Goal: Task Accomplishment & Management: Manage account settings

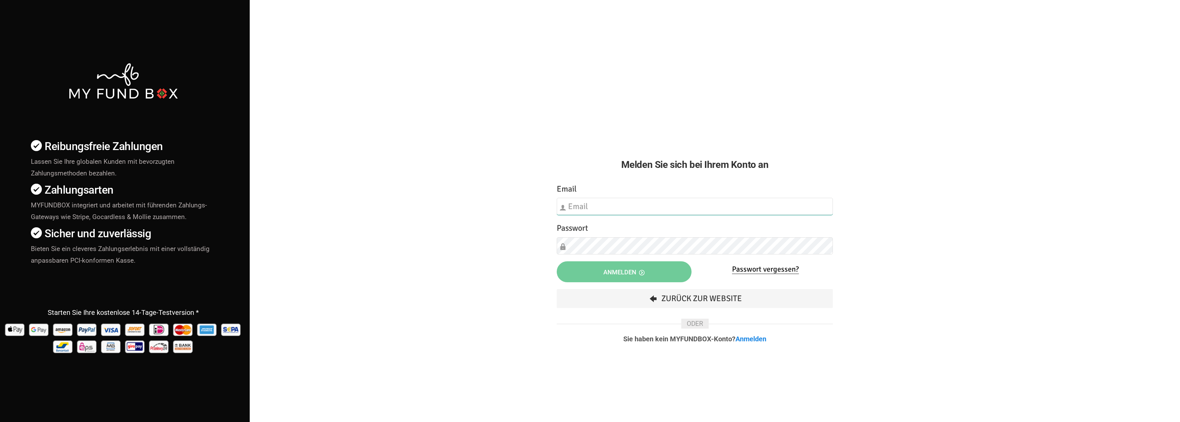
type input "fzgueven@musaid.de"
click at [585, 268] on button "Anmelden" at bounding box center [624, 271] width 135 height 21
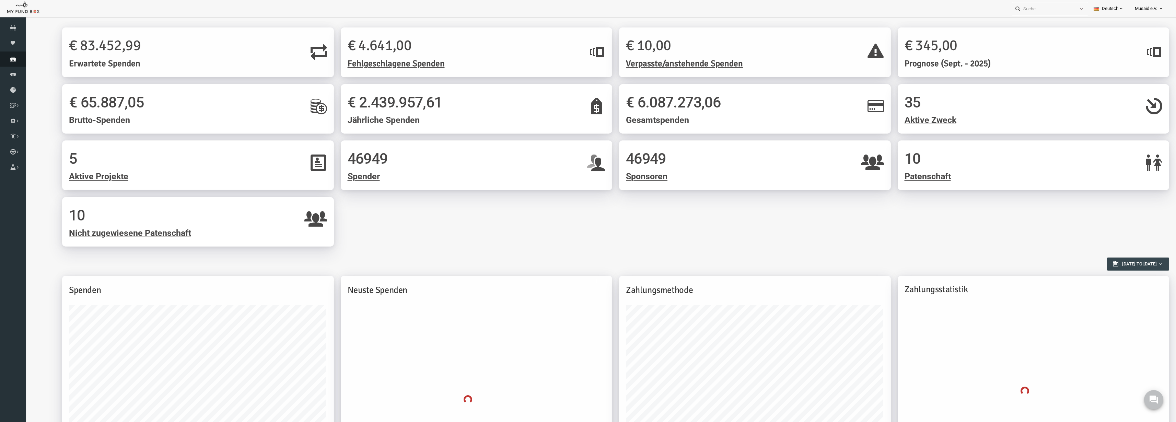
click at [8, 57] on icon at bounding box center [13, 58] width 26 height 5
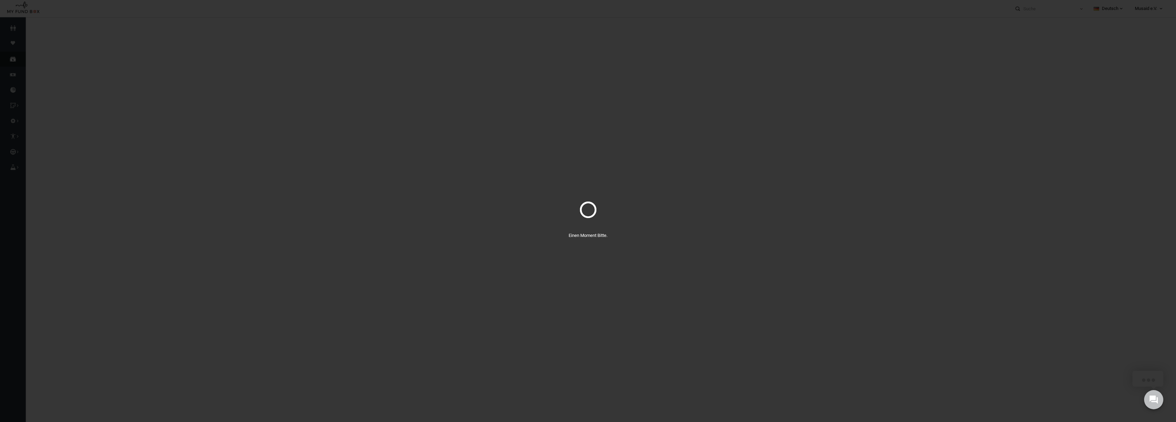
select select "100"
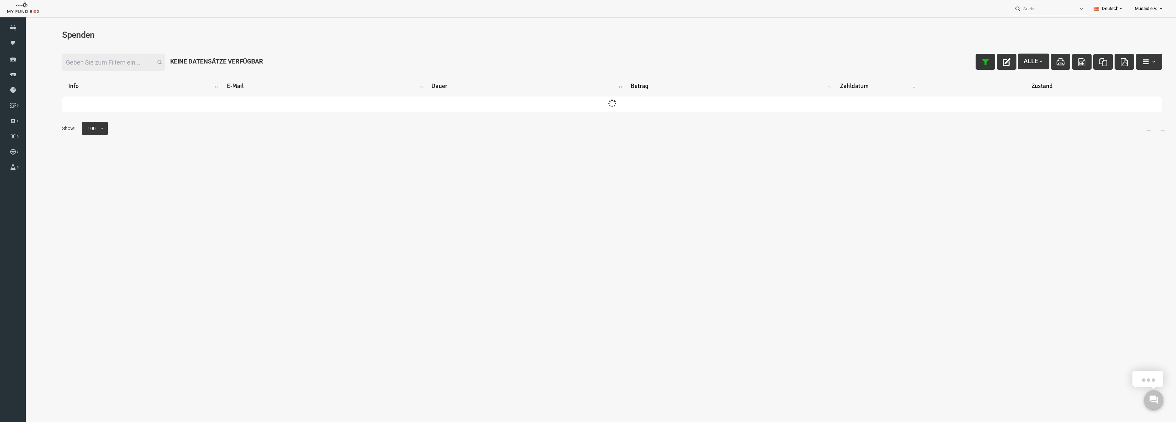
click at [958, 62] on icon "button" at bounding box center [962, 62] width 8 height 8
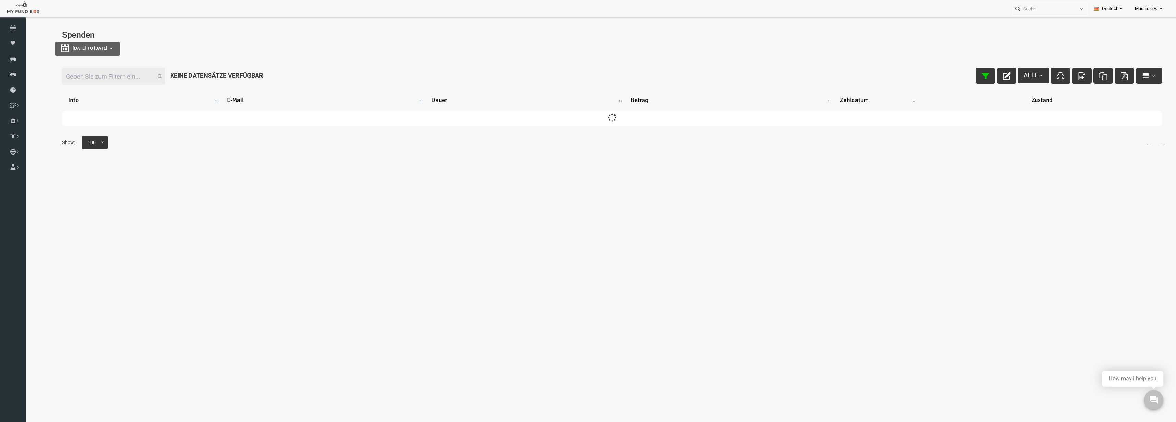
type input "[DATE]"
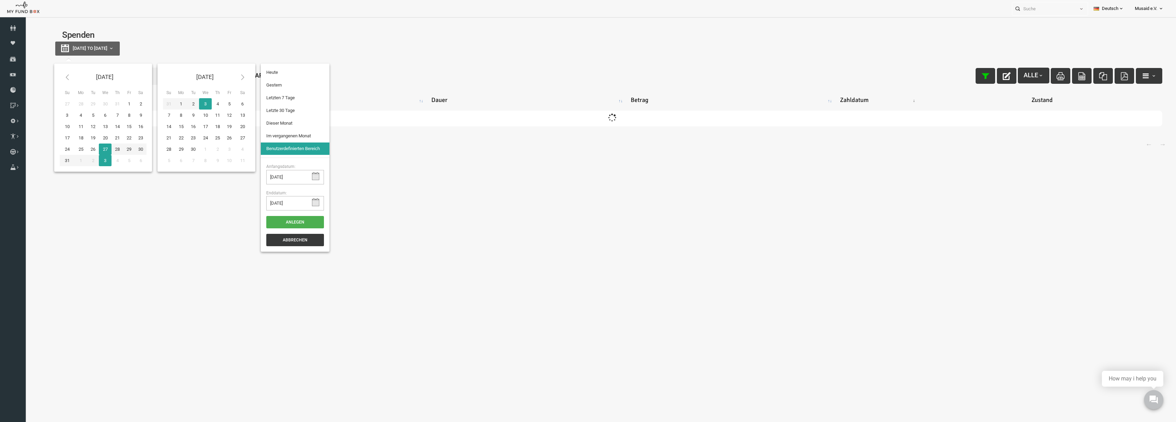
click at [69, 48] on span "[DATE] to [DATE]" at bounding box center [67, 48] width 35 height 5
click at [296, 65] on ul "Heute Gestern Letzten 7 Tage Letzte 30 Tage Dieser Monat Im vergangenen Monat B…" at bounding box center [272, 110] width 69 height 94
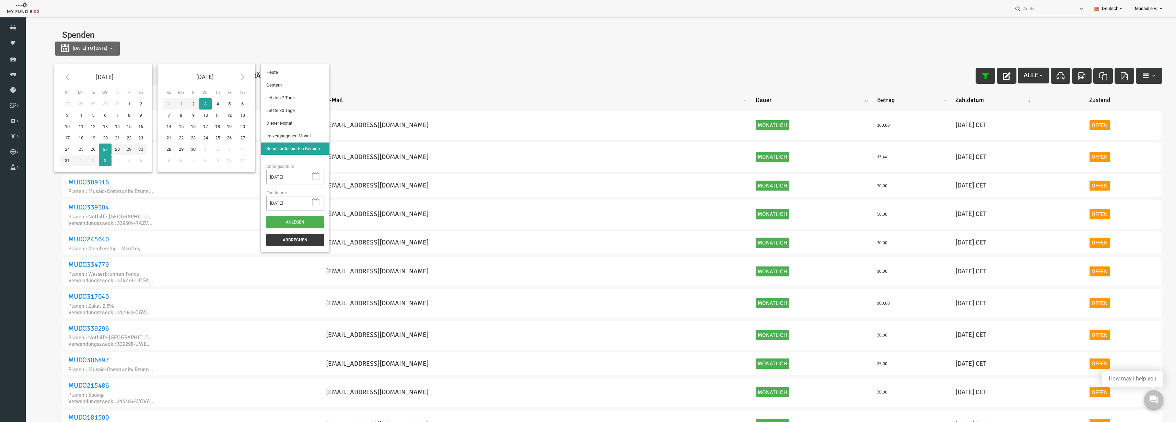
click at [330, 55] on div "[DATE] to [DATE]" at bounding box center [589, 49] width 1114 height 14
type input "[DATE]"
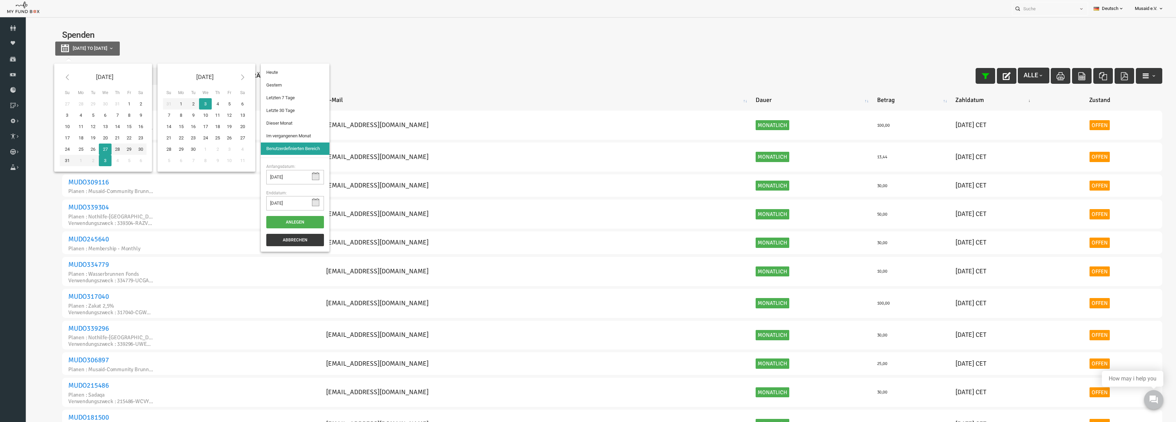
type input "[DATE]"
click at [276, 111] on li "Letzte 30 Tage" at bounding box center [272, 110] width 69 height 12
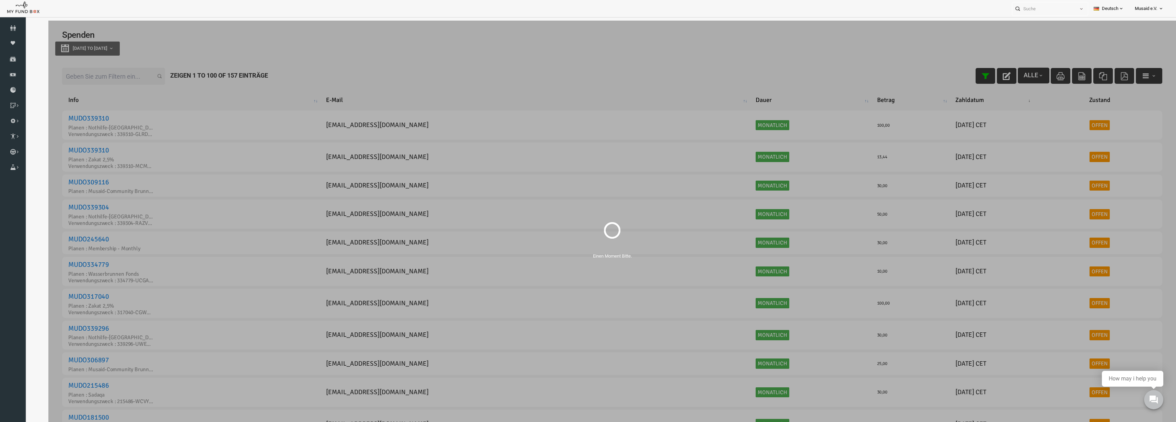
select select "100"
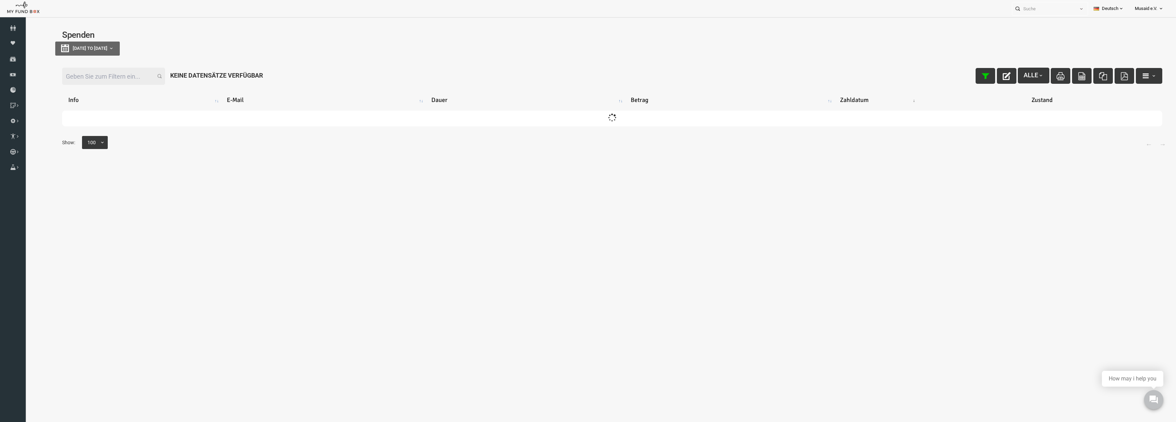
click at [113, 79] on input "Filter:" at bounding box center [90, 76] width 103 height 17
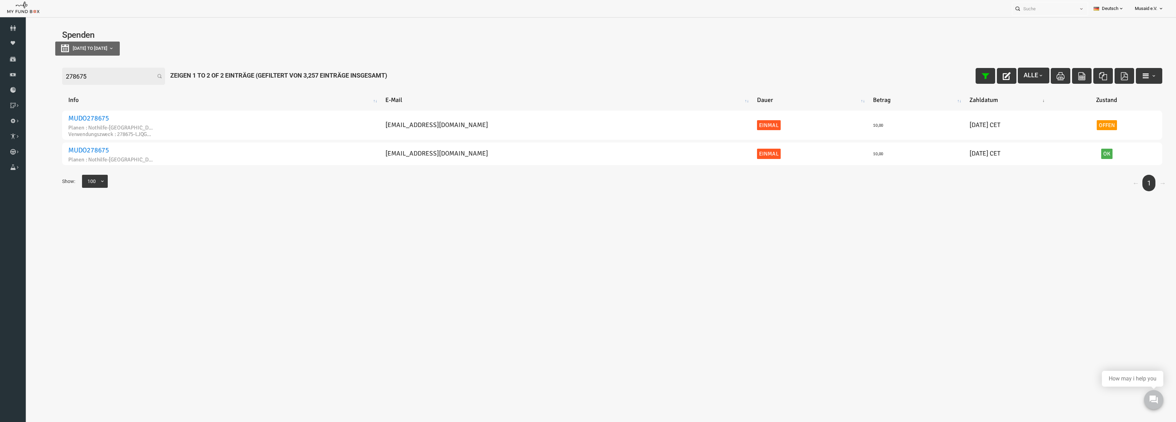
type input "278675"
drag, startPoint x: 69, startPoint y: 77, endPoint x: 1, endPoint y: 77, distance: 67.6
click at [25, 77] on html "Spender nicht gefunden Patenschaft nicht gefunden Partner nicht gefunden !!!! B…" at bounding box center [588, 232] width 1127 height 422
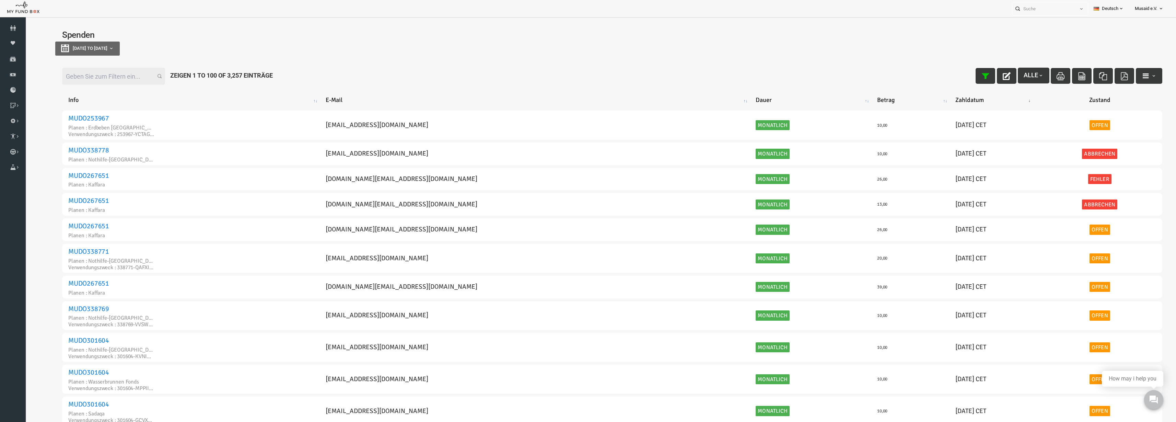
click at [1032, 25] on div "Spenden 29-07-2025 to 27-08-2025" at bounding box center [589, 45] width 1114 height 43
drag, startPoint x: 1046, startPoint y: 11, endPoint x: 1022, endPoint y: 16, distance: 25.0
click at [1046, 11] on input "text" at bounding box center [1043, 8] width 63 height 13
drag, startPoint x: 76, startPoint y: 81, endPoint x: 80, endPoint y: 82, distance: 3.8
click at [76, 82] on input "Filter:" at bounding box center [90, 76] width 103 height 17
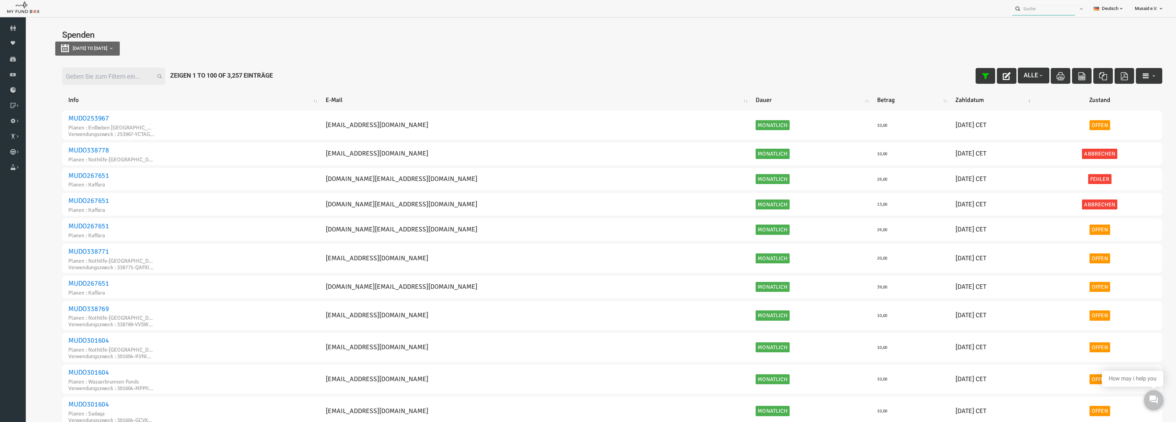
click at [1058, 11] on input "text" at bounding box center [1043, 8] width 63 height 13
click at [1048, 25] on div "Kamile Tekin MUDO245960" at bounding box center [1047, 22] width 81 height 14
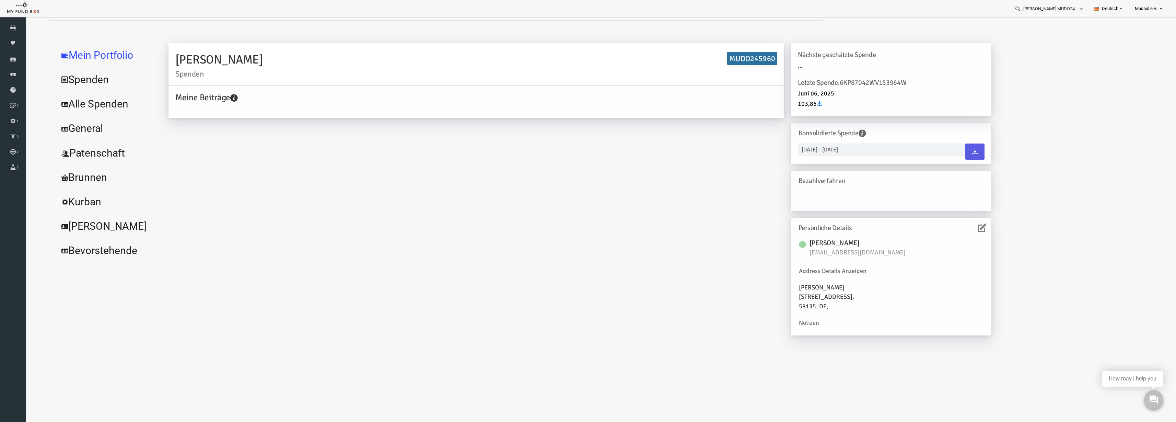
click at [112, 106] on link "Alle Spenden" at bounding box center [83, 104] width 103 height 25
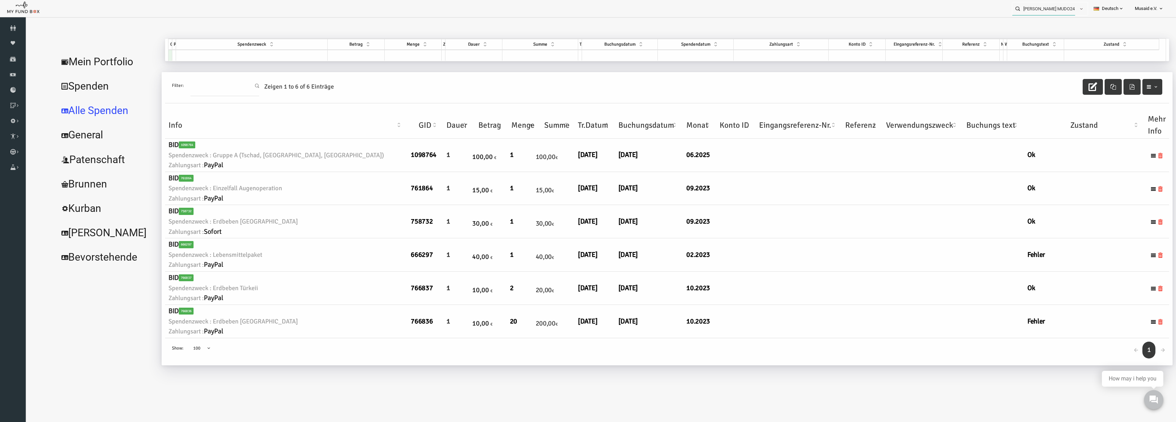
click at [1046, 10] on input "Kamile Tekin MUDO245960" at bounding box center [1043, 8] width 63 height 13
click at [48, 58] on link "Mein Portfolio" at bounding box center [83, 61] width 103 height 25
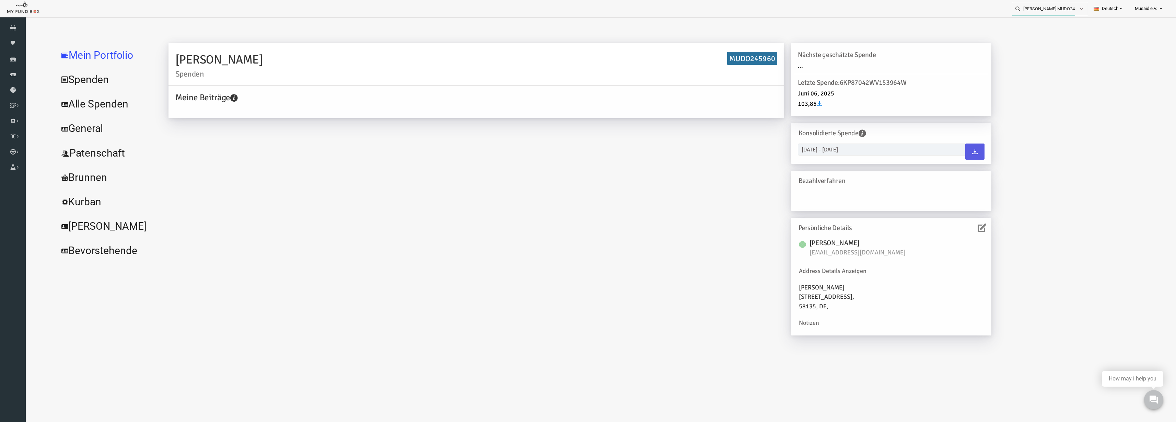
click at [1071, 5] on input "Kamile Tekin MUDO245960" at bounding box center [1043, 8] width 63 height 13
drag, startPoint x: 1062, startPoint y: 8, endPoint x: 1062, endPoint y: 16, distance: 7.5
click at [1062, 16] on ul "Kamile Tekin MUDO245960 Personal Contact BID Orphan GID Zahlungsstatus Partner …" at bounding box center [1090, 8] width 157 height 17
click at [1065, 9] on input "Kamile Tekin MUDO245960" at bounding box center [1043, 8] width 63 height 13
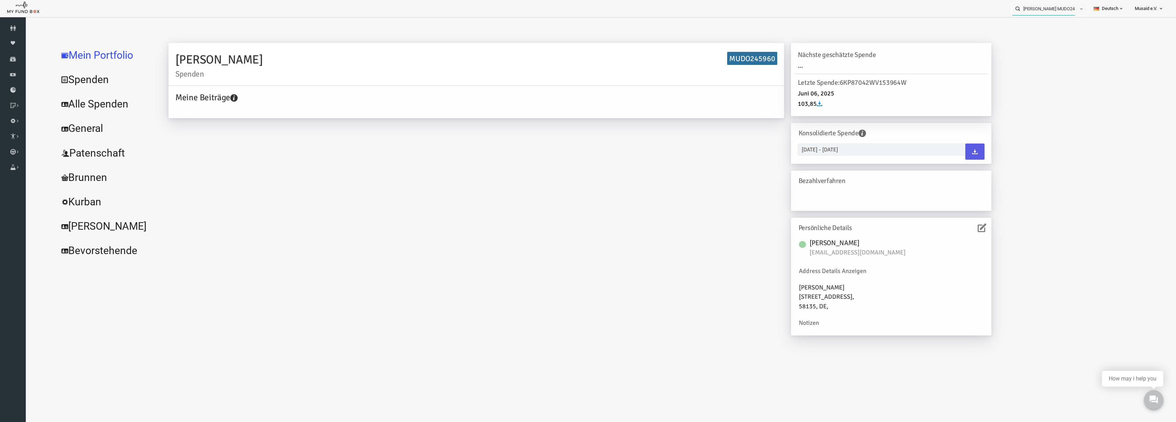
drag, startPoint x: 1091, startPoint y: 29, endPoint x: 1042, endPoint y: 24, distance: 48.6
click at [1031, 3] on input "Kamile Tekin MUDO245960" at bounding box center [1043, 8] width 63 height 13
drag, startPoint x: 1031, startPoint y: 13, endPoint x: 995, endPoint y: 15, distance: 36.4
click at [996, 15] on div "Kamile Tekin MUDO245960 Personal Contact BID Orphan GID Zahlungsstatus Partner …" at bounding box center [584, 8] width 1169 height 17
click at [1044, 7] on input "DO245960" at bounding box center [1037, 8] width 63 height 13
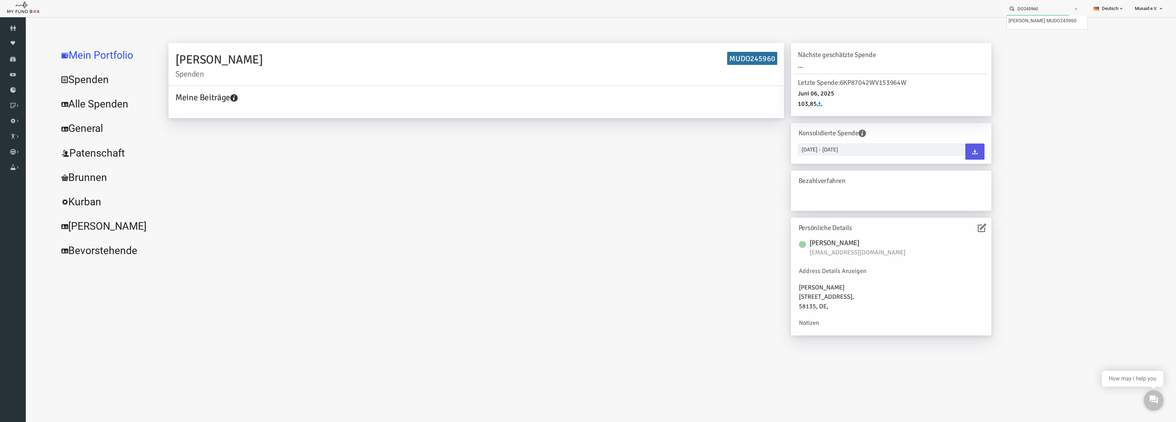
click at [1044, 7] on input "DO245960" at bounding box center [1037, 8] width 63 height 13
type input "kamile"
click at [1038, 133] on div "Kamile Tekin Spenden MUDO245960 Meine Beiträge Holen Sie sich kostenloses Konto…" at bounding box center [644, 190] width 1004 height 303
click at [1021, 4] on input "kamile" at bounding box center [1037, 8] width 63 height 13
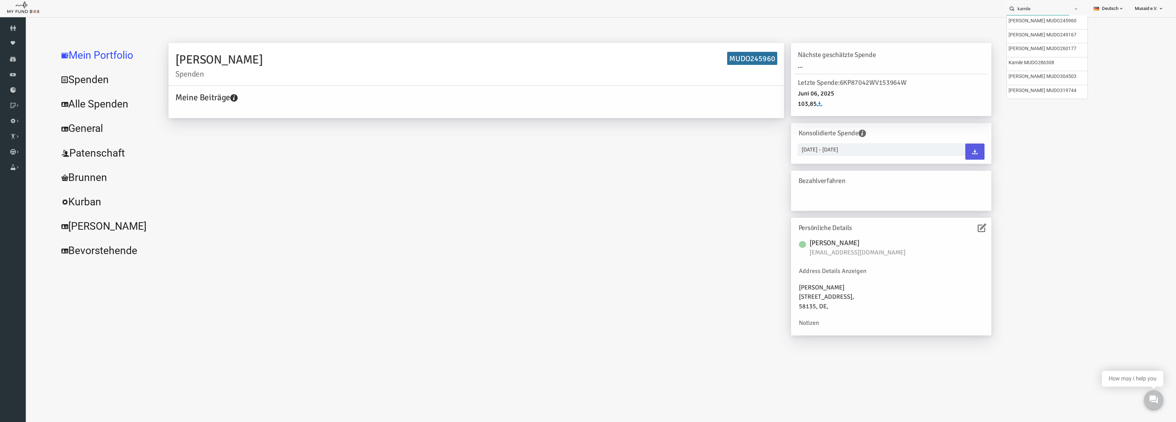
drag, startPoint x: 1021, startPoint y: 4, endPoint x: 1037, endPoint y: 10, distance: 16.9
click at [1024, 7] on input "kamile" at bounding box center [1037, 8] width 63 height 13
click at [1081, 5] on button "button" at bounding box center [1081, 8] width 13 height 13
click at [1078, 9] on span "button" at bounding box center [1080, 8] width 5 height 5
click at [1081, 13] on button "button" at bounding box center [1081, 8] width 13 height 13
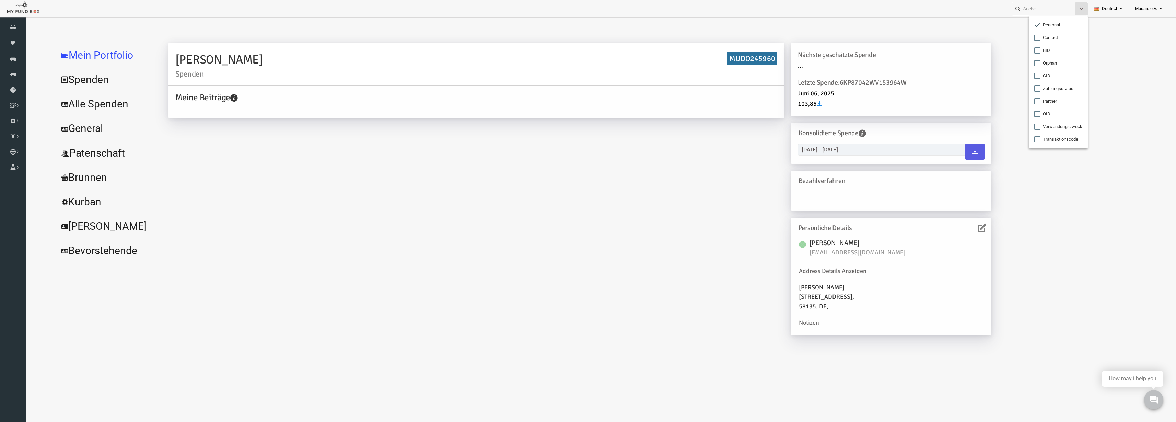
click at [1040, 9] on input "text" at bounding box center [1043, 8] width 63 height 13
click at [1030, 4] on input "tekin" at bounding box center [1037, 8] width 63 height 13
click at [69, 99] on link "Alle Spenden" at bounding box center [83, 104] width 103 height 25
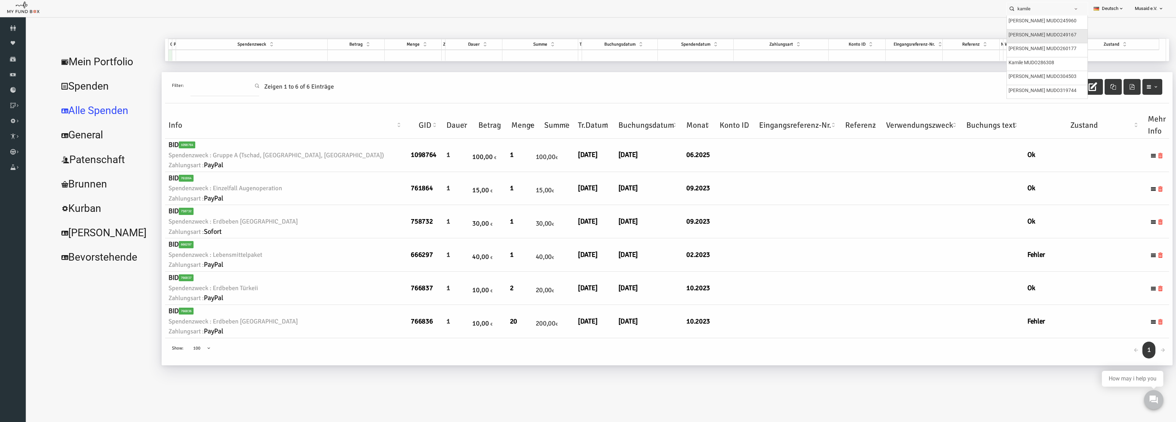
click at [1056, 36] on label "tekin kamile MUDO249167" at bounding box center [1042, 35] width 68 height 8
type input "tekin kamile MUDO249167"
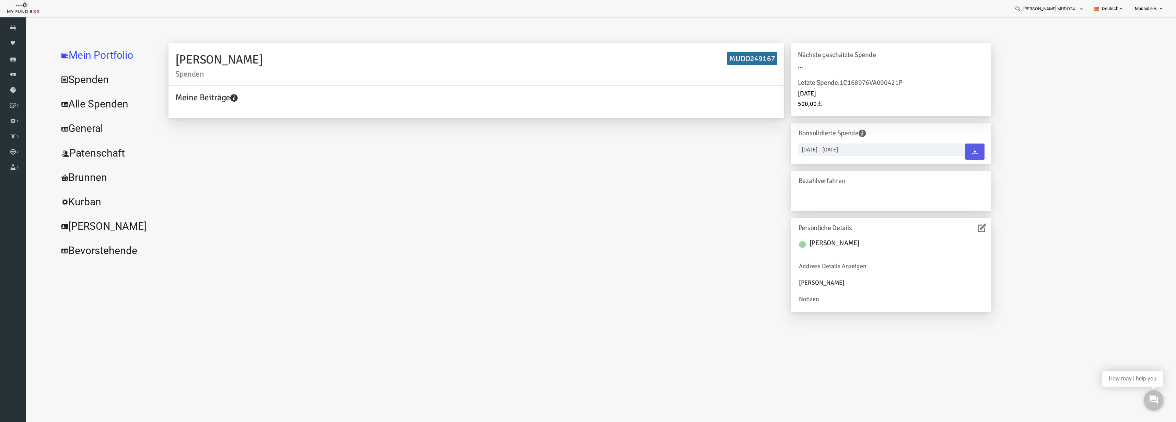
click at [103, 108] on link "Alle Spenden" at bounding box center [83, 104] width 103 height 25
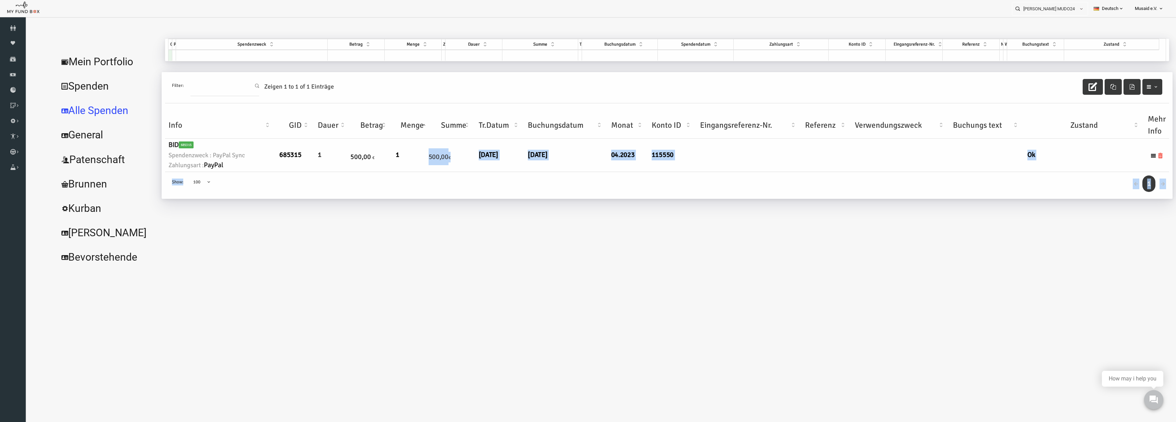
drag, startPoint x: 484, startPoint y: 185, endPoint x: 415, endPoint y: 148, distance: 77.8
click at [415, 148] on div "Filter: Zeigen 1 to 1 of 1 Einträge Info GID Dauer Betrag Menge Summe Tr.Datum …" at bounding box center [644, 135] width 1004 height 127
click at [407, 158] on span "500,00" at bounding box center [416, 156] width 20 height 9
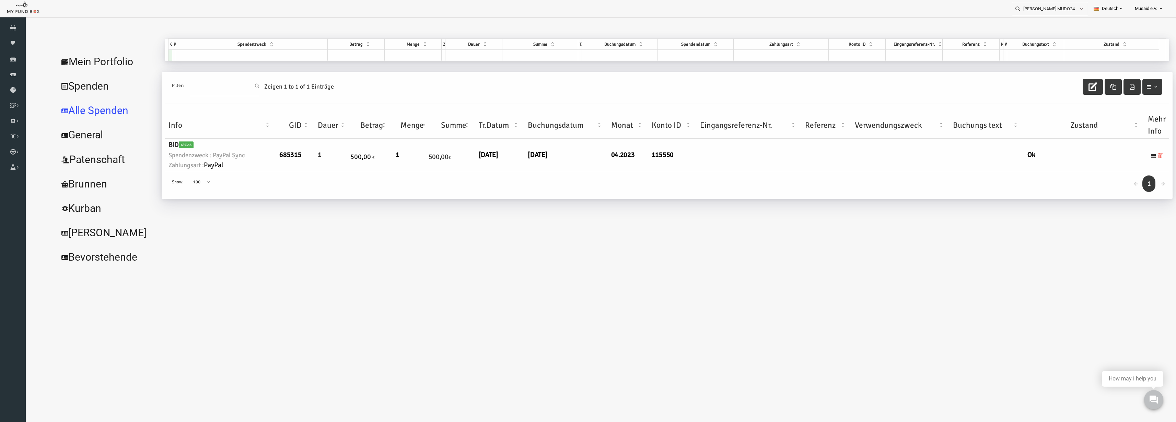
click at [495, 162] on td "06.04.2023" at bounding box center [476, 155] width 49 height 33
click at [486, 159] on h6 "06.04.2023" at bounding box center [477, 155] width 43 height 11
drag, startPoint x: 486, startPoint y: 159, endPoint x: 901, endPoint y: 38, distance: 432.5
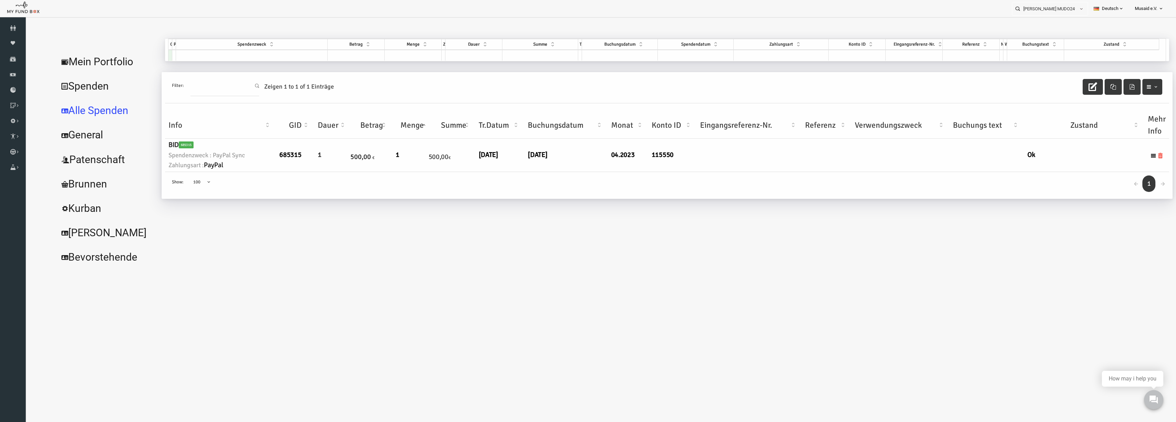
click at [487, 159] on h6 "06.04.2023" at bounding box center [477, 155] width 43 height 11
click at [1055, 13] on input "tekin kamile MUDO249167" at bounding box center [1043, 8] width 63 height 13
click at [1051, 12] on input "tekin kamile MUDO249167" at bounding box center [1043, 8] width 63 height 13
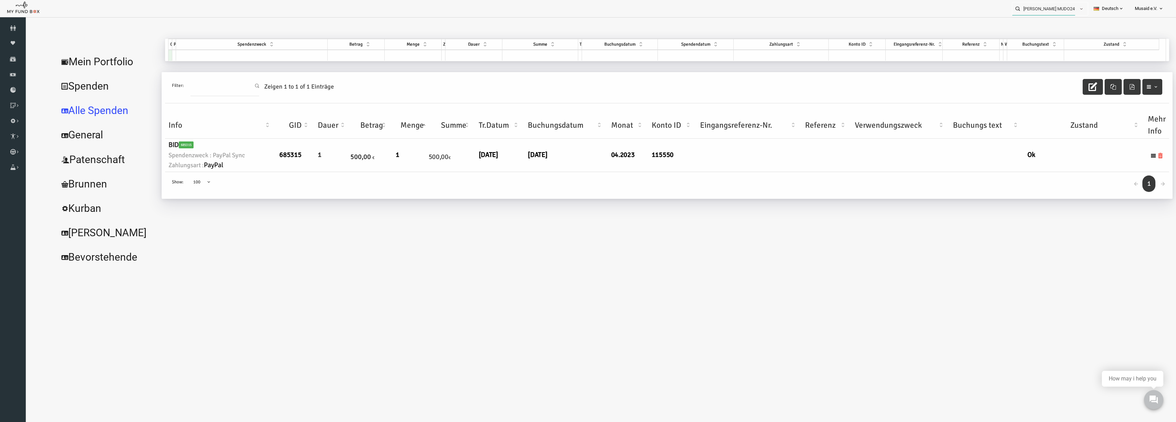
click at [1051, 12] on input "tekin kamile MUDO249167" at bounding box center [1043, 8] width 63 height 13
click at [497, 156] on h6 "06.04.2023" at bounding box center [477, 155] width 43 height 11
drag, startPoint x: 490, startPoint y: 158, endPoint x: 452, endPoint y: 156, distance: 38.5
click at [452, 156] on tr "BID 685315 Spendenzweck : PayPal Sync Zahlungsart : PayPal 685315 1 500,00 € 1 …" at bounding box center [644, 155] width 1004 height 33
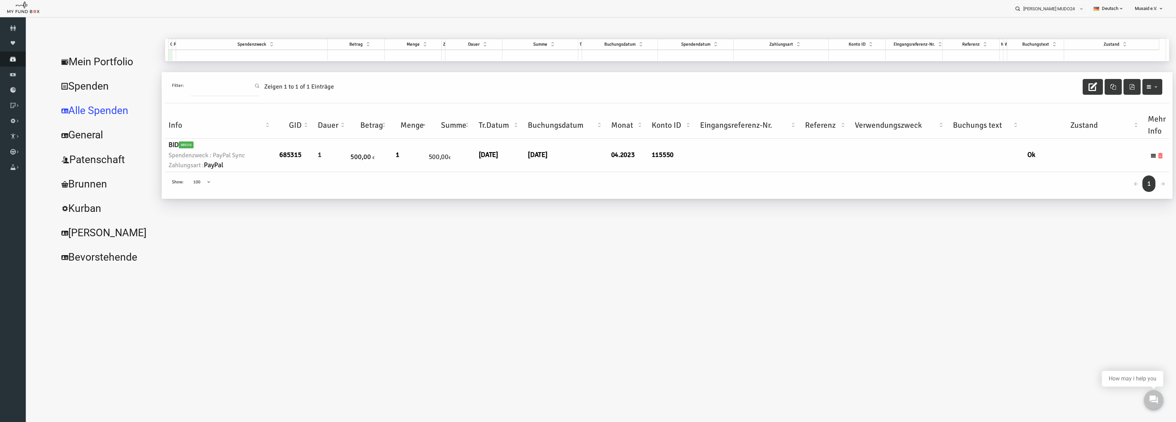
click at [17, 60] on icon at bounding box center [13, 58] width 26 height 5
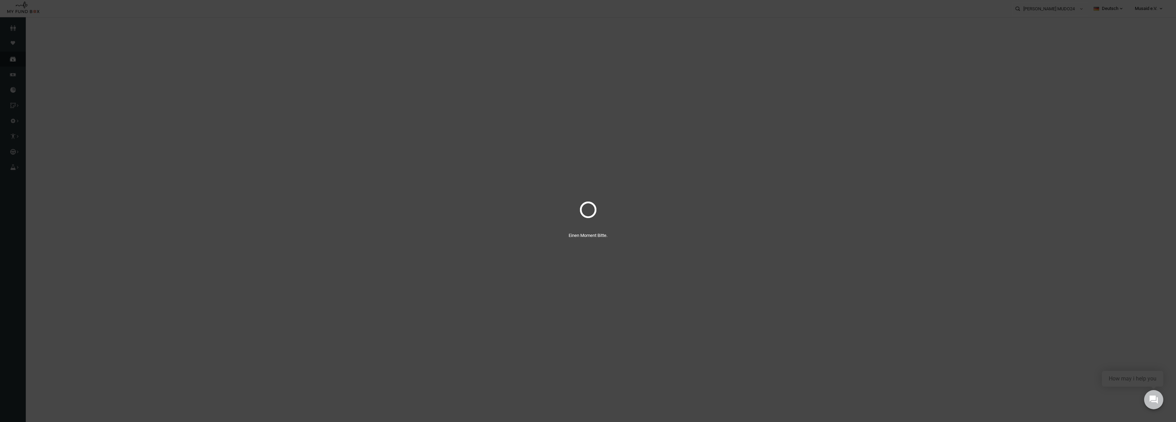
select select "100"
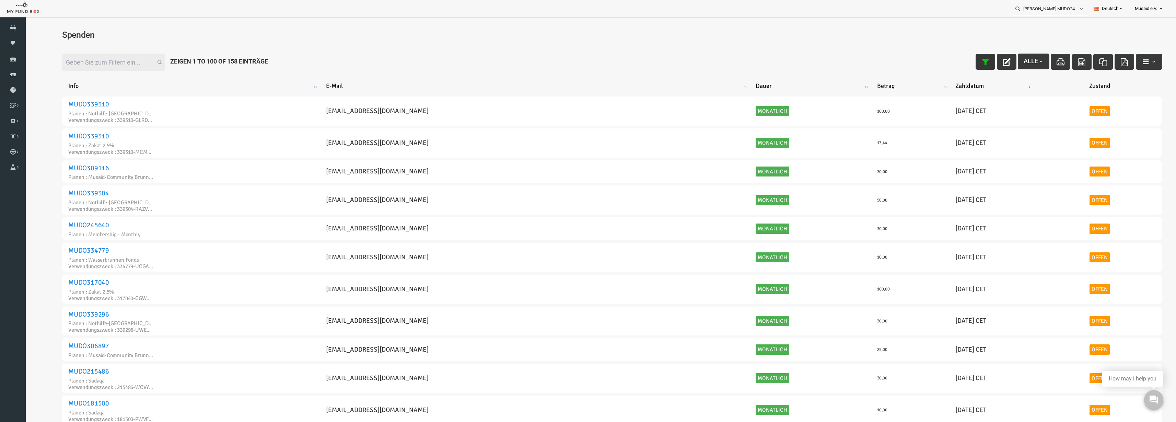
click at [958, 58] on icon "button" at bounding box center [962, 62] width 8 height 8
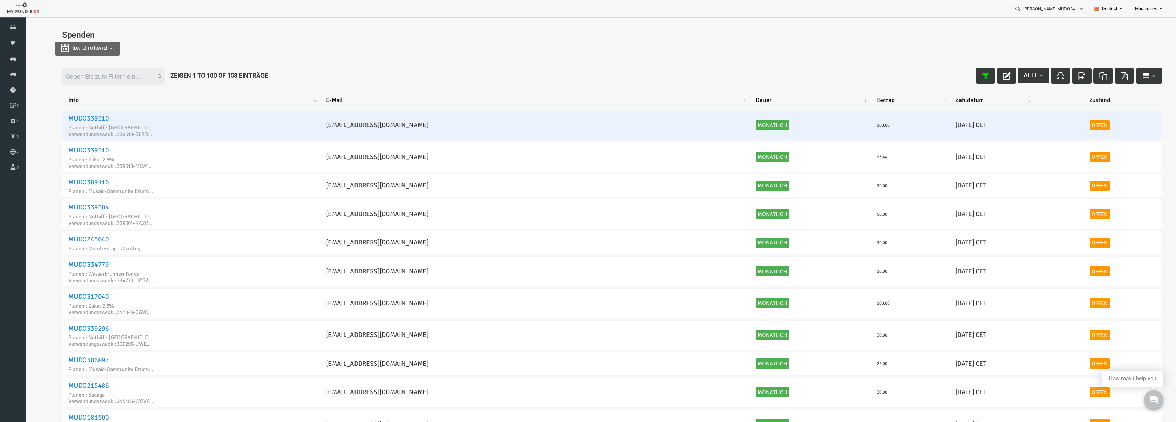
click at [941, 129] on td "20250903-- 03.09.2025 CET" at bounding box center [970, 124] width 88 height 29
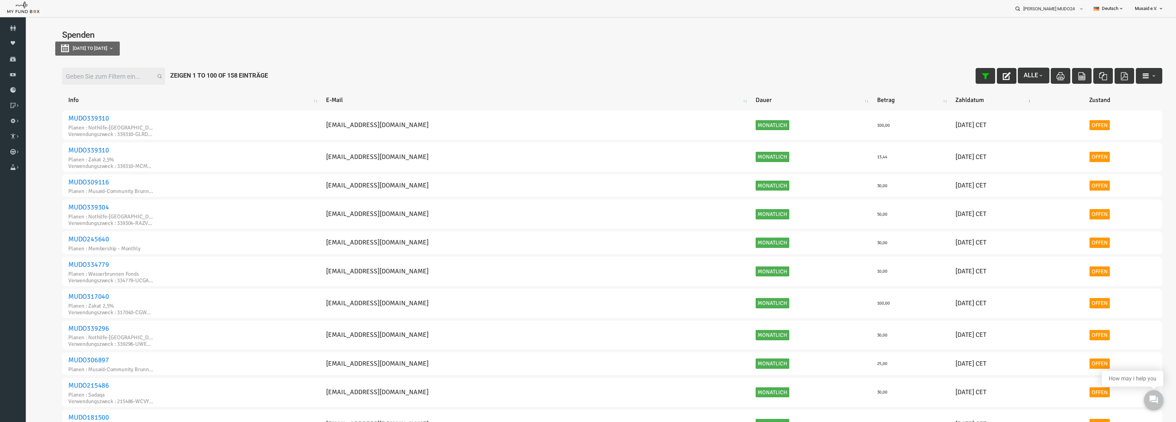
click at [974, 82] on button "button" at bounding box center [984, 76] width 20 height 16
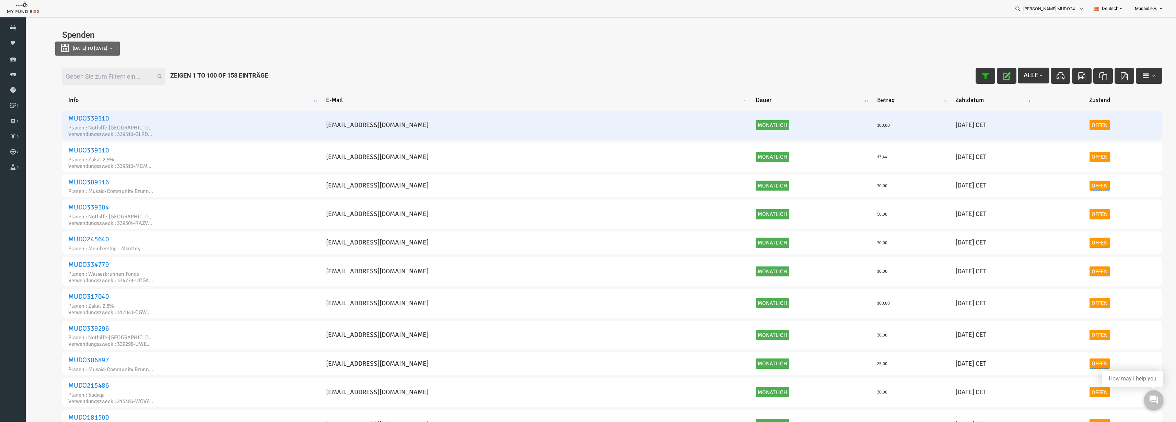
click at [949, 130] on td "20250903-- 03.09.2025 CET" at bounding box center [970, 124] width 88 height 29
drag, startPoint x: 949, startPoint y: 129, endPoint x: 906, endPoint y: 124, distance: 43.6
click at [906, 124] on tr "MUDO339310 Planen : Nothilfe-Gaza Verwendungszweck : 339310-GLRDBDD hamzaahmadm…" at bounding box center [589, 124] width 1100 height 29
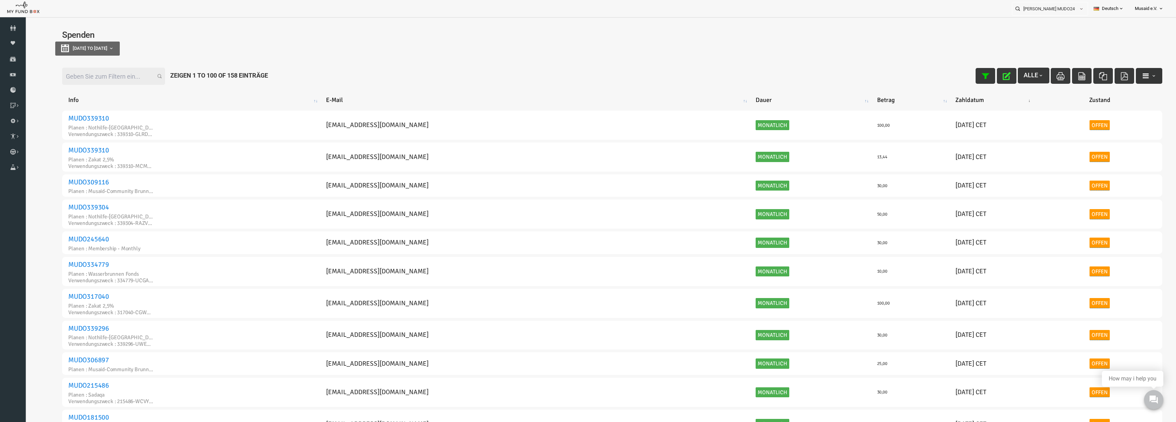
click at [1121, 78] on icon "button" at bounding box center [1123, 76] width 8 height 8
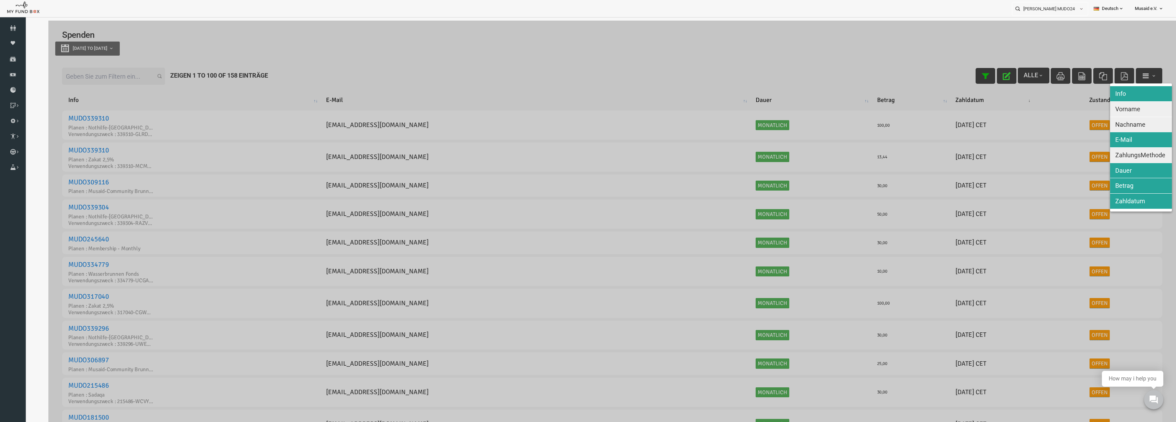
drag, startPoint x: 1109, startPoint y: 152, endPoint x: 1110, endPoint y: 145, distance: 7.2
click at [1110, 152] on span "ZahlungsMethode" at bounding box center [1117, 154] width 50 height 7
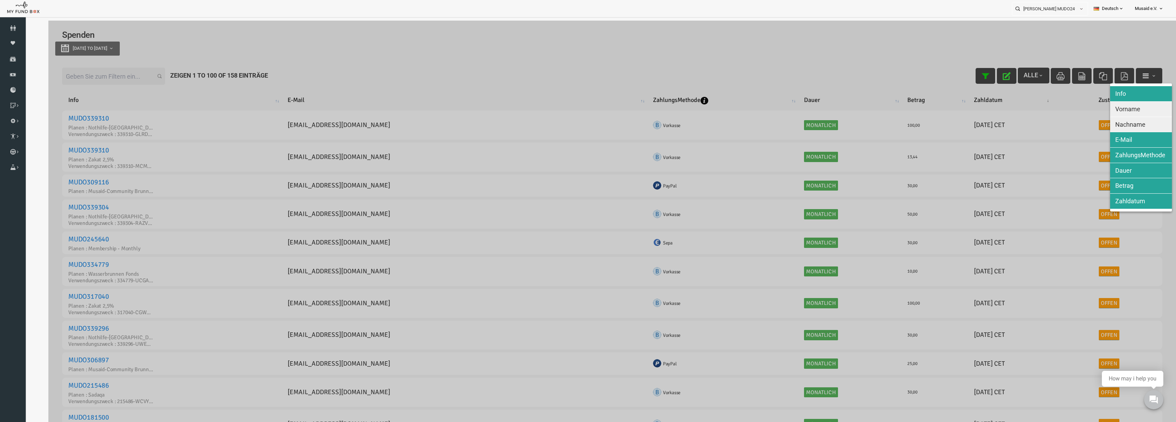
click at [1107, 124] on span "Nachname" at bounding box center [1107, 124] width 30 height 7
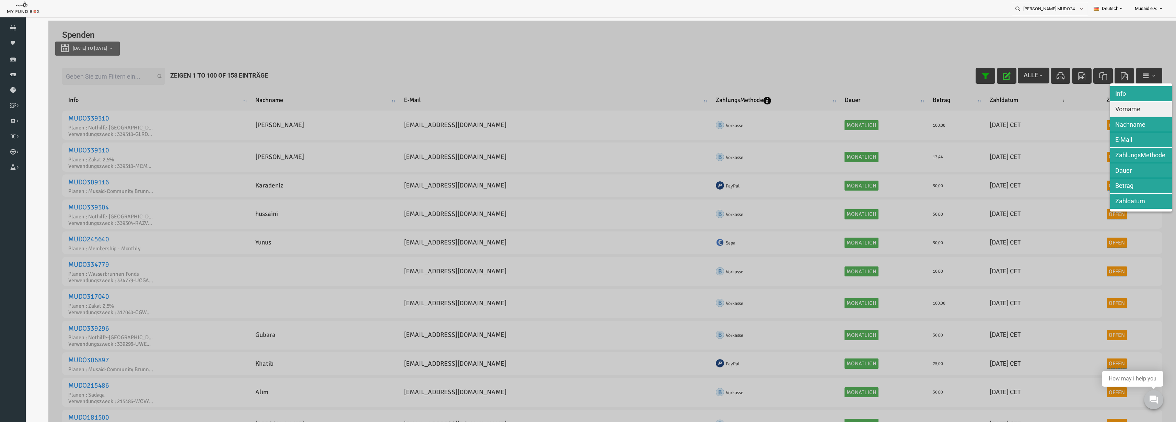
drag, startPoint x: 1105, startPoint y: 110, endPoint x: 1101, endPoint y: 111, distance: 4.2
click at [1104, 110] on span "Vorname" at bounding box center [1104, 108] width 25 height 7
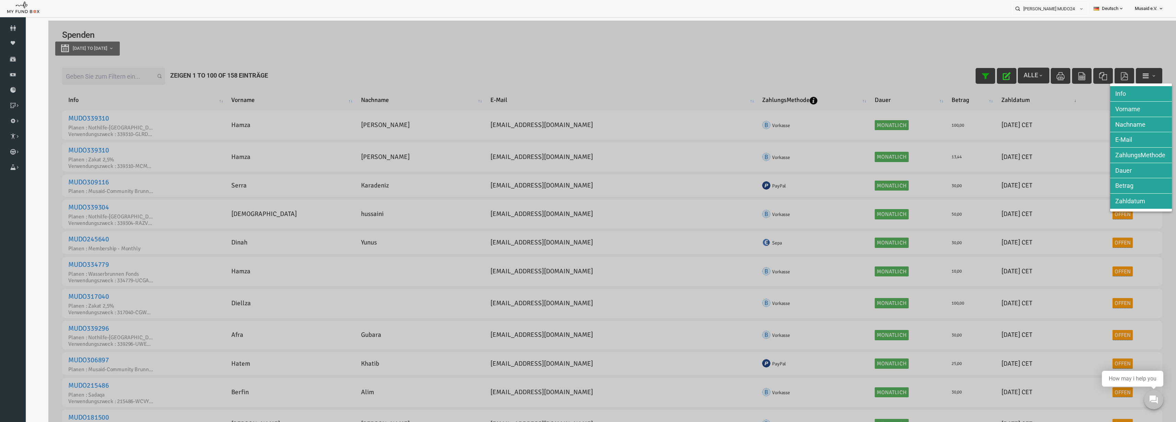
click at [1012, 132] on div at bounding box center [588, 232] width 1127 height 422
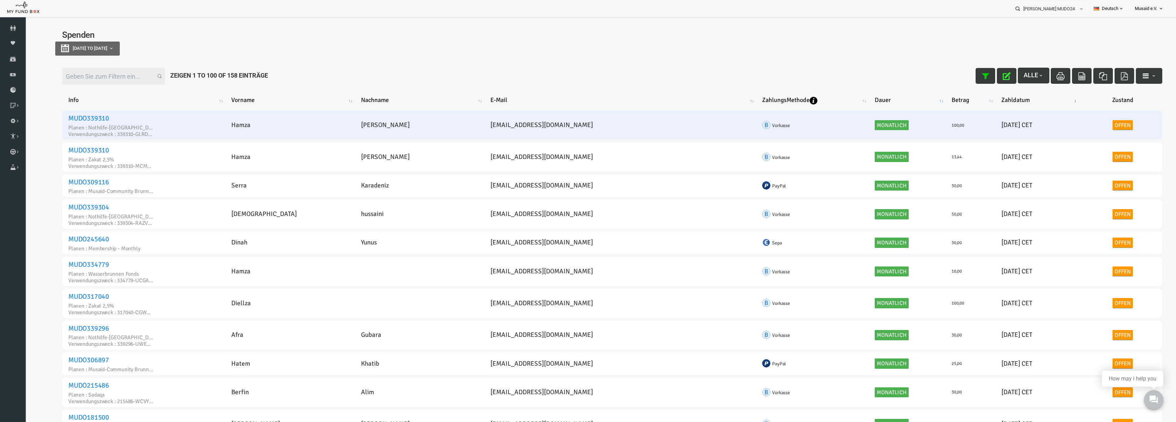
click at [995, 121] on td "20250903-- 03.09.2025 CET" at bounding box center [1016, 124] width 88 height 29
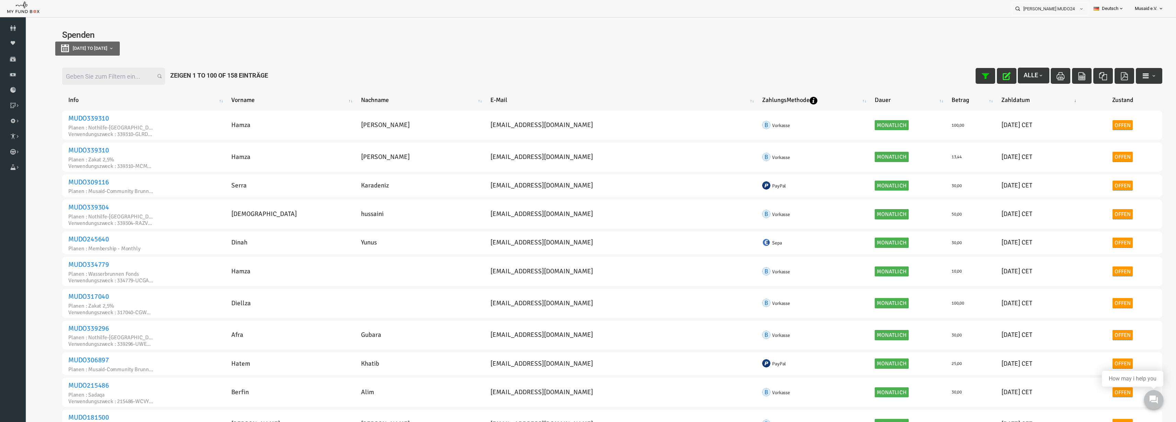
click at [748, 42] on div "[DATE] to [DATE]" at bounding box center [589, 49] width 1114 height 14
click at [980, 74] on icon "button" at bounding box center [984, 76] width 8 height 8
click at [1042, 10] on input "tekin kamile MUDO249167" at bounding box center [1043, 8] width 63 height 13
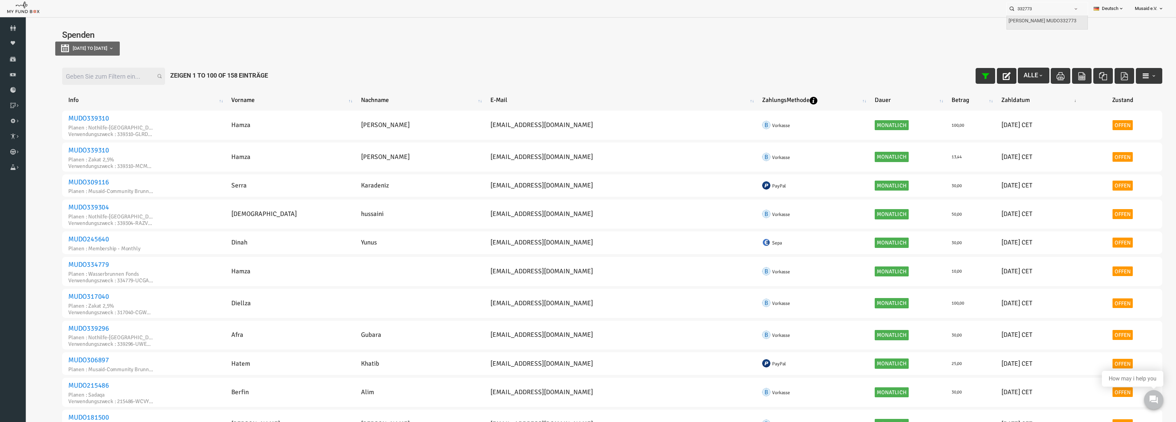
click at [1039, 24] on label "Susanne Brussis Topcagic MUDO332773" at bounding box center [1042, 21] width 68 height 8
type input "Susanne Brussis Topcagic MUDO332773"
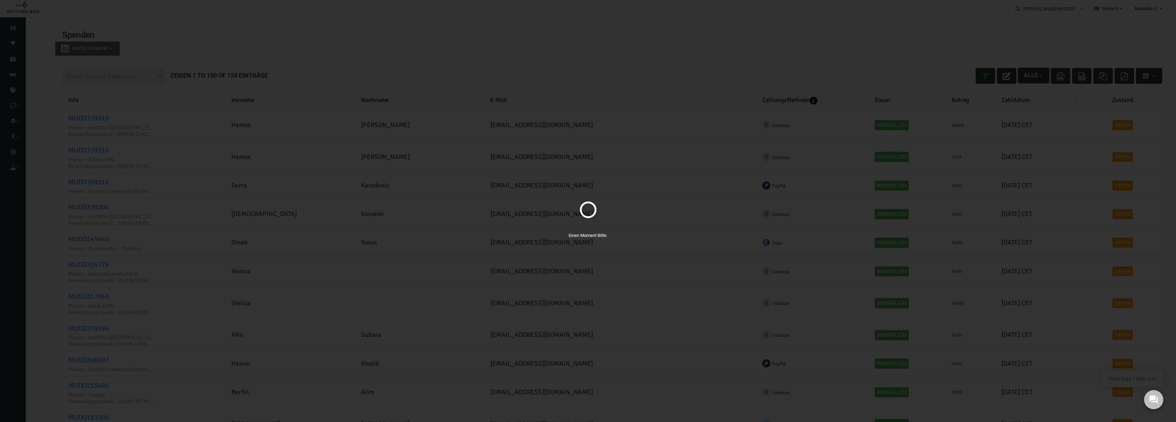
click at [117, 108] on div "Einen Moment Bitte." at bounding box center [588, 211] width 1176 height 422
click at [117, 99] on div "Einen Moment Bitte." at bounding box center [588, 211] width 1176 height 422
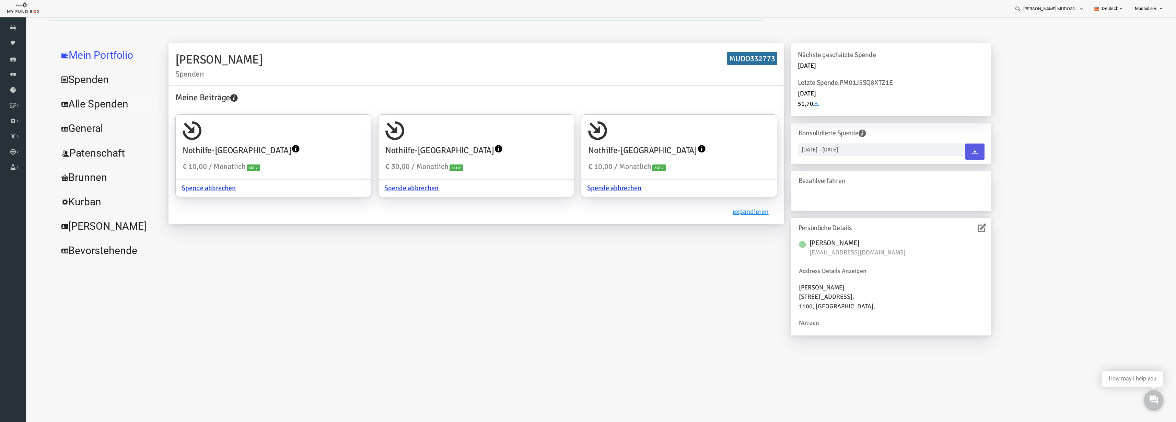
drag, startPoint x: 142, startPoint y: 120, endPoint x: 93, endPoint y: 99, distance: 52.9
click at [93, 99] on link "Alle Spenden" at bounding box center [83, 104] width 103 height 25
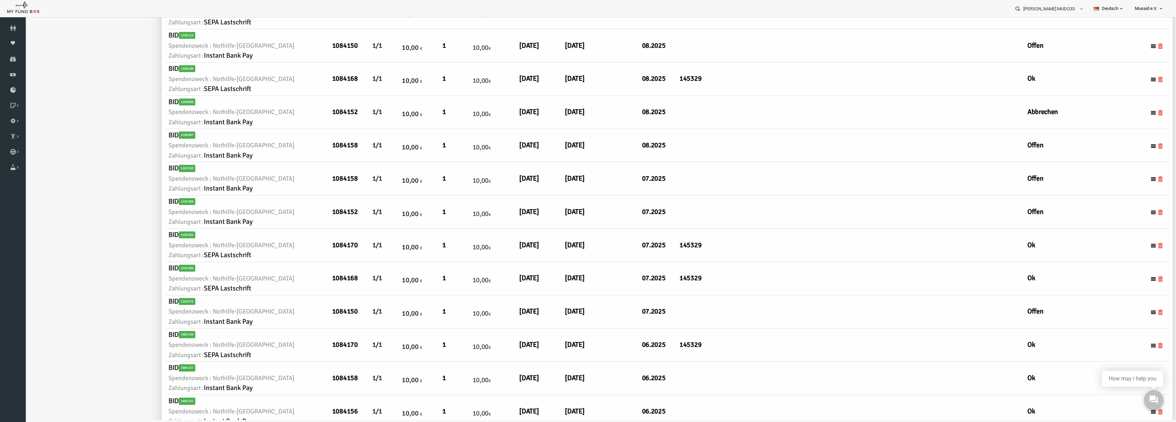
scroll to position [232, 0]
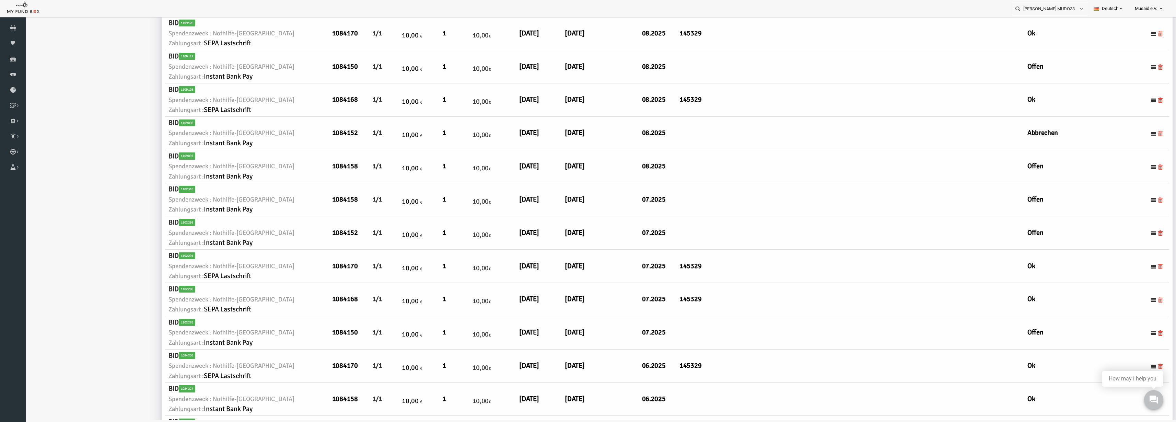
drag, startPoint x: 462, startPoint y: 193, endPoint x: 495, endPoint y: 335, distance: 145.5
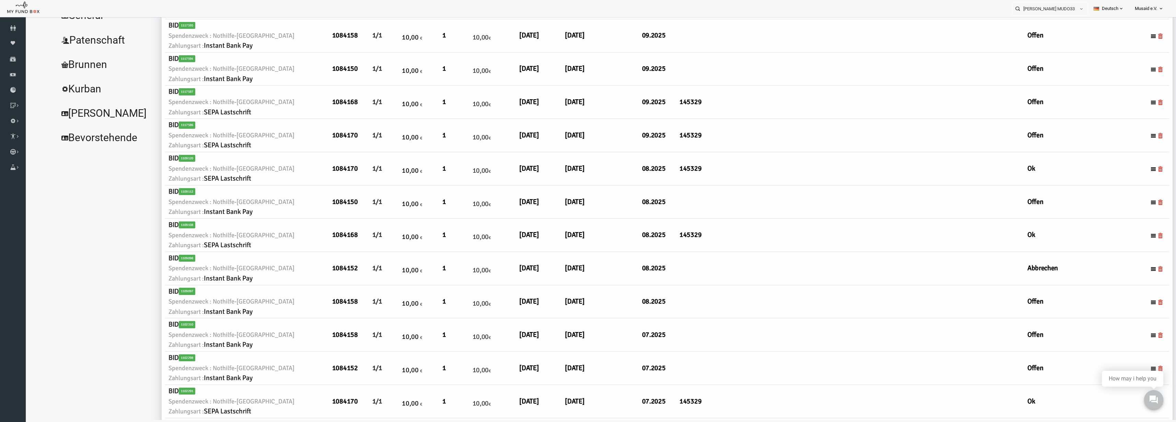
scroll to position [0, 0]
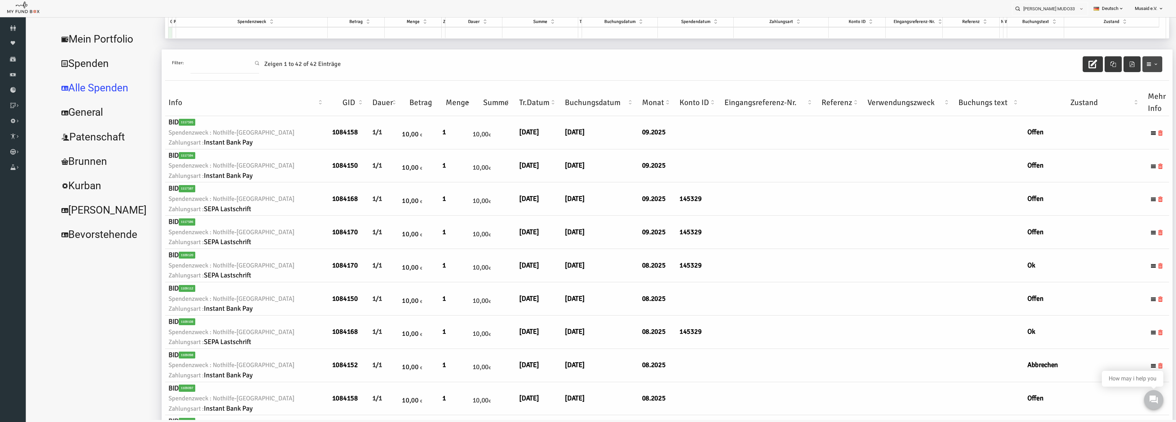
click at [1122, 69] on button "button" at bounding box center [1129, 64] width 20 height 16
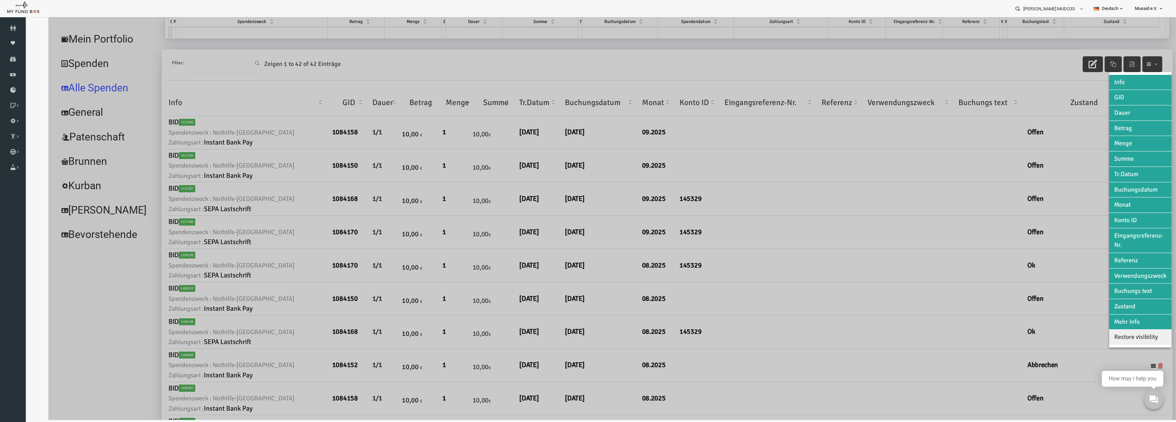
click at [1014, 108] on div at bounding box center [588, 209] width 1127 height 422
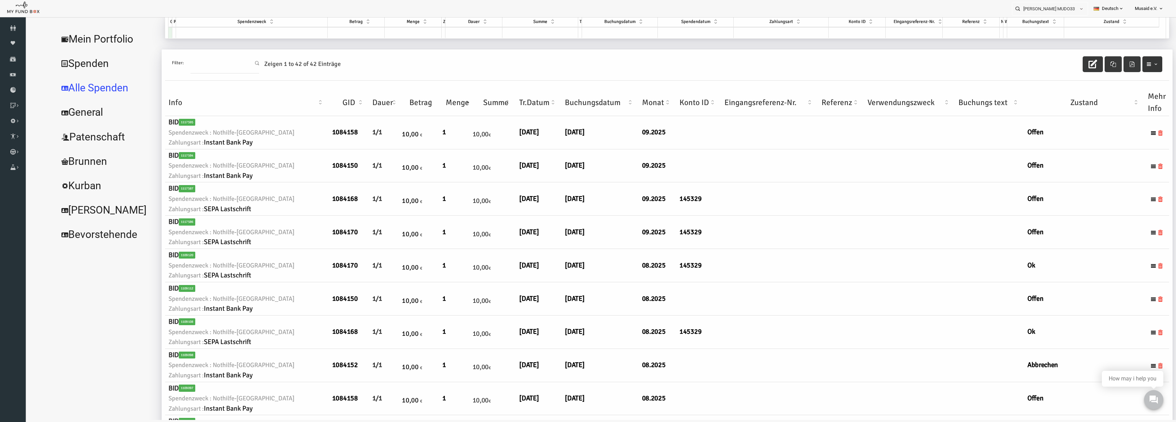
click at [1120, 69] on button "button" at bounding box center [1129, 64] width 20 height 16
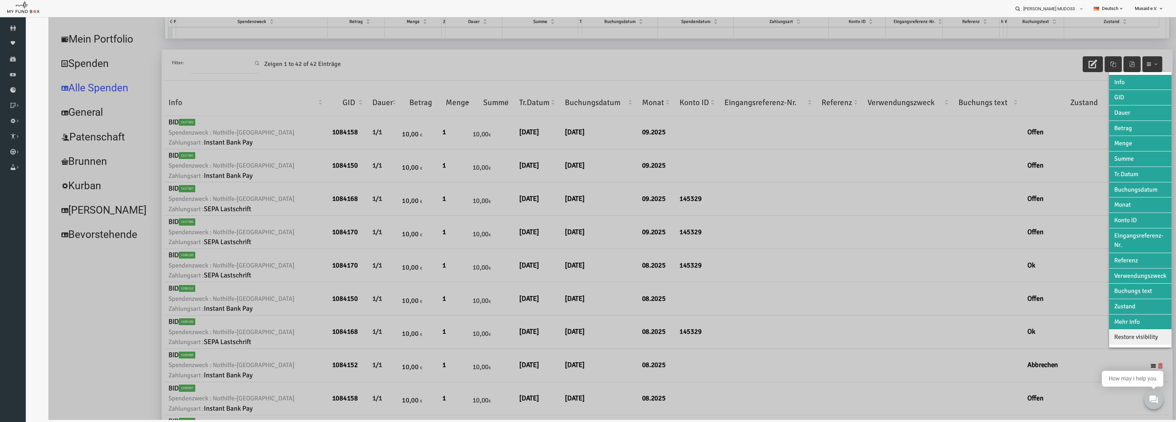
click at [1105, 340] on span "Restore visibility" at bounding box center [1113, 337] width 44 height 8
click at [1112, 340] on span "Restore visibility" at bounding box center [1113, 337] width 44 height 8
click at [1004, 204] on div at bounding box center [588, 209] width 1127 height 422
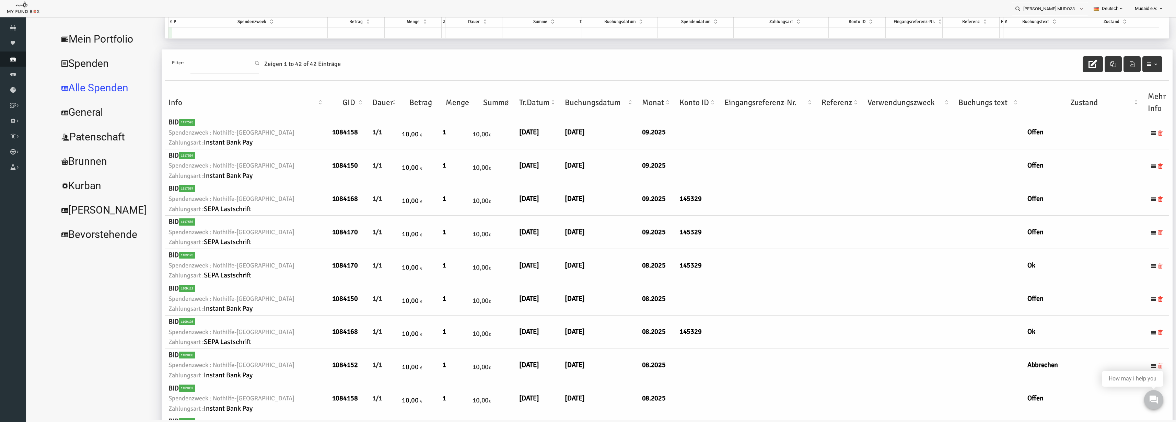
click at [9, 62] on link "Spenden" at bounding box center [13, 58] width 26 height 15
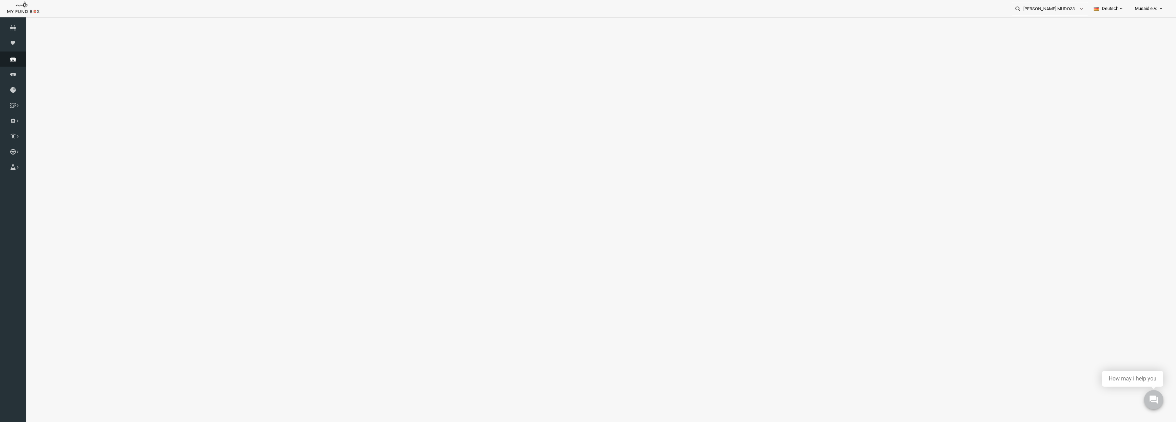
scroll to position [19, 0]
select select "100"
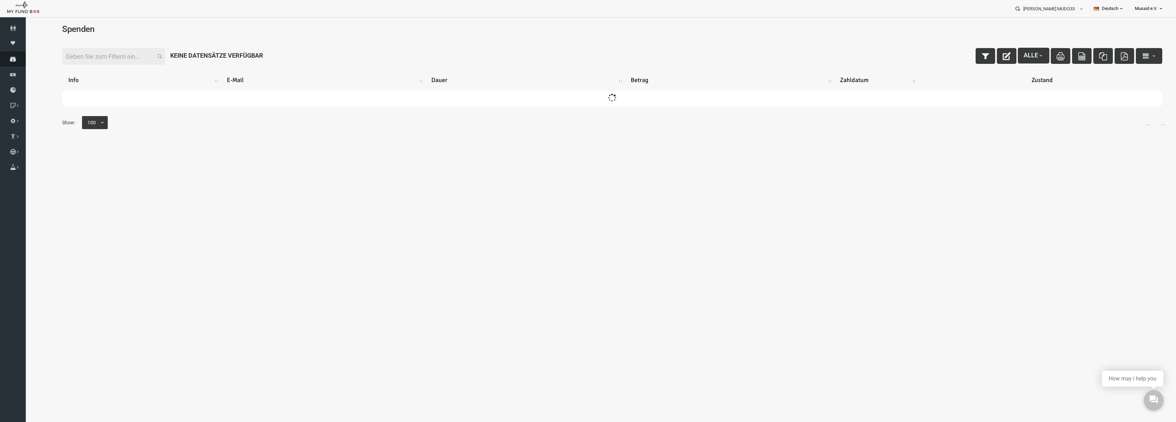
scroll to position [0, 0]
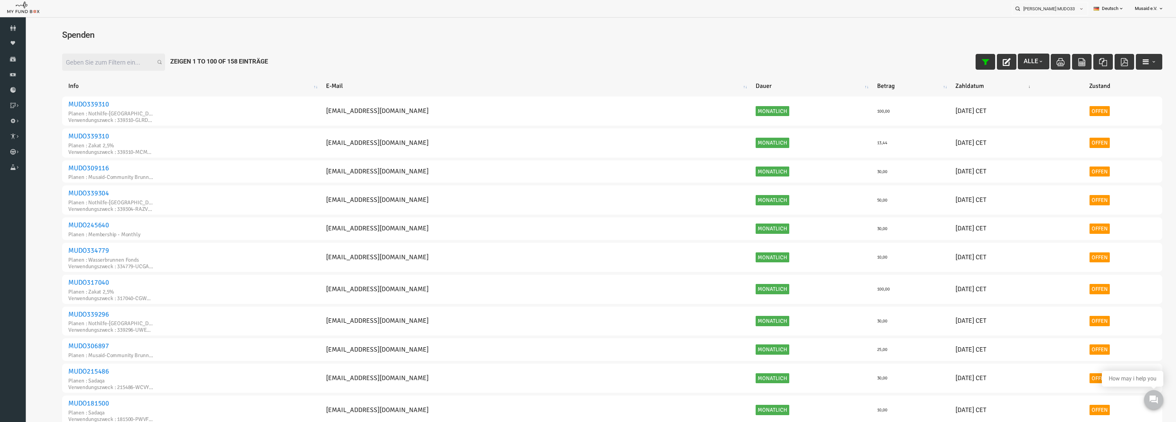
click at [958, 62] on icon "button" at bounding box center [962, 62] width 8 height 8
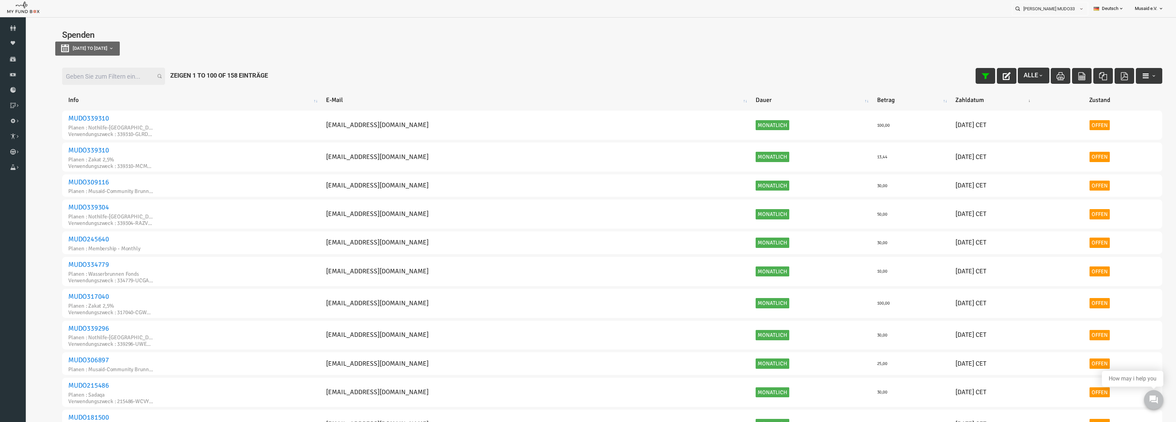
click at [87, 57] on div "Spenden 27-08-2025 to 03-09-2025" at bounding box center [589, 45] width 1114 height 43
type input "[DATE]"
click at [97, 54] on button "[DATE] to [DATE]" at bounding box center [64, 49] width 65 height 14
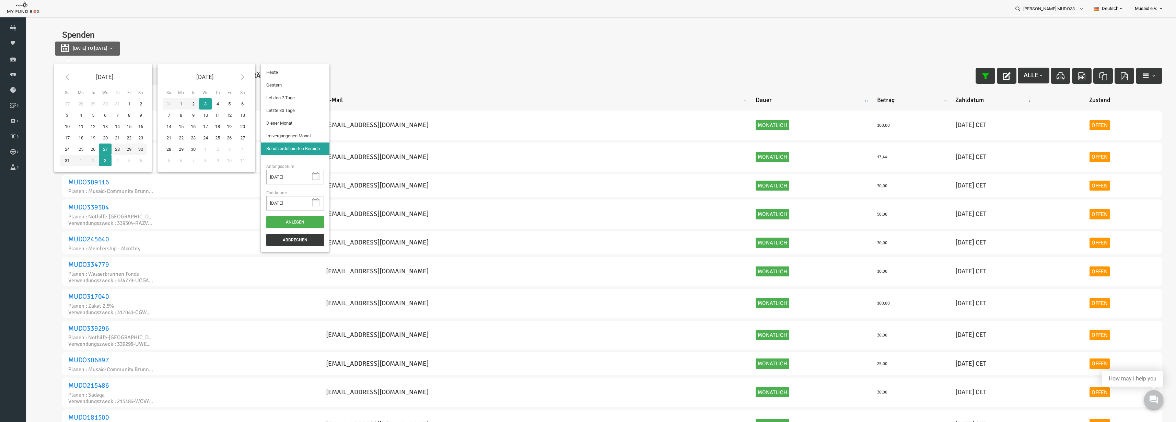
type input "01-07-2025"
type input "31-07-2025"
type input "01-08-2025"
type input "31-08-2025"
type input "[DATE]"
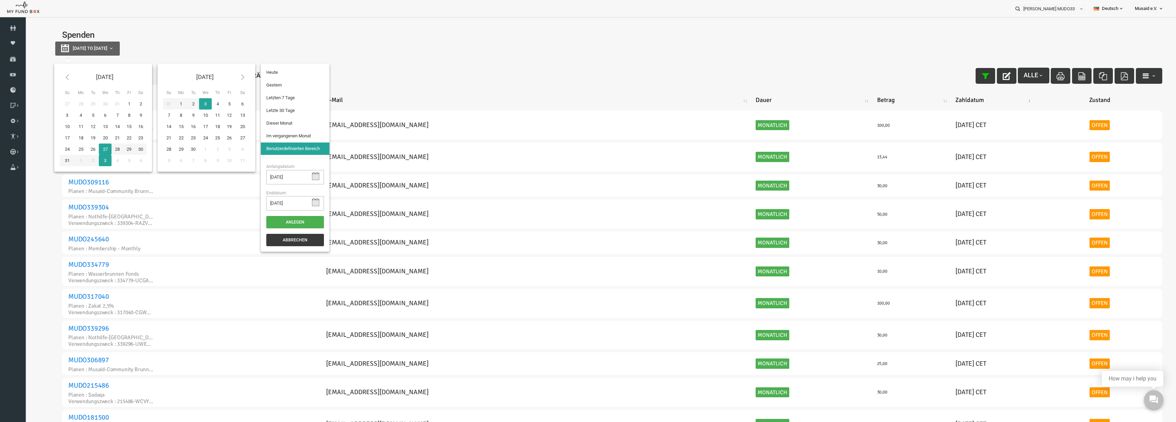
type input "[DATE]"
click at [254, 113] on li "Letzte 30 Tage" at bounding box center [272, 110] width 69 height 12
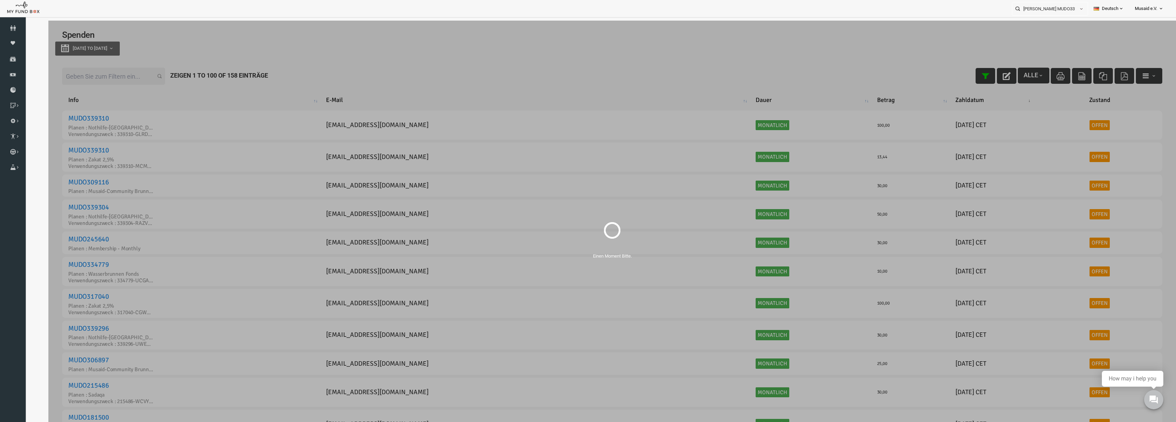
select select "100"
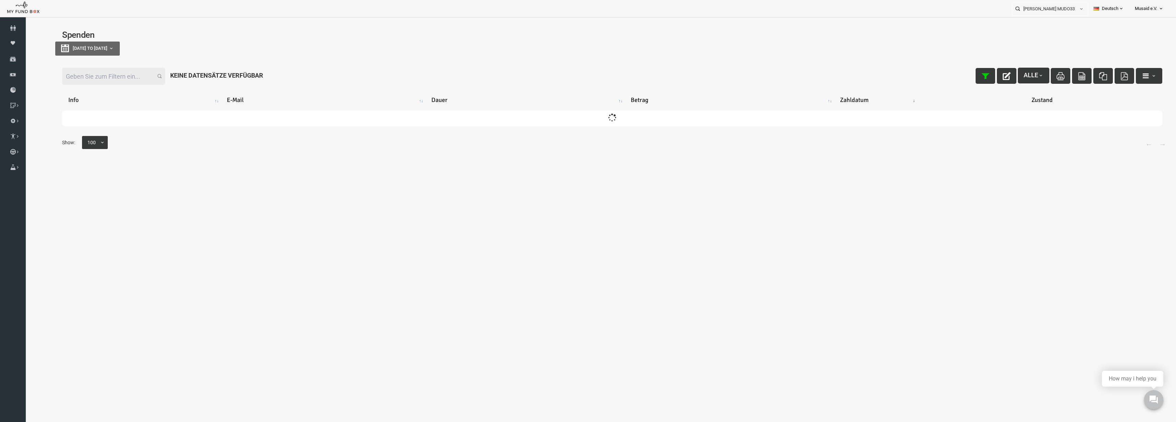
drag, startPoint x: 92, startPoint y: 78, endPoint x: 207, endPoint y: 77, distance: 114.6
click at [92, 79] on input "Filter:" at bounding box center [90, 76] width 103 height 17
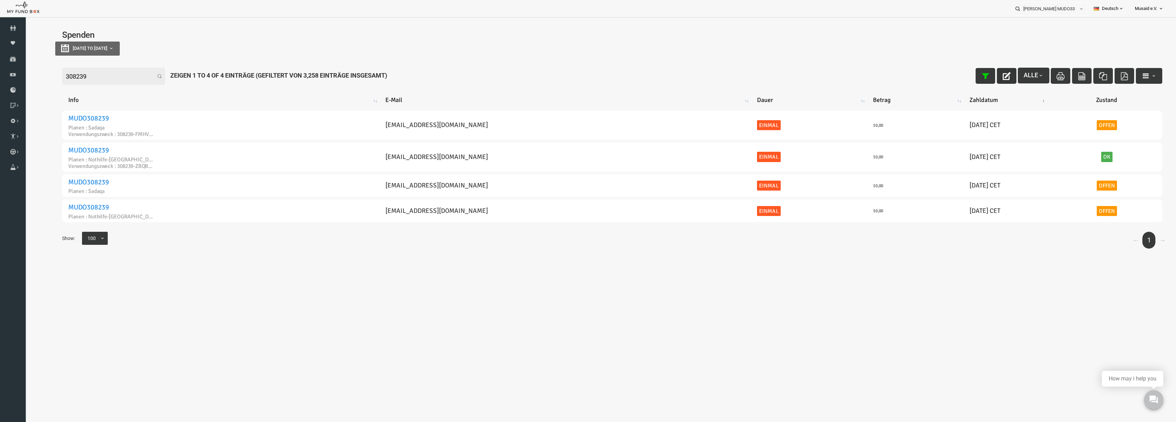
click at [980, 76] on icon "button" at bounding box center [984, 76] width 8 height 8
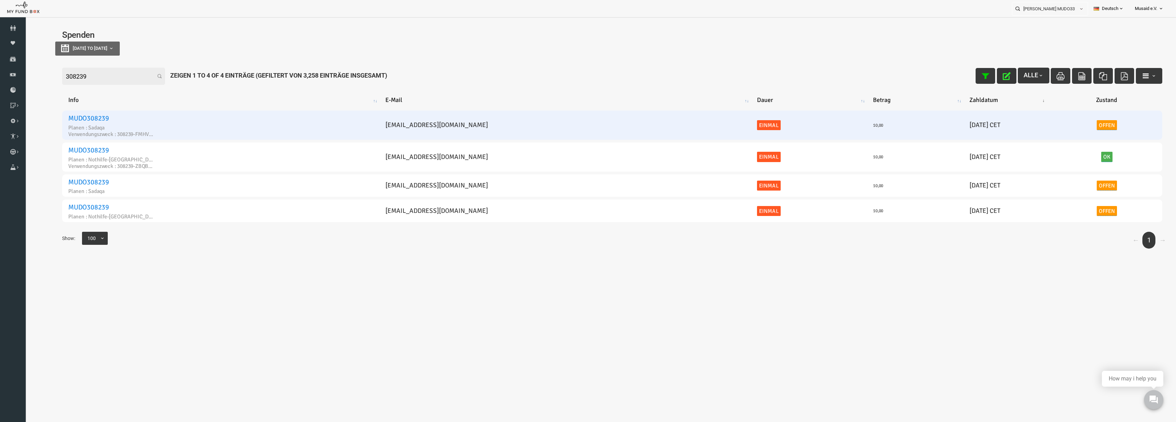
click at [1074, 122] on link "Offen" at bounding box center [1084, 125] width 21 height 10
click at [1051, 108] on span "× Offen" at bounding box center [1065, 105] width 68 height 7
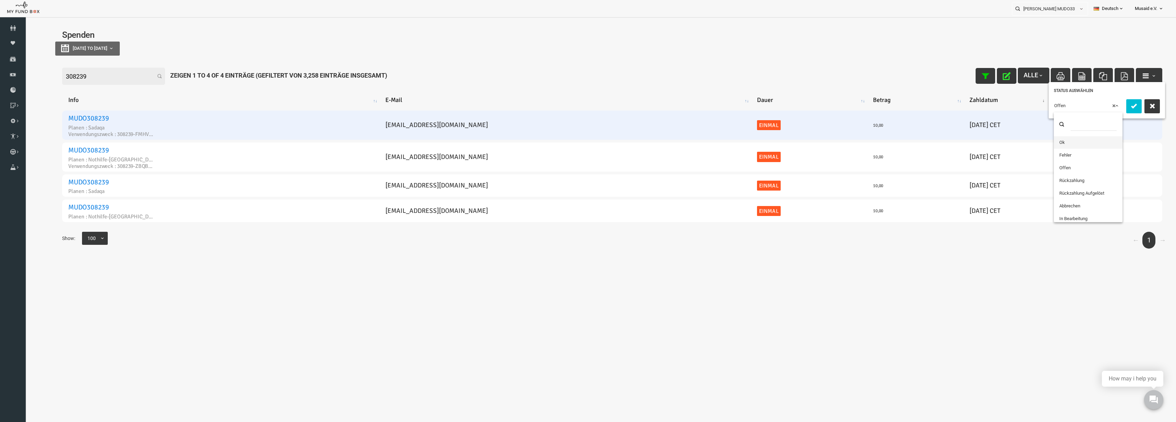
drag, startPoint x: 1063, startPoint y: 140, endPoint x: 1097, endPoint y: 127, distance: 36.6
click at [1105, 106] on button "submit" at bounding box center [1110, 106] width 15 height 14
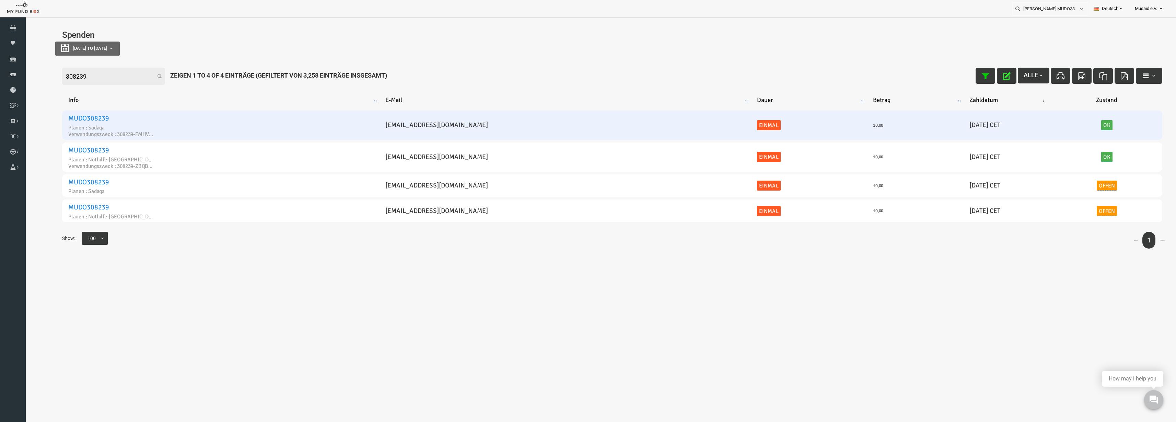
click at [980, 72] on icon "button" at bounding box center [984, 76] width 8 height 8
click at [959, 75] on icon "button" at bounding box center [962, 76] width 8 height 8
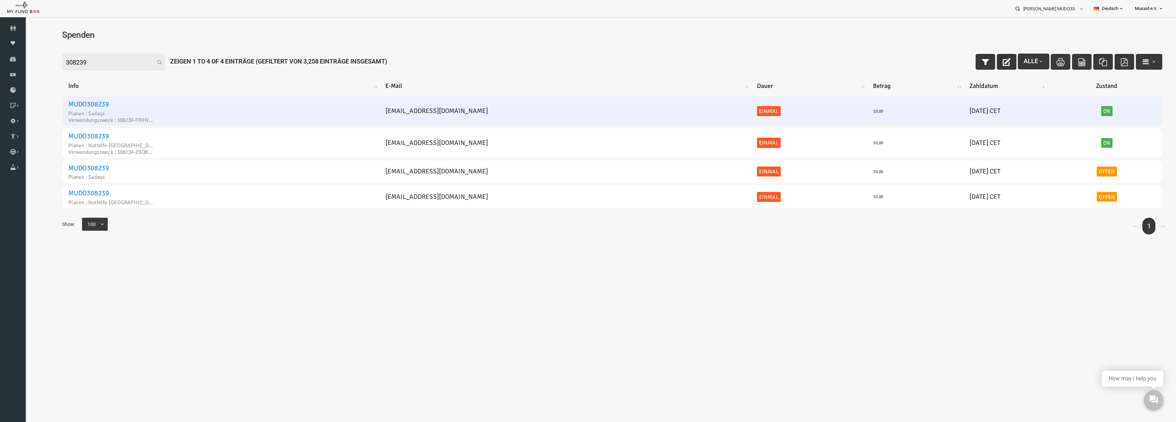
click at [99, 63] on input "308239" at bounding box center [90, 62] width 103 height 17
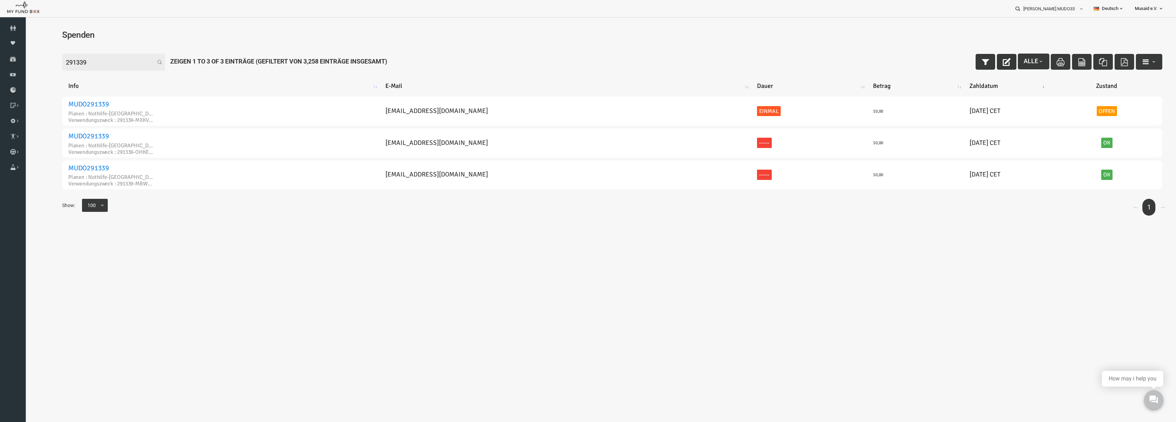
type input "291339"
click at [980, 61] on icon "button" at bounding box center [984, 62] width 8 height 8
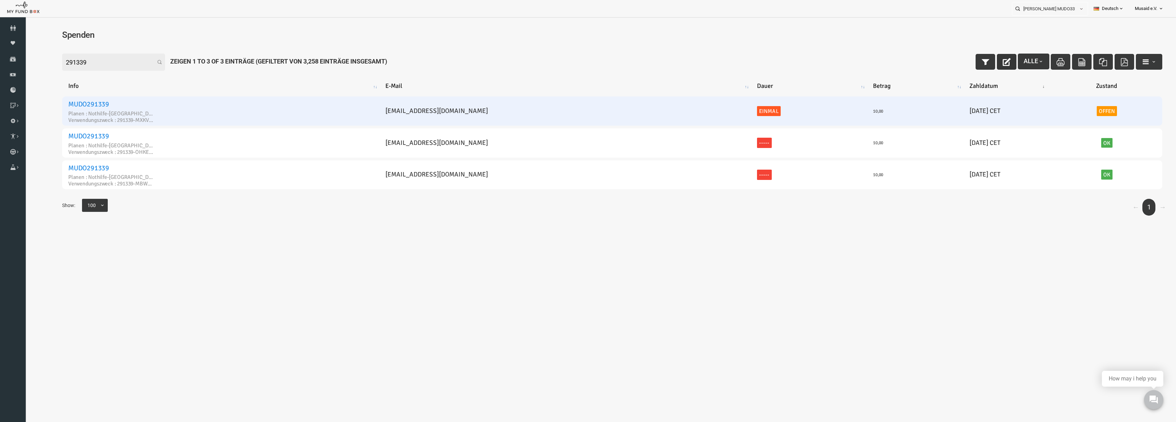
click at [69, 104] on link "MUDO291339" at bounding box center [65, 104] width 41 height 9
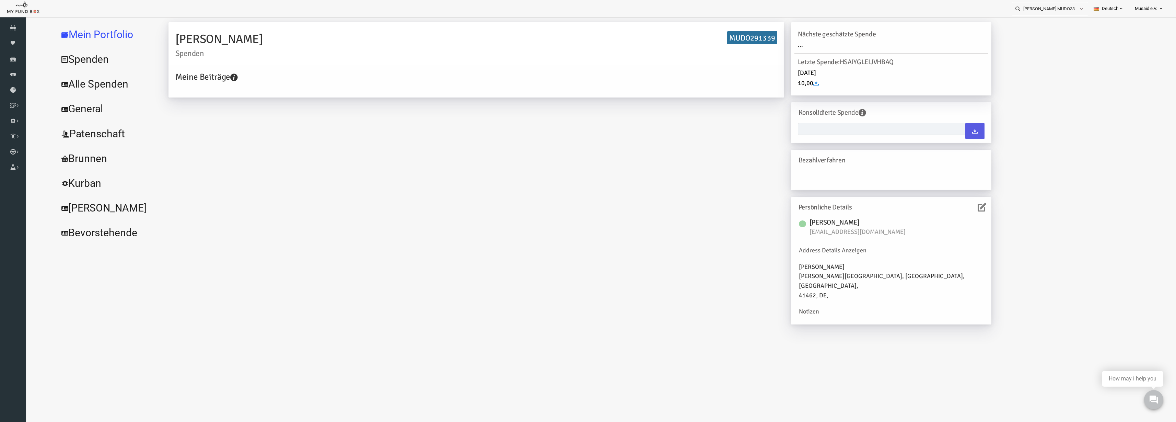
type input "[DATE] - [DATE]"
click at [83, 83] on link "Alle Spenden" at bounding box center [83, 84] width 103 height 25
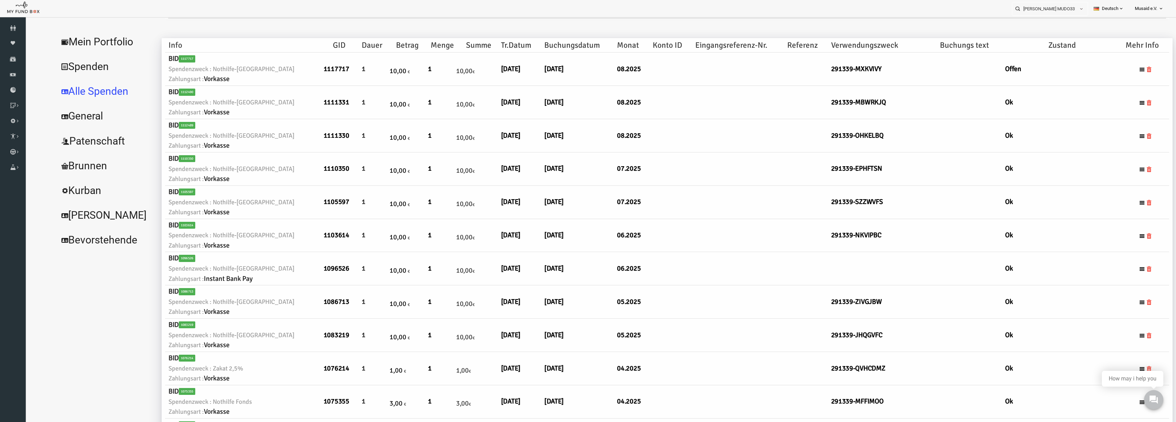
click at [51, 95] on link "Alle Spenden" at bounding box center [83, 91] width 103 height 25
select select "100"
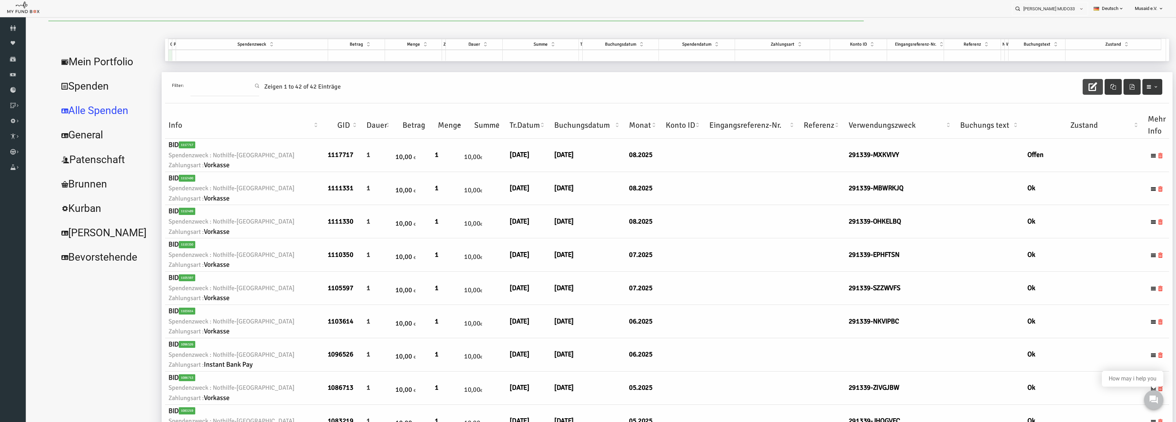
click at [1059, 94] on button "button" at bounding box center [1069, 87] width 20 height 16
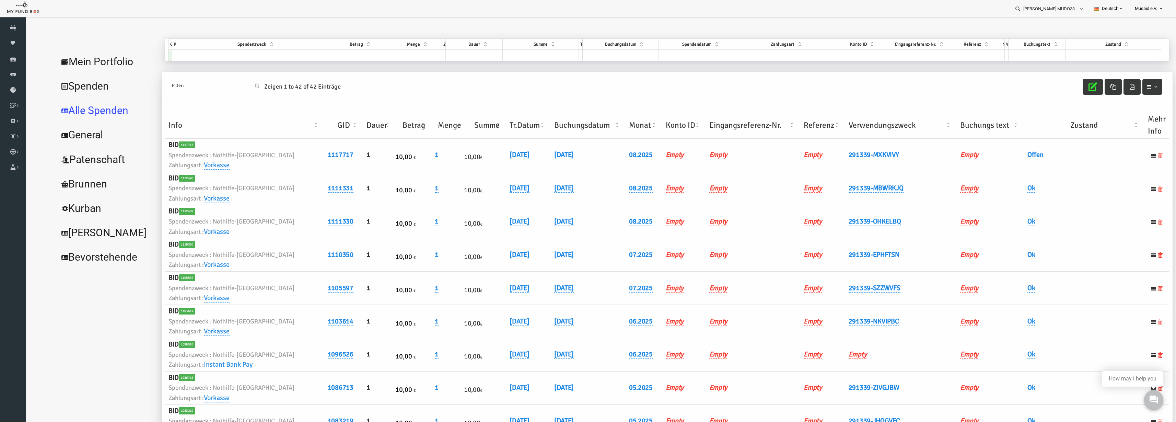
click at [857, 125] on th "Verwendungszweck" at bounding box center [878, 125] width 112 height 27
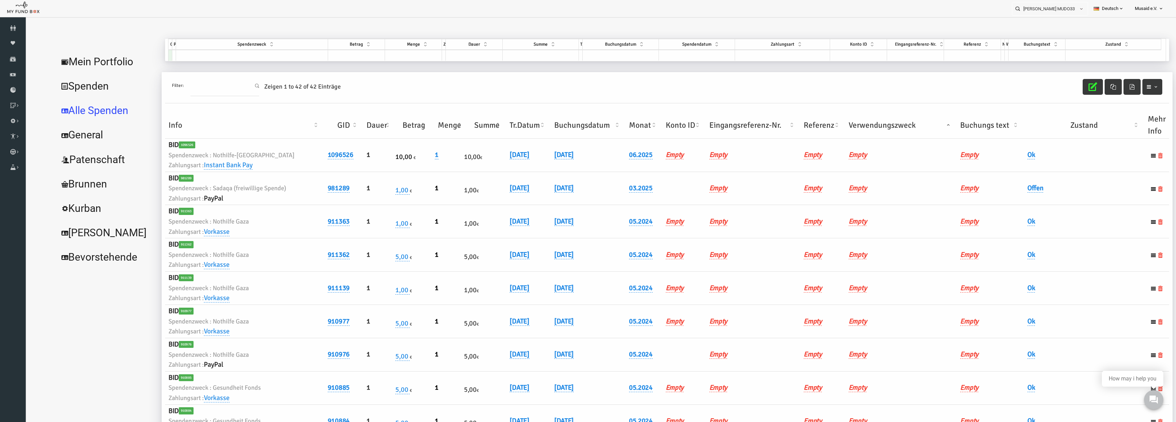
click at [857, 125] on th "Verwendungszweck" at bounding box center [878, 125] width 112 height 27
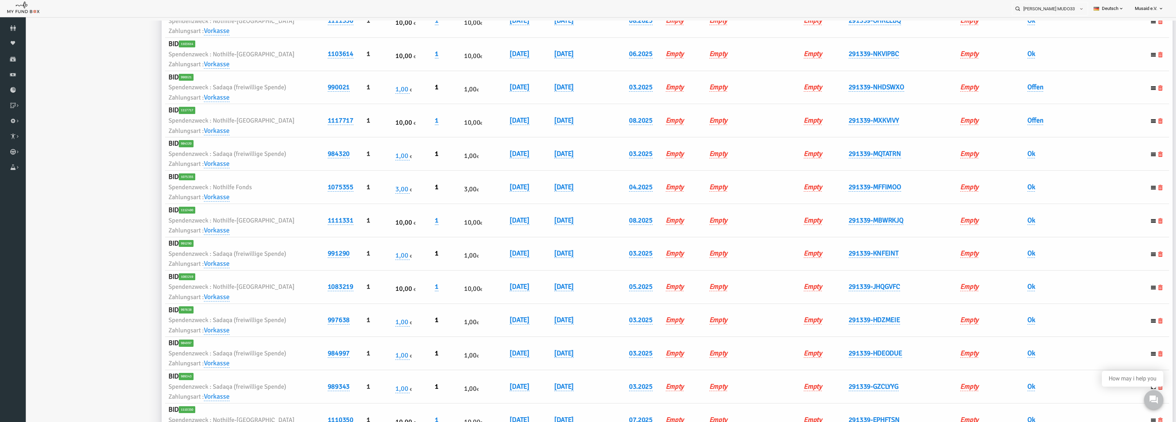
scroll to position [643, 0]
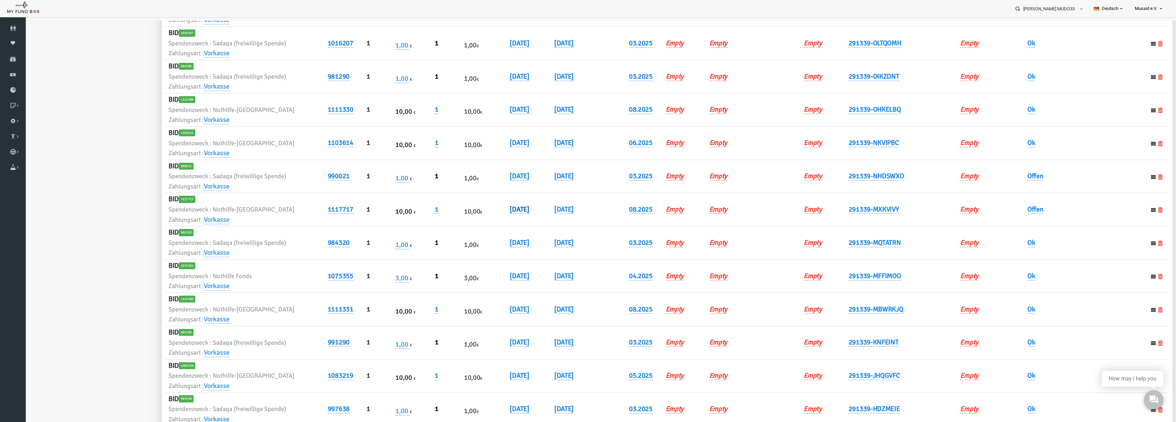
click at [506, 213] on link "[DATE]" at bounding box center [497, 209] width 20 height 9
click at [499, 216] on input "[DATE]" at bounding box center [533, 214] width 83 height 12
type input "[DATE]"
click at [579, 219] on button "submit" at bounding box center [585, 214] width 13 height 13
click at [1006, 208] on link "Offen" at bounding box center [1012, 209] width 16 height 9
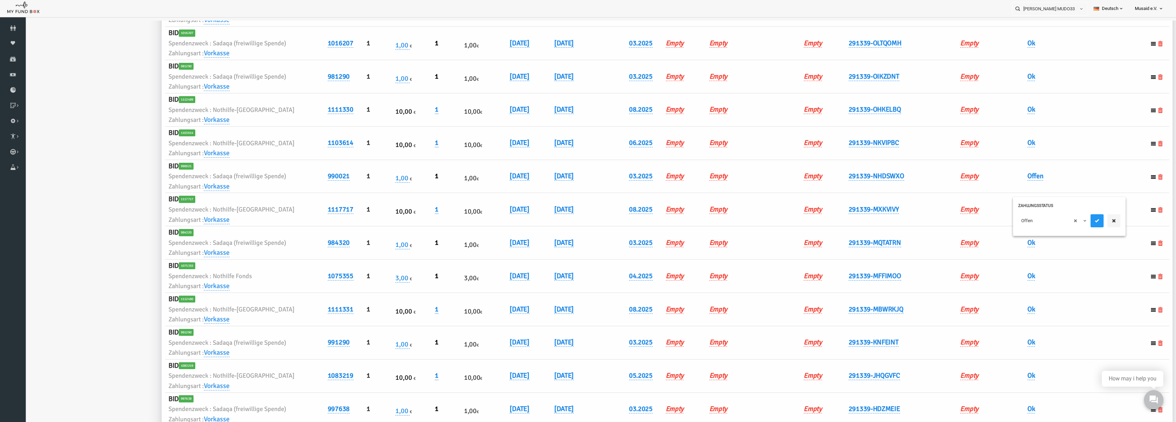
drag, startPoint x: 1006, startPoint y: 208, endPoint x: 1003, endPoint y: 218, distance: 9.6
click at [1003, 215] on span "× Offen" at bounding box center [1029, 220] width 69 height 13
click at [1067, 223] on div "× Ok" at bounding box center [1046, 220] width 102 height 13
click at [1096, 221] on button "button" at bounding box center [1090, 220] width 13 height 13
click at [1014, 209] on link "Offen" at bounding box center [1012, 209] width 16 height 9
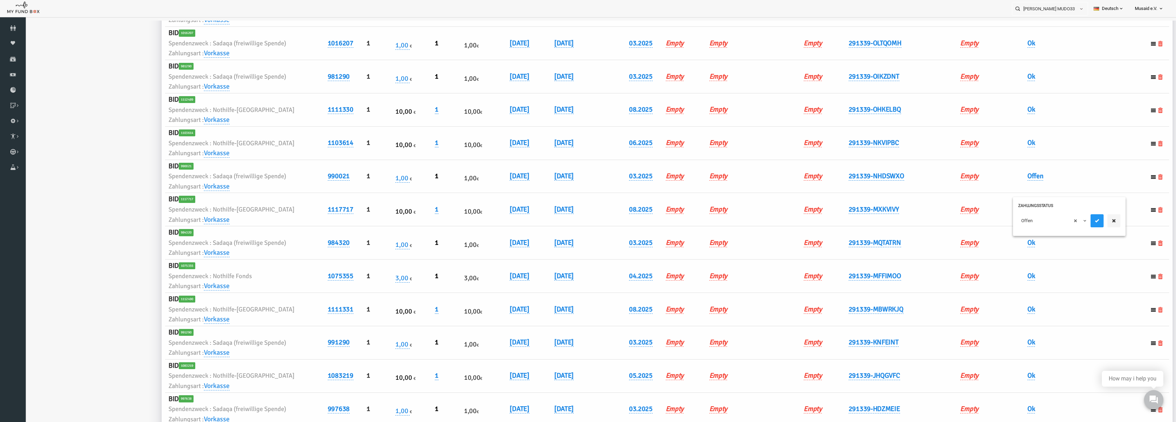
drag, startPoint x: 1008, startPoint y: 211, endPoint x: 1012, endPoint y: 223, distance: 12.0
click at [1008, 212] on div "× Offen" at bounding box center [1046, 222] width 113 height 27
drag, startPoint x: 1012, startPoint y: 223, endPoint x: 1018, endPoint y: 238, distance: 16.3
click at [1012, 223] on span "× Offen" at bounding box center [1029, 220] width 62 height 7
click at [1074, 229] on div "× Ok" at bounding box center [1046, 222] width 113 height 27
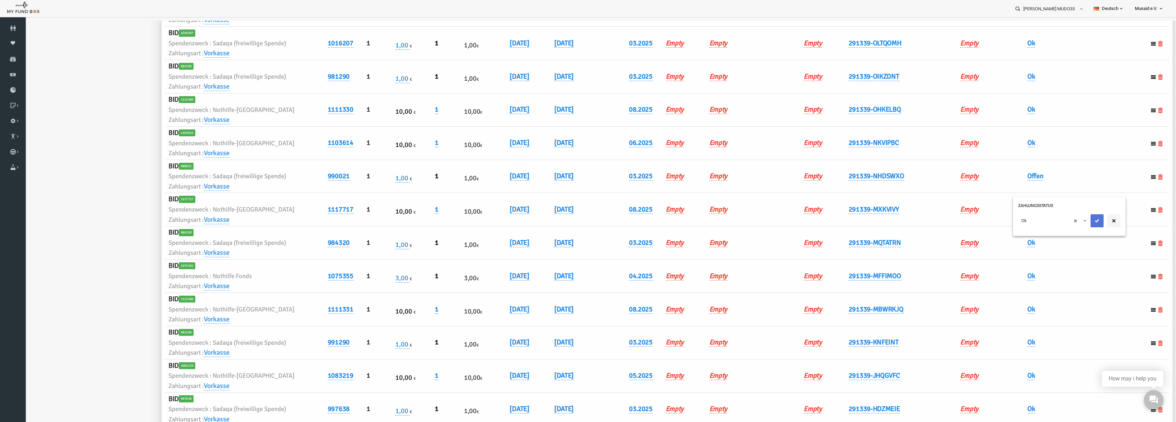
click at [1074, 225] on button "submit" at bounding box center [1073, 220] width 13 height 13
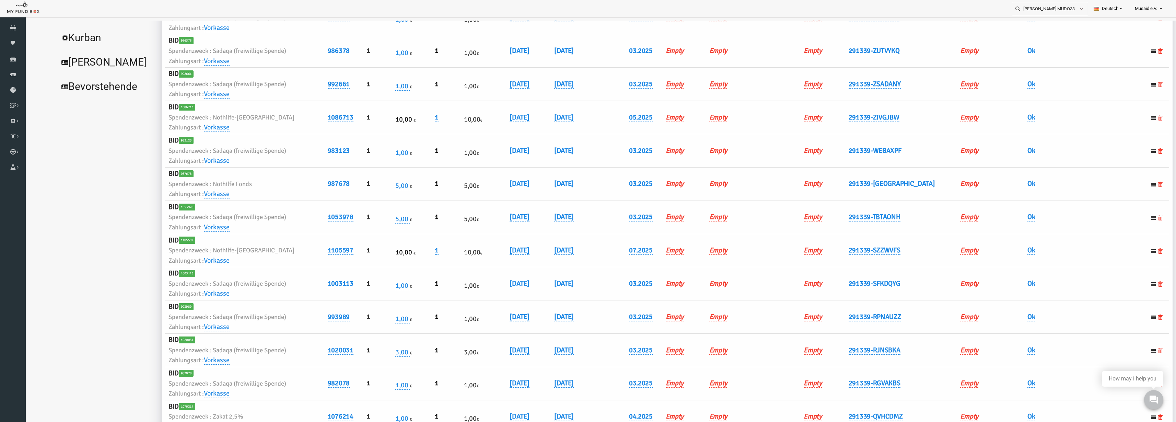
scroll to position [0, 0]
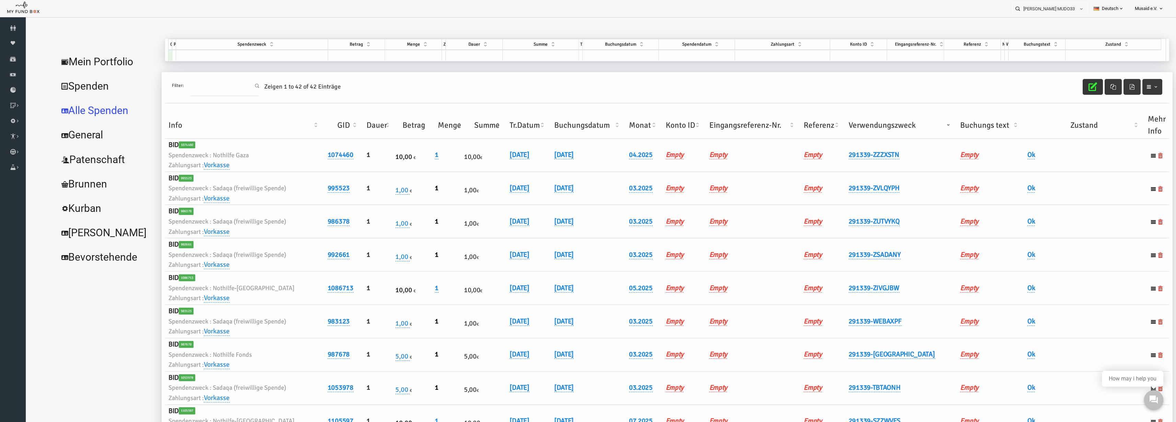
click at [1068, 83] on icon "button" at bounding box center [1069, 86] width 9 height 9
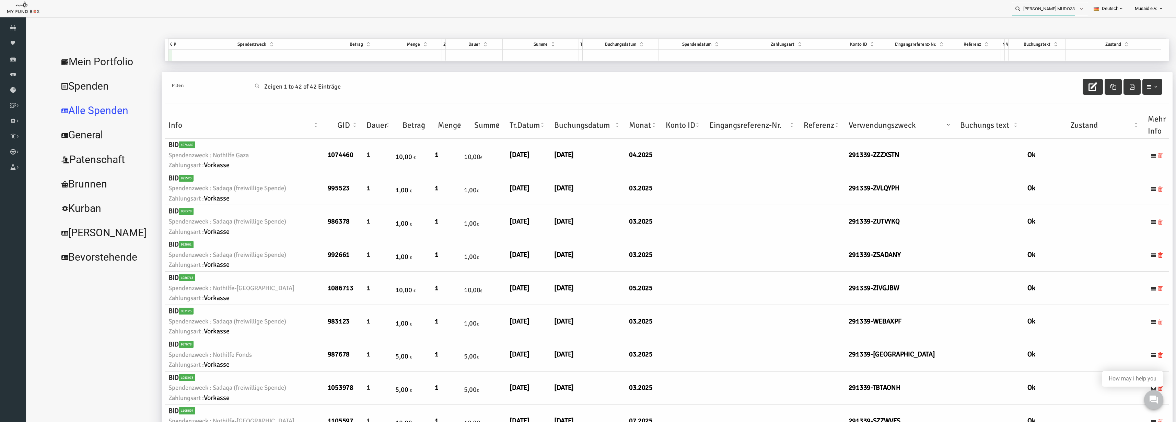
click at [1052, 10] on input "Susanne Brussis Topcagic MUDO332773" at bounding box center [1043, 8] width 63 height 13
type input "30"
click at [3, 61] on icon at bounding box center [13, 58] width 26 height 5
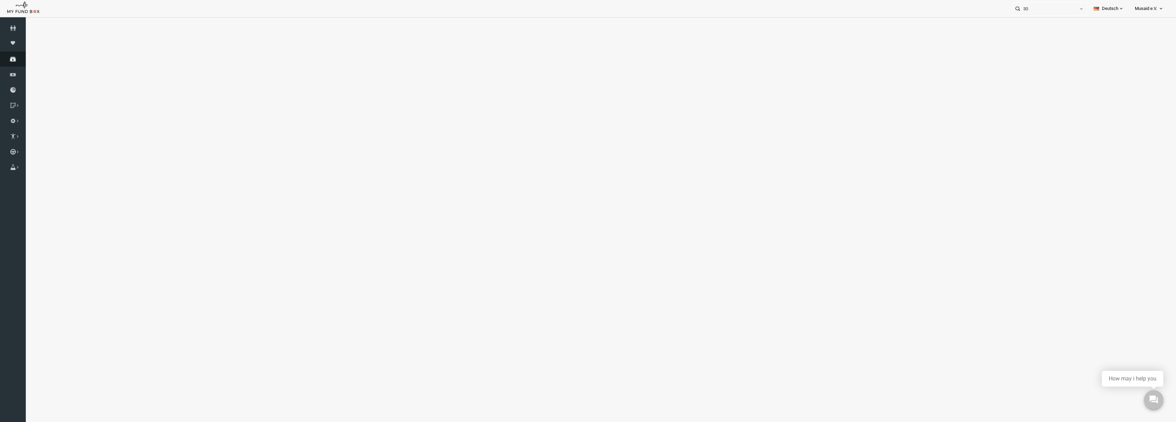
select select "100"
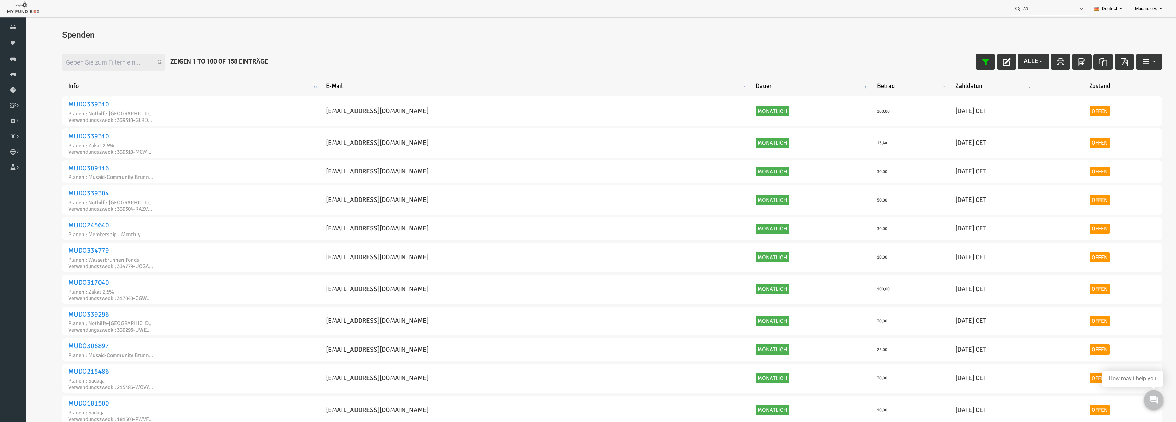
click at [958, 58] on icon "button" at bounding box center [962, 62] width 8 height 8
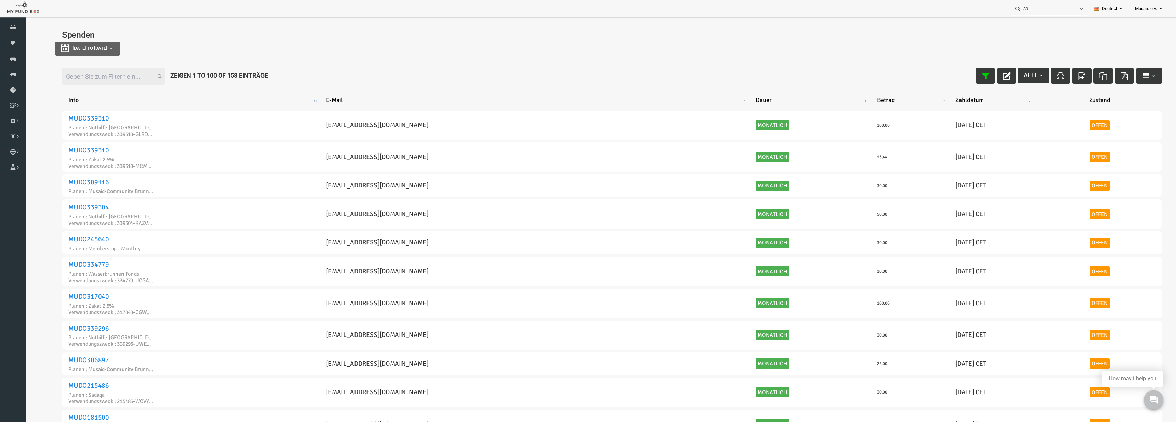
type input "[DATE]"
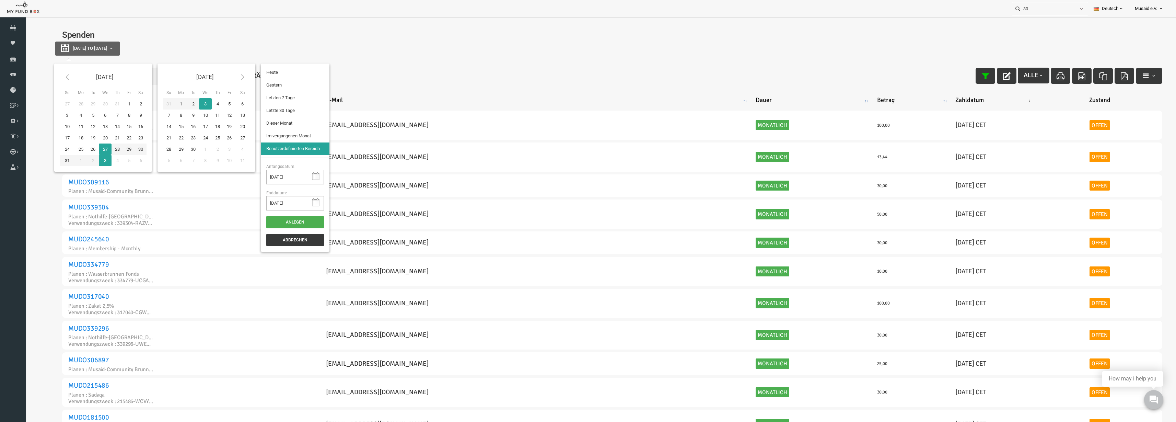
click at [97, 54] on button "[DATE] to [DATE]" at bounding box center [64, 49] width 65 height 14
type input "26-08-2025"
type input "[DATE]"
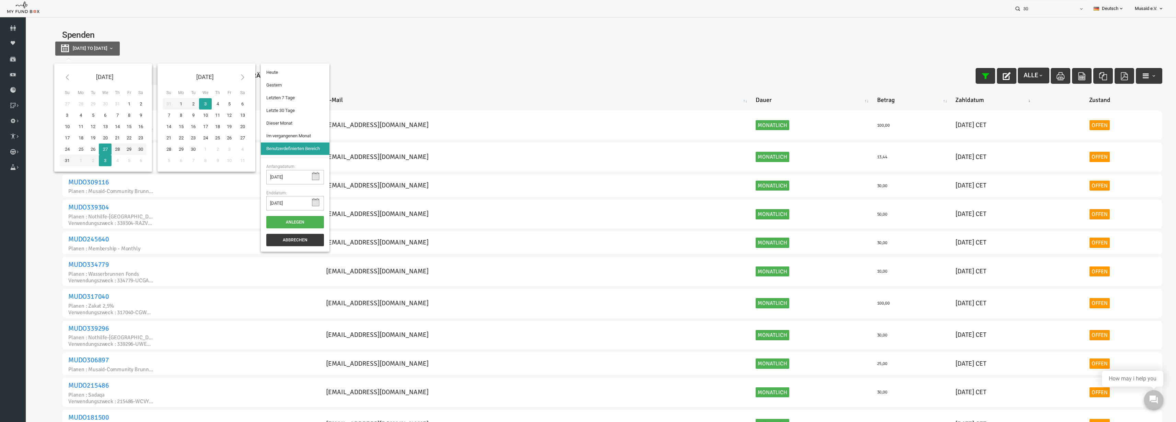
type input "[DATE]"
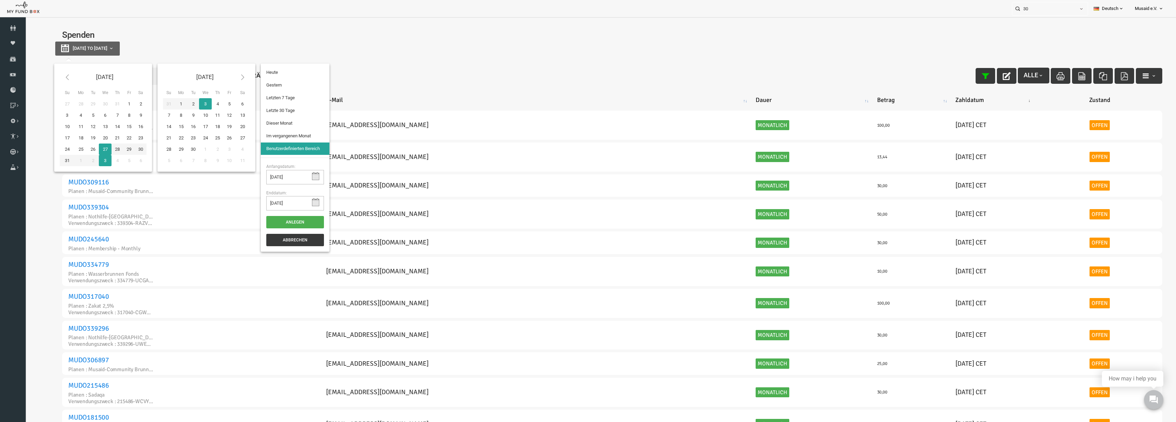
type input "[DATE]"
click at [258, 104] on li "Letzte 30 Tage" at bounding box center [272, 110] width 69 height 12
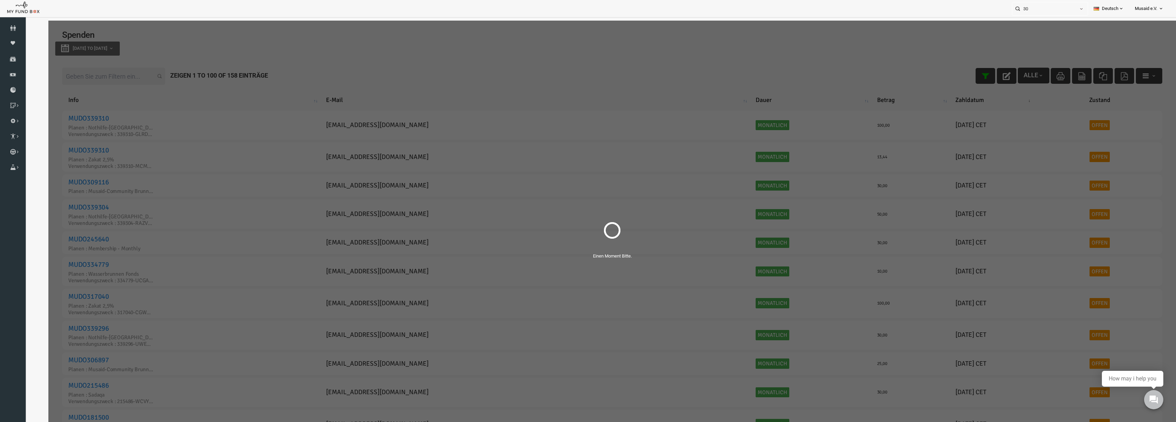
select select "100"
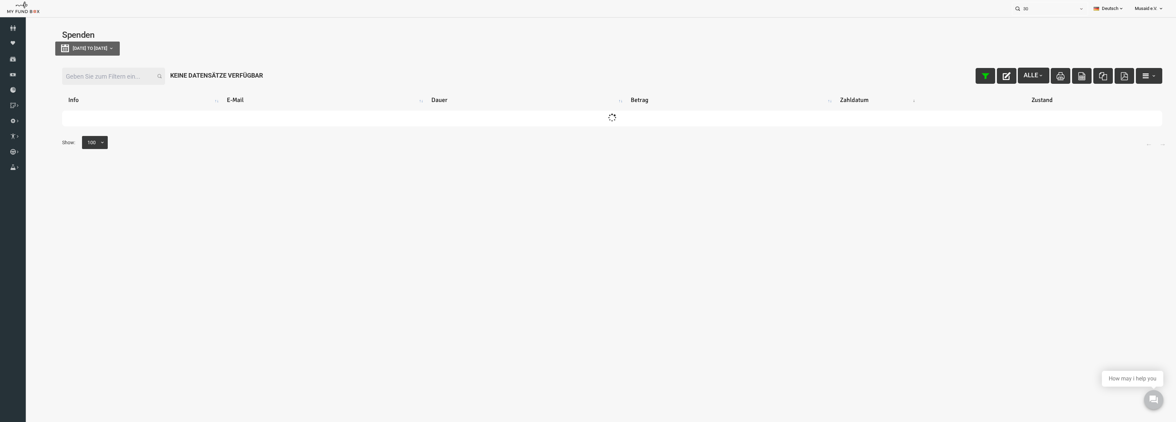
click at [84, 48] on span "[DATE] to [DATE]" at bounding box center [67, 48] width 35 height 5
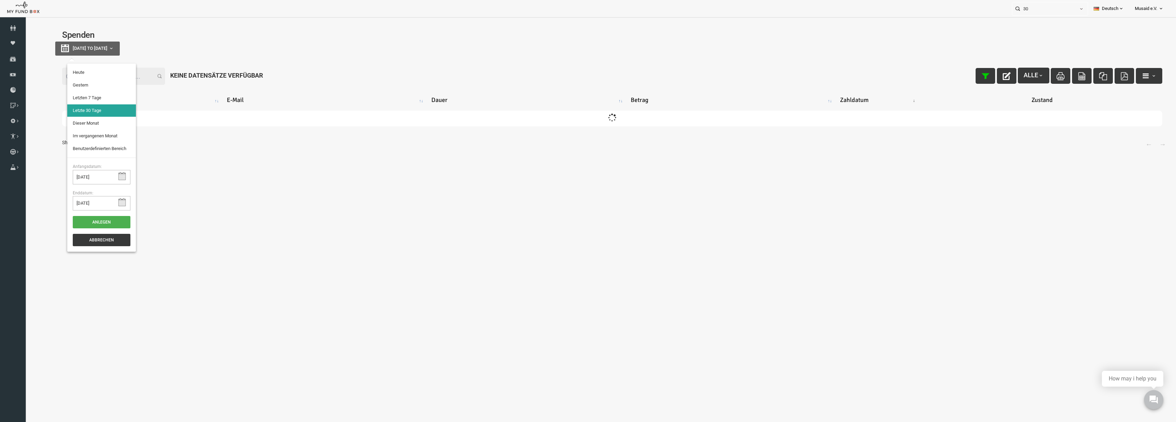
type input "26-08-2025"
type input "[DATE]"
type input "01-08-2025"
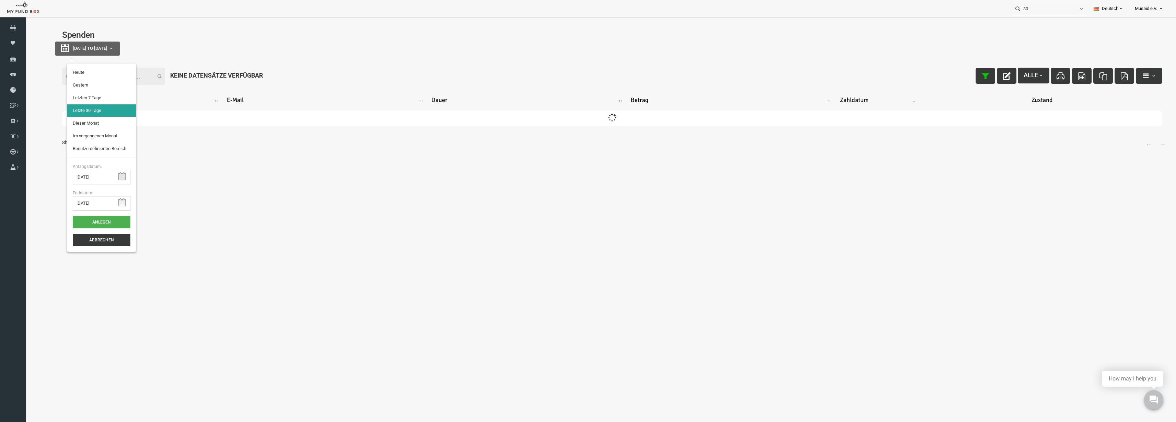
type input "31-08-2025"
type input "[DATE]"
drag, startPoint x: 75, startPoint y: 121, endPoint x: 78, endPoint y: 114, distance: 7.9
click at [78, 114] on ul "Heute Gestern Letzten 7 Tage Letzte 30 Tage Dieser Monat Im vergangenen Monat B…" at bounding box center [78, 110] width 69 height 94
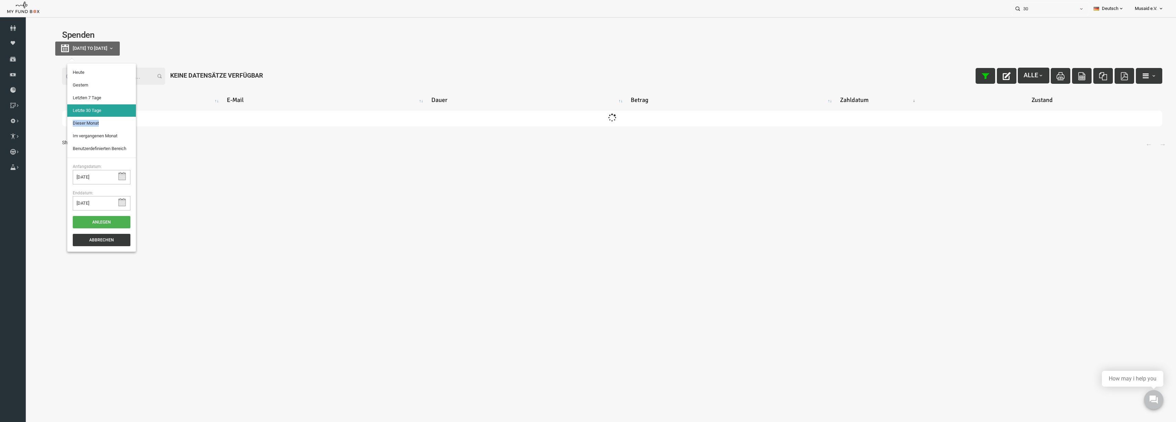
click at [78, 114] on li "Letzte 30 Tage" at bounding box center [78, 110] width 69 height 12
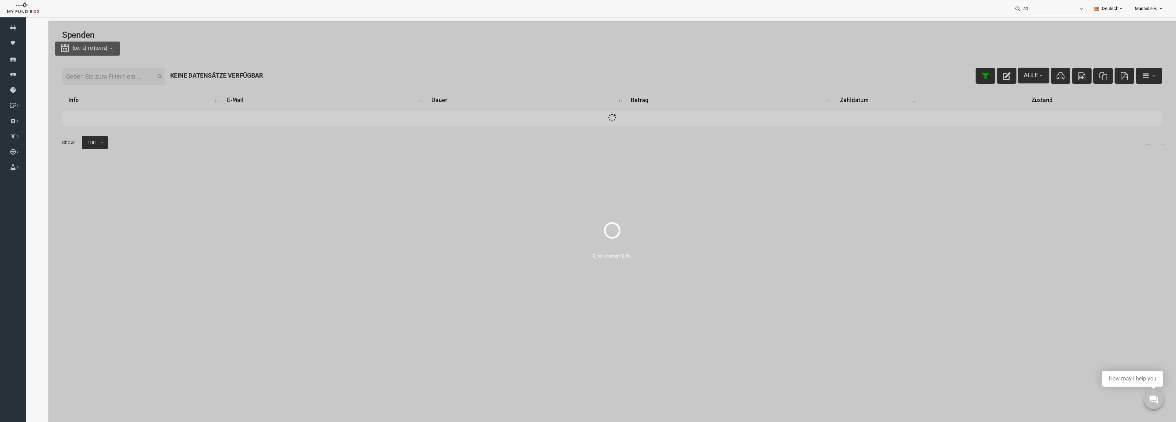
select select "100"
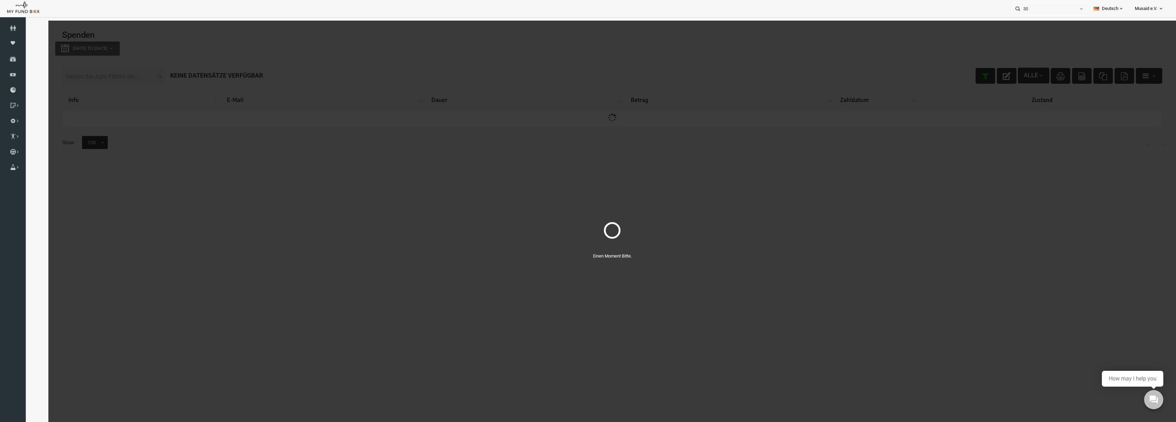
click at [97, 70] on div "Einen Moment Bitte." at bounding box center [588, 232] width 1127 height 422
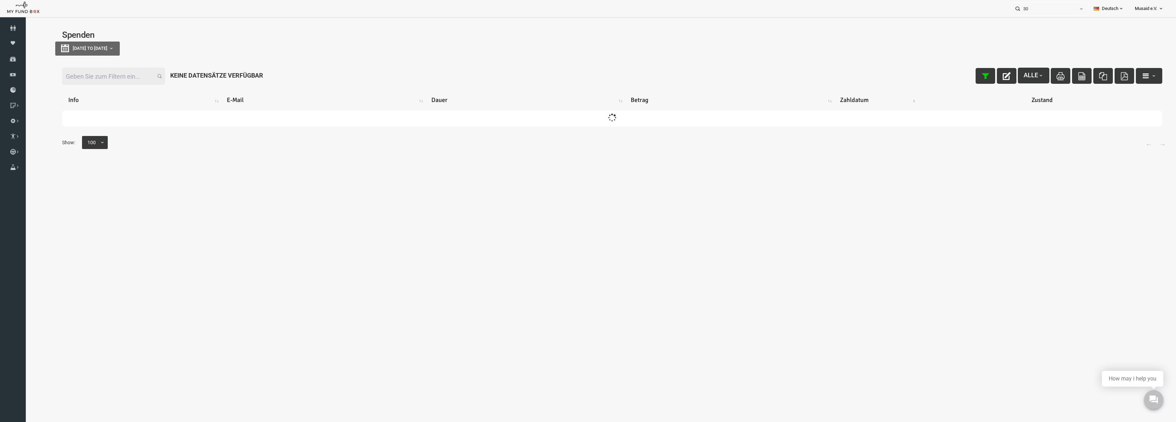
click at [98, 77] on input "Filter:" at bounding box center [90, 76] width 103 height 17
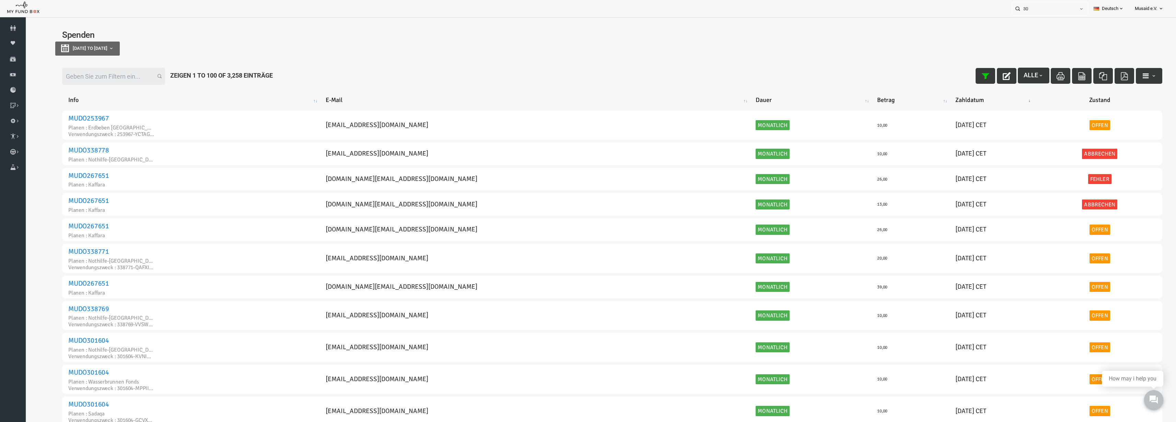
click at [720, 87] on div "Filter: Alle Zeigen 1 to 100 of 3,258 Einträge" at bounding box center [589, 76] width 1114 height 31
click at [982, 78] on button "button" at bounding box center [984, 76] width 20 height 16
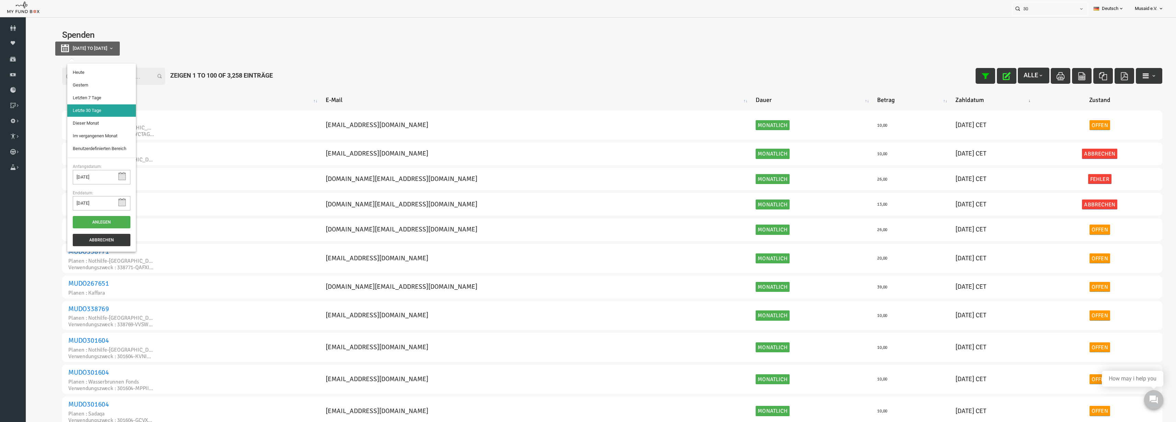
click at [96, 51] on button "[DATE] to [DATE]" at bounding box center [64, 49] width 65 height 14
type input "26-08-2025"
type input "[DATE]"
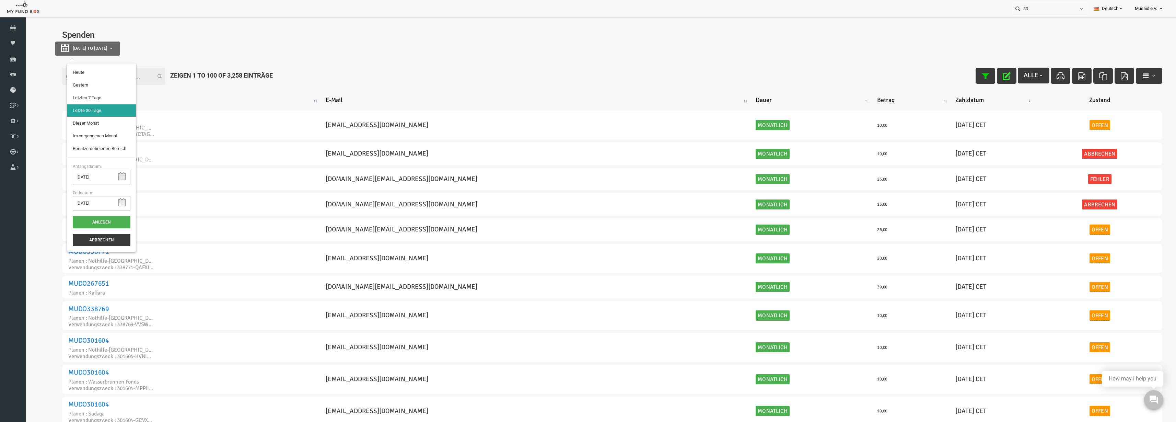
click at [82, 98] on li "Letzten 7 Tage" at bounding box center [78, 98] width 69 height 12
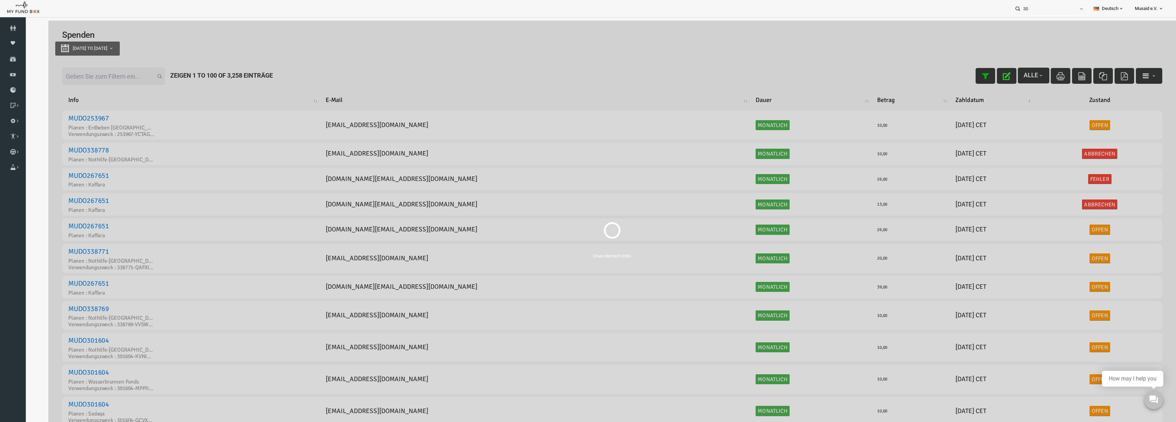
select select "100"
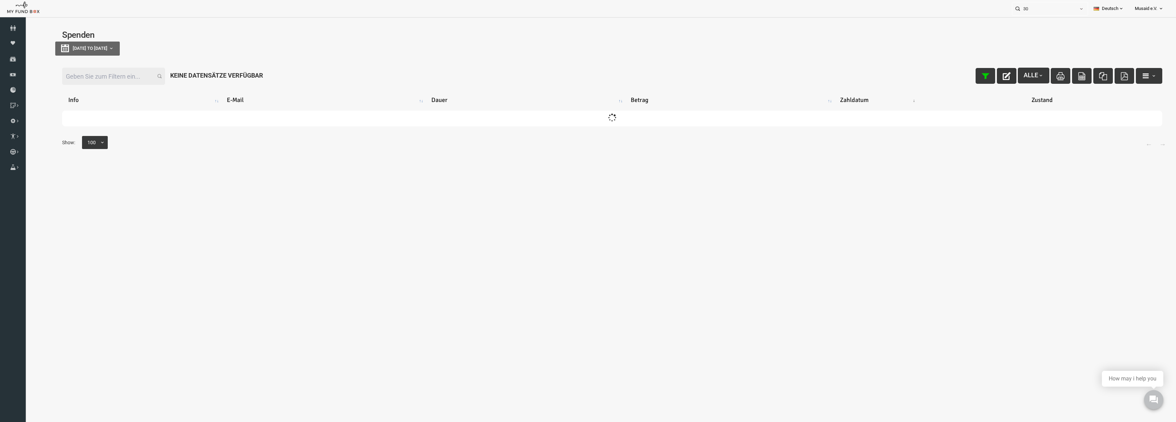
click at [980, 77] on icon "button" at bounding box center [984, 76] width 8 height 8
click at [84, 59] on div "Filter: Alle Keine Datensätze verfügbar Info E-Mail Dauer Betrag Zahldatum Zust…" at bounding box center [588, 111] width 1127 height 109
click at [89, 78] on input "Filter:" at bounding box center [90, 76] width 103 height 17
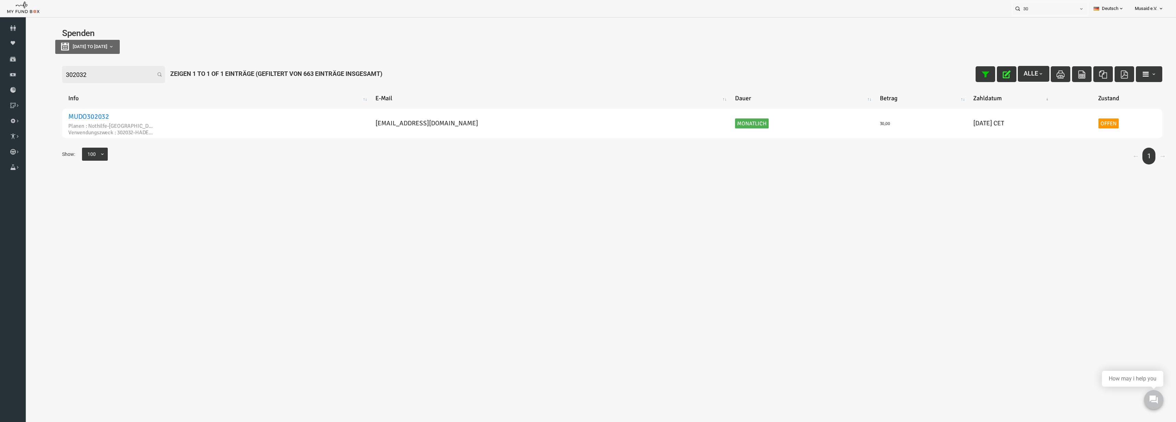
scroll to position [3, 0]
type input "302032"
click at [980, 72] on icon "button" at bounding box center [984, 73] width 8 height 8
click at [980, 74] on icon "button" at bounding box center [984, 73] width 8 height 8
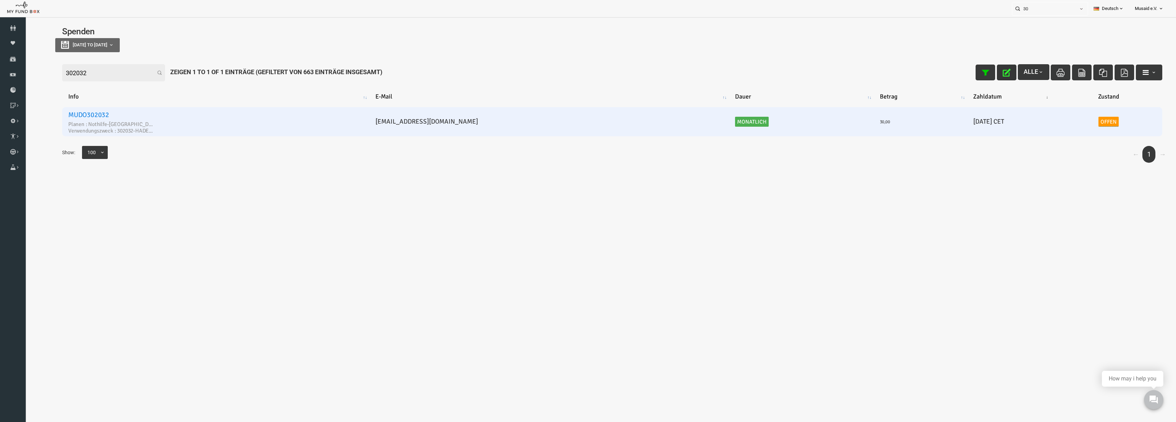
click at [64, 113] on link "MUDO302032" at bounding box center [65, 114] width 41 height 9
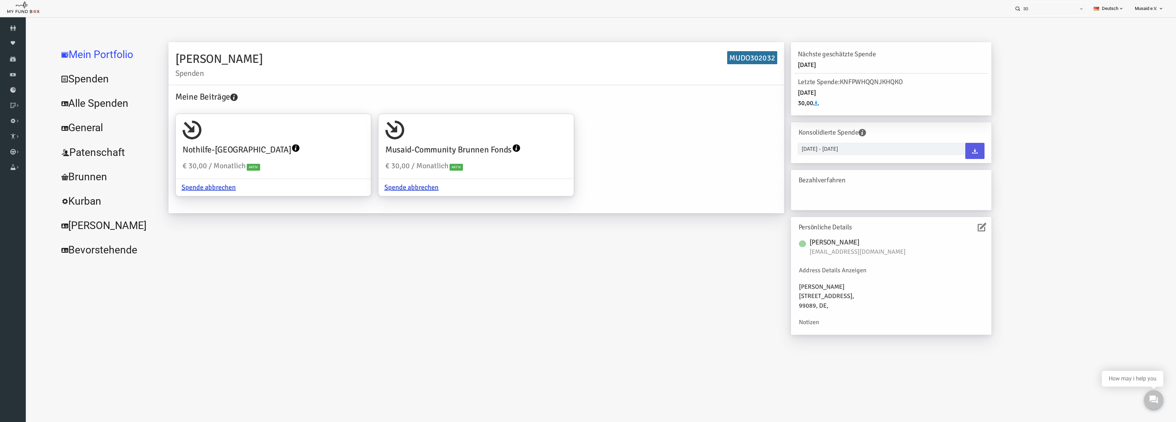
scroll to position [0, 0]
click at [78, 103] on link "Alle Spenden" at bounding box center [83, 104] width 103 height 25
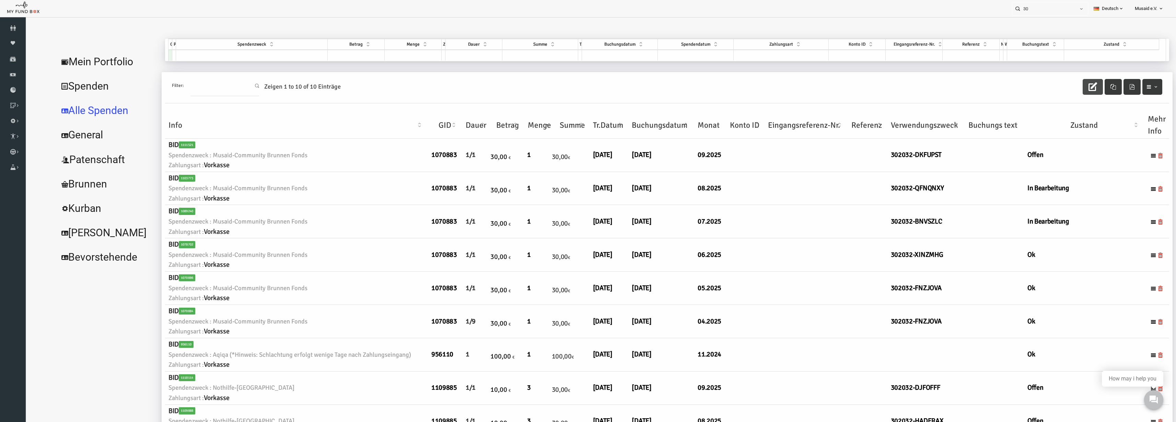
click at [1065, 89] on icon "button" at bounding box center [1069, 86] width 9 height 9
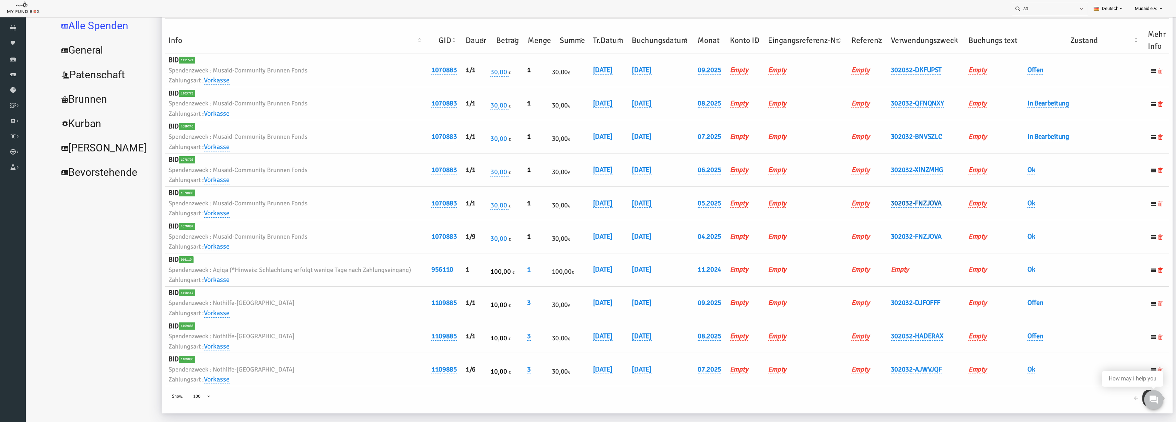
scroll to position [23, 0]
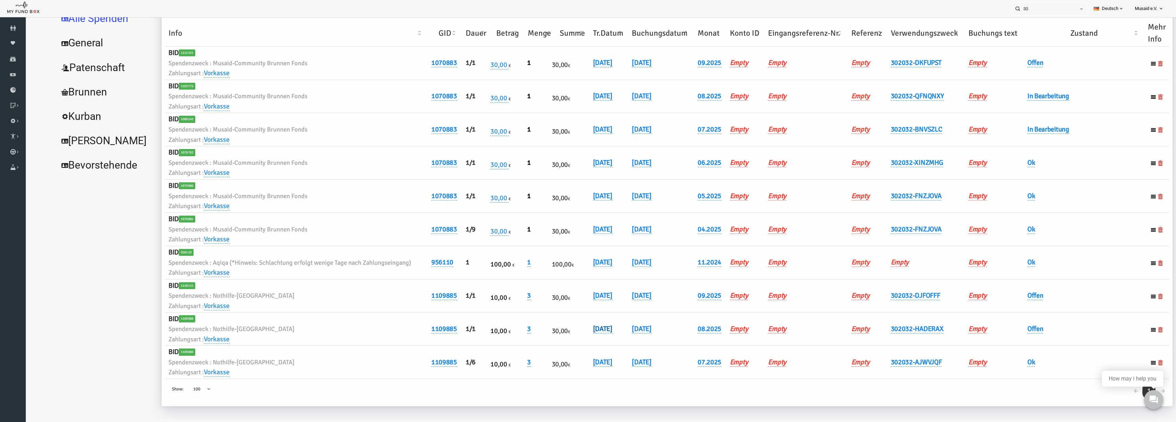
click at [582, 330] on link "[DATE]" at bounding box center [580, 328] width 20 height 9
click at [582, 338] on input "[DATE]" at bounding box center [613, 334] width 83 height 12
type input "[DATE]"
click at [644, 334] on div "26.08.2025 DD.MM.YYYY" at bounding box center [630, 337] width 116 height 19
click at [658, 334] on button "submit" at bounding box center [664, 334] width 13 height 13
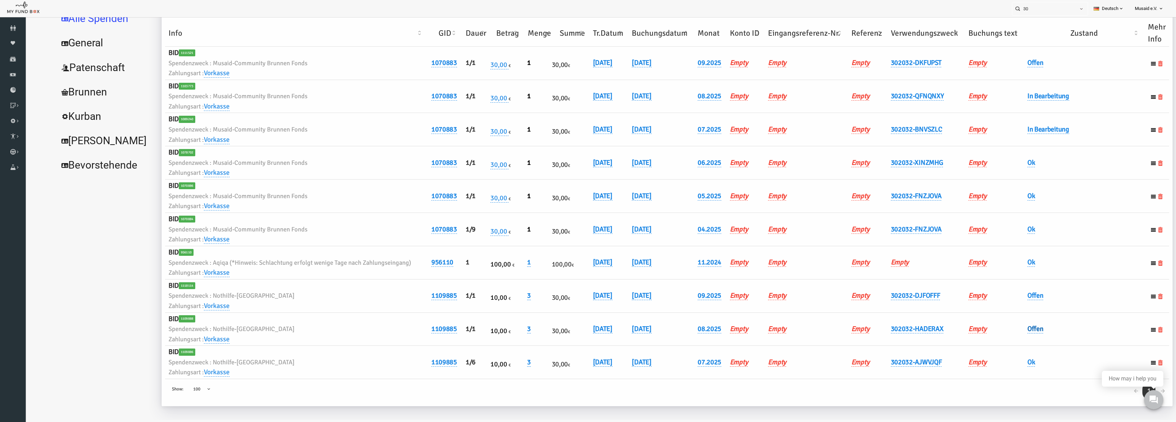
click at [1004, 330] on link "Offen" at bounding box center [1012, 328] width 16 height 9
click at [1006, 336] on span "× Offen" at bounding box center [1029, 339] width 69 height 13
click at [1070, 338] on button "submit" at bounding box center [1073, 339] width 13 height 13
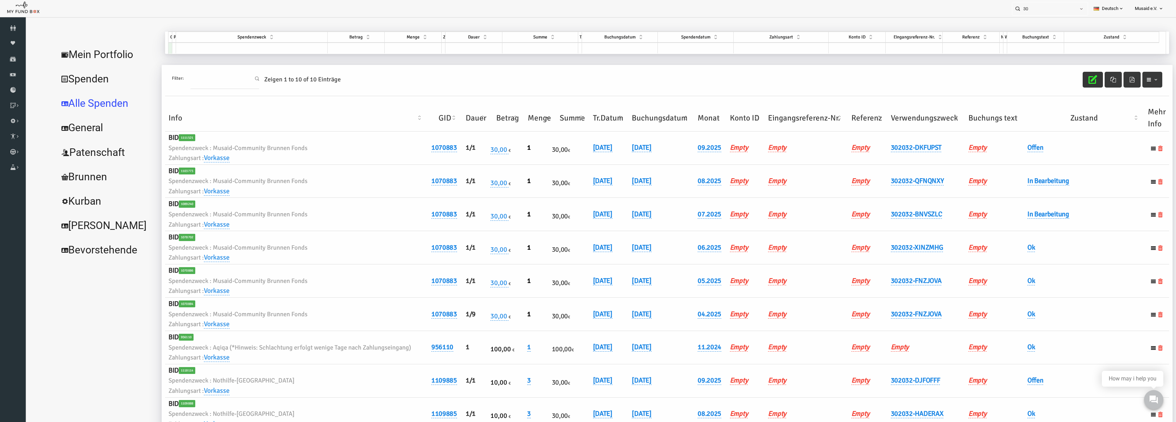
scroll to position [0, 0]
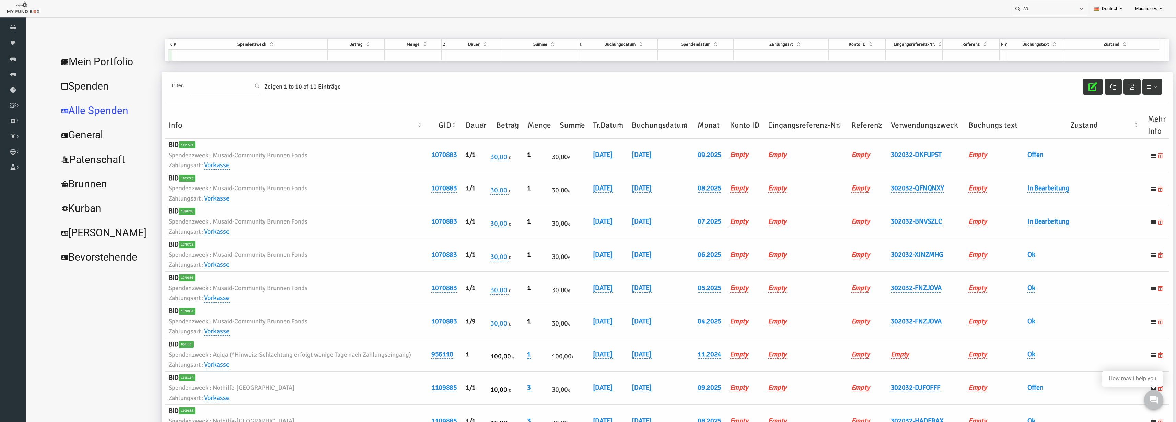
click at [1065, 90] on icon "button" at bounding box center [1069, 86] width 9 height 9
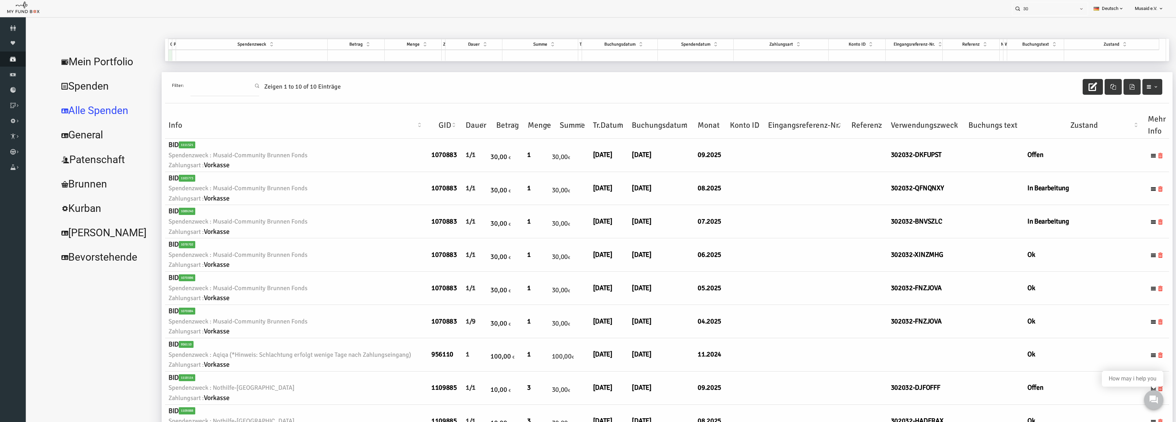
click at [5, 59] on icon at bounding box center [13, 58] width 26 height 5
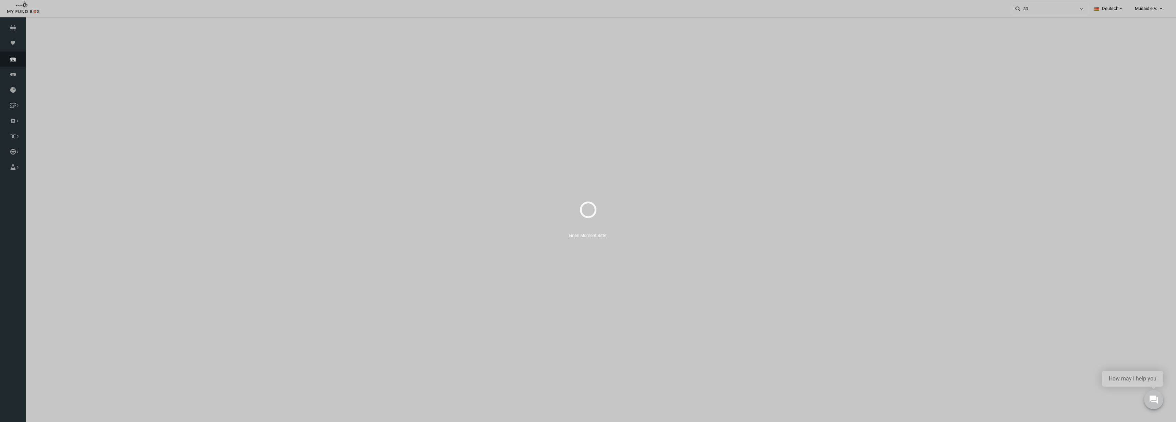
select select "100"
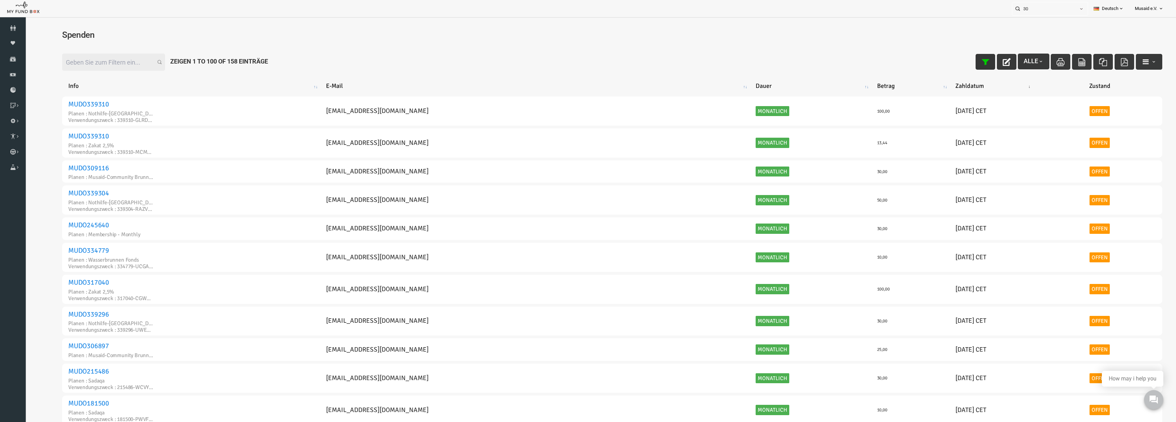
click at [957, 66] on button "button" at bounding box center [962, 62] width 20 height 16
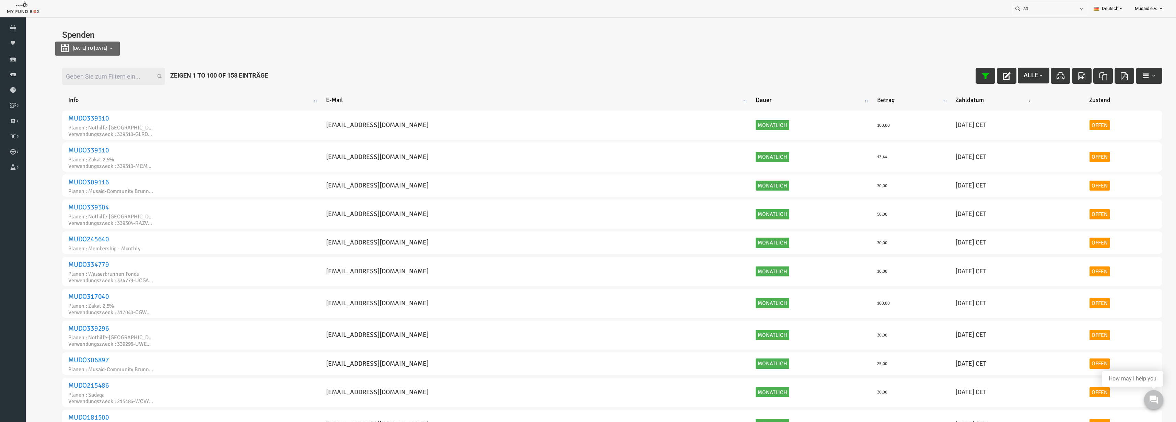
click at [35, 56] on div "Spenden 27-08-2025 to 03-09-2025" at bounding box center [589, 45] width 1114 height 43
type input "[DATE]"
click at [55, 51] on button "[DATE] to [DATE]" at bounding box center [64, 49] width 65 height 14
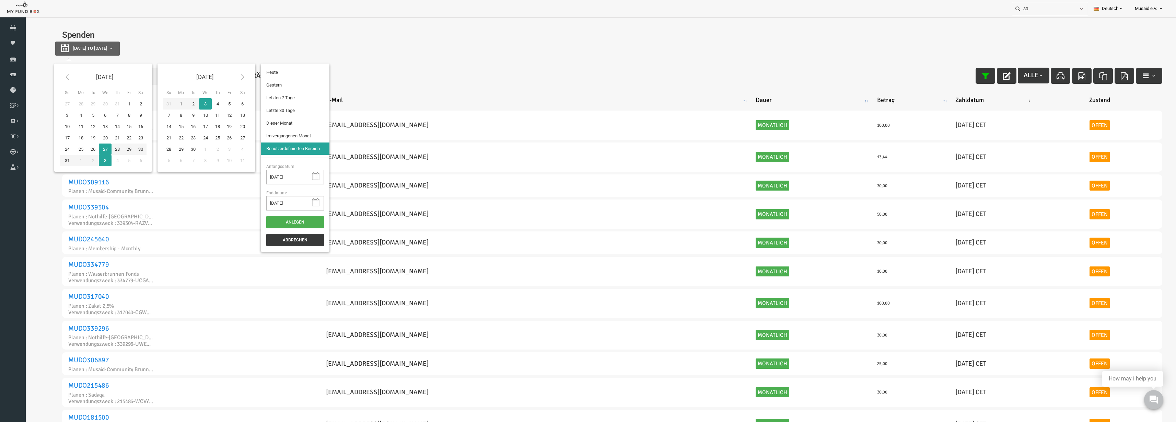
type input "[DATE]"
click at [273, 97] on li "Letzten 7 Tage" at bounding box center [272, 98] width 69 height 12
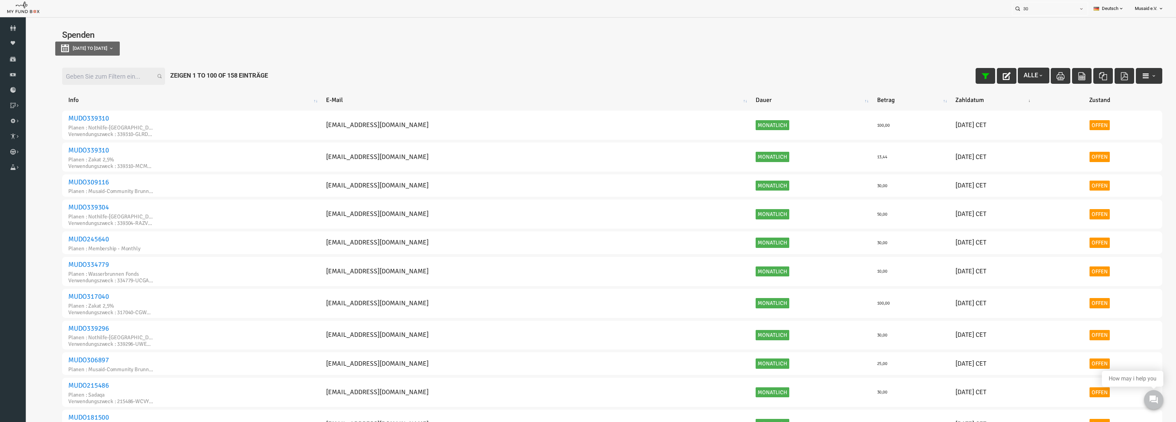
select select "100"
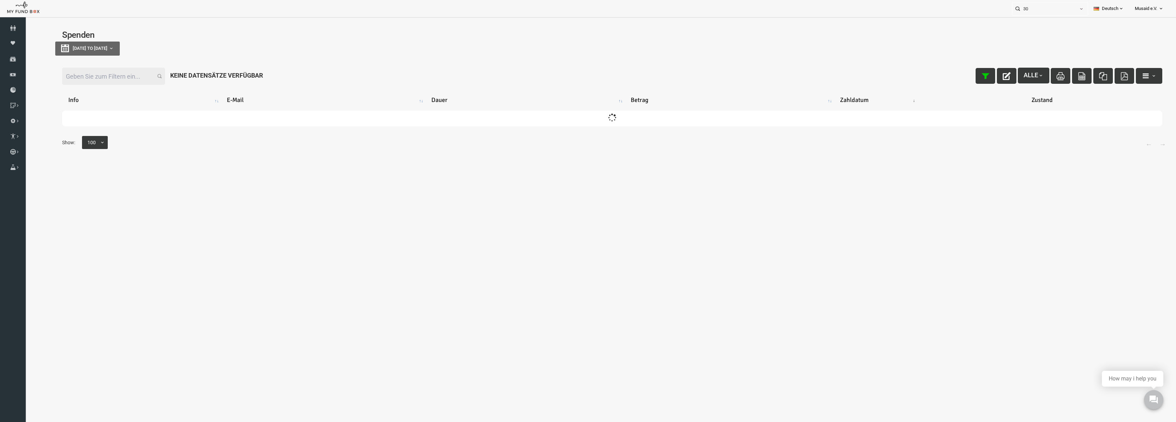
click at [88, 86] on div "Filter: Alle Keine Datensätze verfügbar" at bounding box center [589, 76] width 1114 height 31
click at [89, 79] on input "Filter:" at bounding box center [90, 76] width 103 height 17
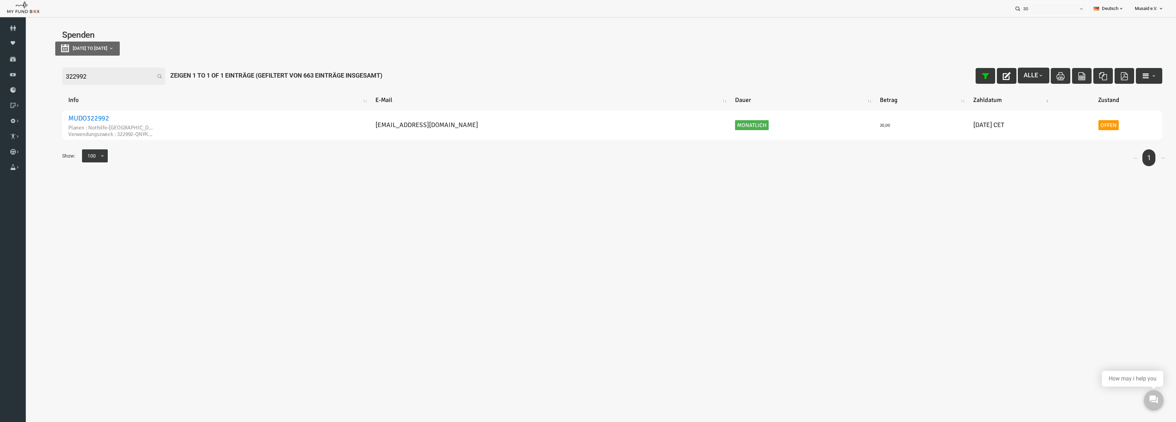
click at [977, 79] on button "button" at bounding box center [984, 76] width 20 height 16
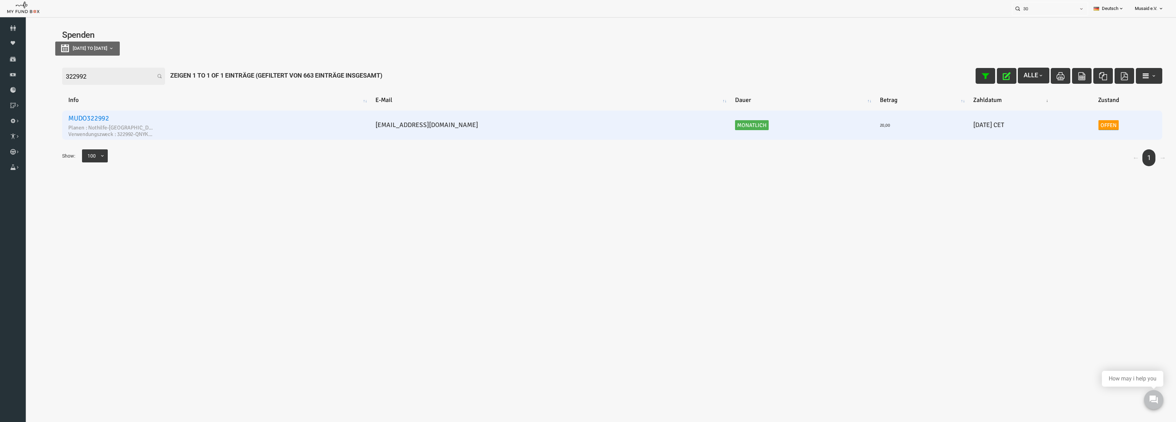
click at [1075, 126] on link "Offen" at bounding box center [1085, 125] width 21 height 10
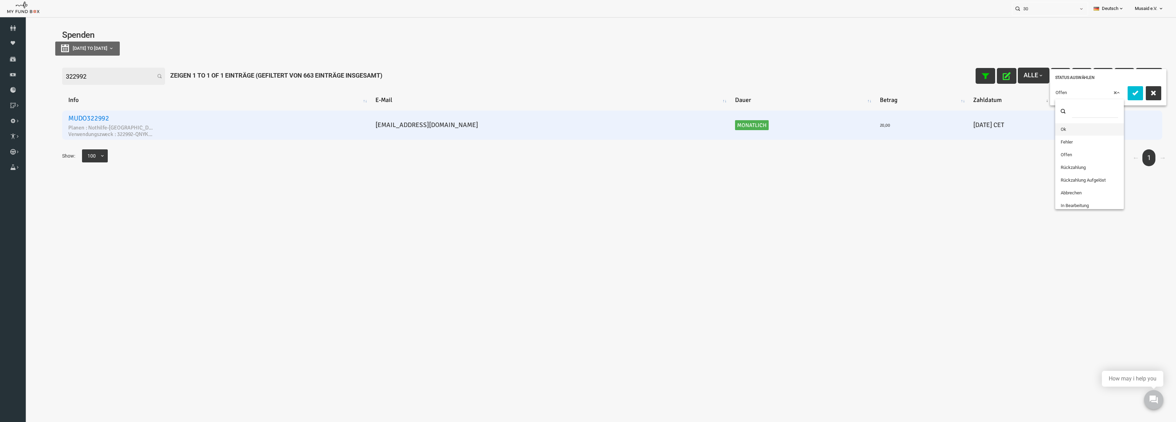
click at [1047, 97] on span "× Offen" at bounding box center [1066, 92] width 69 height 13
click at [1104, 100] on button "submit" at bounding box center [1111, 93] width 15 height 14
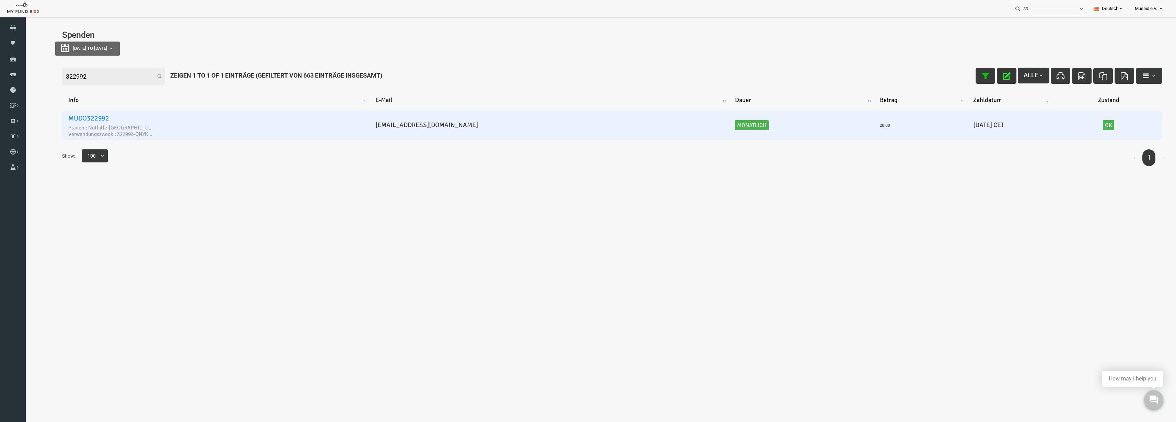
click at [980, 74] on icon "button" at bounding box center [984, 76] width 8 height 8
click at [94, 81] on input "322992" at bounding box center [90, 76] width 103 height 17
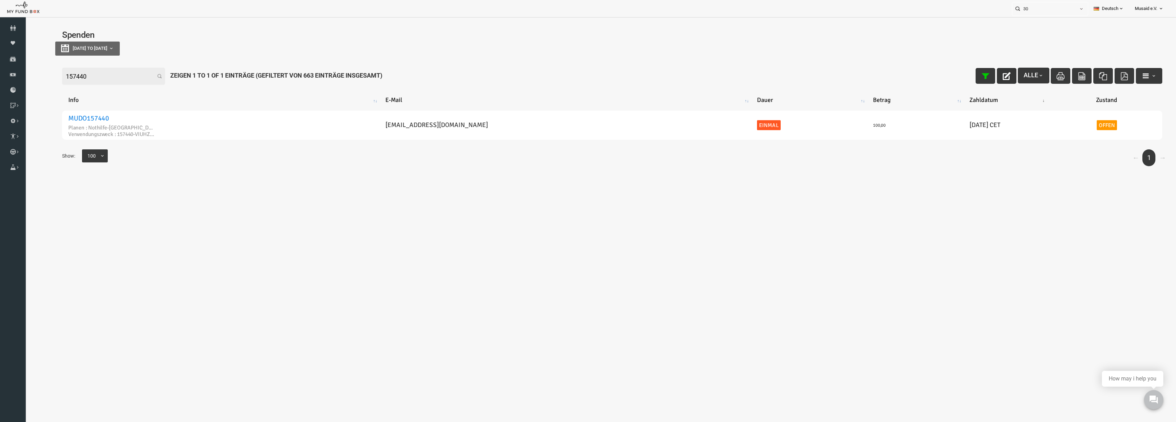
type input "157440"
click at [980, 77] on icon "button" at bounding box center [984, 76] width 8 height 8
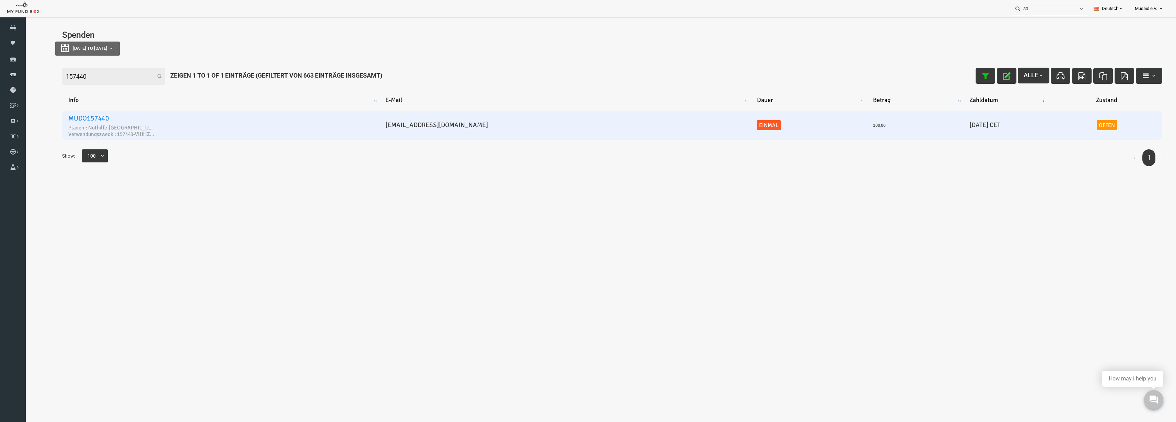
click at [64, 120] on link "MUDO157440" at bounding box center [65, 118] width 41 height 9
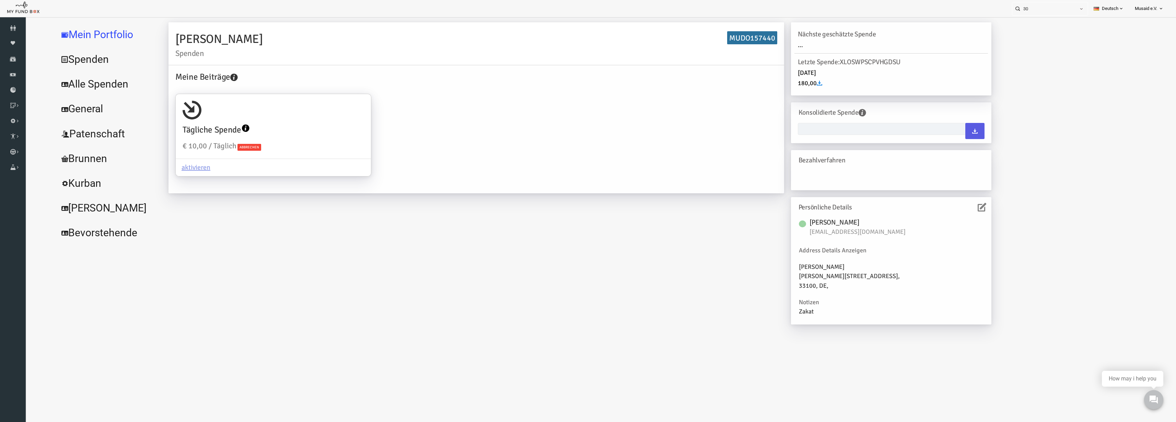
type input "[DATE] - [DATE]"
click at [88, 91] on link "Alle Spenden" at bounding box center [83, 84] width 103 height 25
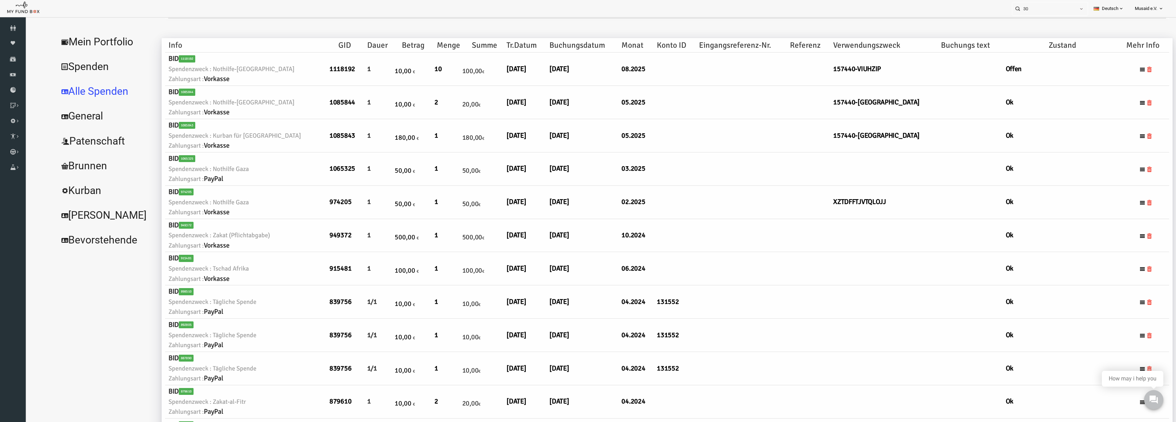
select select "100"
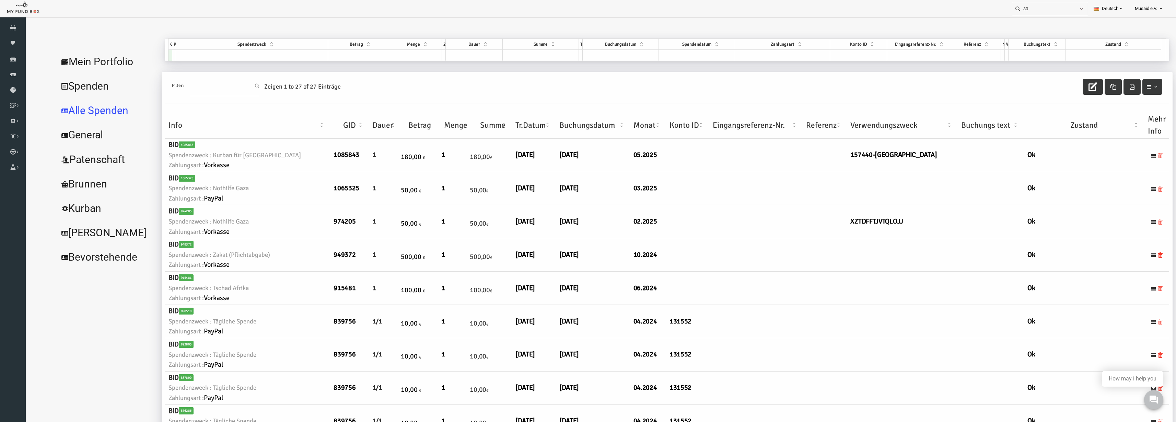
click at [1065, 91] on button "button" at bounding box center [1069, 87] width 20 height 16
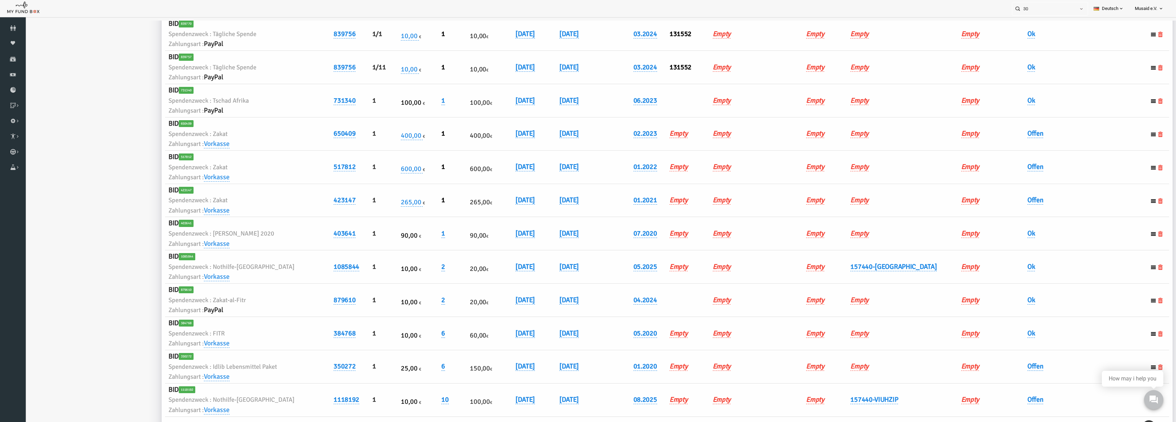
scroll to position [634, 0]
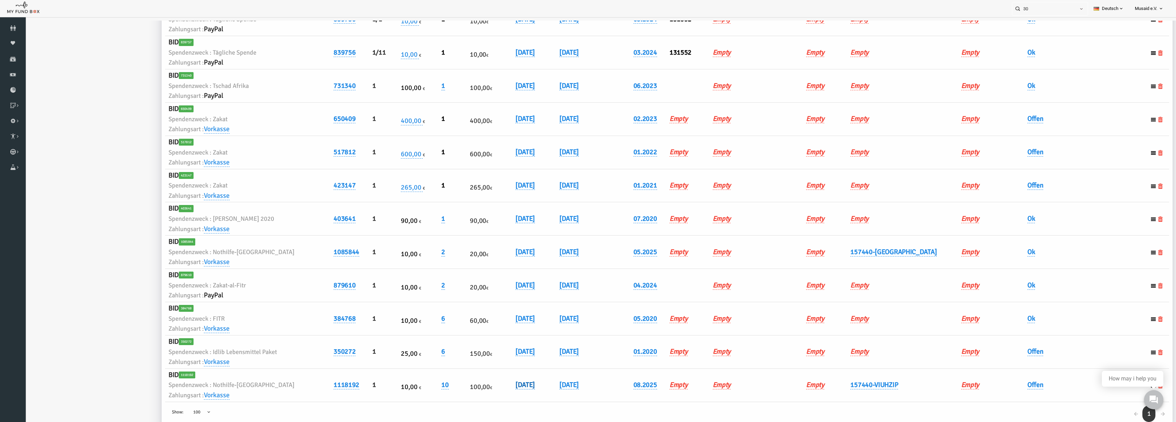
click at [501, 387] on link "[DATE]" at bounding box center [502, 384] width 20 height 9
click at [495, 394] on input "[DATE]" at bounding box center [528, 390] width 83 height 12
type input "[DATE]"
click at [577, 388] on icon "submit" at bounding box center [579, 389] width 5 height 5
click at [1013, 391] on td "Offen" at bounding box center [1061, 384] width 120 height 33
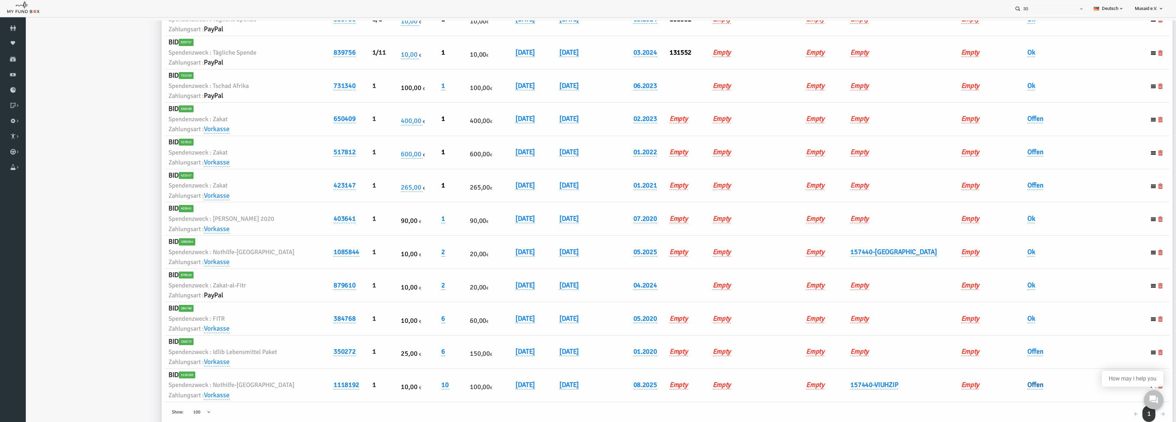
click at [1010, 387] on link "Offen" at bounding box center [1012, 384] width 16 height 9
click at [1007, 399] on span "× Offen" at bounding box center [1029, 395] width 69 height 13
click at [1066, 397] on div "× Ok" at bounding box center [1046, 395] width 102 height 13
click at [1072, 398] on icon "submit" at bounding box center [1073, 395] width 5 height 5
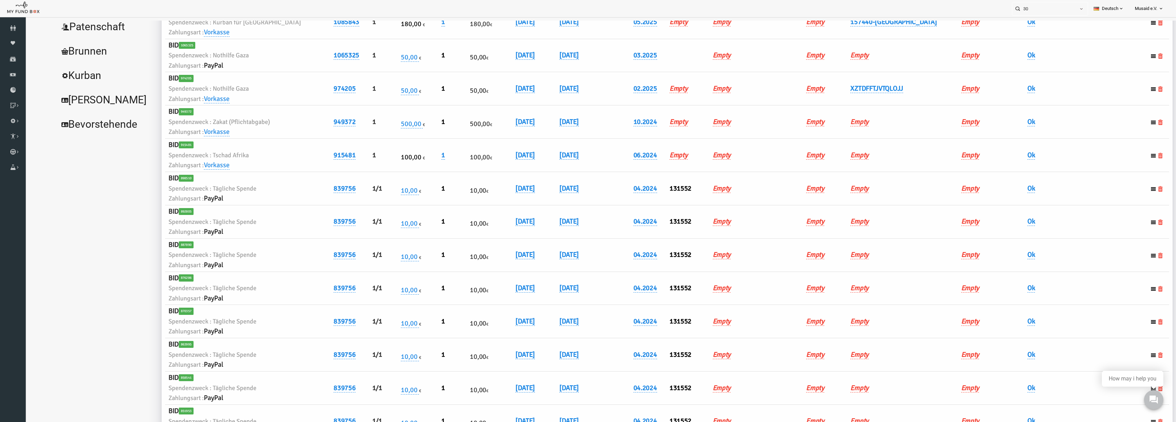
scroll to position [0, 0]
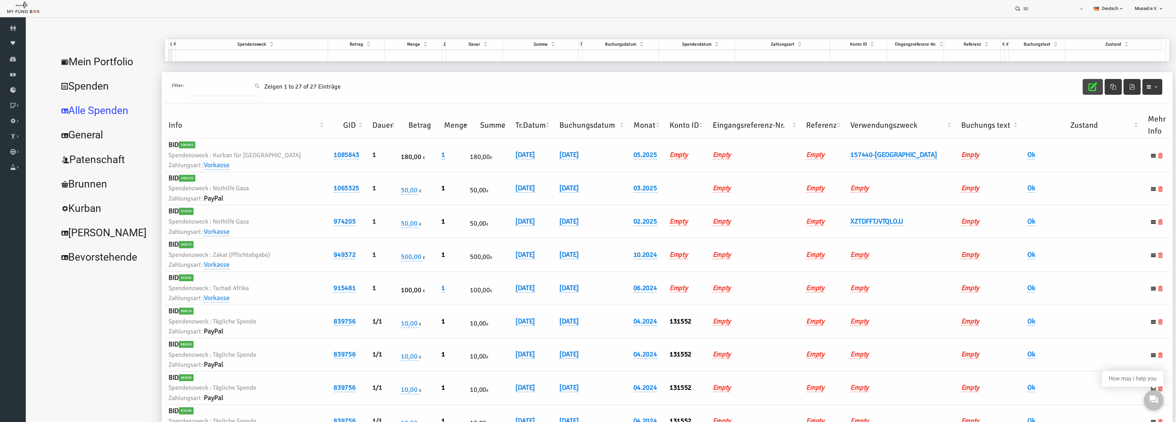
drag, startPoint x: 1070, startPoint y: 82, endPoint x: 835, endPoint y: 54, distance: 236.6
click at [1070, 83] on button "button" at bounding box center [1069, 87] width 20 height 16
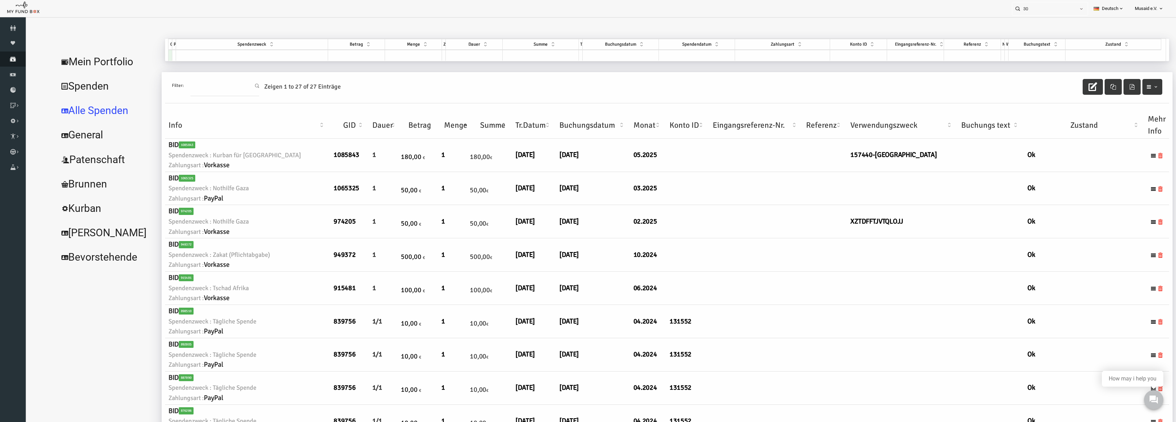
click at [16, 57] on icon at bounding box center [13, 58] width 26 height 5
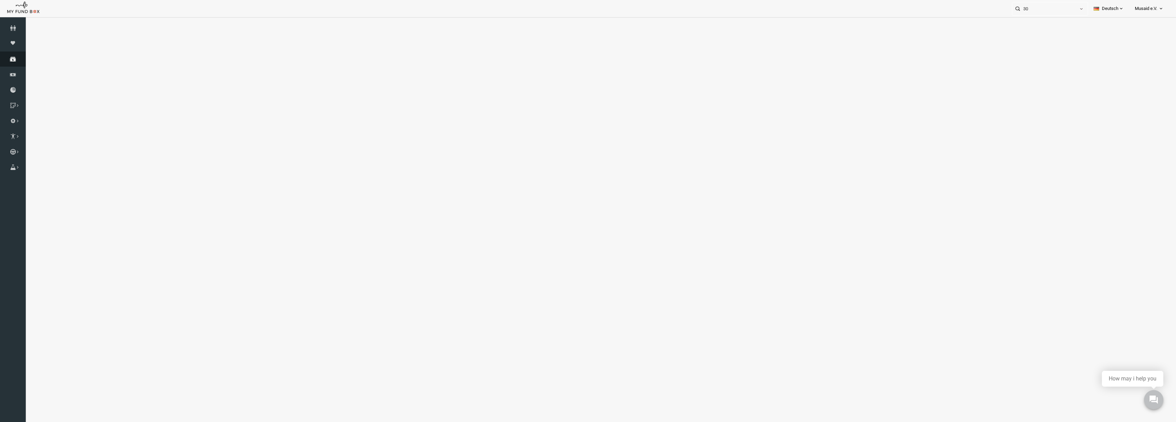
select select "100"
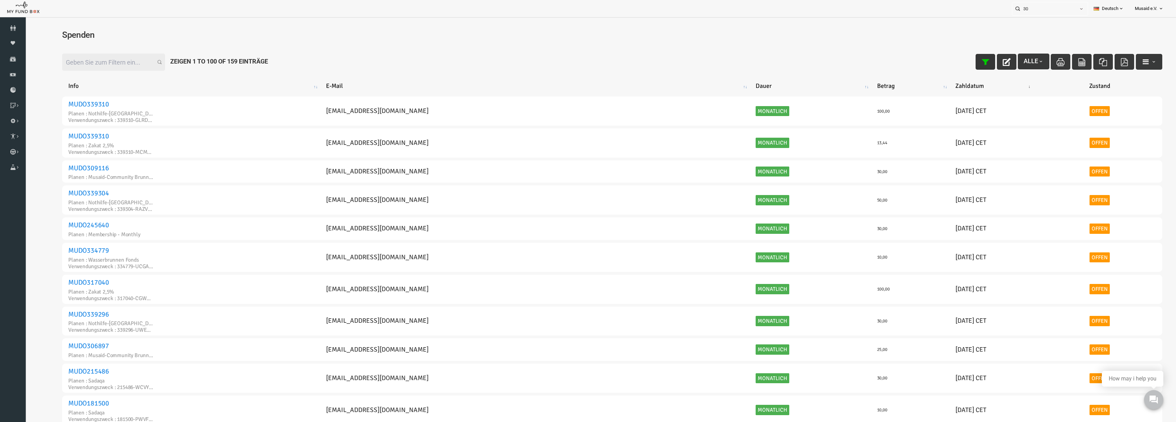
click at [958, 67] on button "button" at bounding box center [962, 62] width 20 height 16
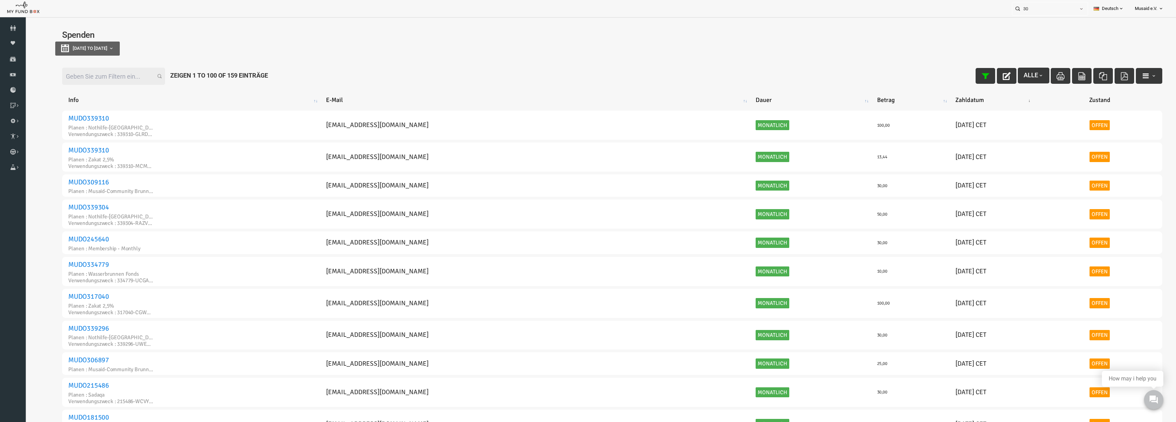
type input "[DATE]"
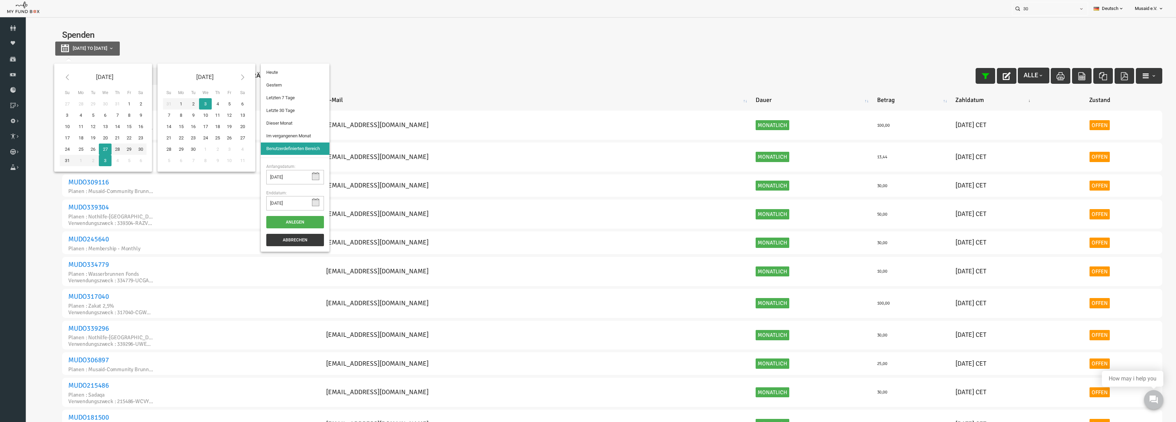
click at [97, 54] on button "[DATE] to [DATE]" at bounding box center [64, 49] width 65 height 14
type input "[DATE]"
click at [249, 109] on li "Letzte 30 Tage" at bounding box center [272, 110] width 69 height 12
select select "100"
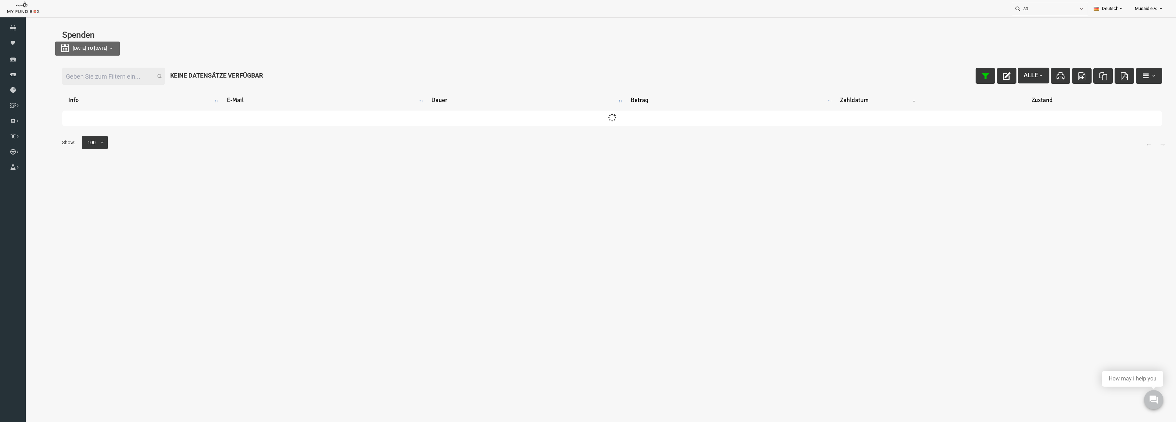
click at [97, 80] on input "Filter:" at bounding box center [90, 76] width 103 height 17
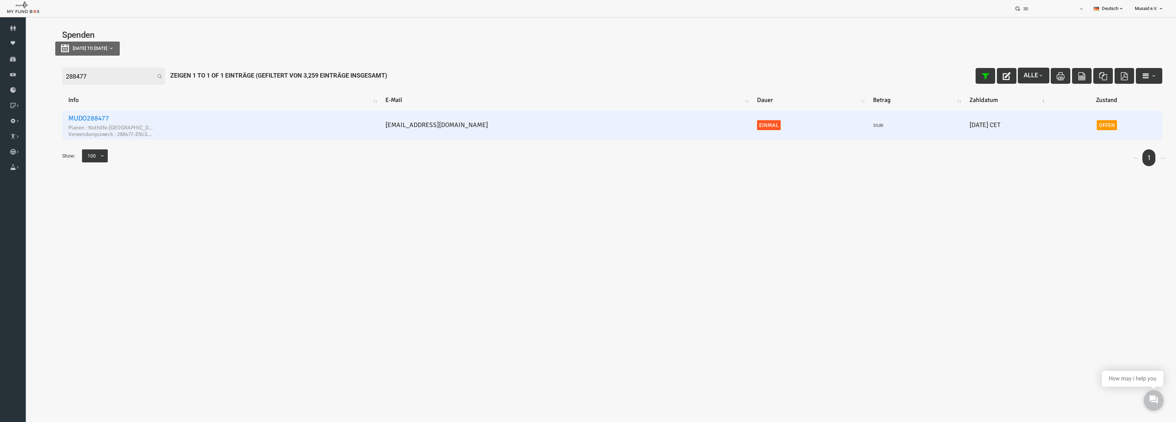
type input "288477"
click at [79, 118] on link "MUDO288477" at bounding box center [65, 118] width 41 height 9
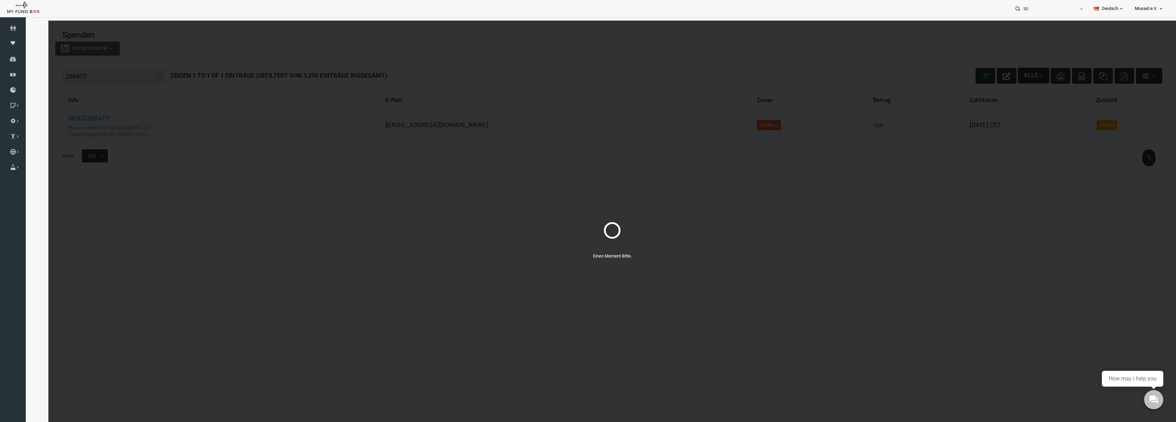
scroll to position [21, 0]
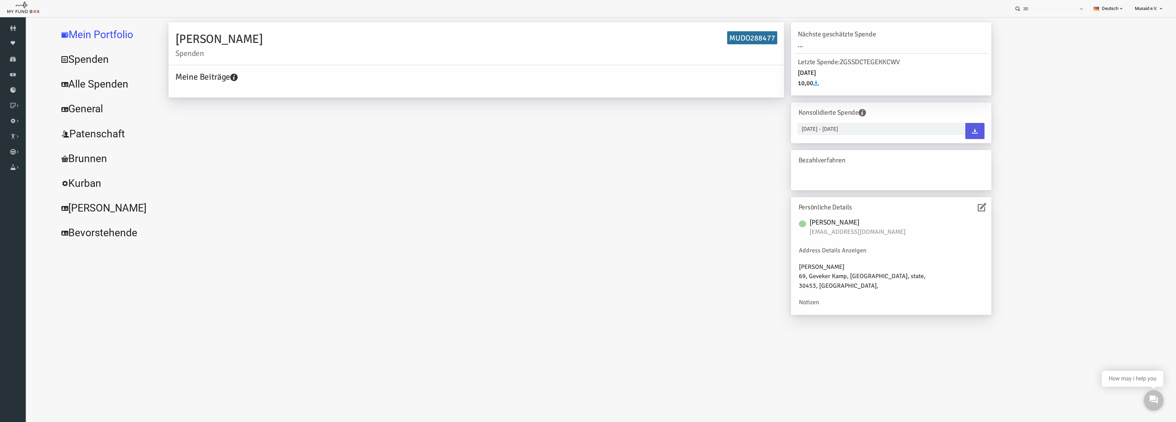
click at [101, 82] on link "Alle Spenden" at bounding box center [83, 84] width 103 height 25
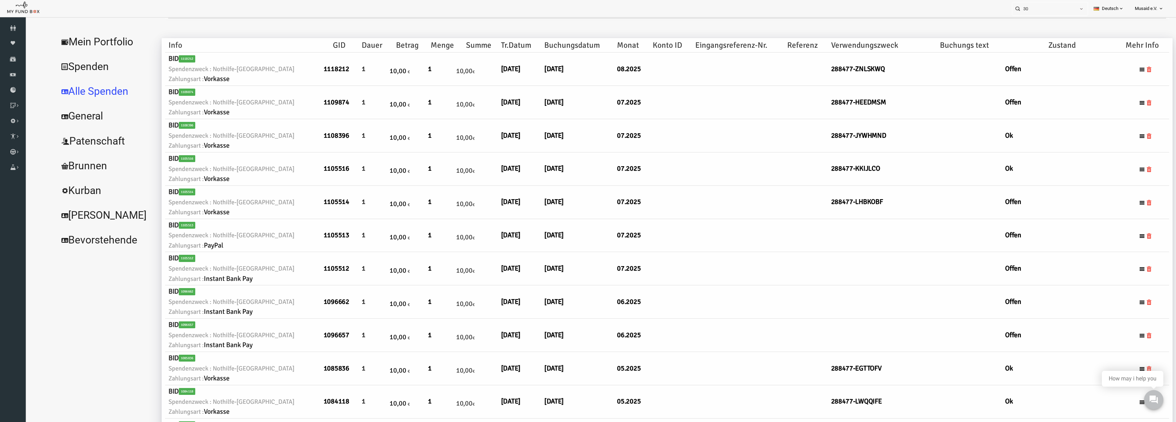
select select "100"
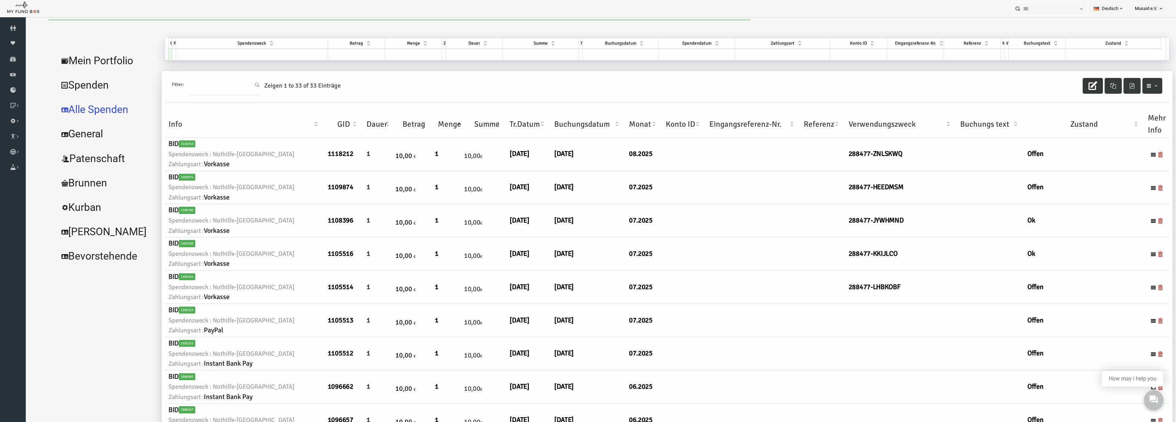
scroll to position [0, 0]
click at [1070, 89] on button "button" at bounding box center [1069, 87] width 20 height 16
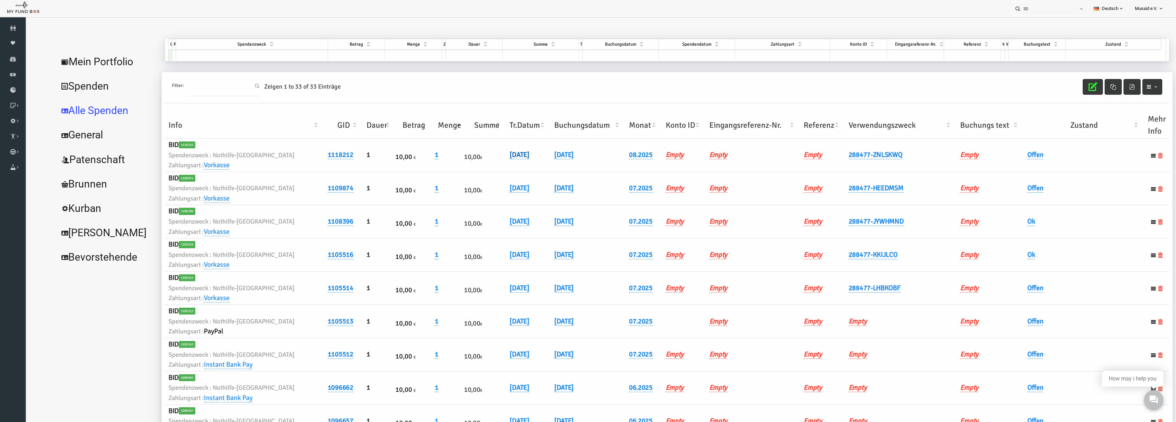
click at [506, 156] on link "[DATE]" at bounding box center [497, 154] width 20 height 9
click at [502, 165] on div "25.08.2025 DD.MM.YYYY" at bounding box center [533, 163] width 83 height 19
click at [501, 162] on input "[DATE]" at bounding box center [533, 160] width 83 height 12
type input "[DATE]"
click at [578, 163] on button "submit" at bounding box center [584, 160] width 13 height 13
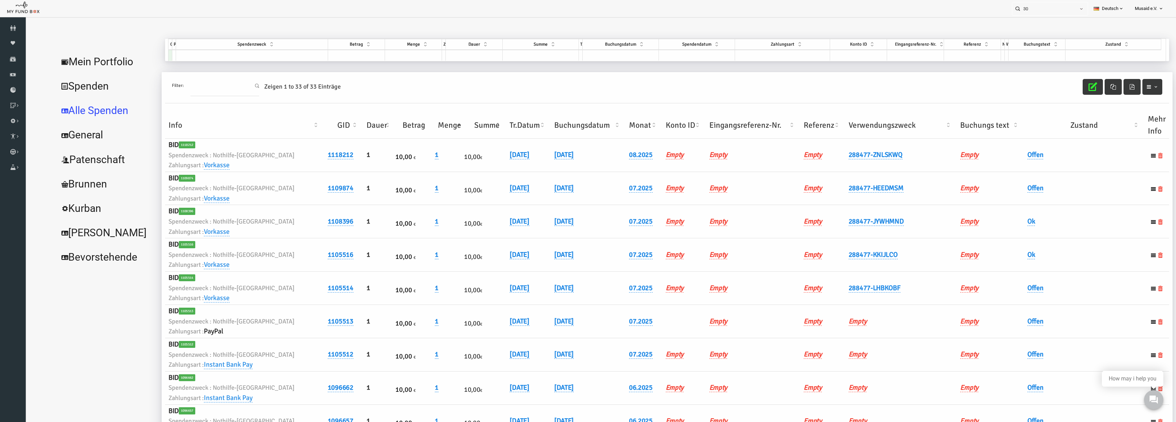
click at [1014, 160] on h6 "Offen" at bounding box center [1061, 155] width 114 height 11
click at [1011, 157] on link "Offen" at bounding box center [1012, 154] width 16 height 9
drag, startPoint x: 1010, startPoint y: 163, endPoint x: 1010, endPoint y: 167, distance: 4.1
click at [1010, 164] on span "× Offen" at bounding box center [1029, 166] width 62 height 7
click at [1070, 166] on button "submit" at bounding box center [1073, 166] width 13 height 13
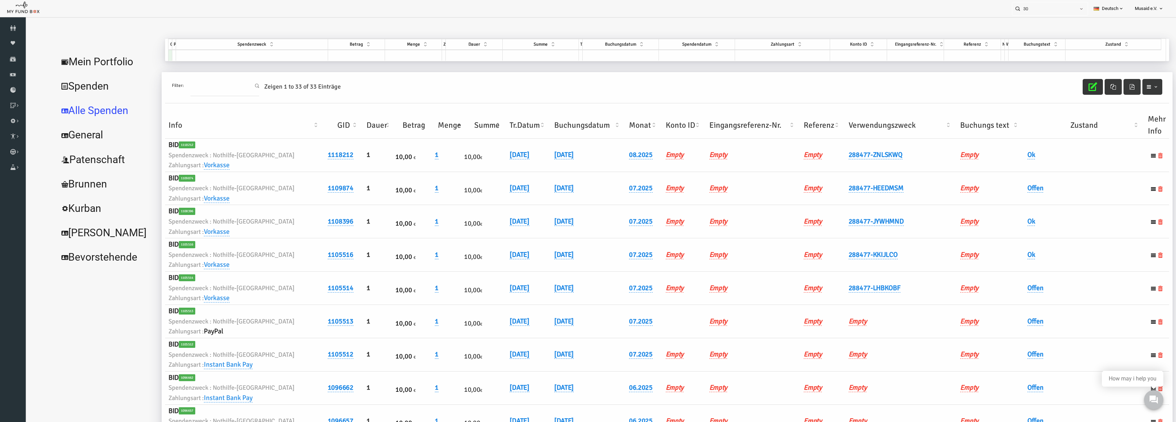
click at [1065, 86] on icon "button" at bounding box center [1069, 86] width 9 height 9
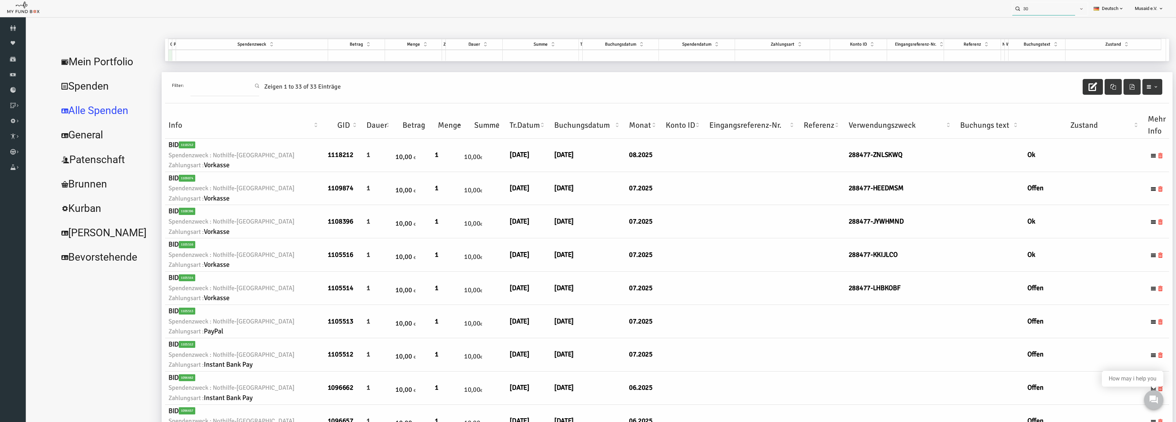
click at [1034, 12] on input "30" at bounding box center [1043, 8] width 63 height 13
click at [1035, 25] on label "Sümeyye Reyhan Dastan MUDO288477" at bounding box center [1042, 21] width 68 height 8
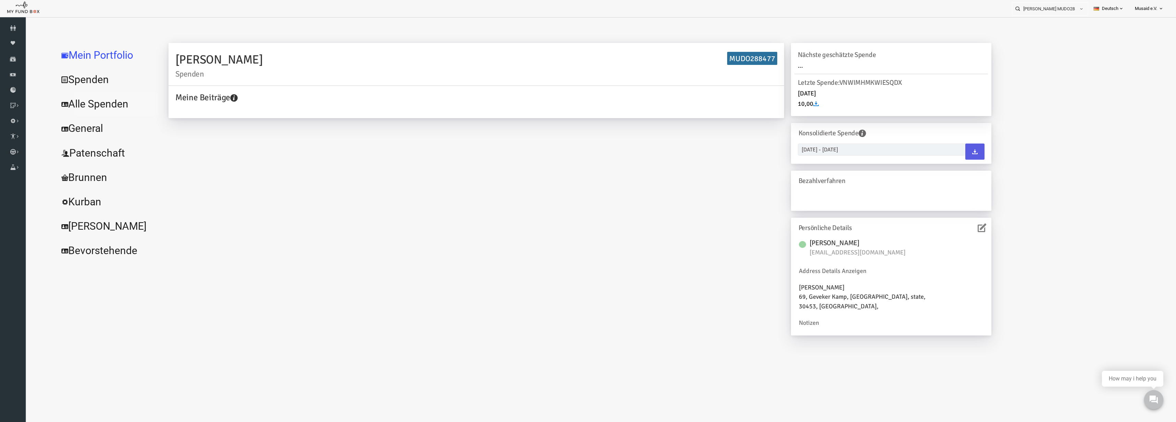
click at [68, 92] on link "Alle Spenden" at bounding box center [83, 104] width 103 height 25
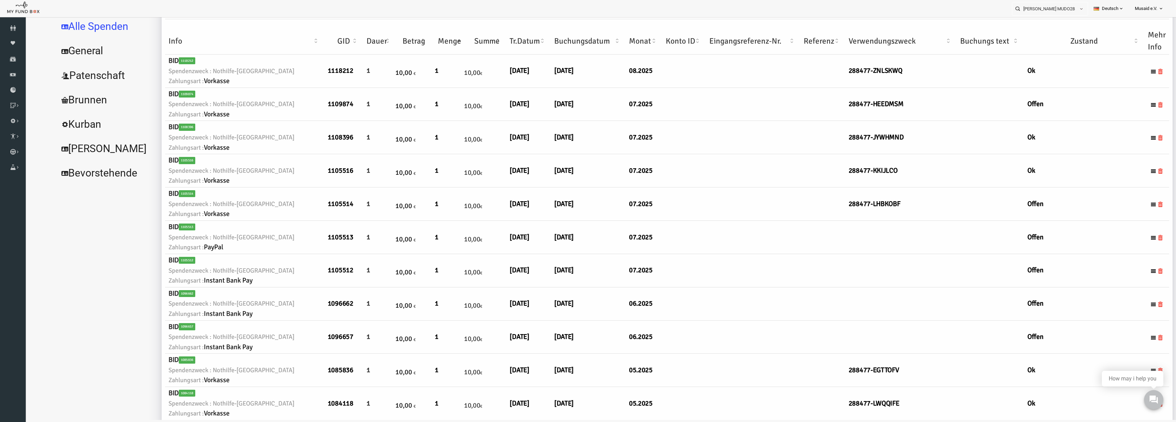
scroll to position [19, 0]
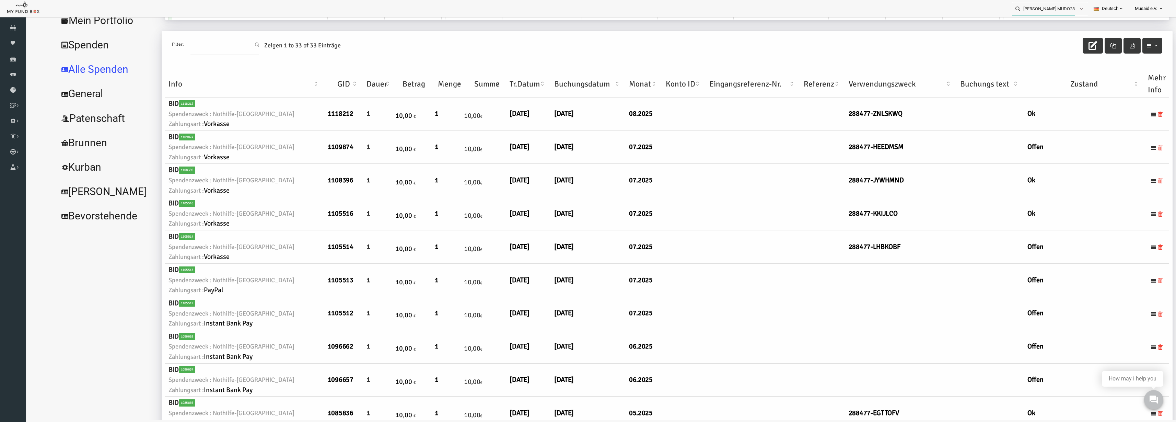
click at [1048, 9] on input "Sümeyye Reyhan Dastan MUDO288477" at bounding box center [1043, 8] width 63 height 13
click at [1030, 31] on div "Filter: Zeigen 1 to 33 of 33 Einträge" at bounding box center [644, 46] width 1004 height 31
click at [1054, 25] on div "Rojin Mese MUDO258984" at bounding box center [1047, 22] width 81 height 14
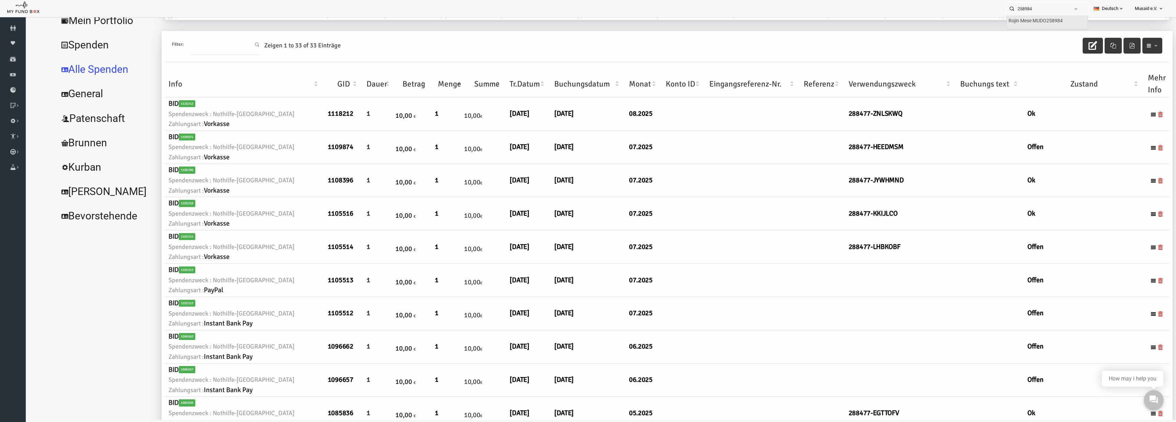
type input "Rojin Mese MUDO258984"
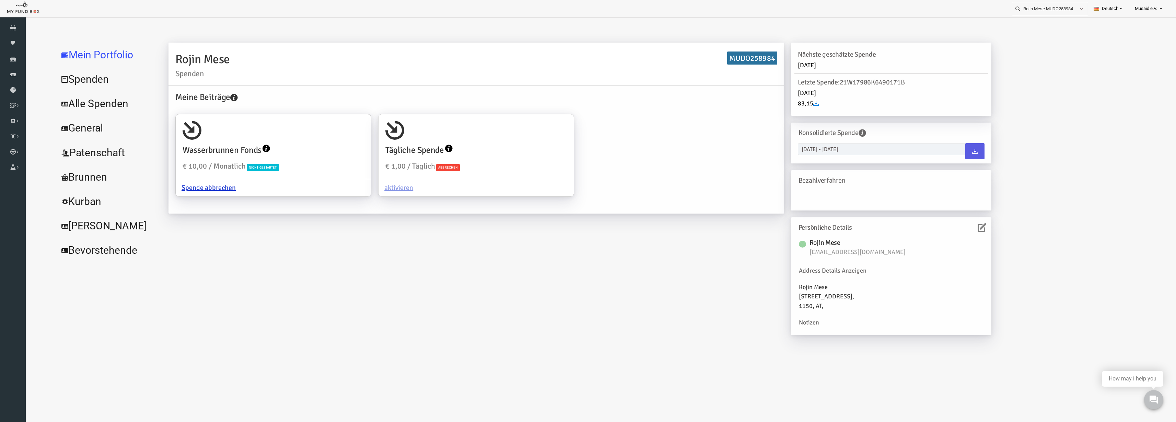
scroll to position [0, 0]
click at [89, 107] on link "Alle Spenden" at bounding box center [83, 104] width 103 height 25
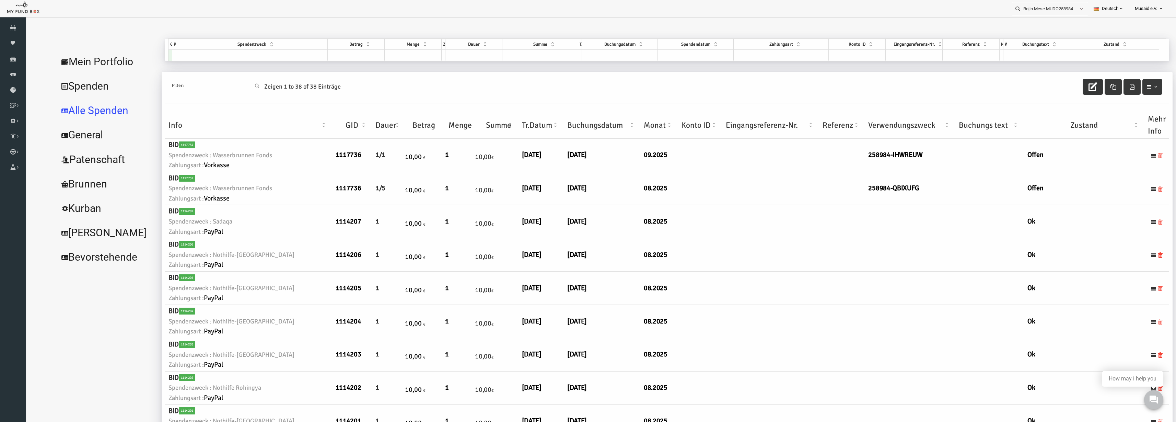
click at [1060, 91] on button "button" at bounding box center [1069, 87] width 20 height 16
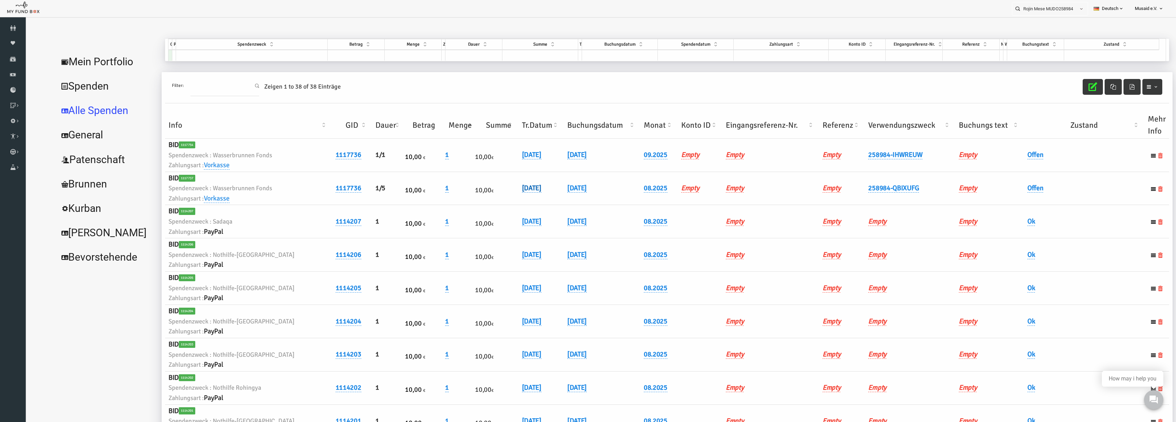
click at [506, 188] on link "[DATE]" at bounding box center [509, 188] width 20 height 9
click at [501, 197] on input "[DATE]" at bounding box center [533, 193] width 83 height 12
type input "[DATE]"
click at [583, 193] on icon "submit" at bounding box center [585, 193] width 5 height 5
click at [1004, 186] on link "Offen" at bounding box center [1012, 188] width 16 height 9
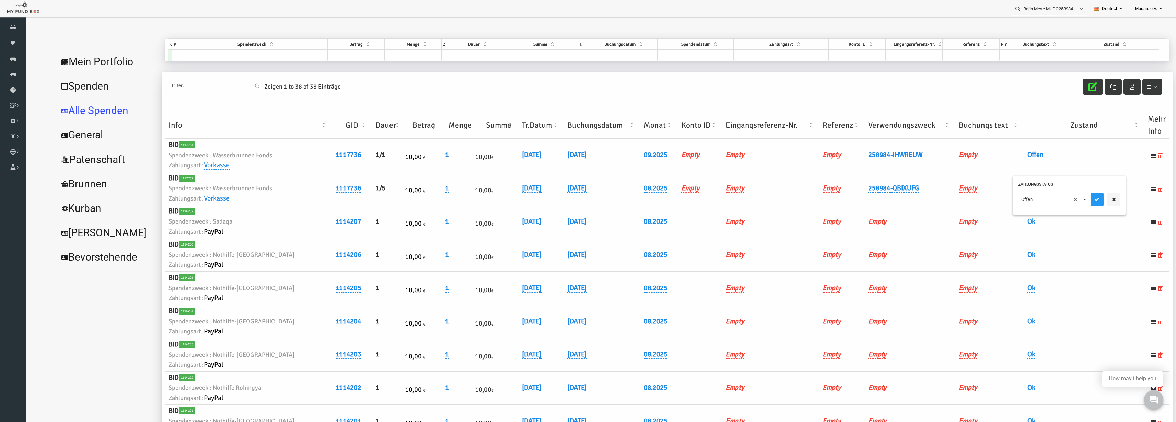
click at [1003, 196] on span "× Offen" at bounding box center [1029, 199] width 62 height 7
click at [1078, 203] on button "submit" at bounding box center [1073, 199] width 13 height 13
click at [1061, 95] on div "Filter: Zeigen 1 to 38 of 38 Einträge" at bounding box center [644, 87] width 1004 height 31
click at [1065, 91] on icon "button" at bounding box center [1069, 86] width 9 height 9
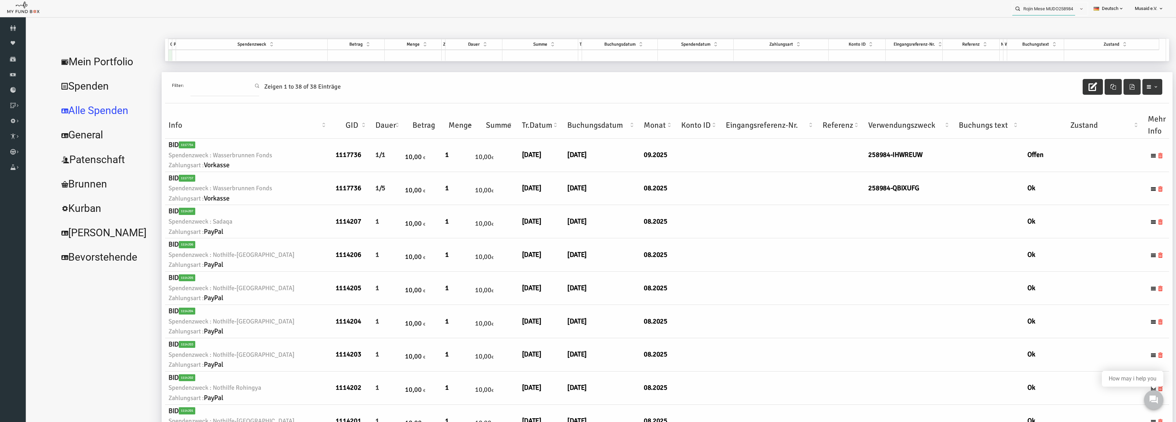
click at [1031, 12] on input "Rojin Mese MUDO258984" at bounding box center [1043, 8] width 63 height 13
click at [1031, 11] on input "Rojin Mese MUDO258984" at bounding box center [1043, 8] width 63 height 13
click at [1055, 14] on input "Rojin Mese MUDO258984" at bounding box center [1043, 8] width 63 height 13
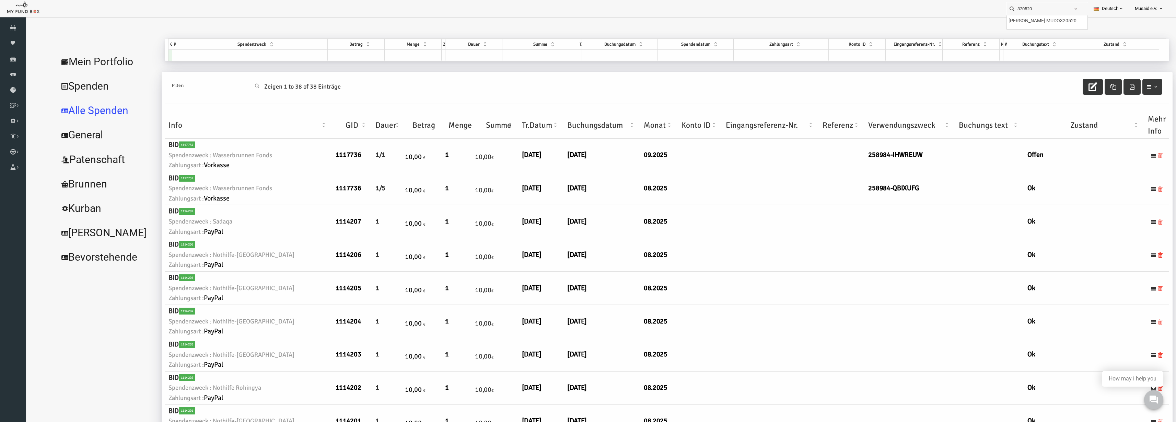
click at [1030, 29] on div at bounding box center [589, 34] width 1114 height 27
click at [1055, 22] on label "Erhan Göksu MUDO320520" at bounding box center [1042, 21] width 68 height 8
type input "Erhan Göksu MUDO320520"
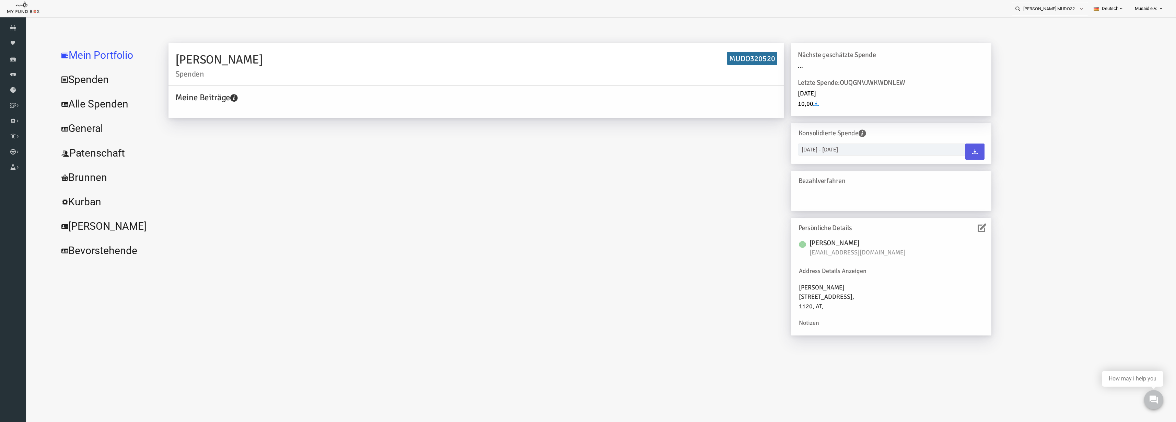
click at [59, 95] on link "Alle Spenden" at bounding box center [83, 104] width 103 height 25
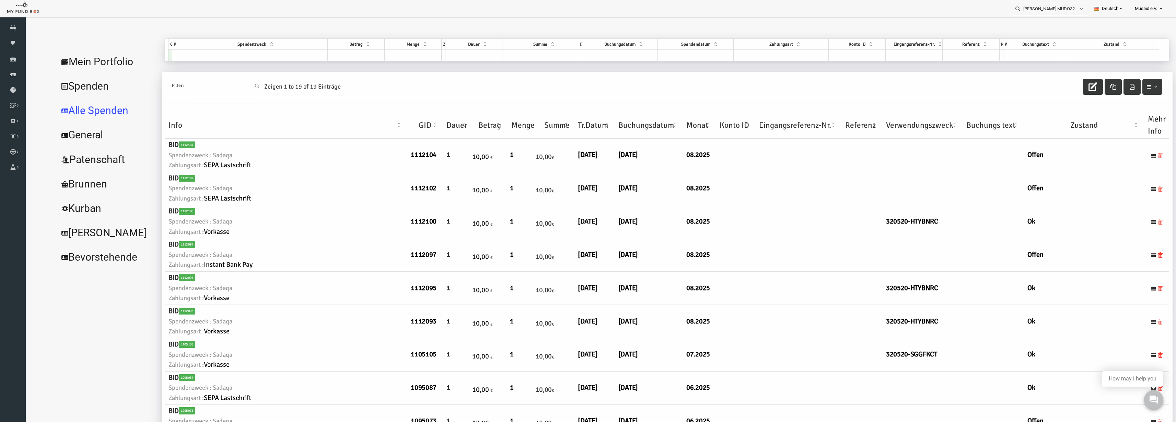
drag, startPoint x: 1064, startPoint y: 87, endPoint x: 1032, endPoint y: 92, distance: 32.9
click at [1065, 87] on icon "button" at bounding box center [1069, 86] width 9 height 9
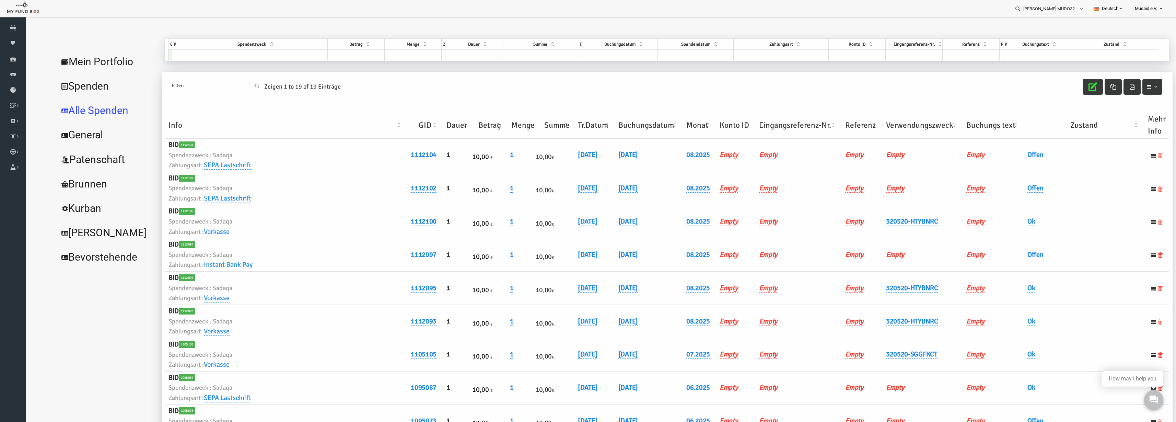
click at [886, 128] on th "Verwendungszweck" at bounding box center [899, 125] width 80 height 27
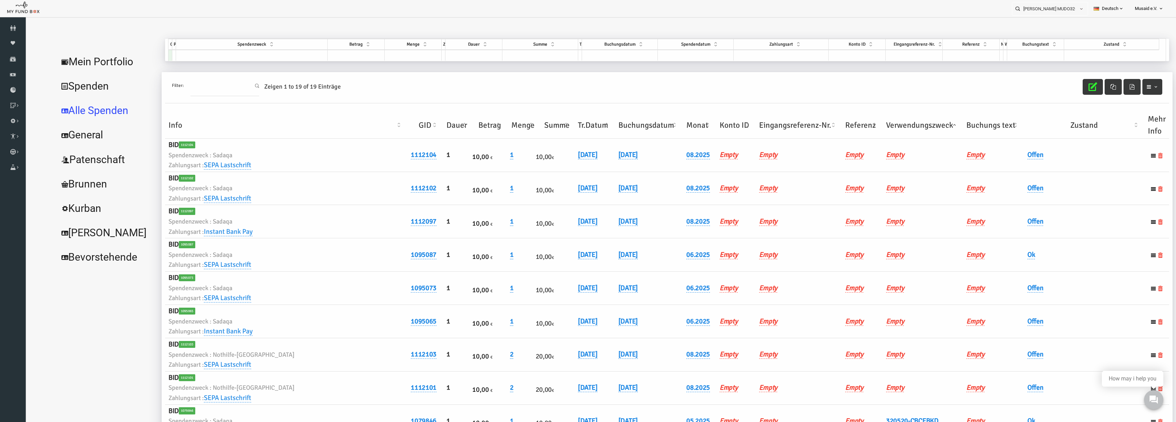
click at [886, 128] on th "Verwendungszweck" at bounding box center [899, 125] width 80 height 27
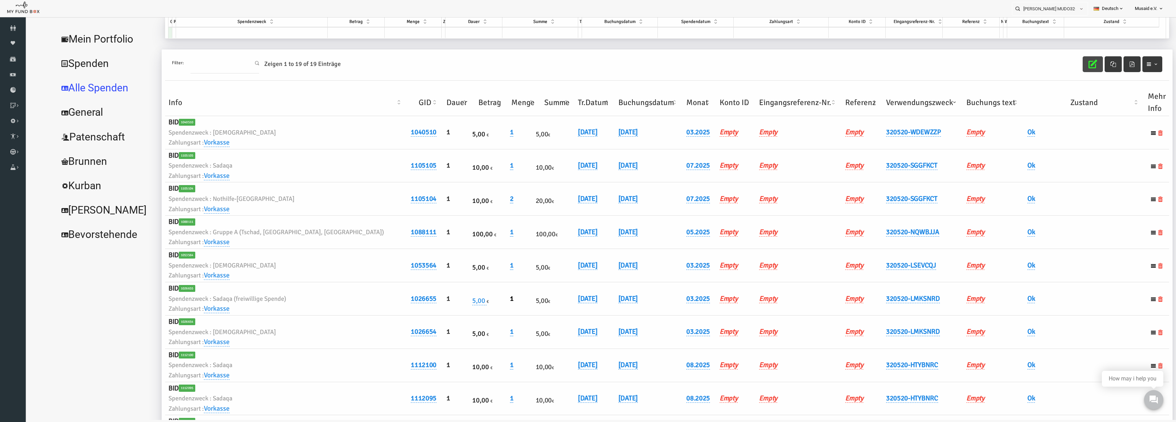
click at [1068, 61] on icon "button" at bounding box center [1069, 64] width 9 height 9
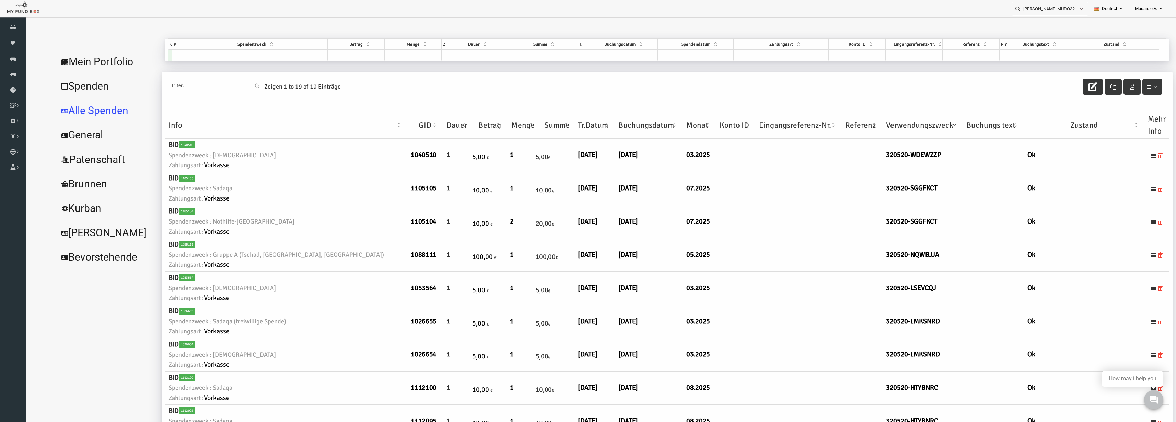
click at [238, 54] on td at bounding box center [229, 55] width 152 height 11
click at [194, 55] on span at bounding box center [227, 56] width 149 height 13
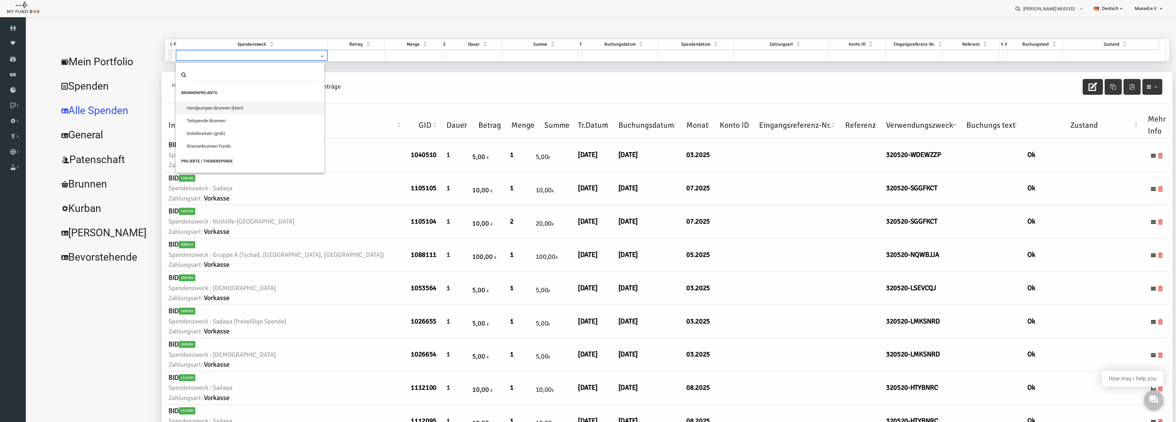
click at [192, 54] on span at bounding box center [227, 56] width 149 height 13
type input "gaz"
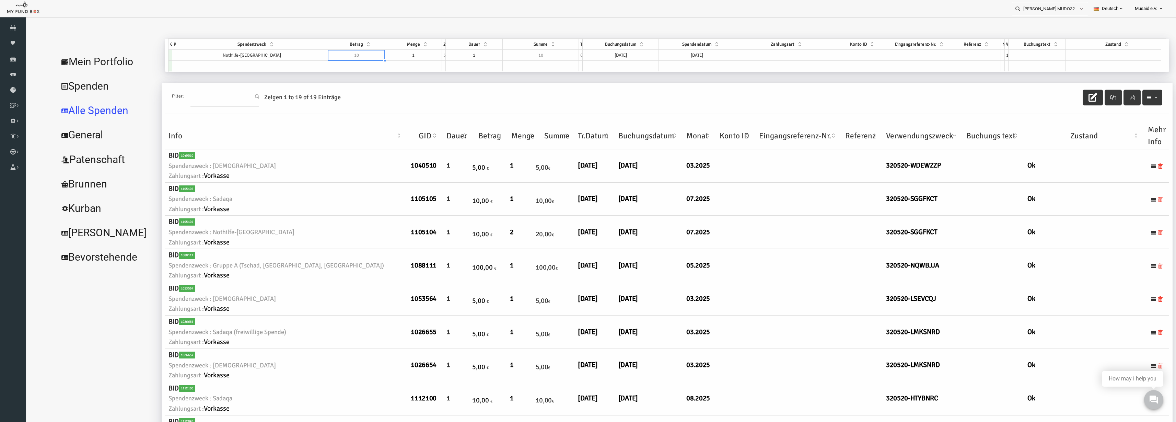
click at [347, 57] on td "10" at bounding box center [333, 55] width 57 height 11
drag, startPoint x: 390, startPoint y: 59, endPoint x: 346, endPoint y: 55, distance: 44.4
click at [390, 59] on td "1" at bounding box center [390, 55] width 57 height 11
click at [338, 55] on td "10" at bounding box center [333, 55] width 57 height 11
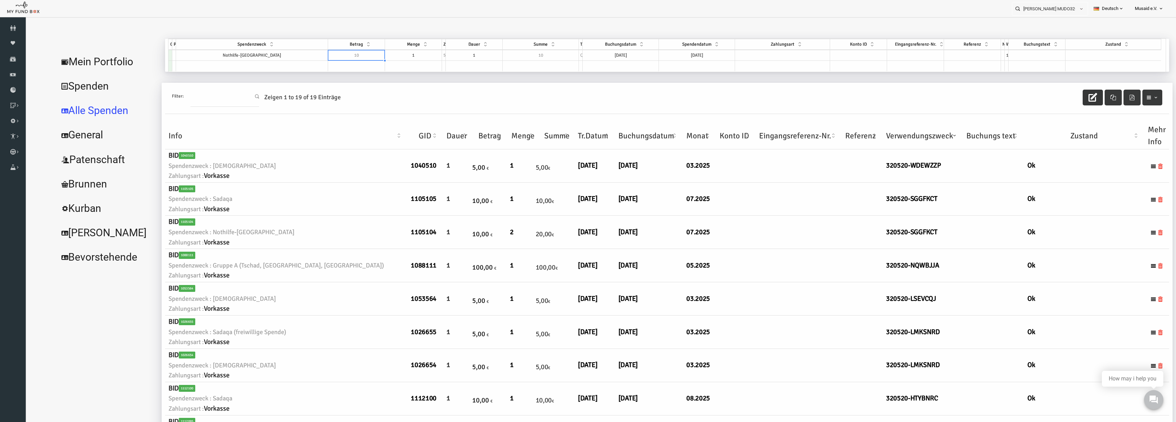
click at [378, 52] on td "1" at bounding box center [390, 55] width 57 height 11
click at [347, 50] on div "GID Partner Spendenzweck Betrag Menge Zyklus Dauer Summe Typ Buchungsdatum Spen…" at bounding box center [641, 45] width 993 height 13
click at [385, 50] on div "GID Partner Spendenzweck Betrag Menge Zyklus Dauer Summe Typ Buchungsdatum Spen…" at bounding box center [641, 45] width 993 height 13
click at [326, 51] on td "10" at bounding box center [333, 55] width 57 height 11
click at [344, 72] on div "Erhan Göksu Spenden MUDO320520 Meine Beiträge Holen Sie sich kostenloses Kontog…" at bounding box center [640, 427] width 1011 height 776
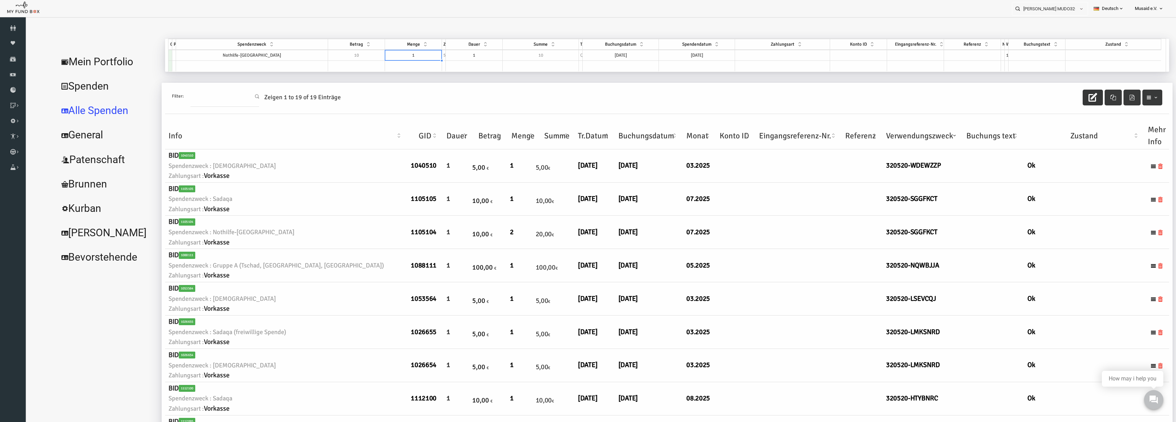
click at [385, 57] on td "1" at bounding box center [390, 55] width 57 height 11
click at [384, 57] on td "1" at bounding box center [390, 55] width 57 height 11
type textarea "1"
type textarea "4"
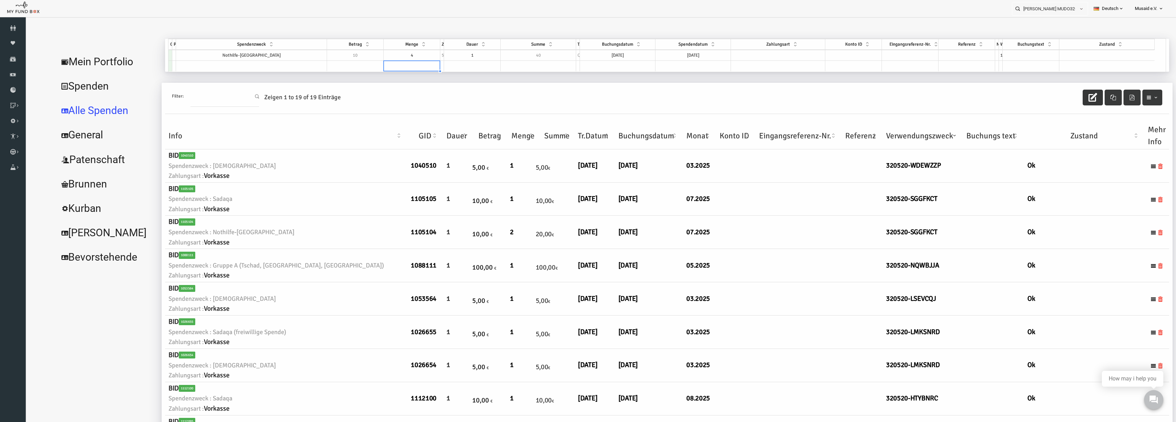
click at [657, 57] on td "[DATE]" at bounding box center [669, 55] width 75 height 11
click at [604, 53] on td "[DATE]" at bounding box center [598, 55] width 76 height 11
type textarea "[DATE]"
click at [604, 53] on td "[DATE]" at bounding box center [598, 55] width 76 height 11
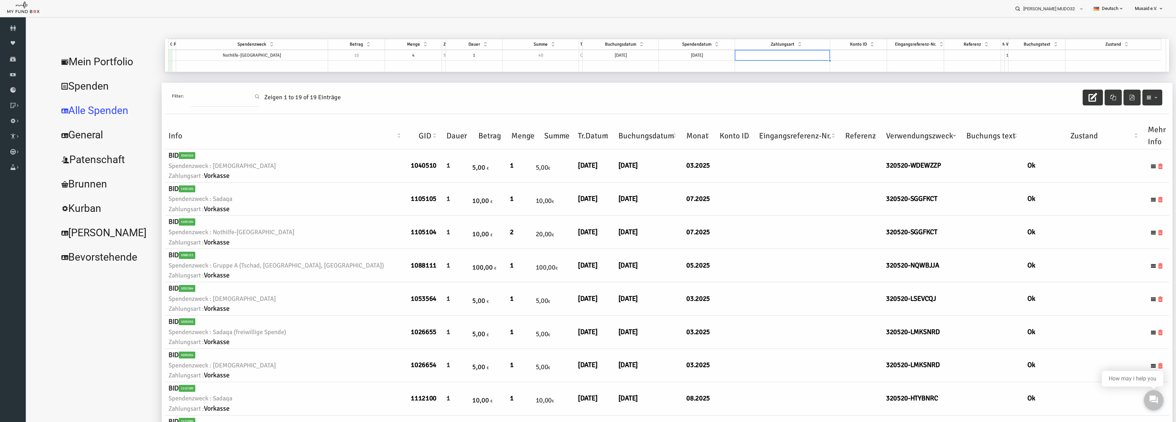
click at [733, 57] on td at bounding box center [759, 55] width 95 height 11
click at [825, 56] on td at bounding box center [835, 55] width 57 height 11
click at [399, 54] on td "4" at bounding box center [390, 55] width 57 height 11
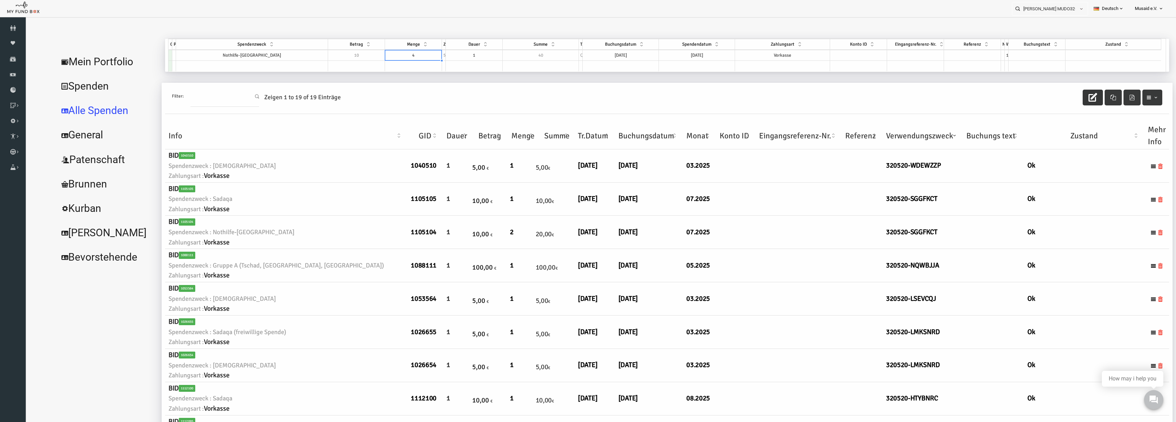
click at [405, 59] on td "4" at bounding box center [390, 55] width 57 height 11
type textarea "2"
click at [1006, 57] on td at bounding box center [1008, 55] width 57 height 11
click at [928, 54] on td at bounding box center [943, 55] width 57 height 11
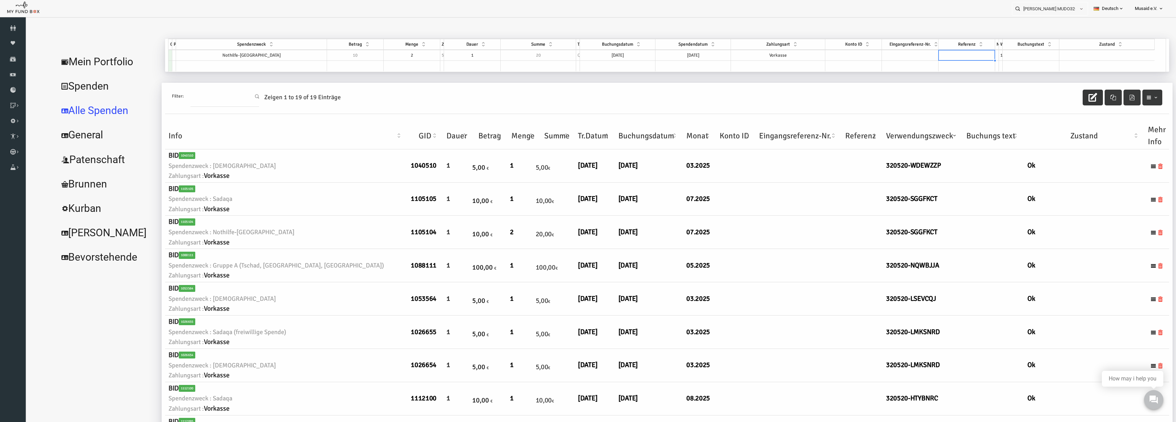
click at [884, 55] on td at bounding box center [887, 55] width 57 height 11
click at [1066, 46] on div "Zustand" at bounding box center [1083, 44] width 95 height 8
click at [1072, 51] on td at bounding box center [1083, 55] width 95 height 11
click at [260, 69] on td at bounding box center [229, 66] width 152 height 11
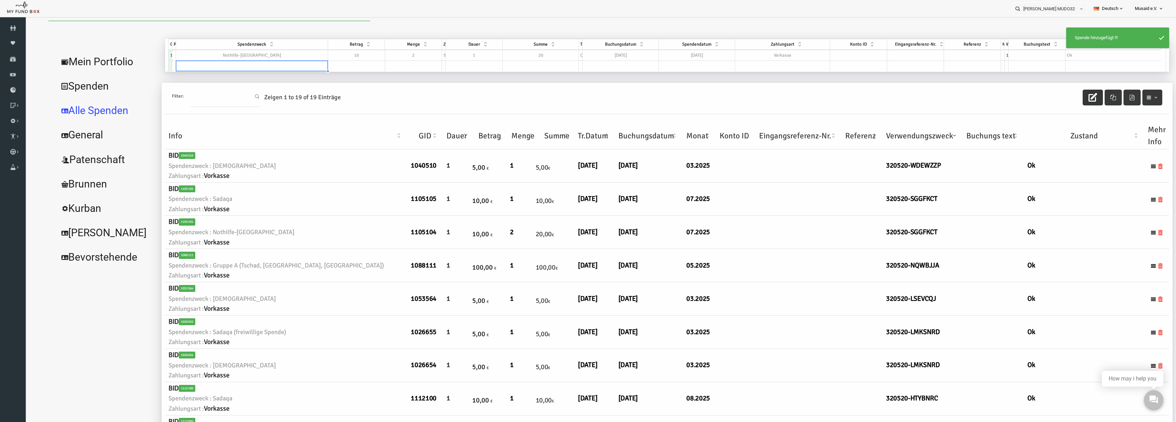
click at [262, 68] on td at bounding box center [229, 66] width 152 height 11
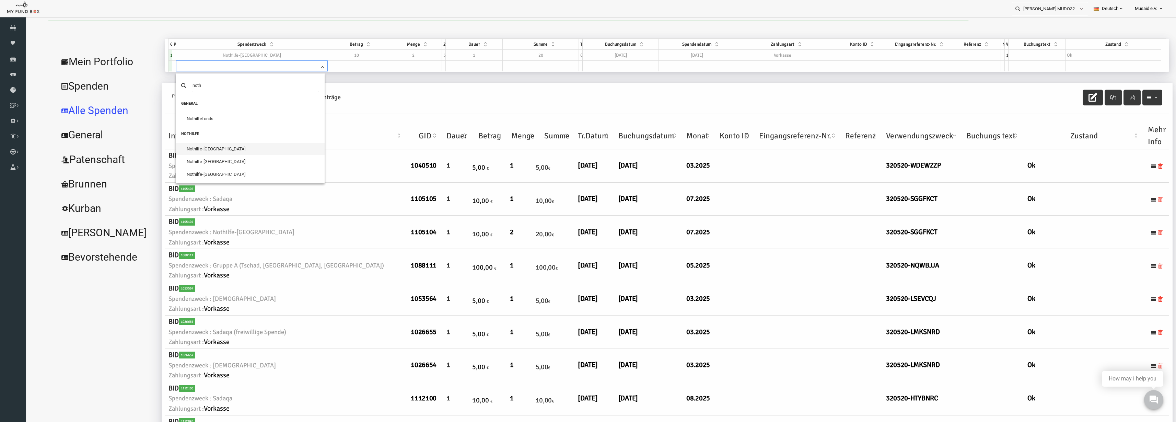
type input "noth"
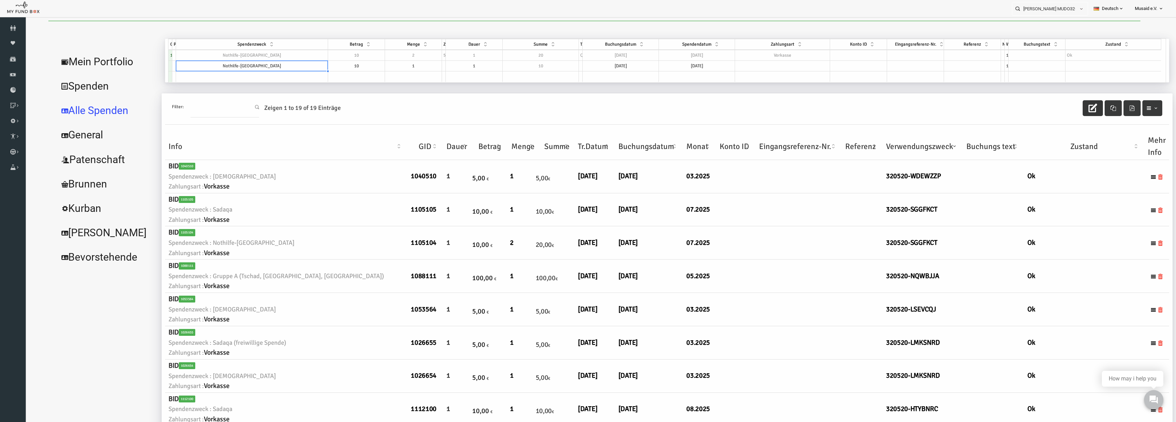
click at [400, 69] on td "1" at bounding box center [390, 66] width 57 height 11
type textarea "1"
select select "100"
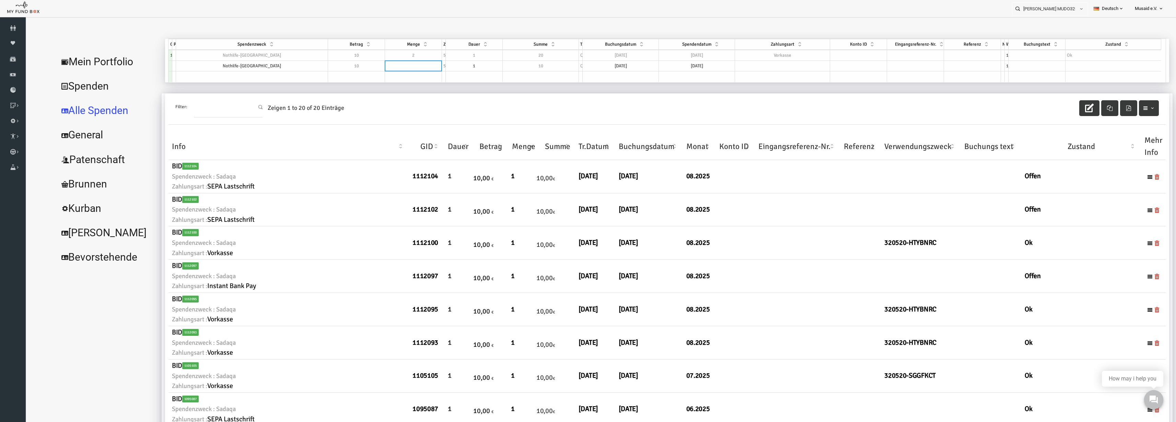
type textarea "2"
click at [899, 150] on th "Verwendungszweck" at bounding box center [898, 146] width 80 height 27
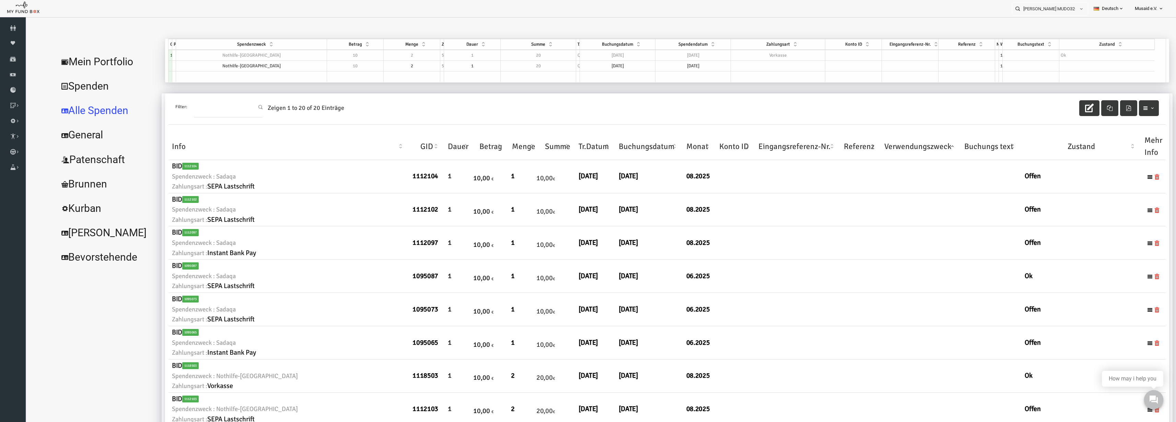
click at [899, 150] on th "Verwendungszweck" at bounding box center [898, 146] width 80 height 27
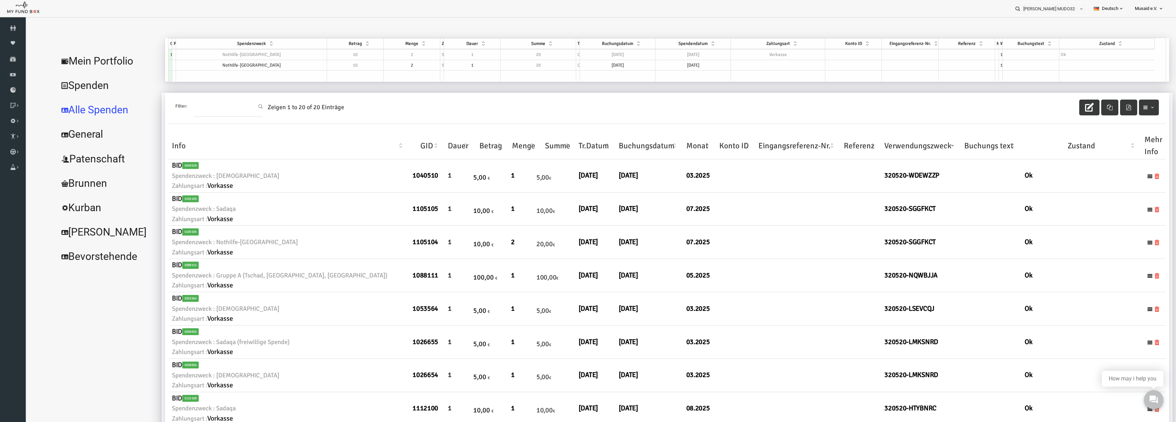
scroll to position [0, 0]
click at [608, 68] on td "[DATE]" at bounding box center [594, 66] width 75 height 11
click at [583, 171] on td at bounding box center [581, 176] width 12 height 12
click at [665, 63] on td "[DATE]" at bounding box center [674, 66] width 76 height 11
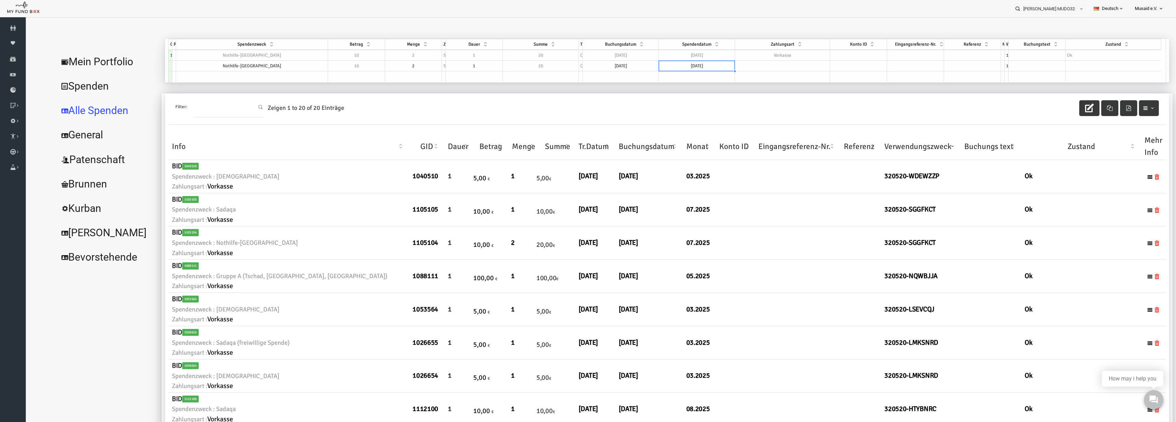
type textarea "[DATE]"
click at [672, 69] on td "[DATE]" at bounding box center [674, 66] width 76 height 11
click at [750, 64] on td at bounding box center [759, 66] width 95 height 11
click at [1066, 64] on td at bounding box center [1090, 66] width 96 height 11
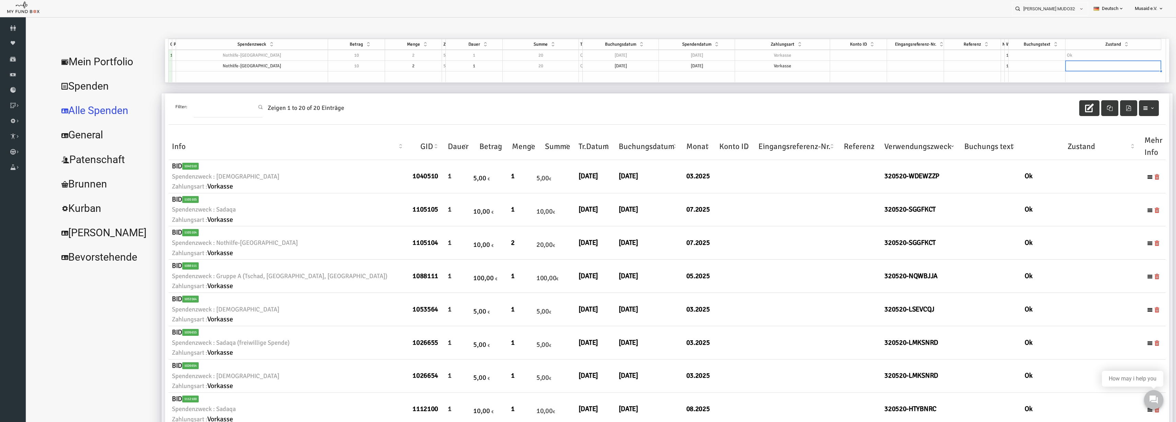
click at [1066, 64] on td at bounding box center [1090, 66] width 96 height 11
click at [231, 69] on td "Nothilfe-Gaza" at bounding box center [229, 66] width 152 height 11
click at [233, 77] on td at bounding box center [229, 76] width 152 height 11
type input "sada"
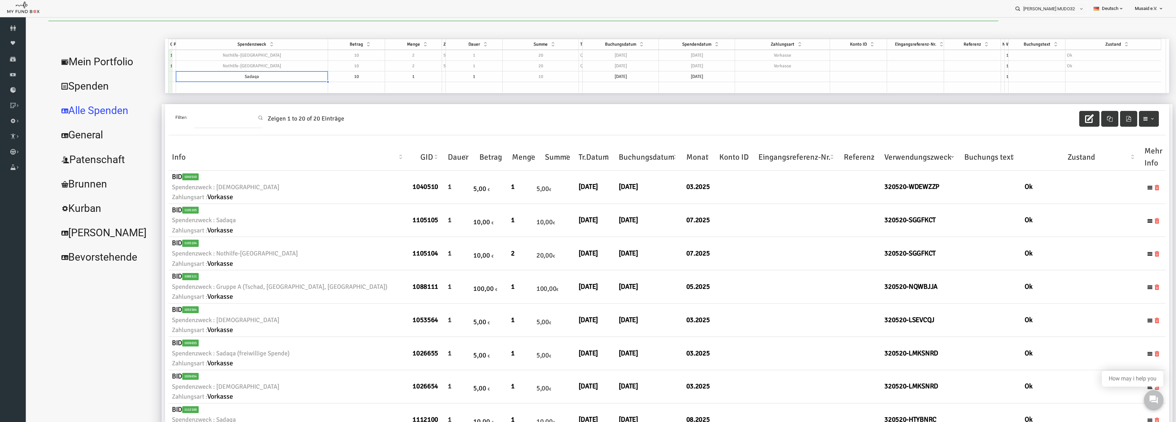
click at [616, 79] on td "[DATE]" at bounding box center [598, 76] width 76 height 11
type textarea "[DATE]"
click at [616, 79] on td "[DATE]" at bounding box center [598, 76] width 76 height 11
click at [145, 82] on div "GID Partner Spendenzweck Betrag Menge Zyklus Dauer Summe Typ Buchungsdatum Spen…" at bounding box center [145, 66] width 0 height 54
click at [683, 82] on div at bounding box center [673, 82] width 76 height 1
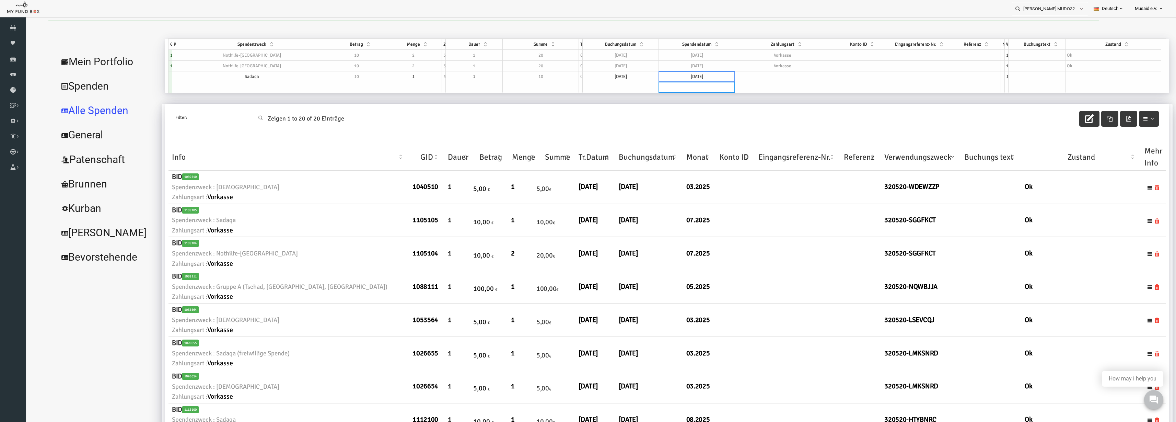
click at [683, 78] on td "[DATE]" at bounding box center [674, 76] width 76 height 11
type textarea "[DATE]"
click at [747, 74] on td at bounding box center [759, 76] width 95 height 11
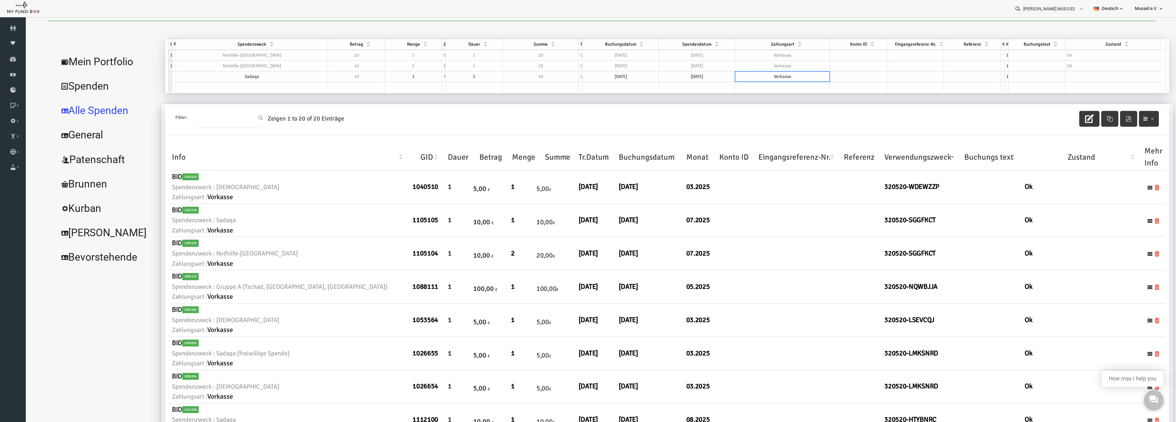
click at [145, 70] on div "GID Partner Spendenzweck Betrag Menge Zyklus Dauer Summe Typ Buchungsdatum Spen…" at bounding box center [145, 66] width 0 height 54
click at [1064, 78] on td at bounding box center [1090, 76] width 96 height 11
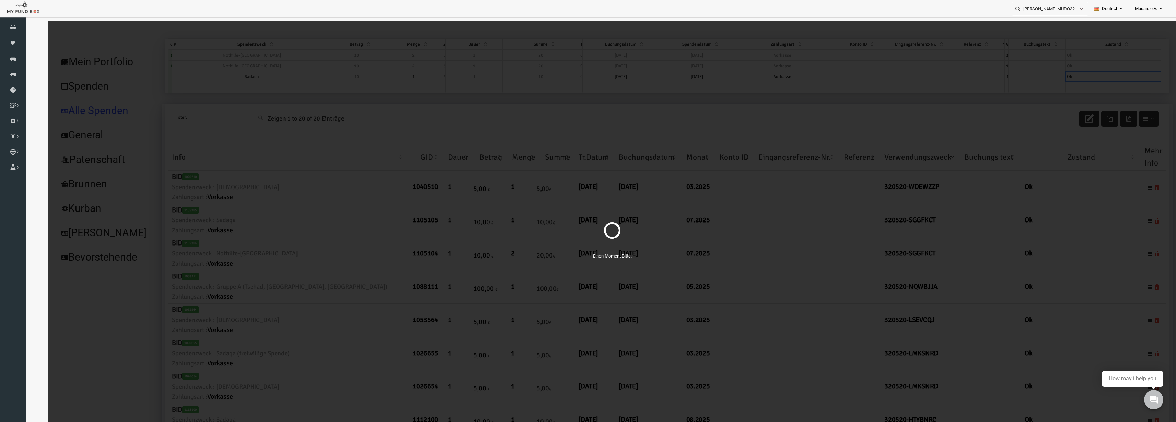
select select "100"
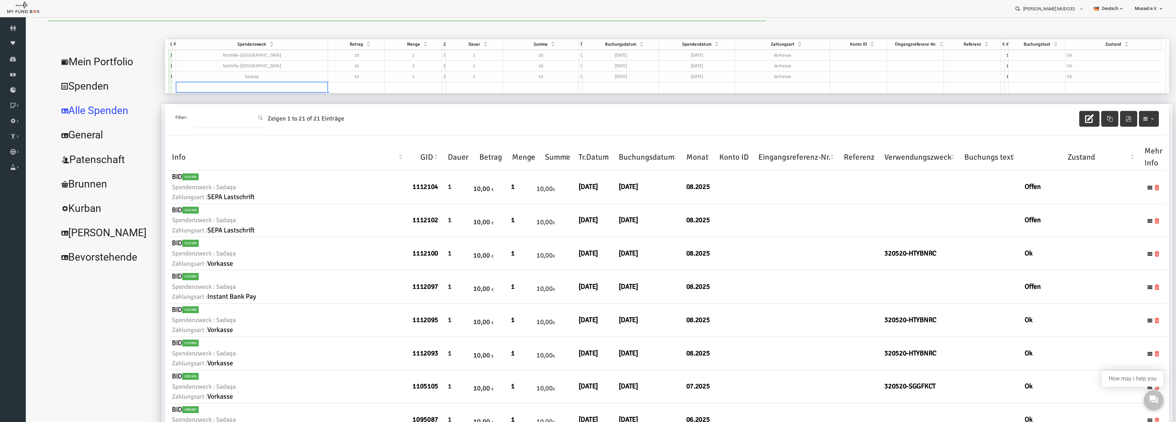
click at [246, 86] on td at bounding box center [229, 87] width 152 height 11
type input "sada"
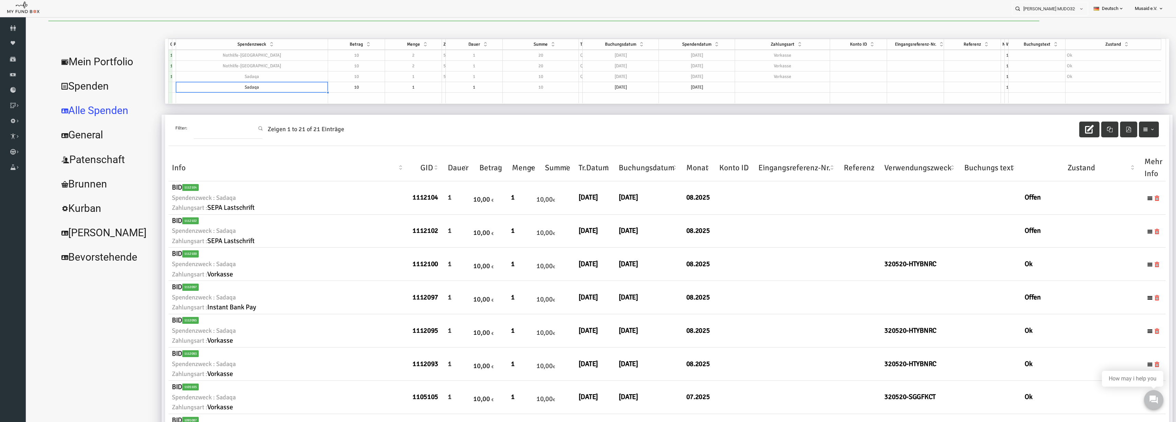
click at [613, 87] on td "[DATE]" at bounding box center [598, 87] width 76 height 11
type textarea "[DATE]"
click at [613, 87] on td "[DATE]" at bounding box center [598, 87] width 76 height 11
select select "100"
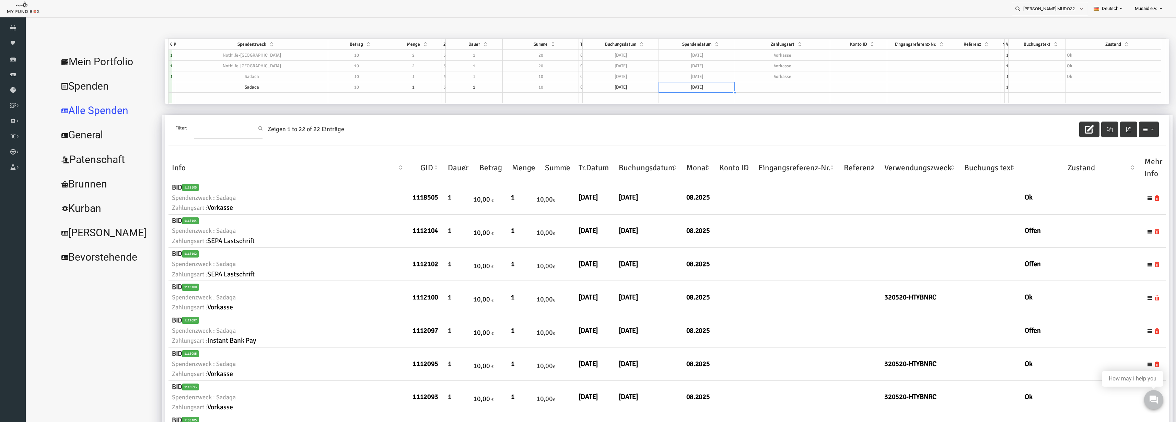
click at [668, 85] on td "[DATE]" at bounding box center [674, 87] width 76 height 11
type textarea "[DATE]"
click at [668, 85] on td "[DATE]" at bounding box center [674, 87] width 76 height 11
click at [767, 79] on td "Vorkasse" at bounding box center [759, 76] width 95 height 11
click at [769, 84] on td at bounding box center [759, 87] width 95 height 11
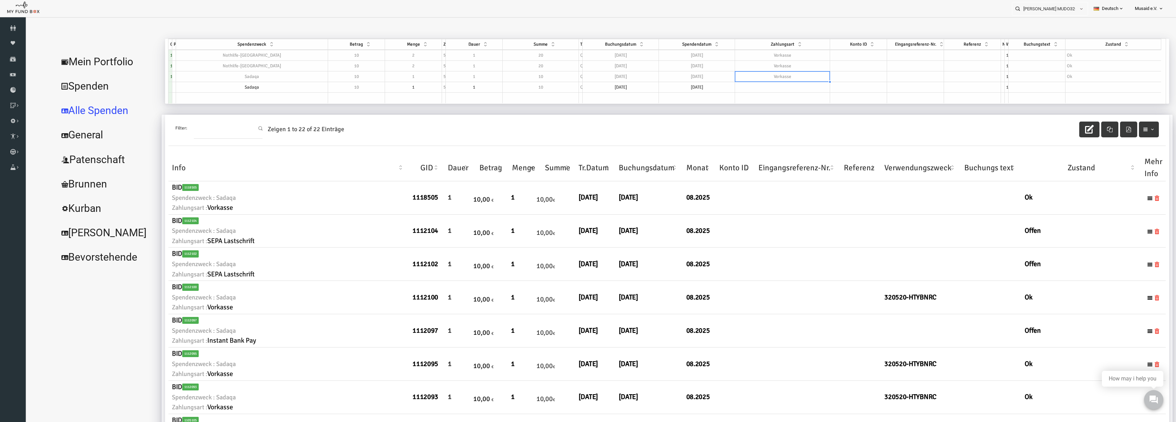
click at [769, 84] on td at bounding box center [759, 87] width 95 height 11
click at [1059, 86] on td at bounding box center [1090, 87] width 96 height 11
select select "100"
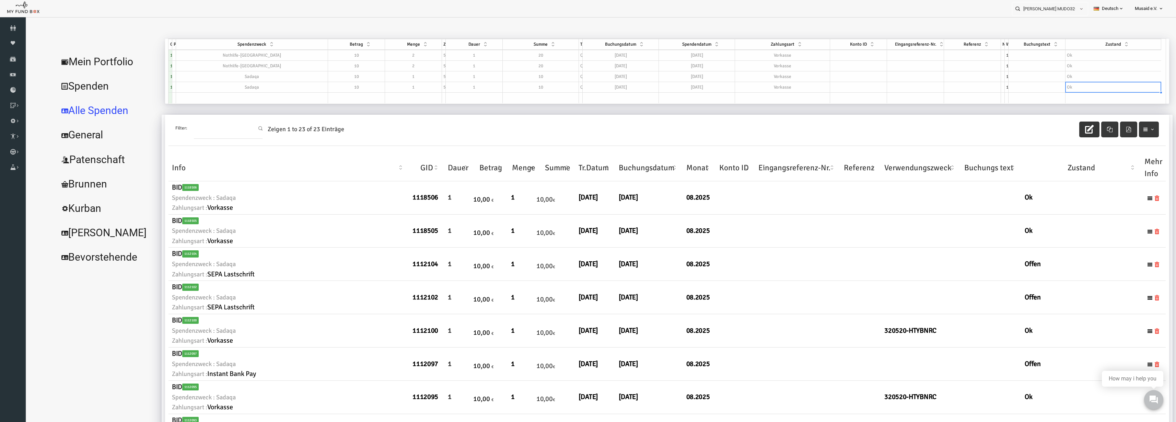
click at [1065, 124] on button "button" at bounding box center [1066, 129] width 20 height 16
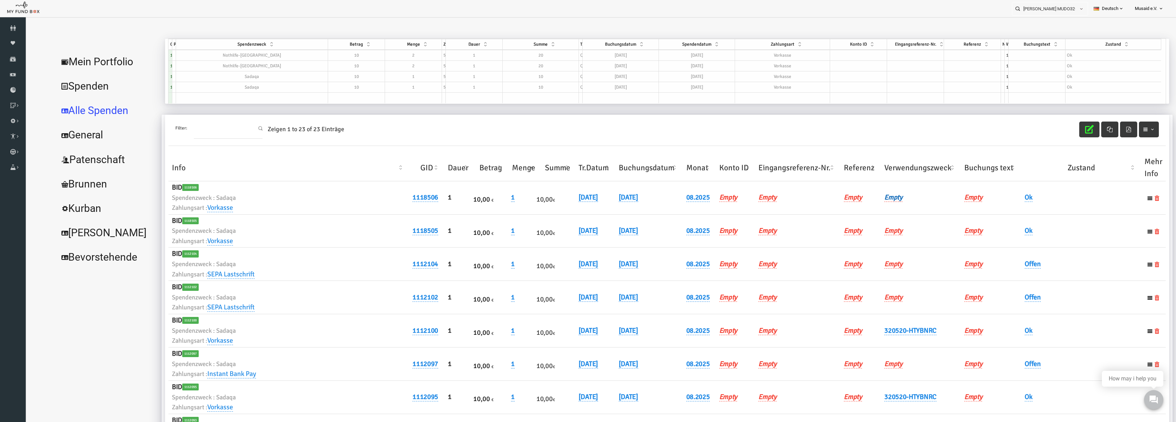
click at [861, 197] on link "Empty" at bounding box center [870, 197] width 18 height 9
type input "320520-FWJUOQXA"
click at [928, 202] on button "submit" at bounding box center [934, 208] width 13 height 13
click at [861, 196] on link "320520-FWJUOQXA" at bounding box center [889, 197] width 57 height 9
click at [867, 203] on input "320520-FWJUOQXA" at bounding box center [901, 208] width 83 height 12
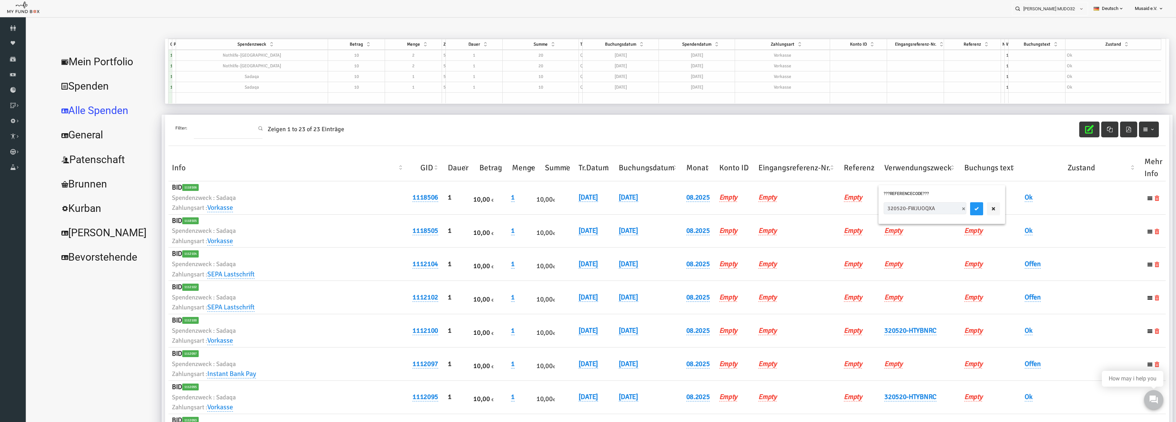
click at [876, 207] on input "320520-FWJUOQXA" at bounding box center [901, 208] width 83 height 12
click at [951, 207] on icon "submit" at bounding box center [953, 208] width 5 height 5
drag, startPoint x: 1062, startPoint y: 130, endPoint x: 1056, endPoint y: 129, distance: 6.0
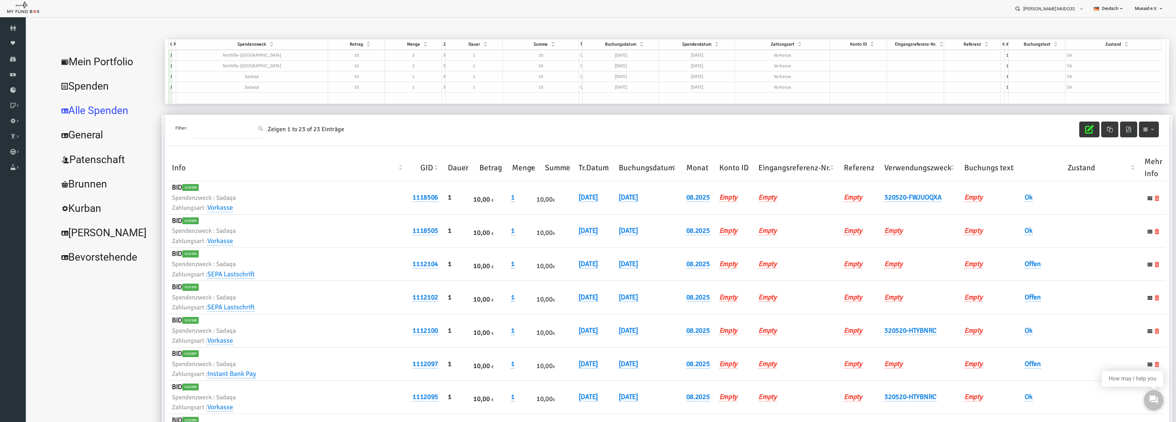
click at [1062, 130] on icon "button" at bounding box center [1066, 129] width 9 height 9
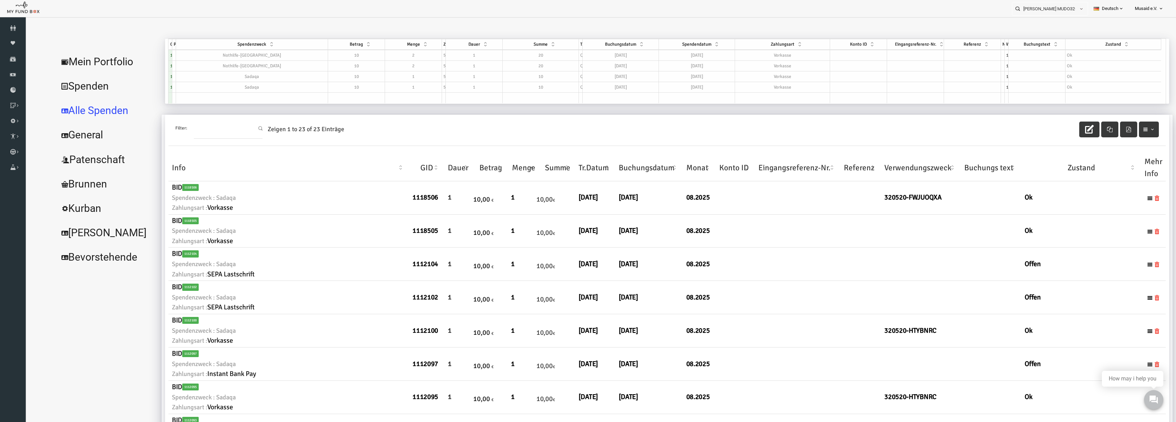
click at [1131, 198] on li at bounding box center [1133, 197] width 5 height 7
click at [1065, 130] on icon "button" at bounding box center [1066, 129] width 9 height 9
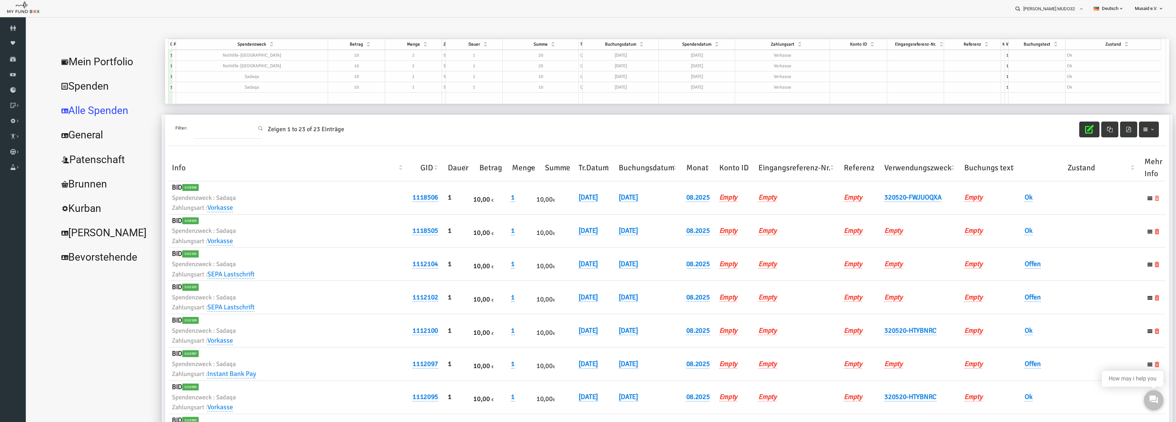
click at [1131, 199] on icon at bounding box center [1133, 197] width 5 height 5
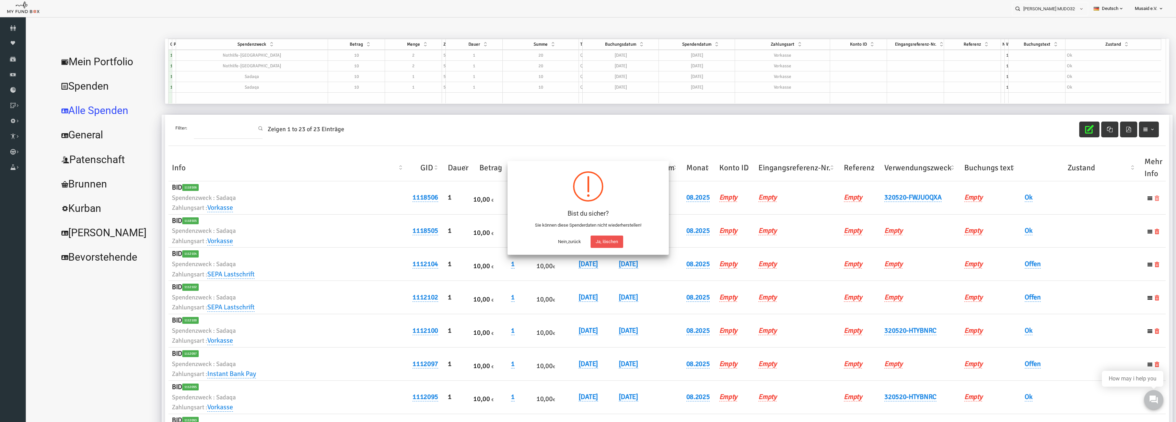
scroll to position [21, 0]
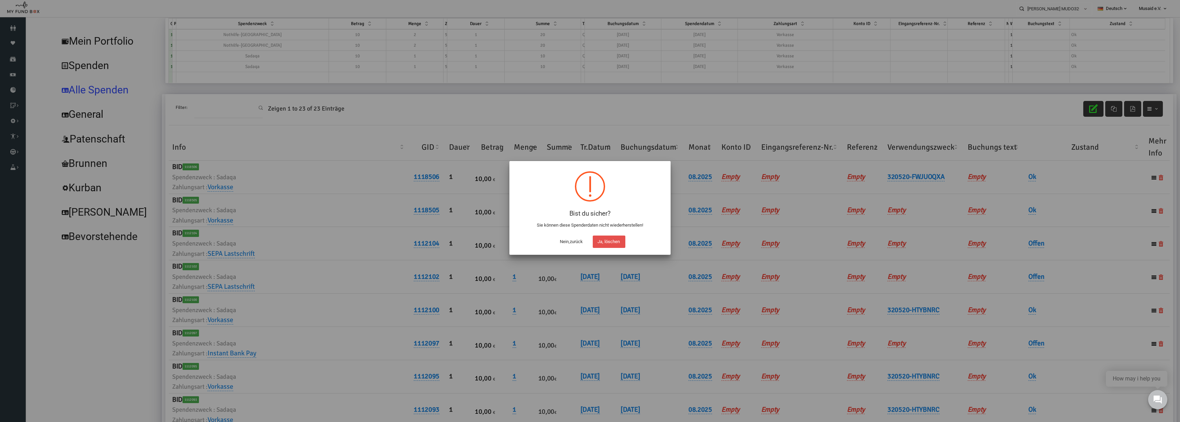
click at [610, 242] on button "Ja, löschen" at bounding box center [609, 241] width 33 height 12
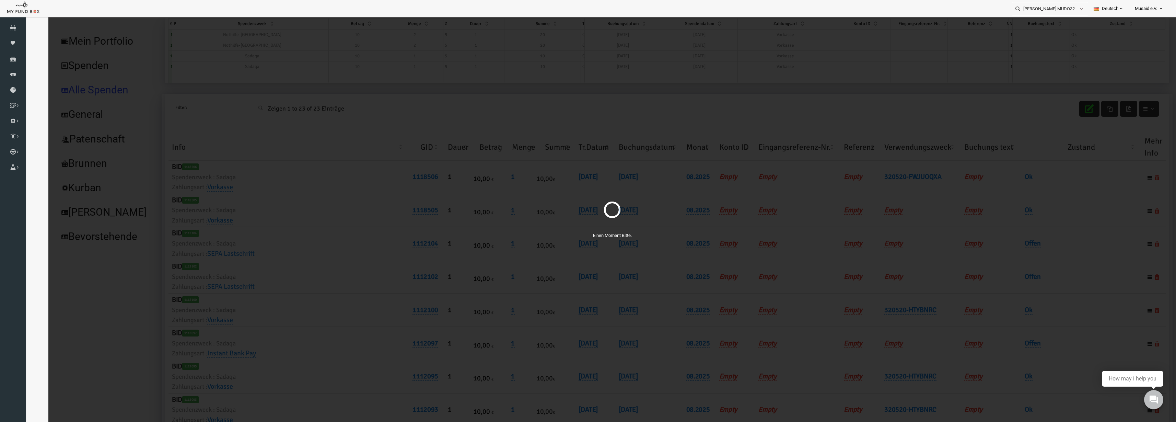
scroll to position [0, 0]
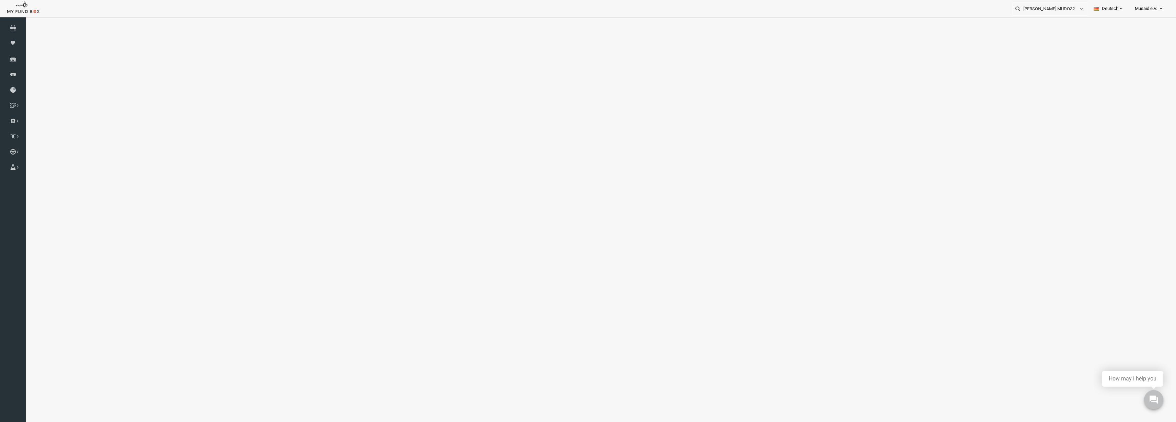
select select "100"
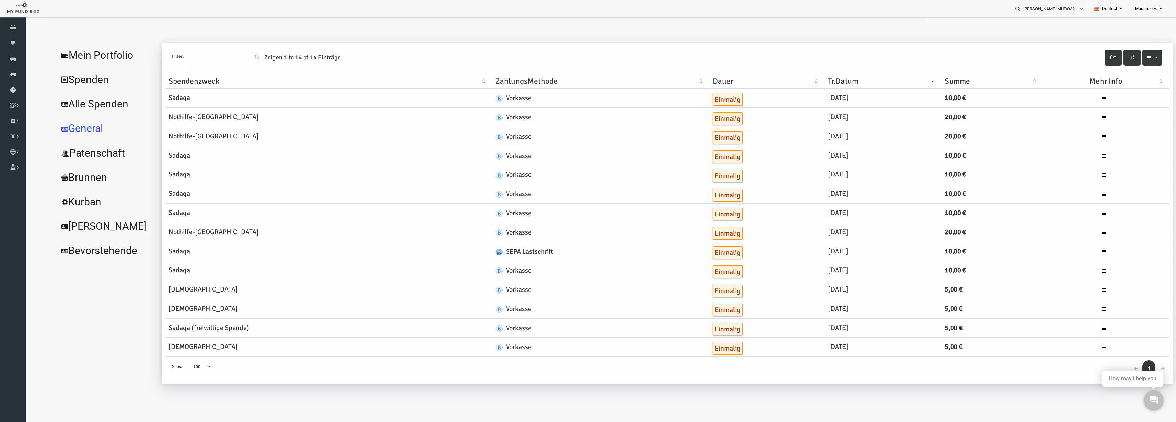
click at [86, 111] on link "Alle Spenden" at bounding box center [83, 104] width 103 height 25
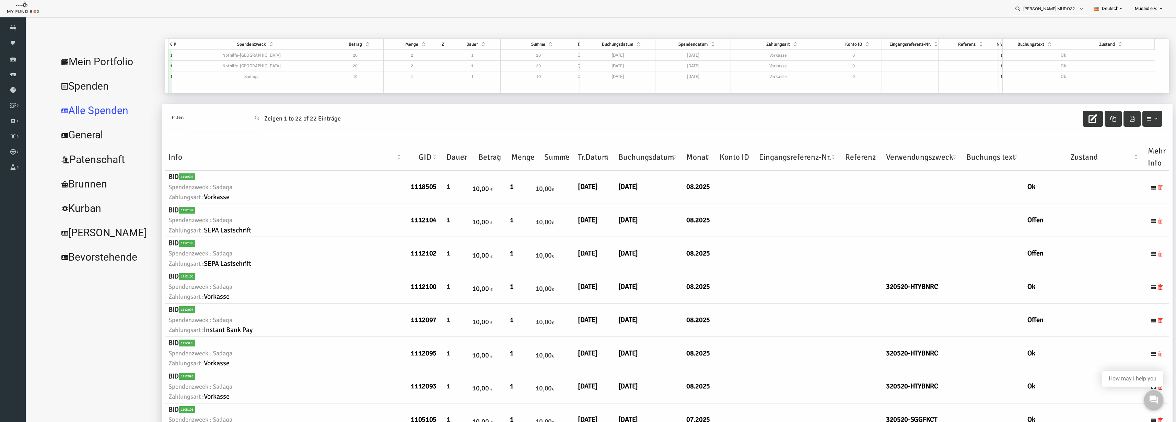
click at [1067, 120] on icon "button" at bounding box center [1069, 118] width 9 height 9
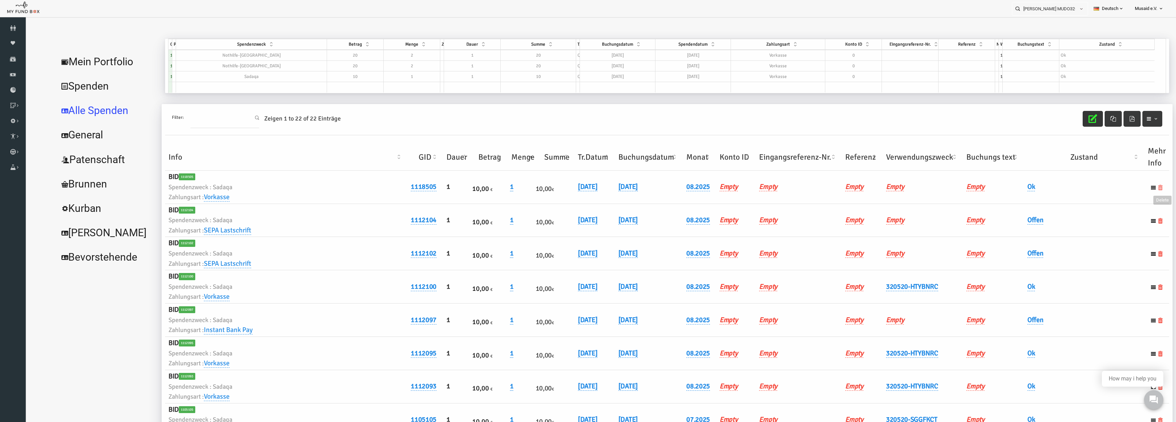
click at [1135, 188] on icon at bounding box center [1137, 187] width 5 height 5
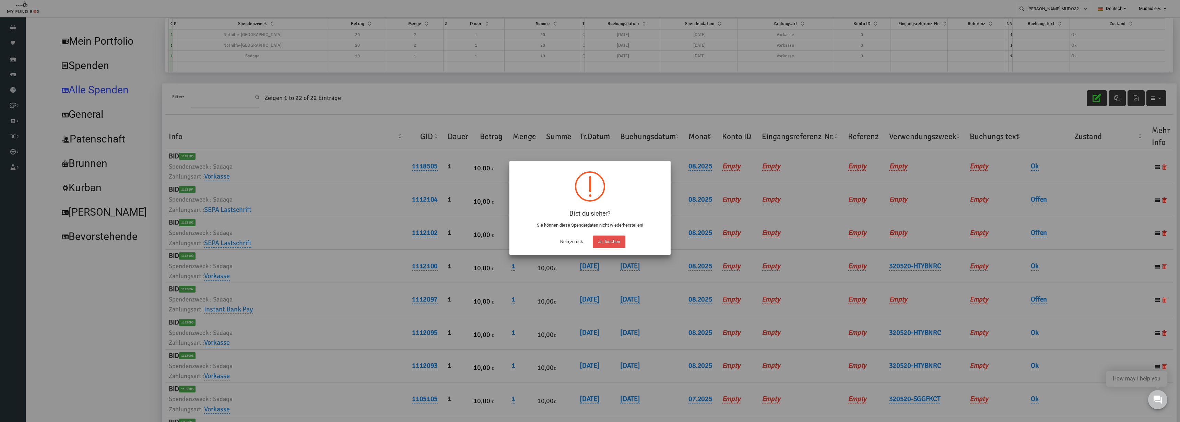
click at [601, 239] on button "Ja, löschen" at bounding box center [609, 241] width 33 height 12
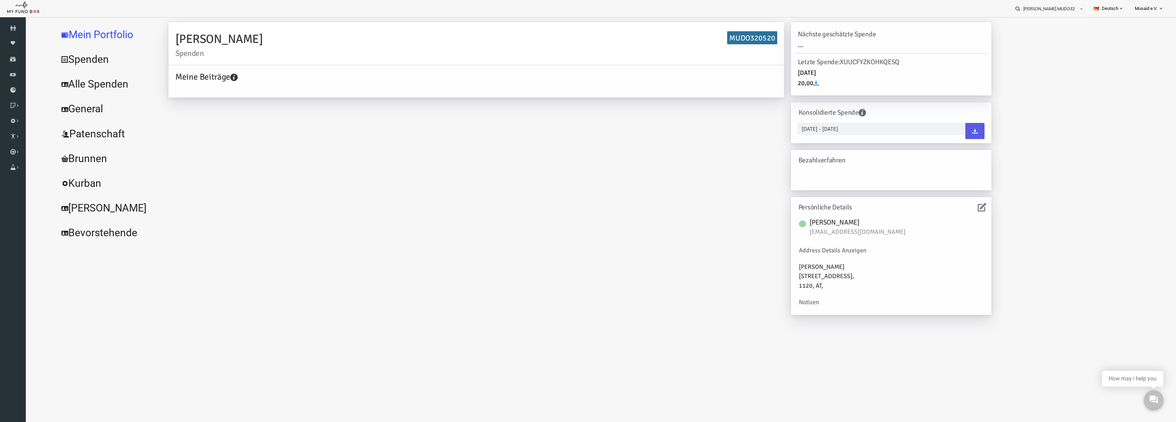
click at [79, 94] on link "Alle Spenden" at bounding box center [83, 84] width 103 height 25
click at [89, 92] on link "Alle Spenden" at bounding box center [83, 84] width 103 height 25
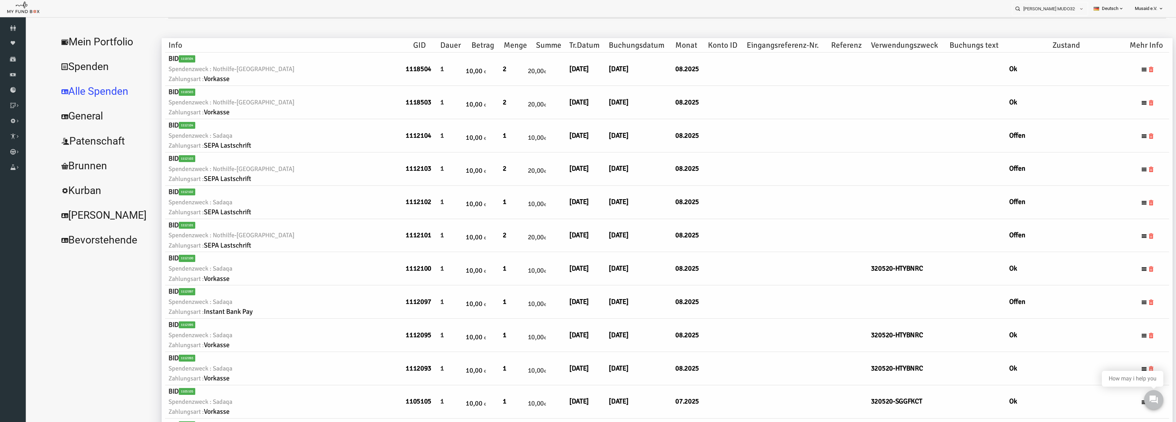
select select "100"
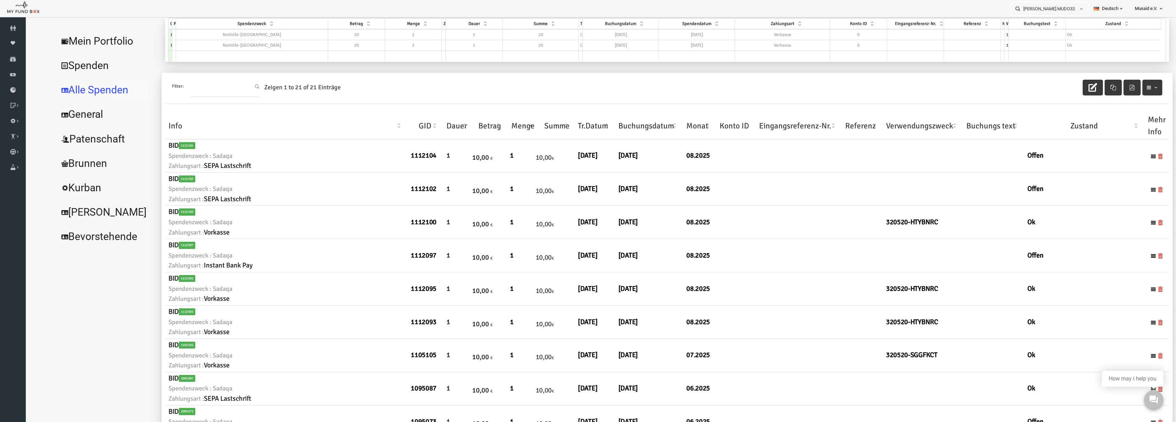
scroll to position [0, 0]
click at [107, 87] on link "Alle Spenden" at bounding box center [83, 90] width 103 height 25
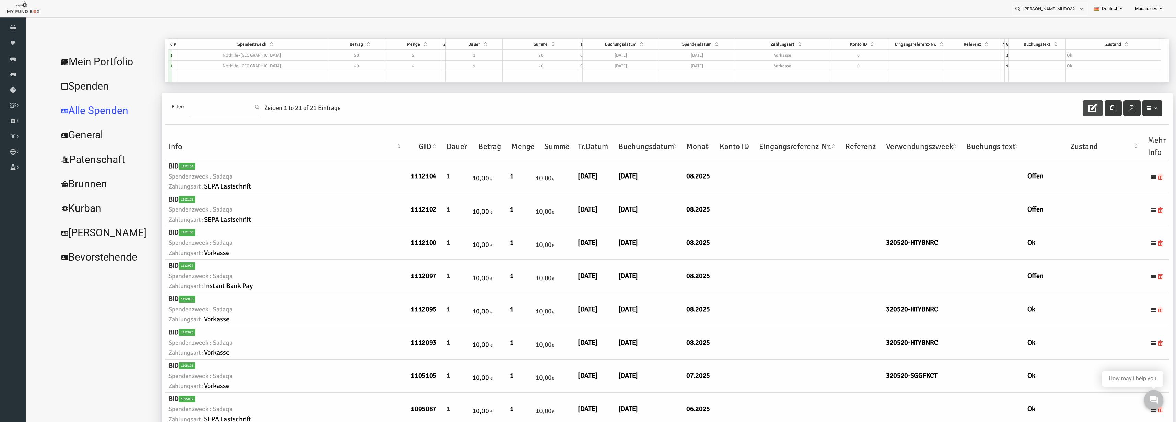
click at [1060, 105] on button "button" at bounding box center [1069, 108] width 20 height 16
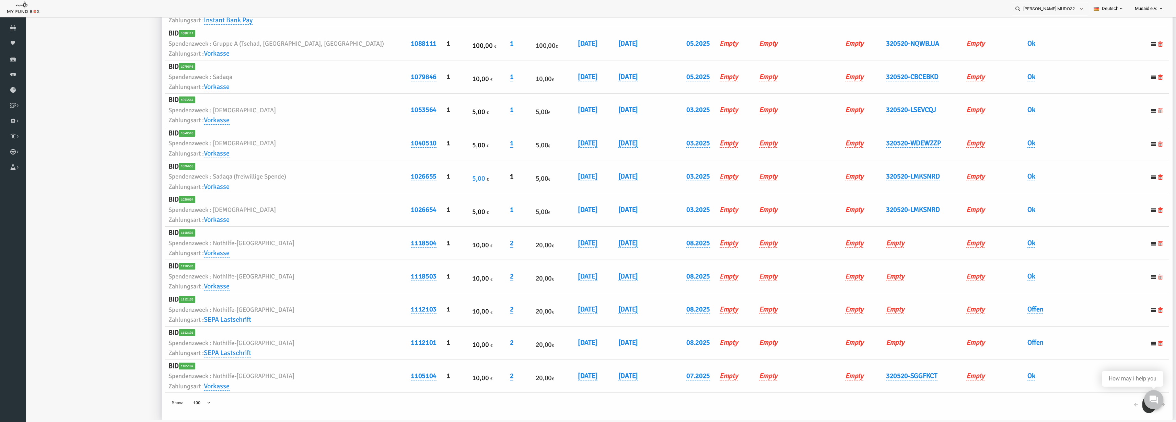
scroll to position [456, 0]
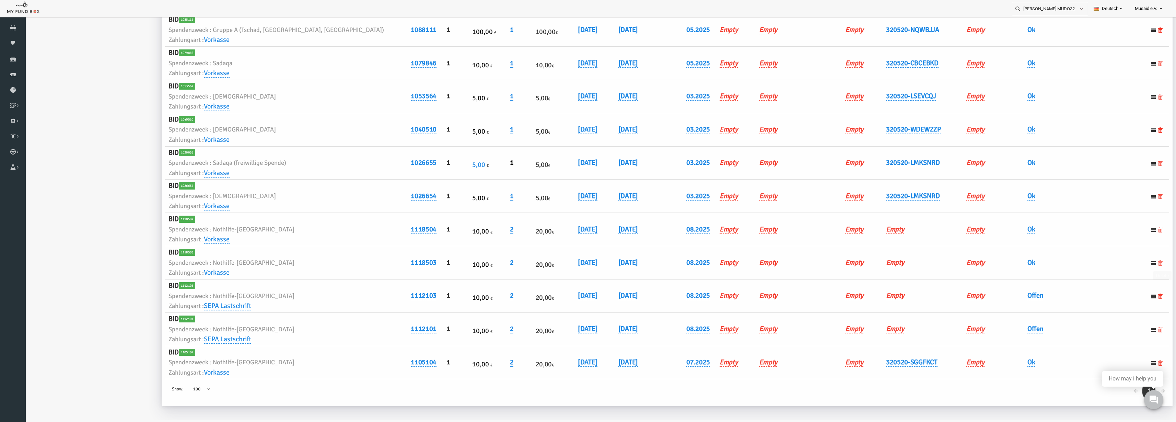
click at [1135, 264] on icon at bounding box center [1137, 262] width 5 height 5
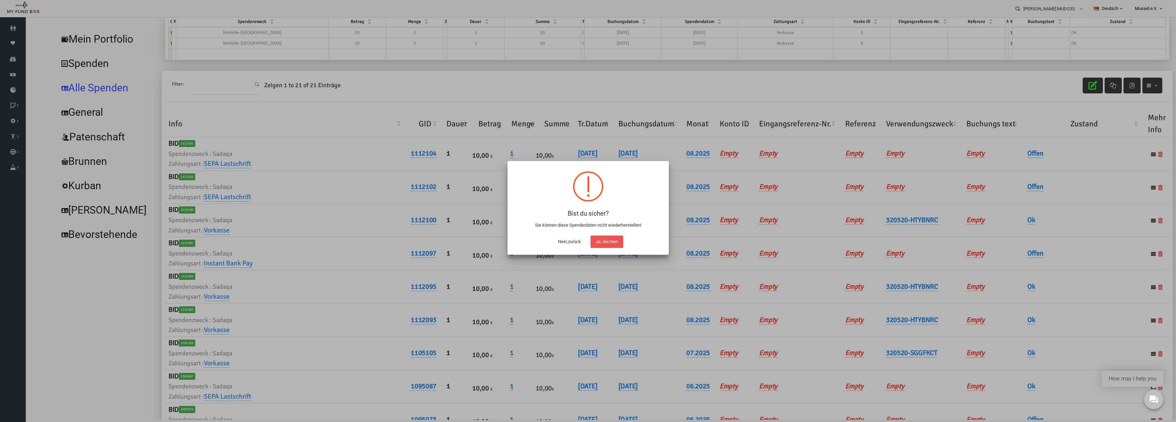
scroll to position [21, 0]
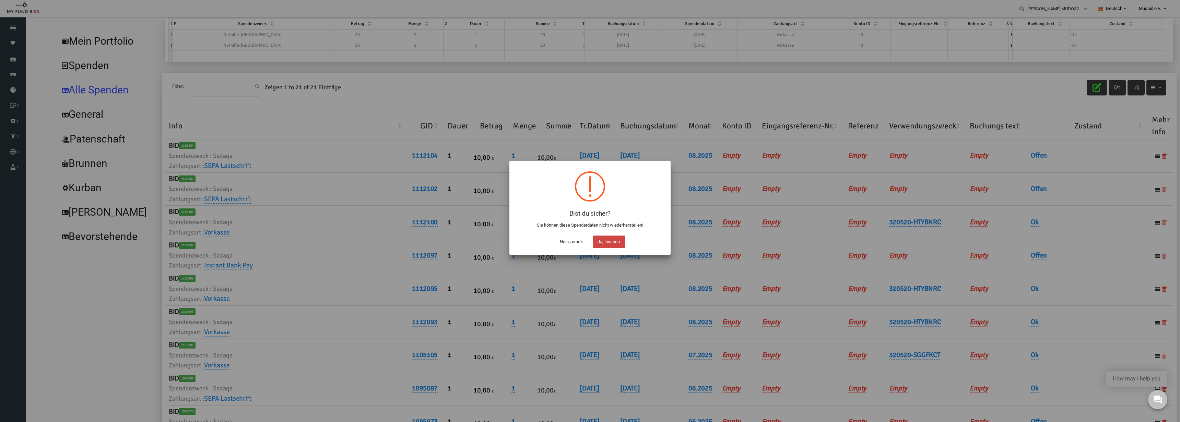
click at [614, 243] on button "Ja, löschen" at bounding box center [609, 241] width 33 height 12
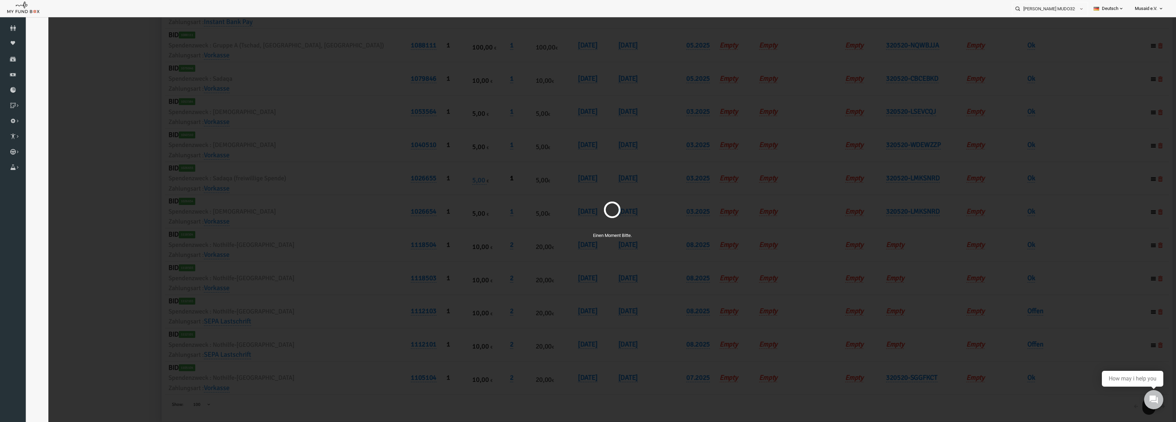
scroll to position [456, 0]
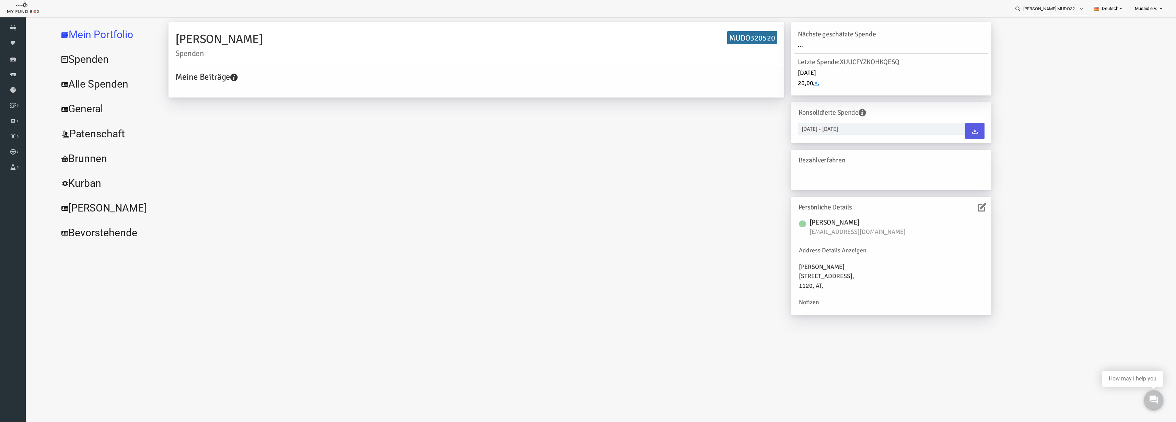
click at [61, 103] on link "General" at bounding box center [83, 108] width 103 height 25
click at [72, 94] on link "Alle Spenden" at bounding box center [83, 84] width 103 height 25
select select "100"
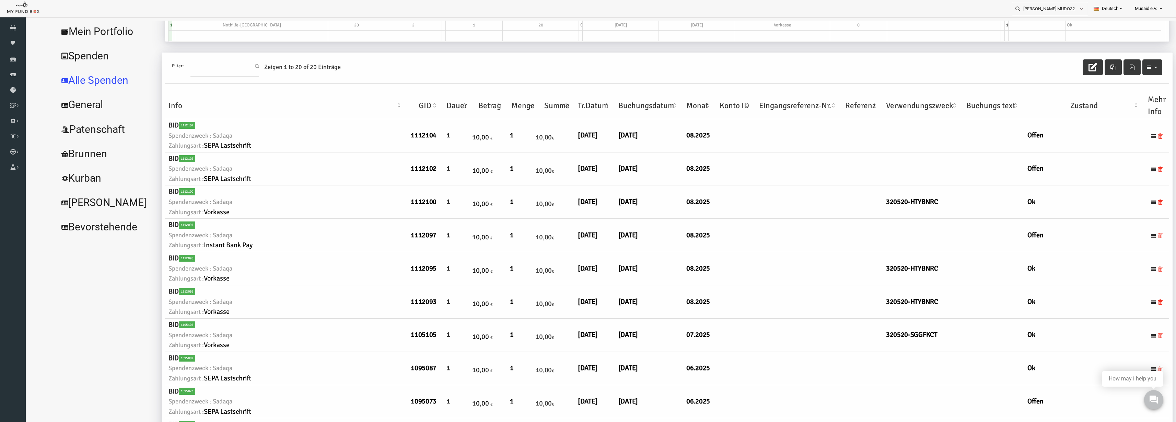
scroll to position [0, 0]
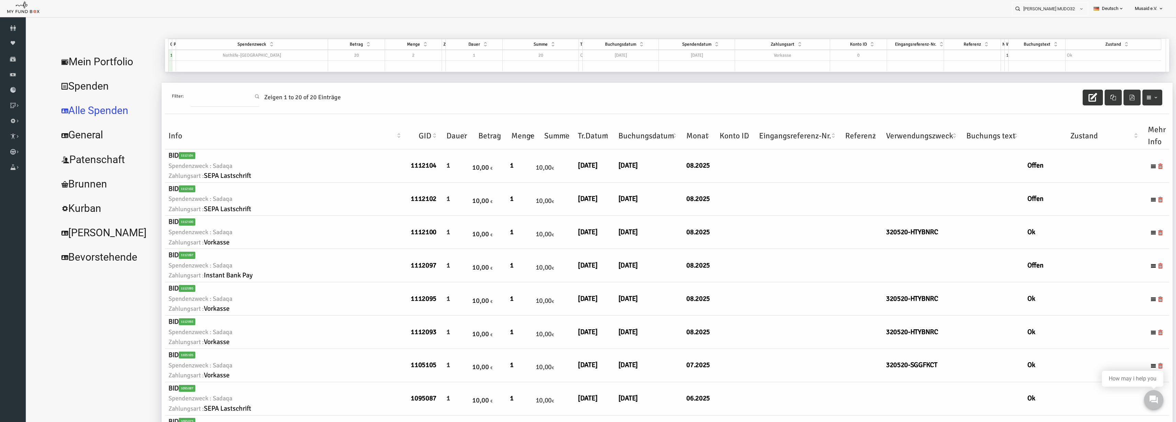
click at [1060, 95] on button "button" at bounding box center [1069, 98] width 20 height 16
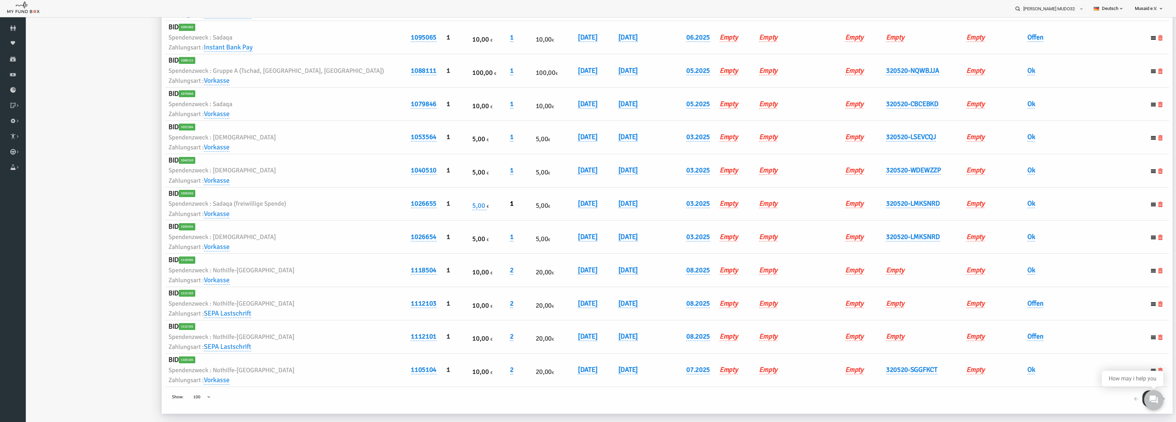
scroll to position [23, 0]
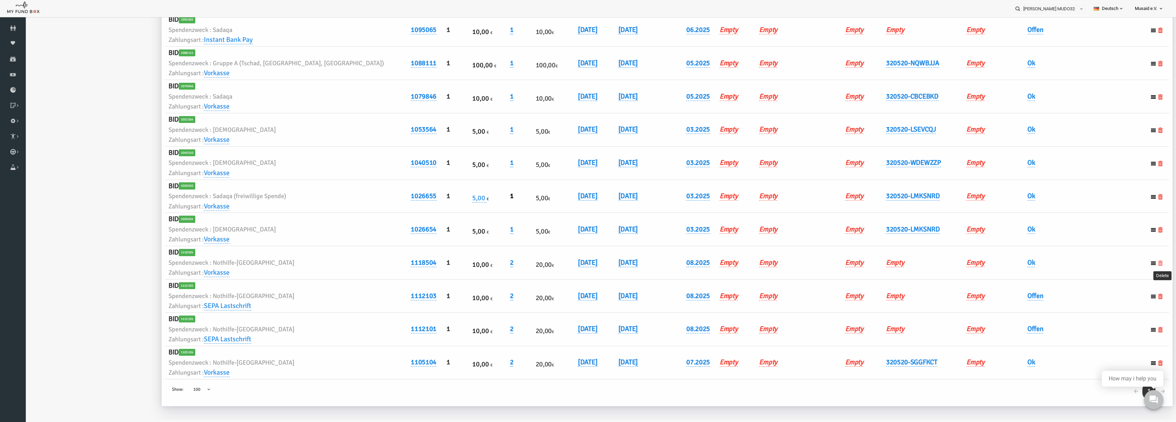
click at [1135, 263] on icon at bounding box center [1137, 262] width 5 height 5
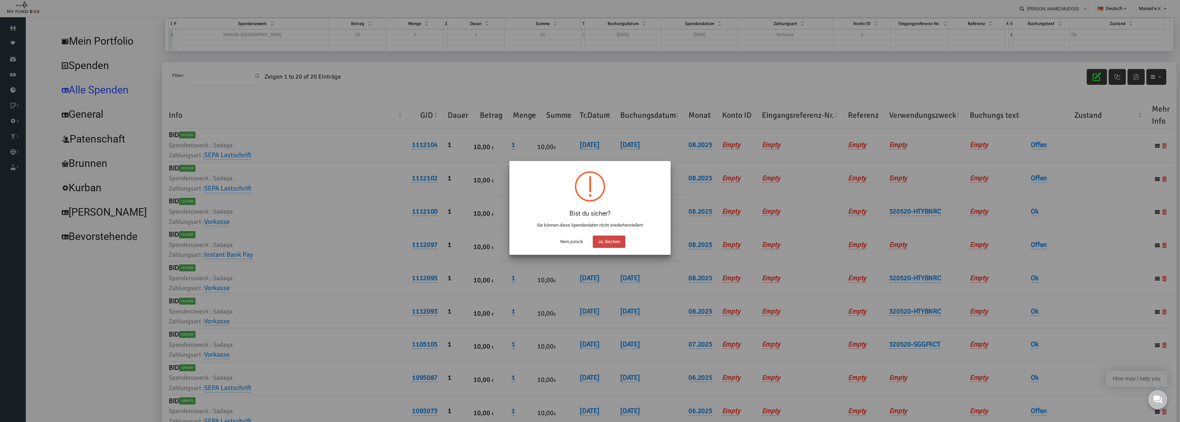
click at [598, 244] on button "Ja, löschen" at bounding box center [609, 241] width 33 height 12
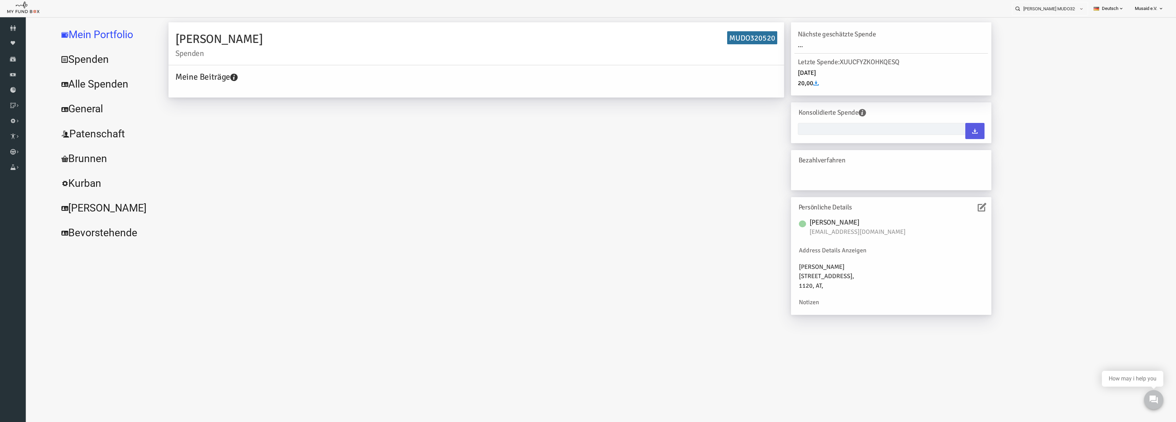
type input "[DATE] - [DATE]"
click at [91, 92] on link "Alle Spenden" at bounding box center [83, 84] width 103 height 25
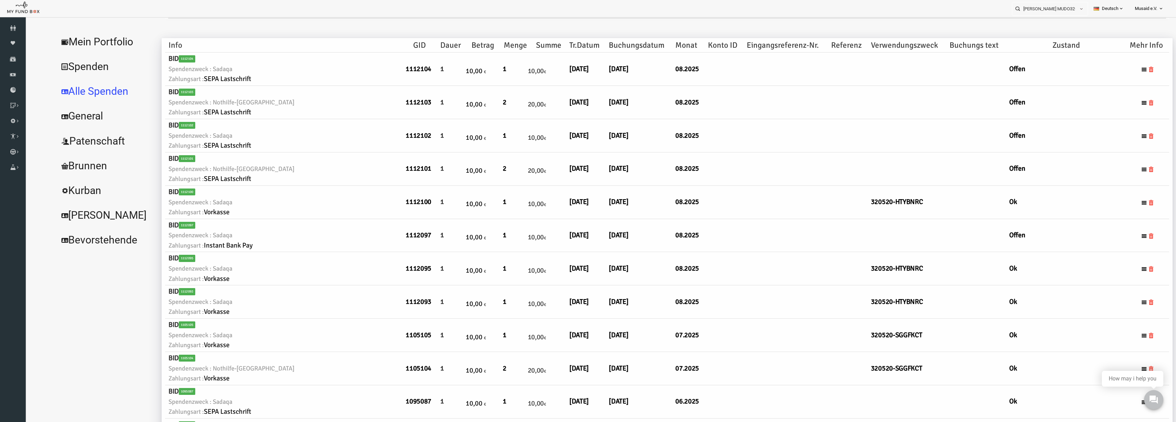
select select "100"
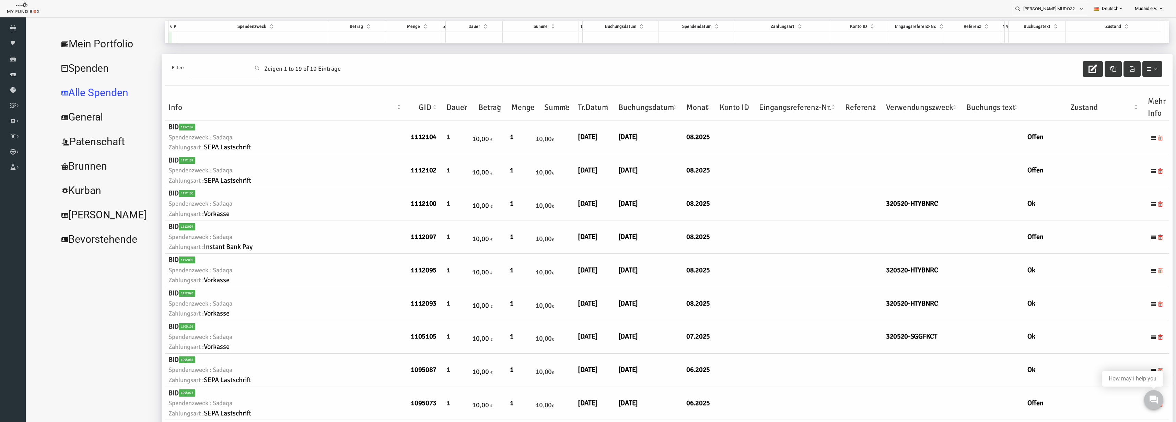
click at [95, 86] on link "Alle Spenden" at bounding box center [83, 92] width 103 height 25
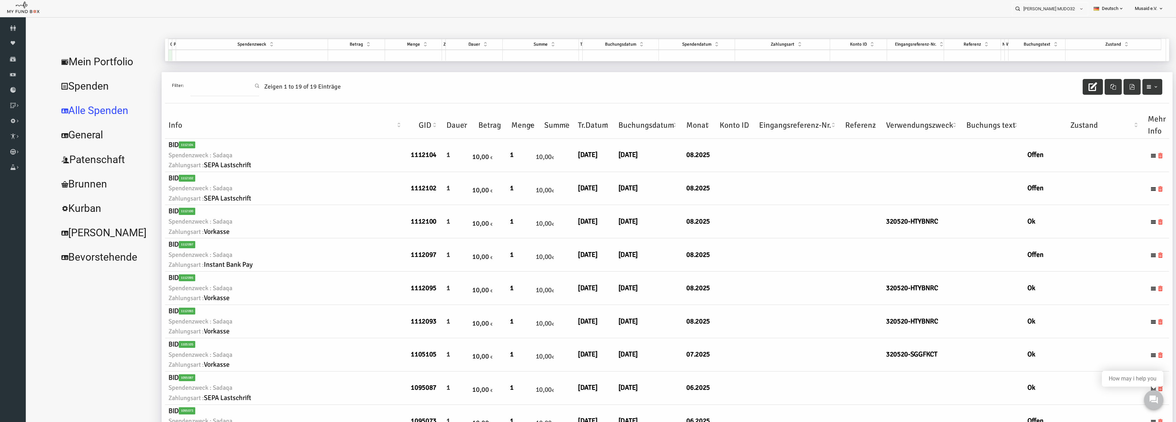
click at [1059, 83] on button "button" at bounding box center [1069, 87] width 20 height 16
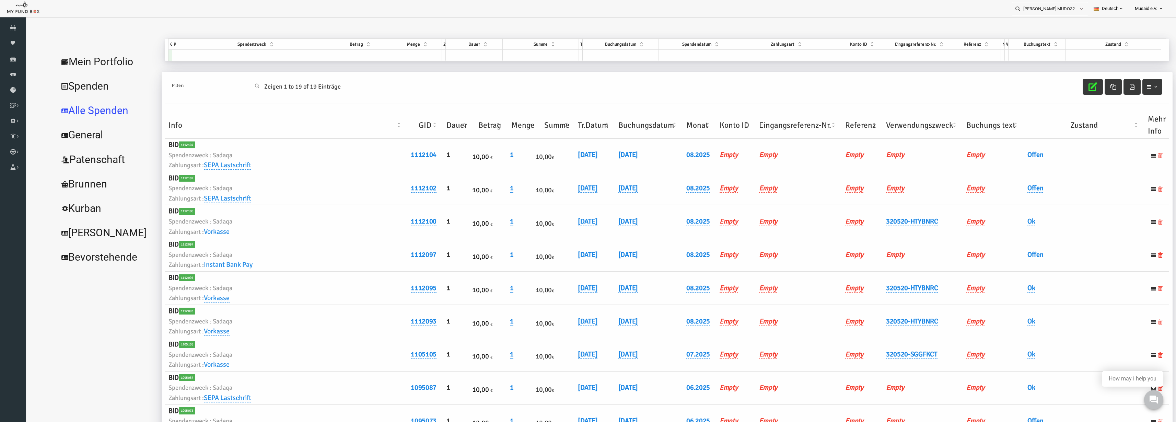
click at [884, 127] on th "Verwendungszweck" at bounding box center [899, 125] width 80 height 27
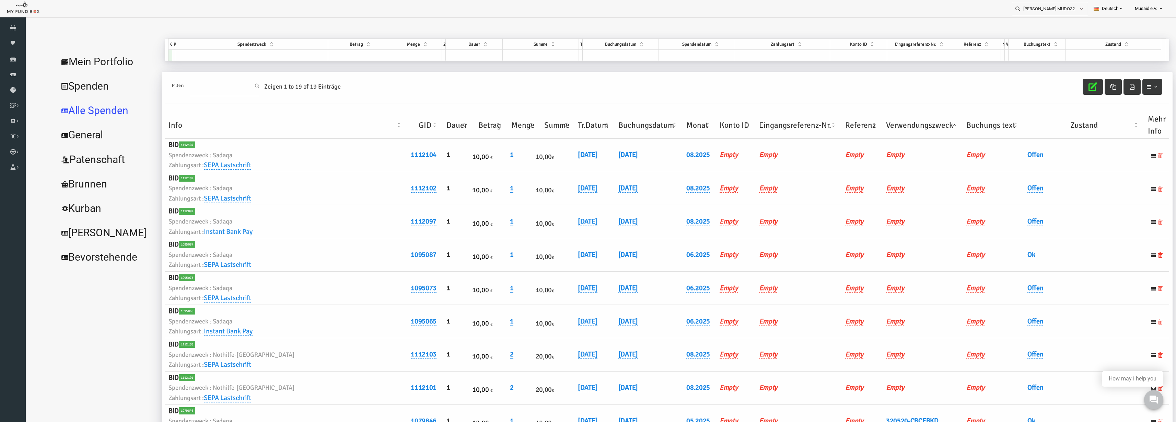
click at [884, 127] on th "Verwendungszweck" at bounding box center [899, 125] width 80 height 27
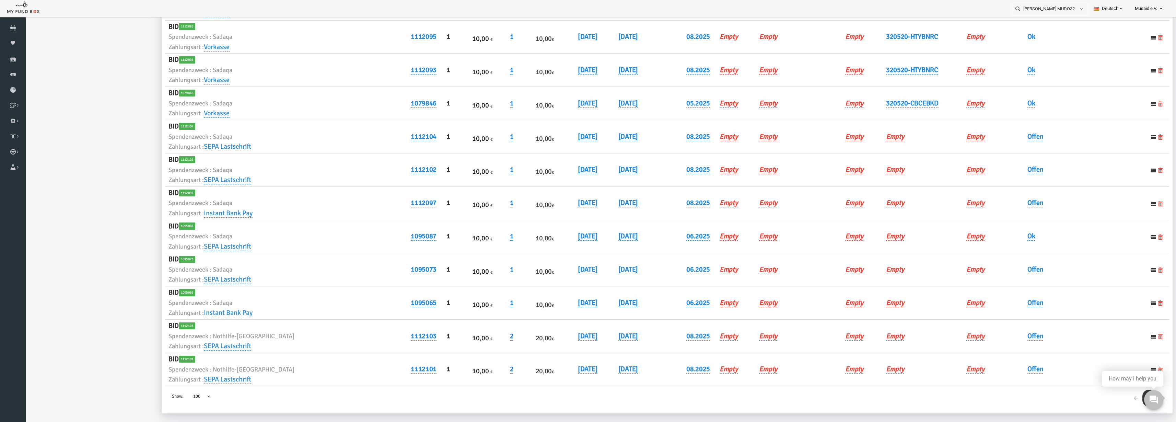
scroll to position [23, 0]
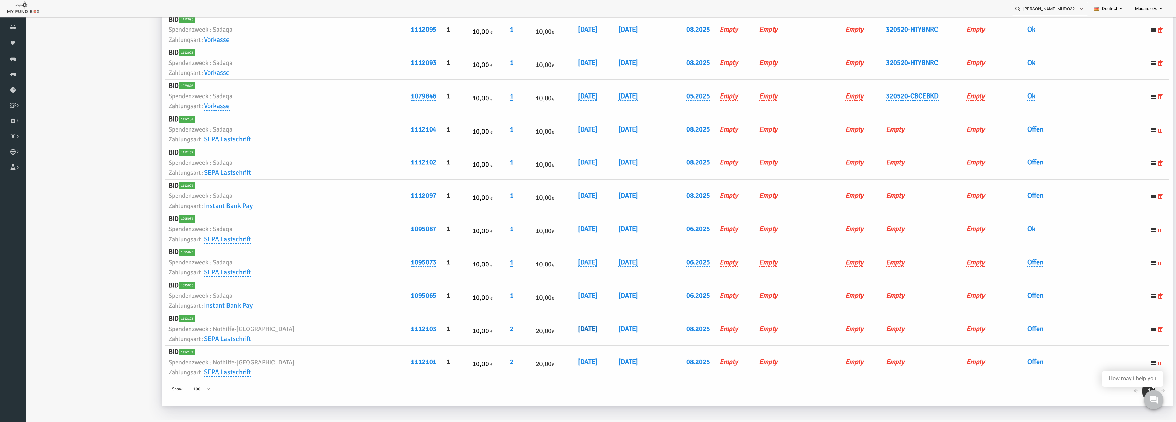
click at [555, 328] on link "[DATE]" at bounding box center [565, 328] width 20 height 9
click at [519, 335] on input "[DATE]" at bounding box center [553, 334] width 83 height 12
click at [515, 334] on input "05.08.2025" at bounding box center [553, 334] width 83 height 12
type input "[DATE]"
click at [530, 334] on input "[DATE]" at bounding box center [553, 334] width 83 height 12
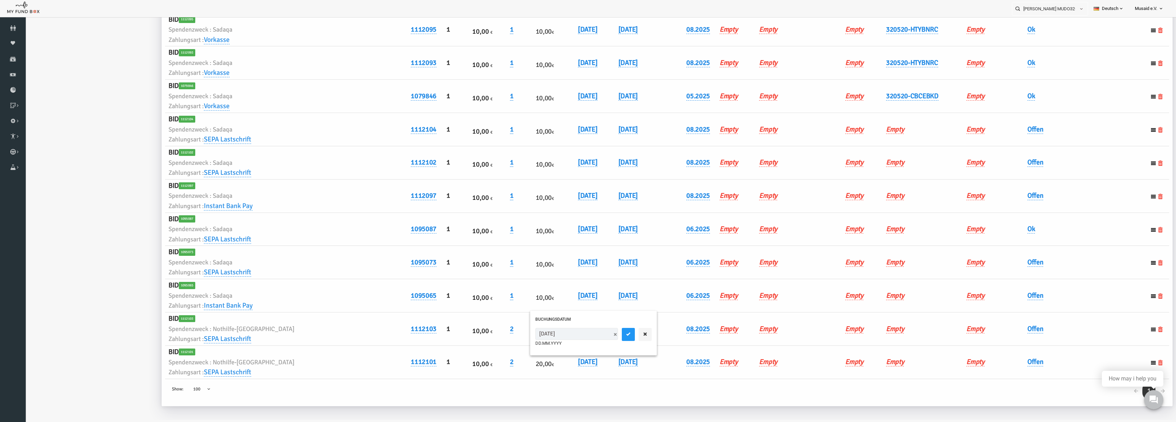
click at [530, 334] on input "[DATE]" at bounding box center [553, 334] width 83 height 12
click at [599, 337] on button "submit" at bounding box center [605, 334] width 13 height 13
click at [555, 363] on link "[DATE]" at bounding box center [565, 361] width 20 height 9
click at [531, 363] on input "[DATE]" at bounding box center [553, 367] width 83 height 12
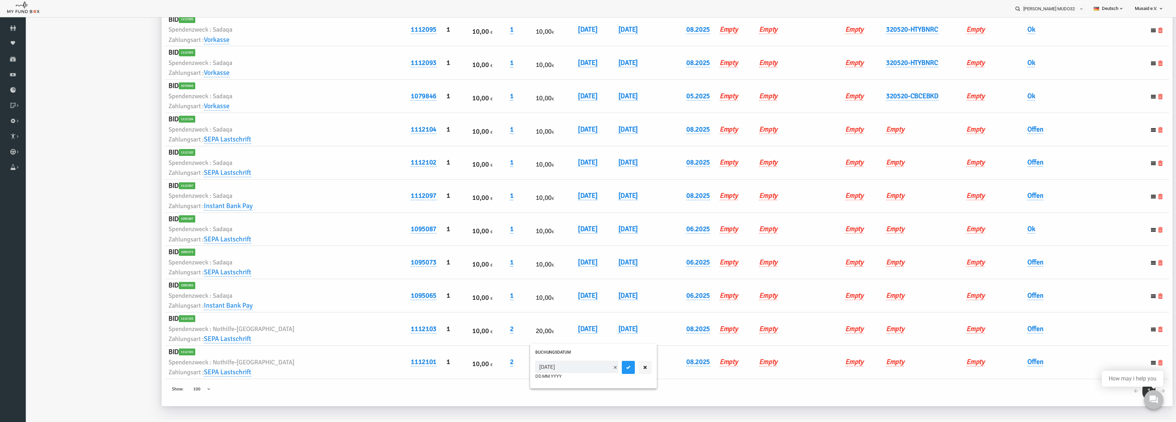
click at [531, 363] on input "[DATE]" at bounding box center [553, 367] width 83 height 12
type input "[DATE]"
click at [599, 370] on button "submit" at bounding box center [605, 367] width 13 height 13
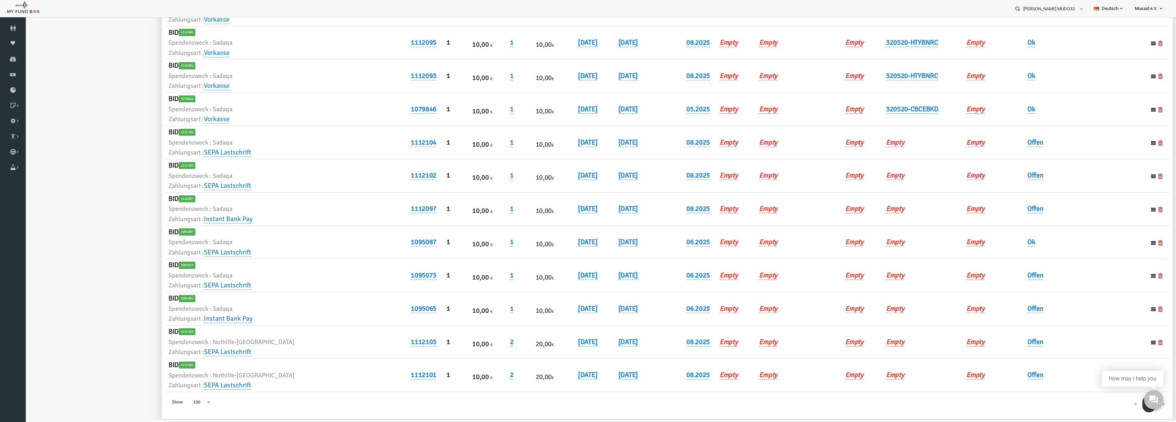
scroll to position [368, 0]
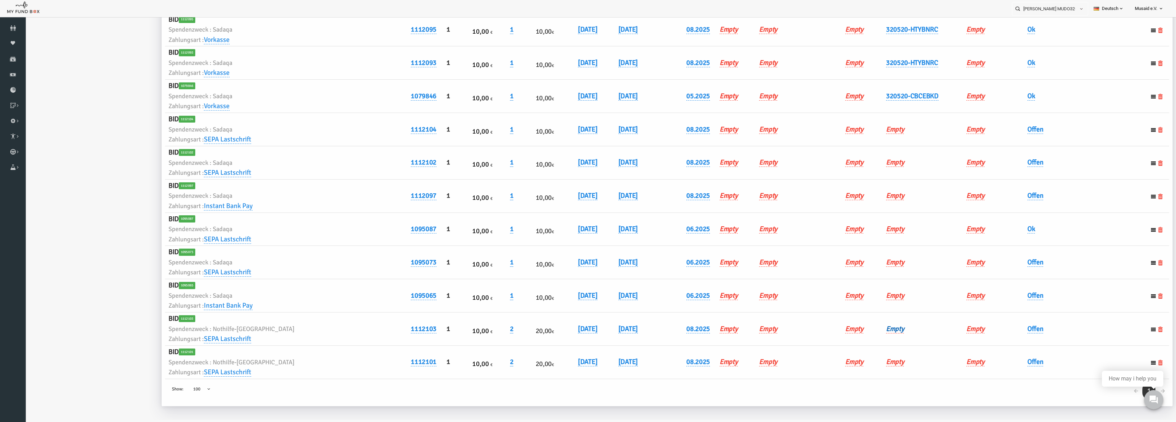
click at [863, 324] on h6 "Empty" at bounding box center [899, 329] width 73 height 11
click at [863, 326] on link "Empty" at bounding box center [872, 328] width 18 height 9
type input "320520-FWJUOQX"
click at [929, 334] on button "submit" at bounding box center [935, 339] width 13 height 13
click at [863, 363] on link "Empty" at bounding box center [872, 361] width 18 height 9
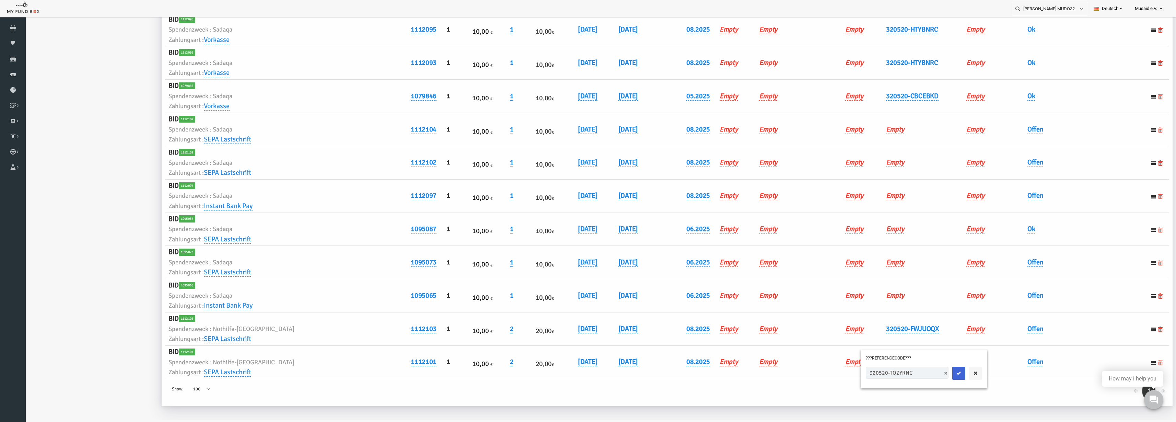
type input "320520-TOZYRNC"
click at [929, 375] on button "submit" at bounding box center [935, 372] width 13 height 13
click at [1006, 327] on link "Offen" at bounding box center [1012, 328] width 16 height 9
drag, startPoint x: 1001, startPoint y: 335, endPoint x: 1006, endPoint y: 342, distance: 9.2
click at [1001, 335] on span "× Offen" at bounding box center [1029, 339] width 69 height 13
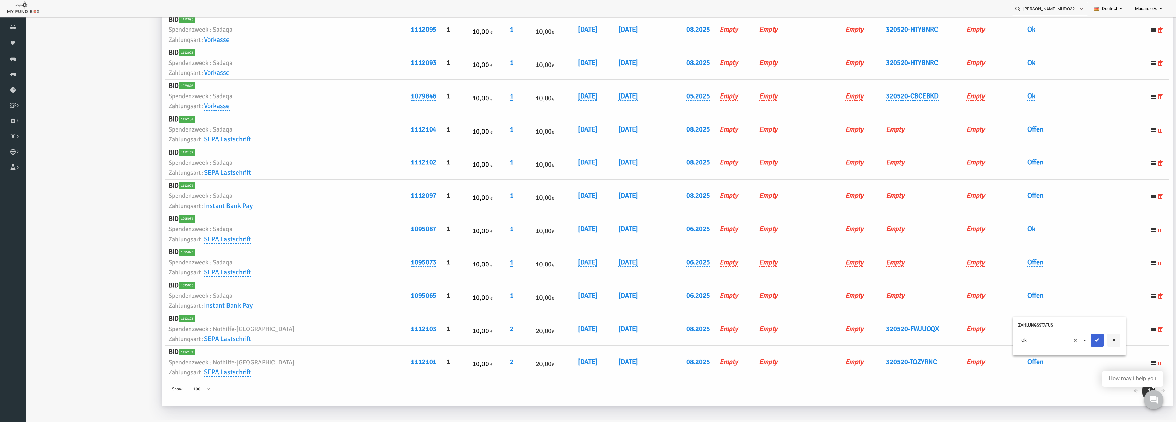
click at [1077, 338] on button "submit" at bounding box center [1073, 339] width 13 height 13
click at [1010, 361] on link "Offen" at bounding box center [1012, 361] width 16 height 9
click at [1016, 374] on span "× Offen" at bounding box center [1029, 373] width 62 height 7
click at [1070, 371] on button "submit" at bounding box center [1073, 372] width 13 height 13
click at [555, 328] on link "[DATE]" at bounding box center [565, 328] width 20 height 9
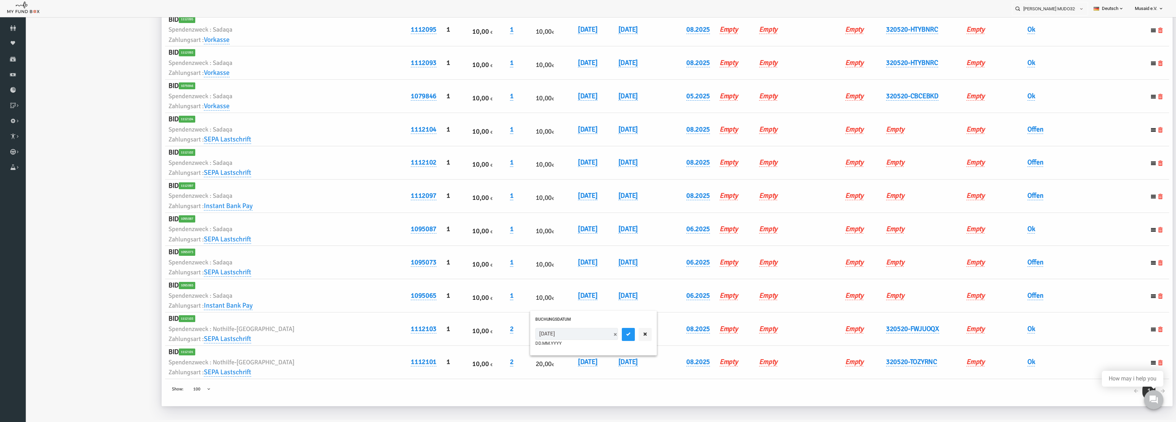
click at [523, 328] on div "25.08.2025 DD.MM.YYYY" at bounding box center [553, 337] width 83 height 19
click at [527, 330] on input "[DATE]" at bounding box center [553, 334] width 83 height 12
click at [599, 335] on button "submit" at bounding box center [605, 334] width 13 height 13
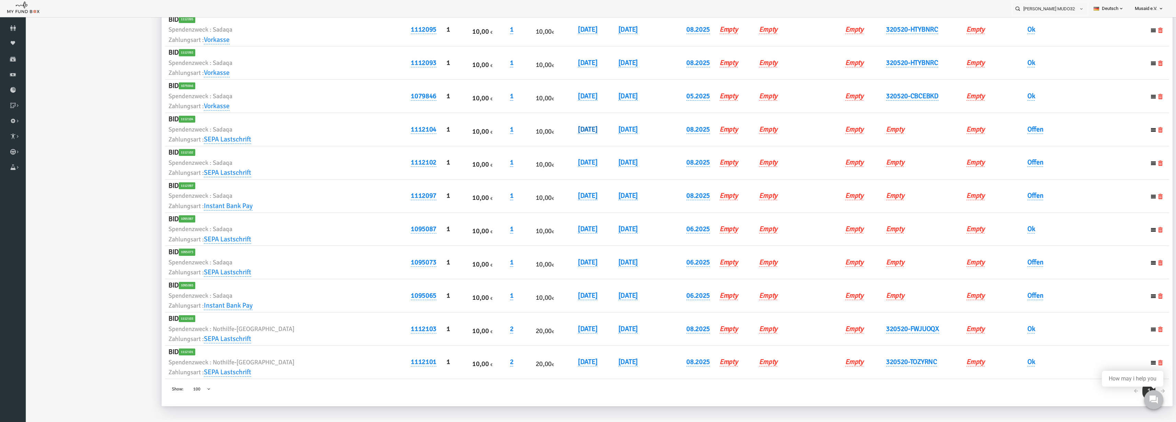
click at [555, 131] on link "[DATE]" at bounding box center [565, 129] width 20 height 9
click at [529, 136] on input "[DATE]" at bounding box center [553, 134] width 83 height 12
type input "[DATE]"
click at [599, 138] on button "submit" at bounding box center [605, 134] width 13 height 13
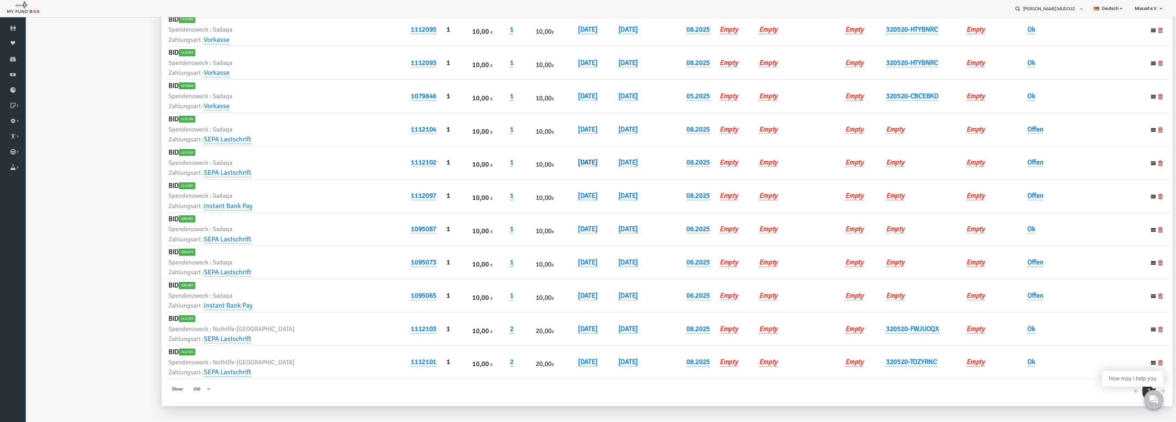
click at [555, 161] on link "[DATE]" at bounding box center [565, 162] width 20 height 9
click at [527, 166] on input "[DATE]" at bounding box center [553, 167] width 83 height 12
type input "[DATE]"
click at [602, 168] on icon "submit" at bounding box center [604, 167] width 5 height 5
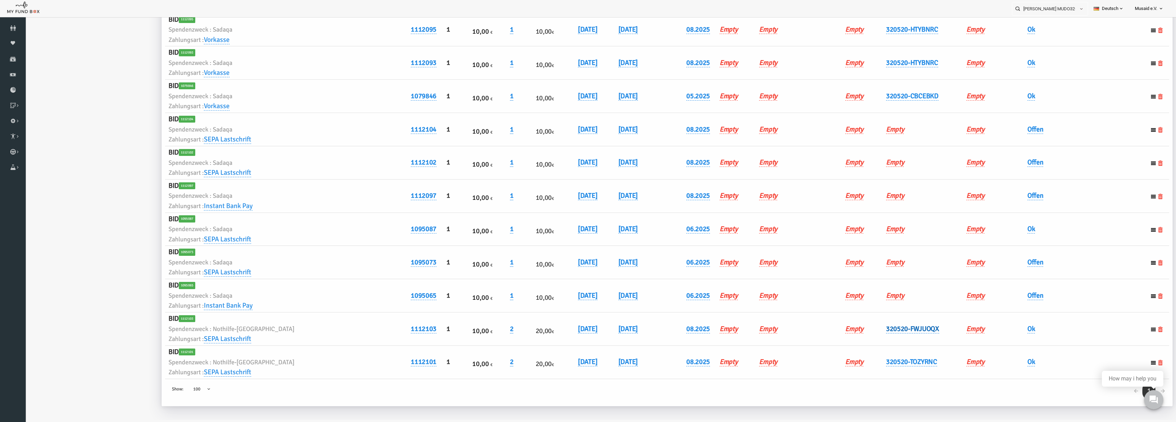
click at [868, 326] on link "320520-FWJUOQX" at bounding box center [889, 328] width 53 height 9
click at [882, 337] on input "320520-FWJUOQX" at bounding box center [901, 339] width 83 height 12
click at [863, 127] on link "Empty" at bounding box center [872, 129] width 18 height 9
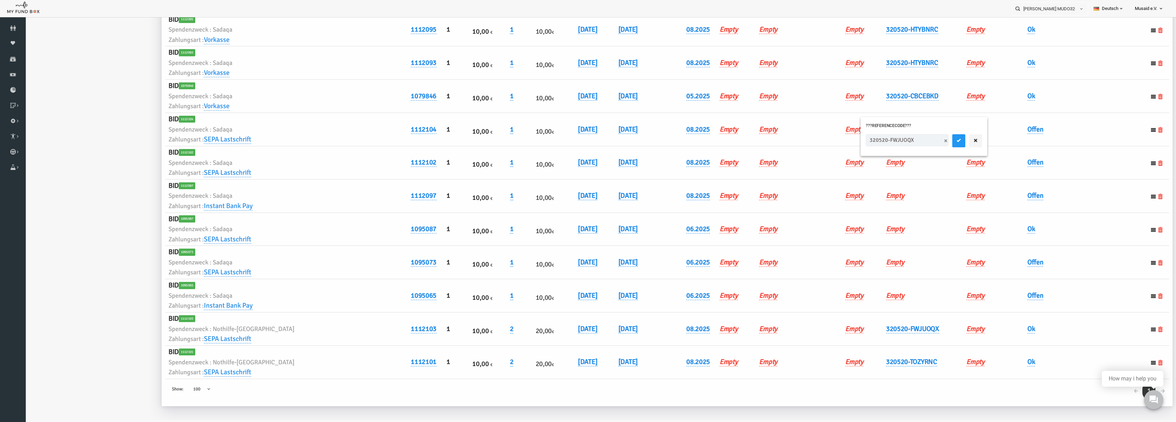
type input "320520-FWJUOQX"
click at [929, 143] on button "submit" at bounding box center [935, 140] width 13 height 13
click at [876, 363] on link "320520-TOZYRNC" at bounding box center [888, 361] width 51 height 9
click at [880, 369] on input "320520-TOZYRNC" at bounding box center [900, 372] width 83 height 12
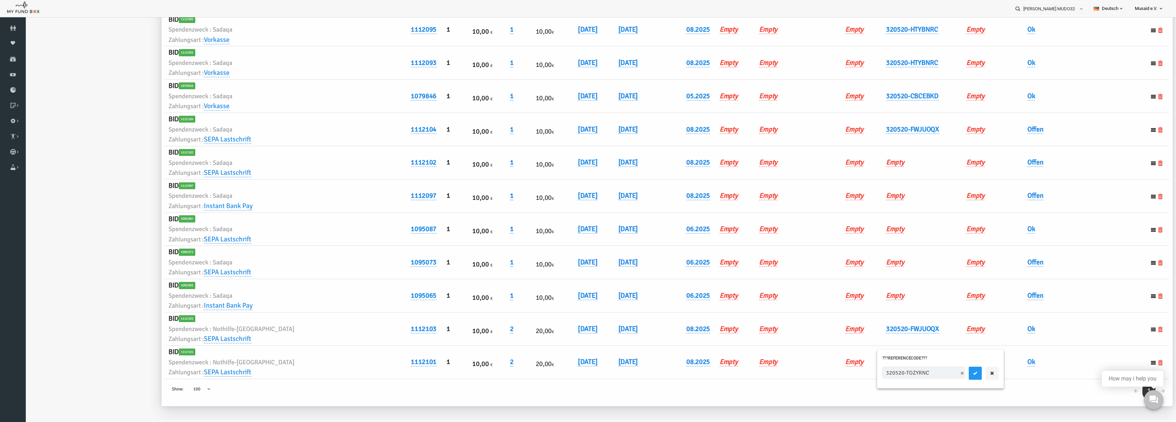
click at [880, 369] on input "320520-TOZYRNC" at bounding box center [900, 372] width 83 height 12
click at [863, 157] on h6 "Empty" at bounding box center [899, 162] width 73 height 11
click at [864, 163] on link "Empty" at bounding box center [872, 162] width 18 height 9
type input "320520-TOZYRNC"
click at [929, 176] on button "submit" at bounding box center [935, 173] width 13 height 13
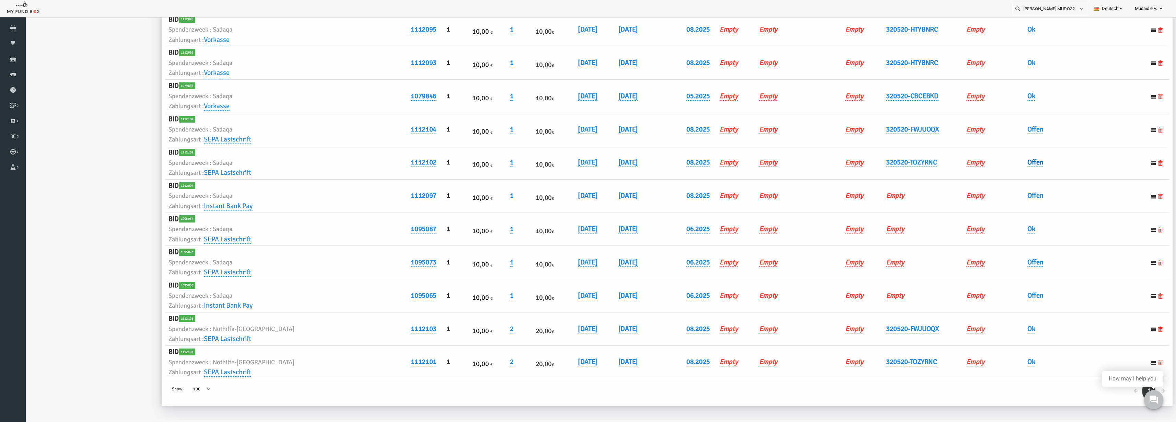
click at [1004, 160] on link "Offen" at bounding box center [1012, 162] width 16 height 9
click at [1003, 180] on div "× Offen" at bounding box center [1046, 175] width 113 height 27
drag, startPoint x: 1012, startPoint y: 175, endPoint x: 1013, endPoint y: 186, distance: 10.7
click at [1013, 178] on span "× Offen" at bounding box center [1029, 173] width 69 height 13
drag, startPoint x: 1073, startPoint y: 174, endPoint x: 1005, endPoint y: 129, distance: 80.9
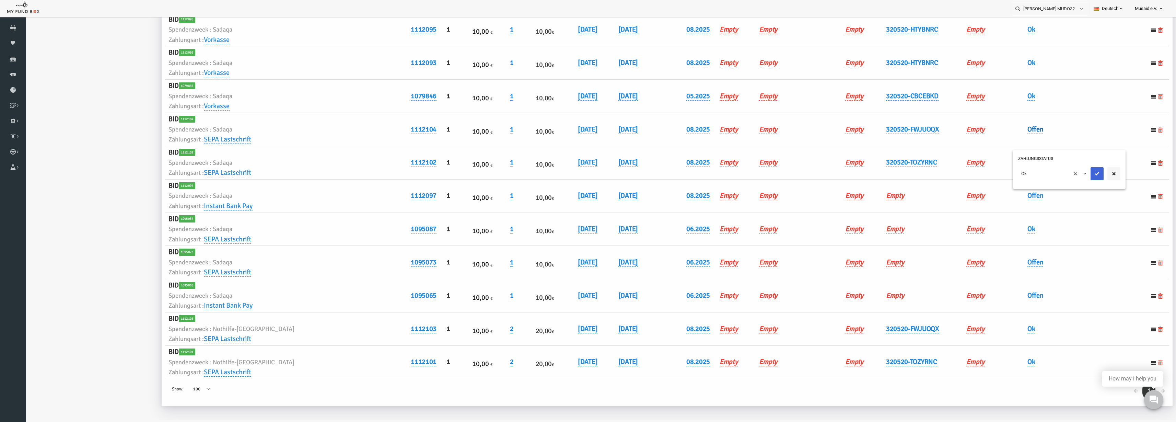
click at [1073, 175] on icon "submit" at bounding box center [1073, 173] width 5 height 5
click at [1008, 131] on link "Offen" at bounding box center [1012, 129] width 16 height 9
click at [1011, 144] on span "× Offen" at bounding box center [1029, 140] width 69 height 13
click at [1075, 143] on button "submit" at bounding box center [1073, 140] width 13 height 13
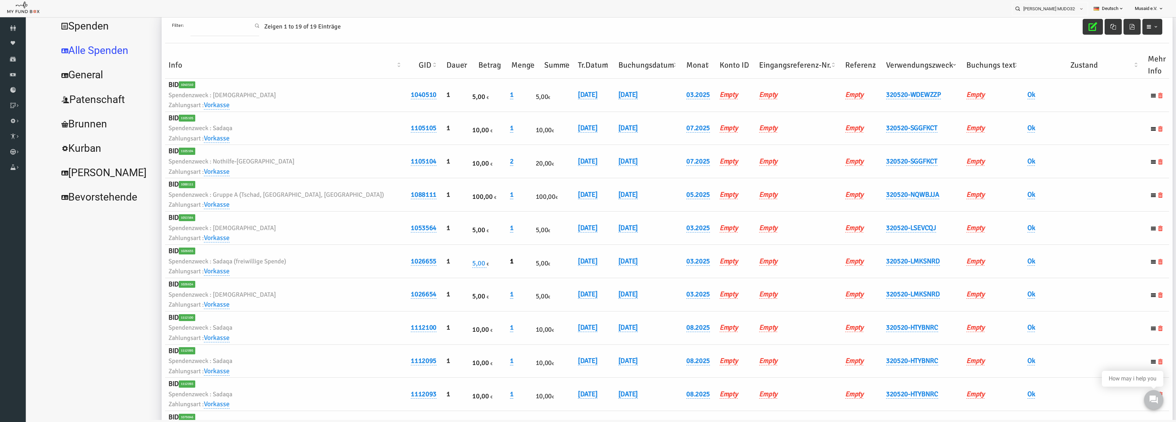
scroll to position [0, 0]
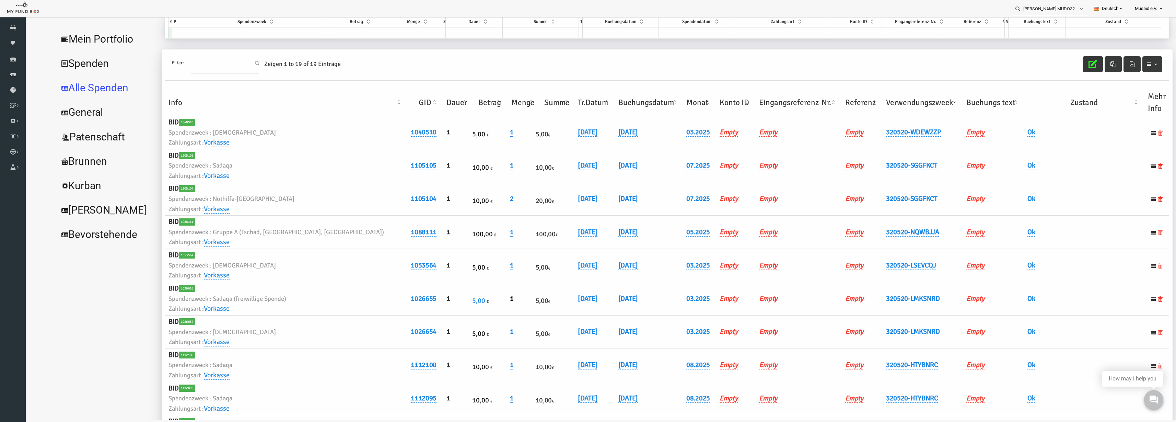
click at [1065, 63] on icon "button" at bounding box center [1069, 64] width 9 height 9
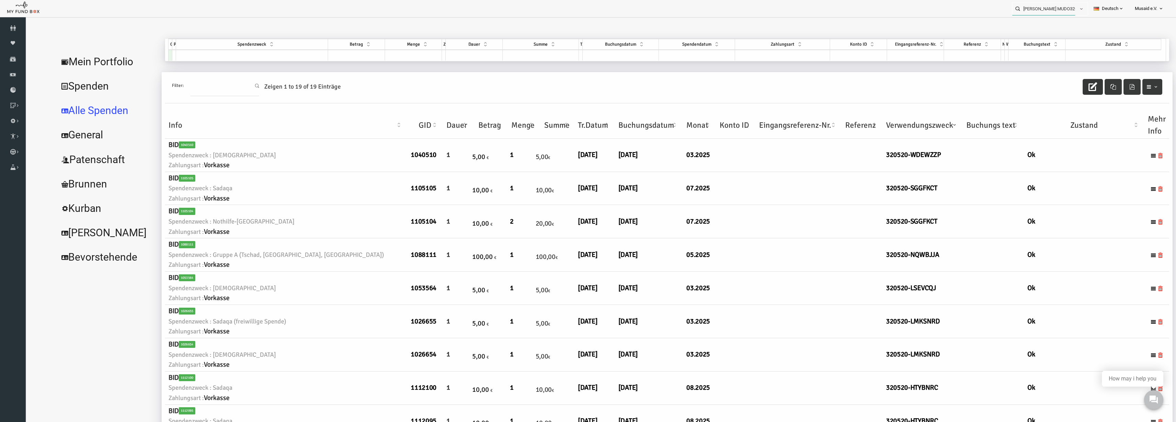
click at [1037, 12] on input "Erhan Göksu MUDO320520" at bounding box center [1043, 8] width 63 height 13
click at [1056, 27] on div "Argjend Morina MUDO304630" at bounding box center [1047, 22] width 81 height 14
type input "Argjend Morina MUDO304630"
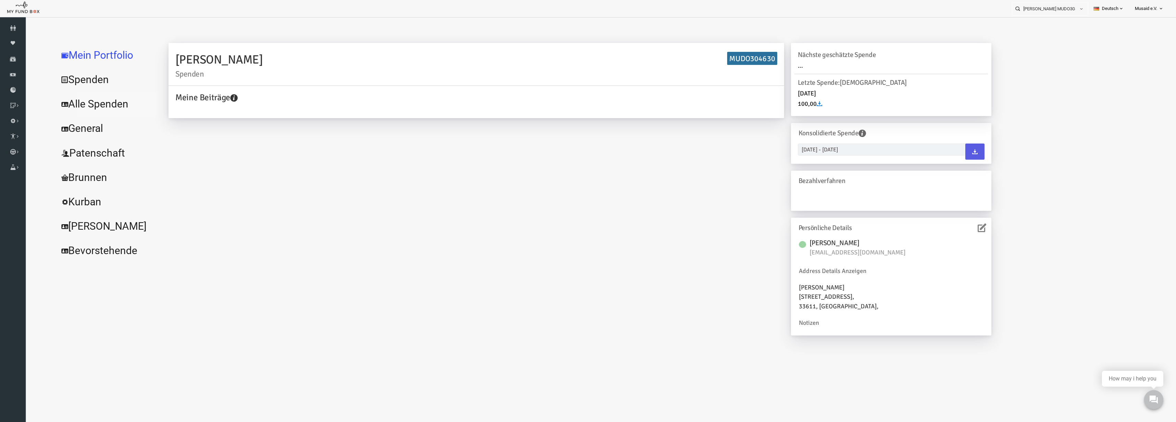
drag, startPoint x: 71, startPoint y: 105, endPoint x: 75, endPoint y: 102, distance: 5.9
click at [71, 105] on link "Alle Spenden" at bounding box center [83, 104] width 103 height 25
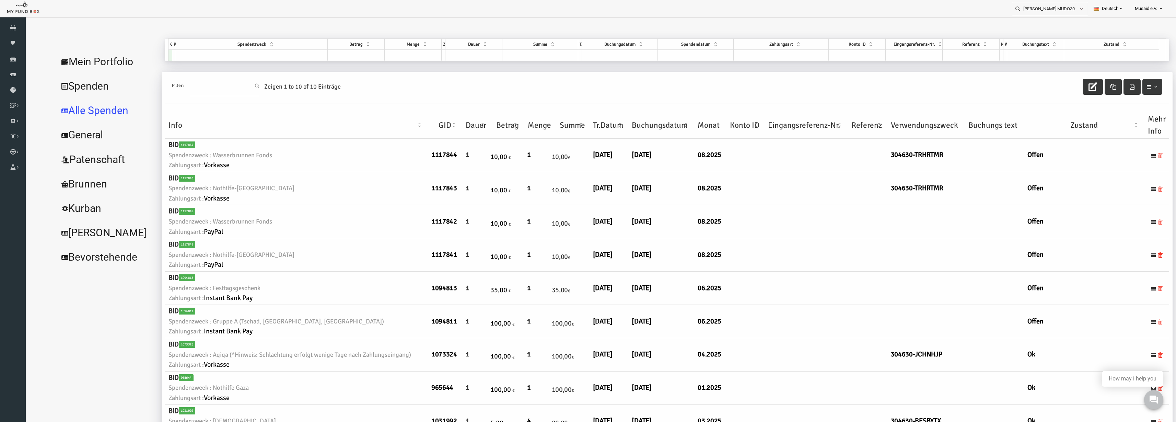
click at [1068, 86] on icon "button" at bounding box center [1069, 86] width 9 height 9
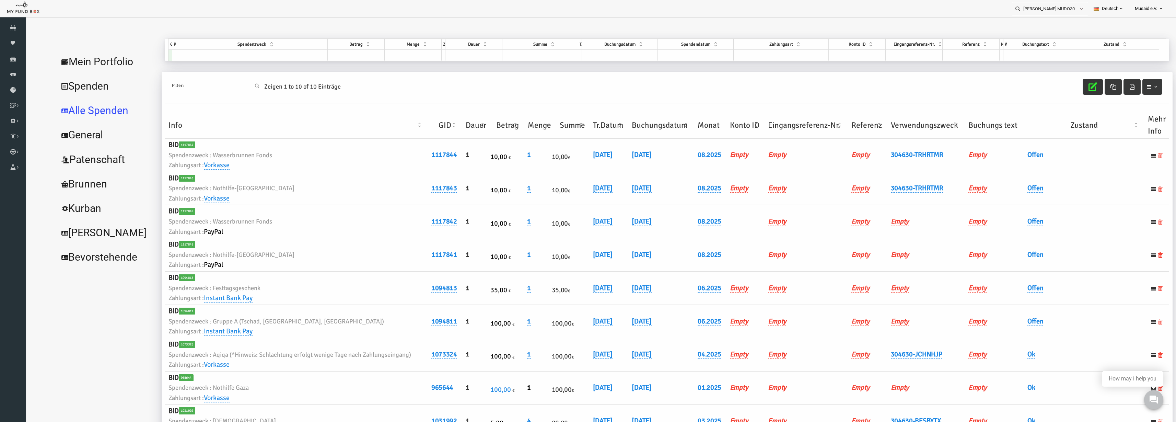
click at [899, 130] on th "Verwendungszweck" at bounding box center [903, 125] width 78 height 27
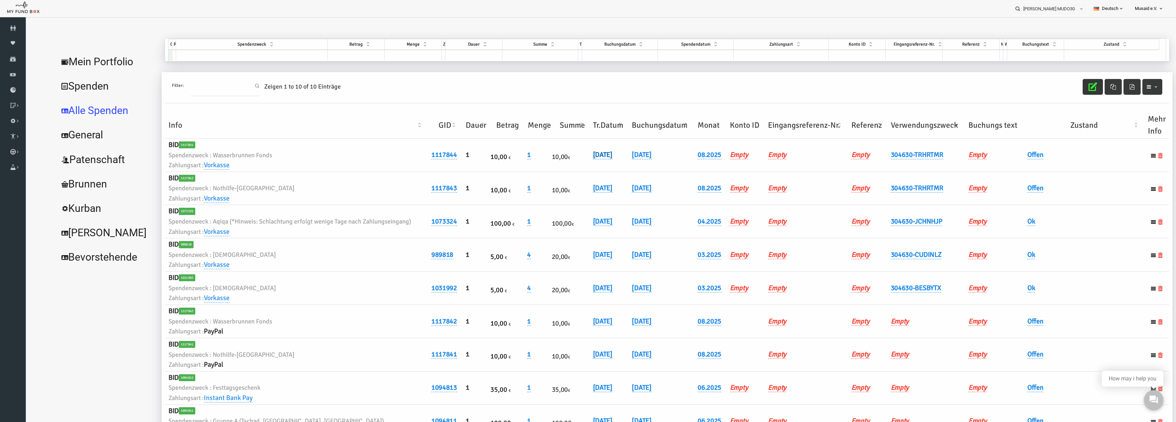
click at [586, 155] on link "[DATE]" at bounding box center [580, 154] width 20 height 9
click at [582, 163] on input "[DATE]" at bounding box center [613, 160] width 83 height 12
type input "[DATE]"
drag, startPoint x: 651, startPoint y: 161, endPoint x: 618, endPoint y: 168, distance: 34.4
click at [662, 161] on icon "submit" at bounding box center [664, 159] width 5 height 5
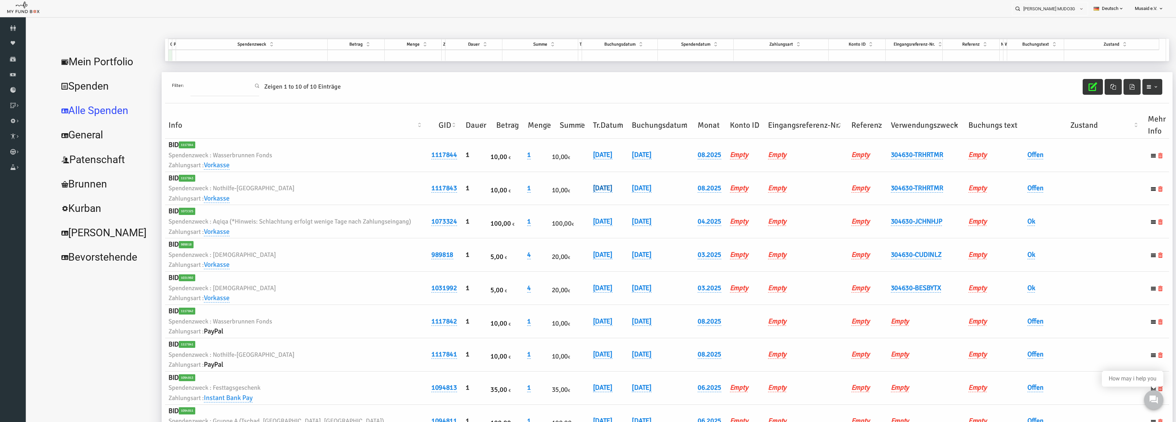
click at [578, 190] on link "[DATE]" at bounding box center [580, 188] width 20 height 9
click at [582, 195] on input "[DATE]" at bounding box center [613, 193] width 83 height 12
type input "[DATE]"
click at [662, 195] on icon "submit" at bounding box center [664, 193] width 5 height 5
click at [1013, 154] on link "Offen" at bounding box center [1012, 154] width 16 height 9
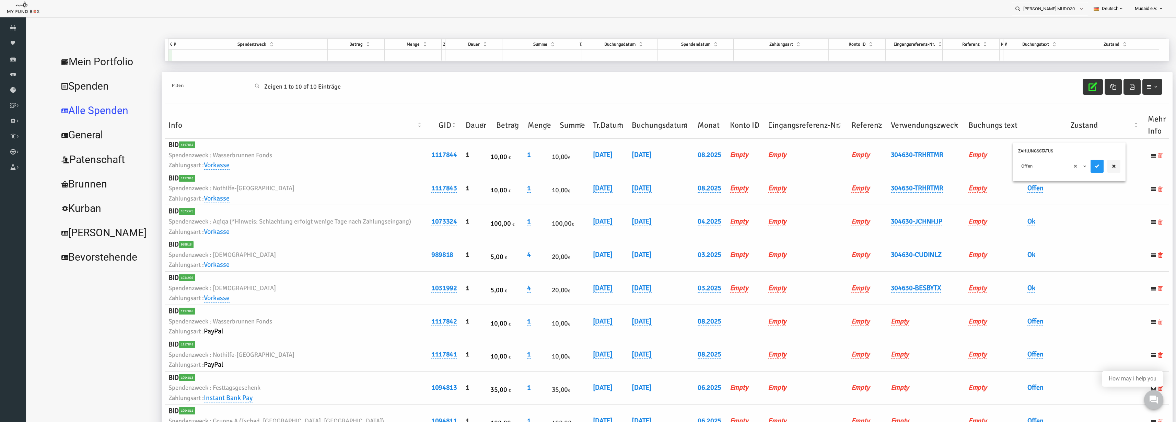
drag, startPoint x: 1007, startPoint y: 161, endPoint x: 1007, endPoint y: 168, distance: 7.2
click at [1007, 165] on span "× Offen" at bounding box center [1029, 166] width 69 height 13
click at [1069, 169] on button "submit" at bounding box center [1073, 166] width 13 height 13
click at [1008, 192] on h6 "Offen" at bounding box center [1061, 188] width 114 height 11
click at [1011, 187] on link "Offen" at bounding box center [1012, 188] width 16 height 9
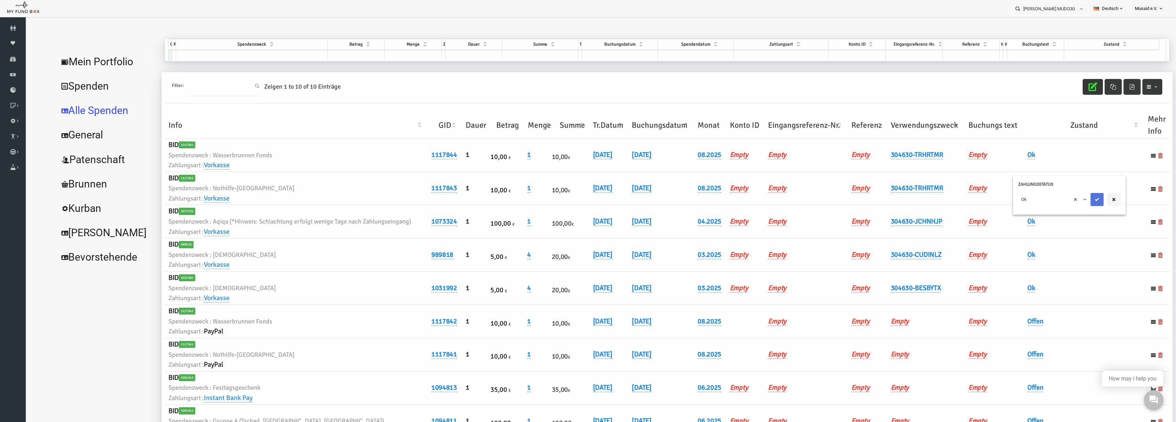
click at [1069, 199] on button "submit" at bounding box center [1073, 199] width 13 height 13
click at [1059, 88] on button "button" at bounding box center [1069, 87] width 20 height 16
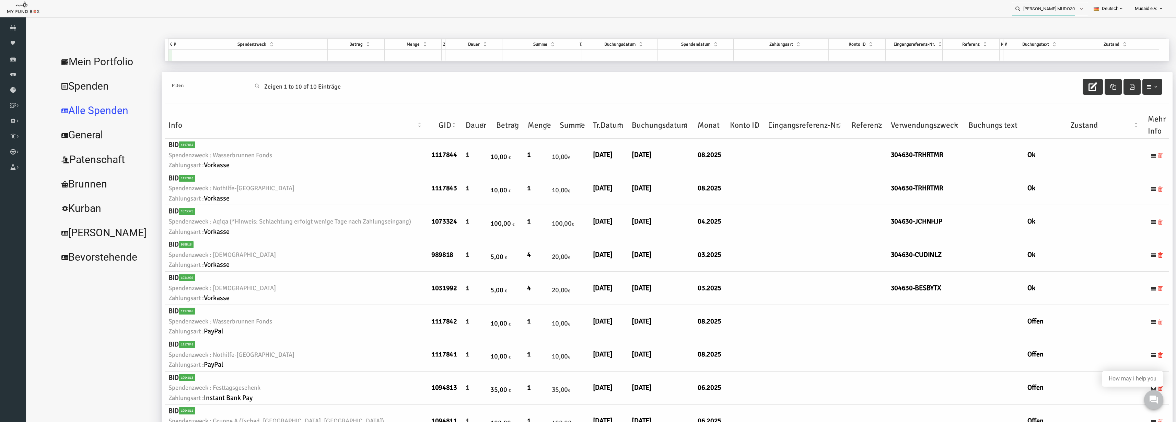
click at [1050, 13] on input "Argjend Morina MUDO304630" at bounding box center [1043, 8] width 63 height 13
click at [1063, 23] on label "Benjamin Schmid MUDO340170" at bounding box center [1042, 21] width 68 height 8
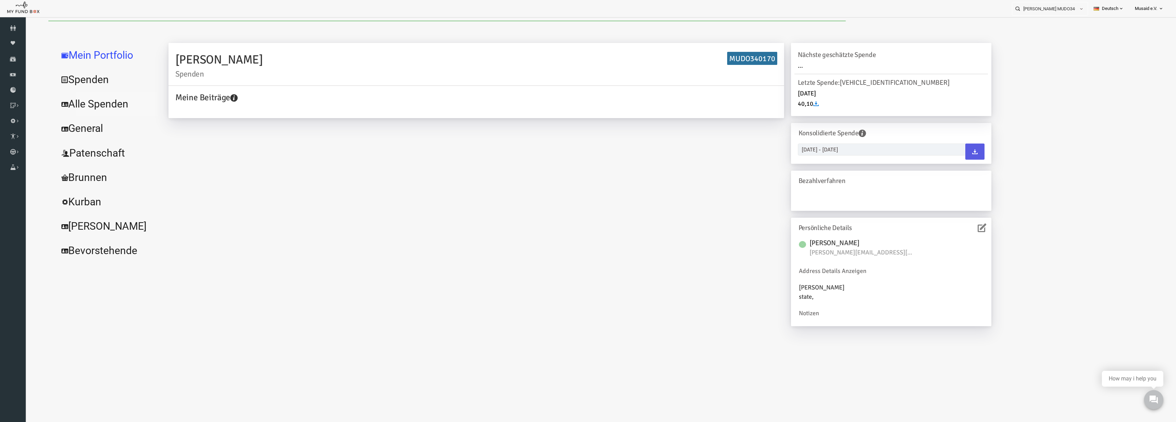
click at [70, 102] on link "Alle Spenden" at bounding box center [83, 104] width 103 height 25
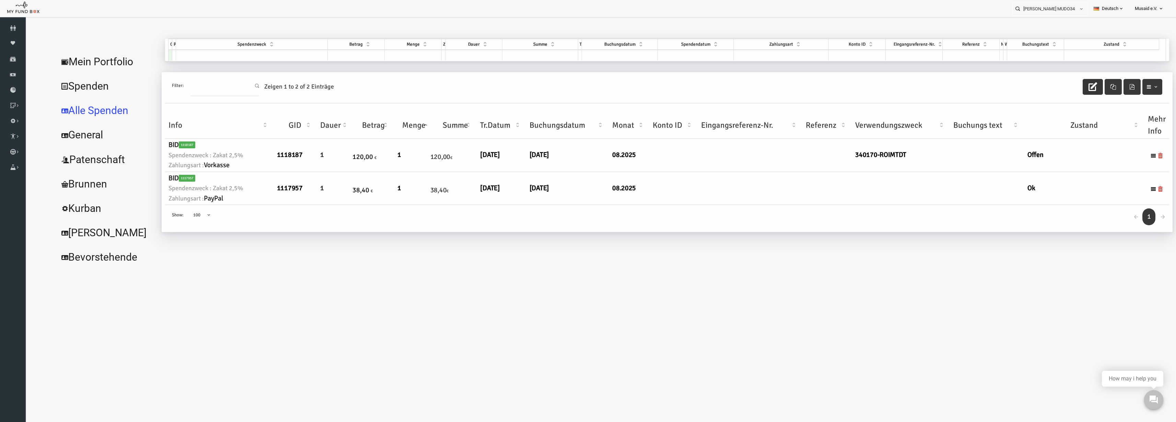
click at [1065, 87] on icon "button" at bounding box center [1069, 86] width 9 height 9
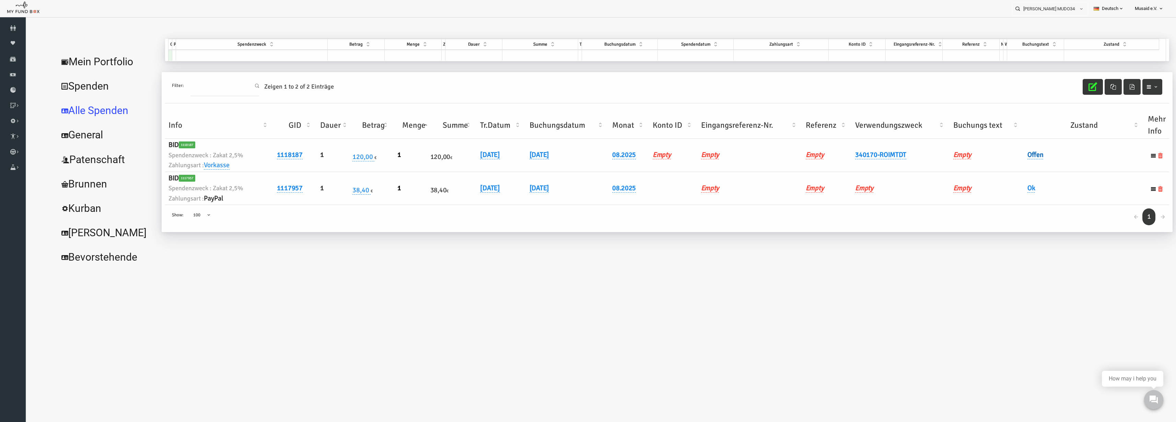
click at [1009, 153] on link "Offen" at bounding box center [1012, 154] width 16 height 9
click at [1011, 166] on span "× Offen" at bounding box center [1033, 166] width 62 height 7
drag, startPoint x: 1022, startPoint y: 202, endPoint x: 1032, endPoint y: 198, distance: 10.3
click at [1079, 165] on icon "submit" at bounding box center [1077, 165] width 5 height 5
click at [1065, 85] on icon "button" at bounding box center [1069, 86] width 9 height 9
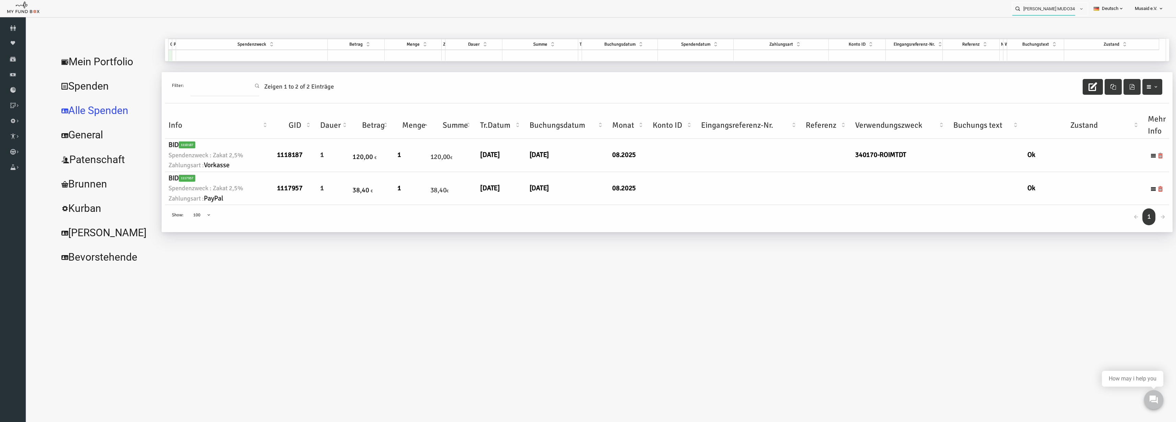
click at [1036, 13] on input "Benjamin Schmid MUDO340170" at bounding box center [1043, 8] width 63 height 13
click at [1042, 24] on div "Karim Sebta MUDO331432" at bounding box center [1047, 22] width 81 height 14
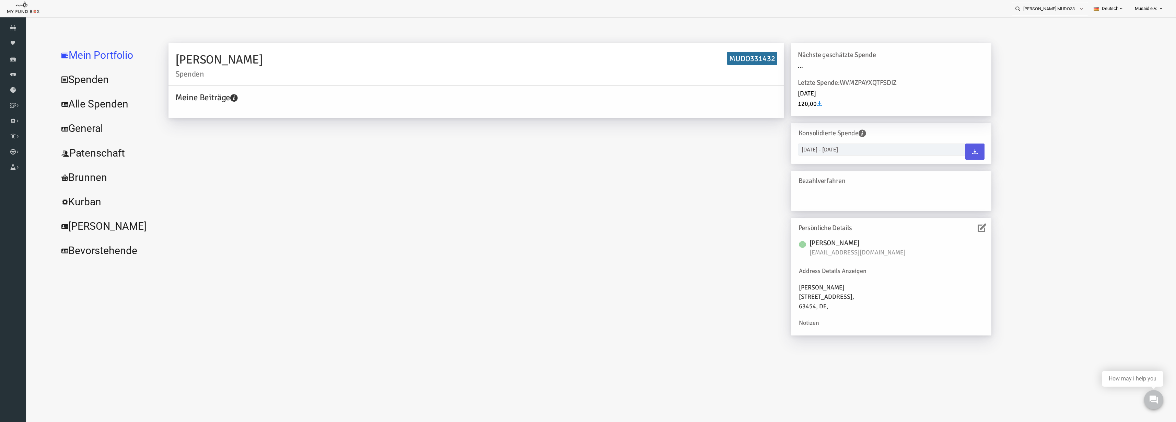
click at [67, 102] on link "Alle Spenden" at bounding box center [83, 104] width 103 height 25
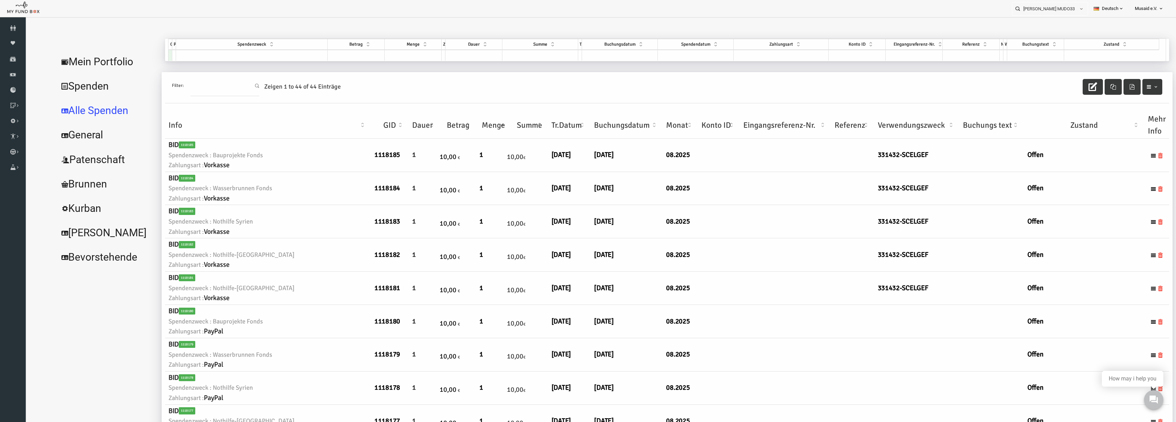
click at [866, 128] on th "Verwendungszweck" at bounding box center [893, 125] width 85 height 27
click at [1065, 82] on icon "button" at bounding box center [1069, 86] width 9 height 9
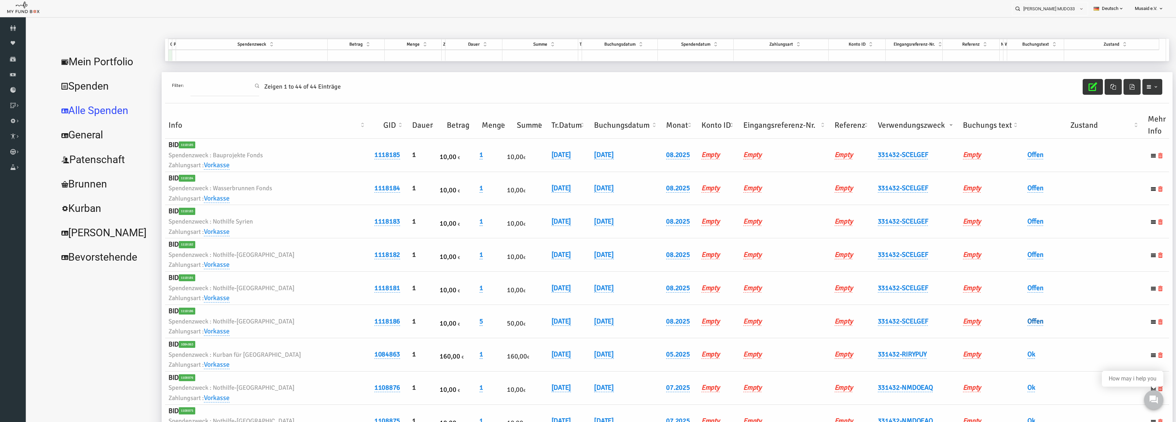
click at [1011, 321] on link "Offen" at bounding box center [1012, 321] width 16 height 9
drag, startPoint x: 1007, startPoint y: 323, endPoint x: 1006, endPoint y: 330, distance: 7.6
click at [1006, 328] on div "× Offen" at bounding box center [1046, 334] width 113 height 27
click at [1006, 331] on span "× Offen" at bounding box center [1029, 332] width 62 height 7
click at [1072, 337] on button "submit" at bounding box center [1073, 332] width 13 height 13
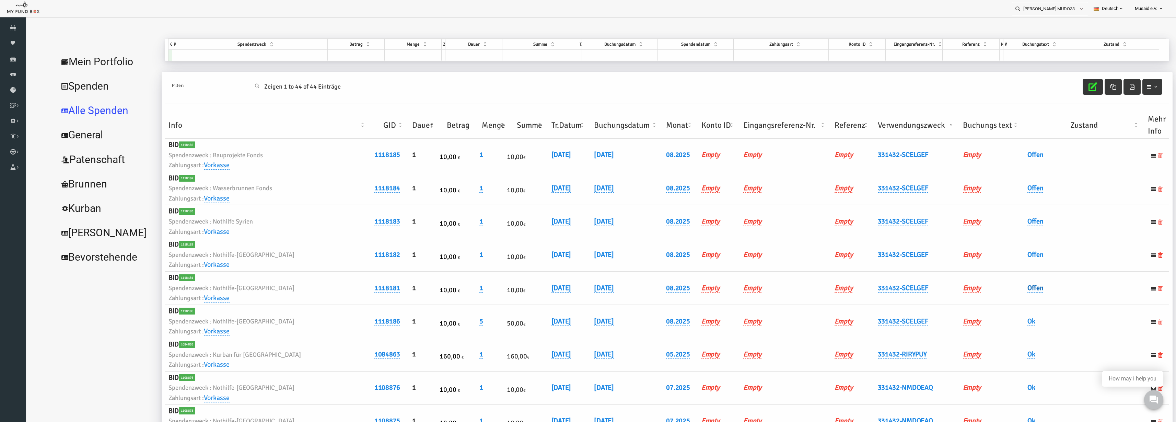
click at [1010, 291] on link "Offen" at bounding box center [1012, 287] width 16 height 9
click at [1012, 303] on span "× Offen" at bounding box center [1029, 299] width 69 height 13
click at [1078, 304] on button "submit" at bounding box center [1073, 299] width 13 height 13
click at [1006, 256] on link "Offen" at bounding box center [1012, 254] width 16 height 9
click at [1014, 270] on span "× Offen" at bounding box center [1029, 265] width 69 height 13
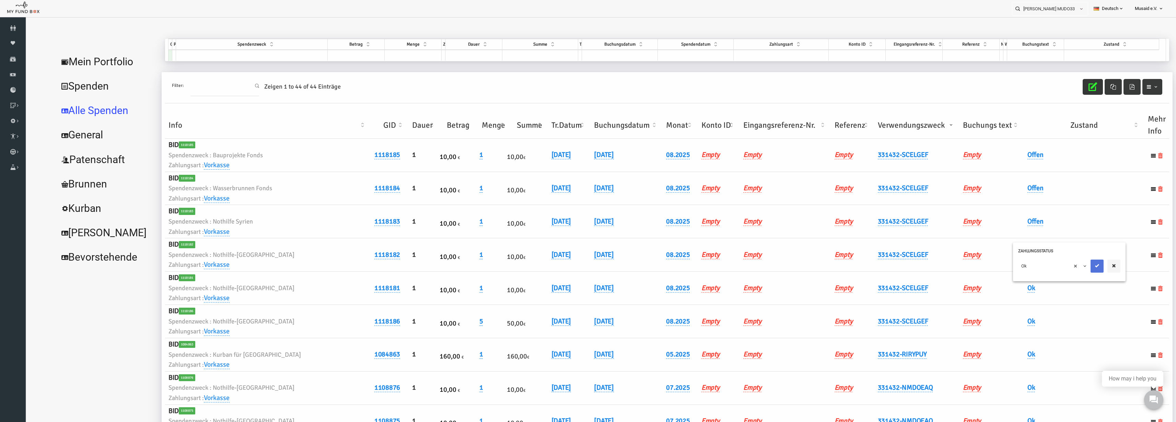
click at [1080, 269] on button "submit" at bounding box center [1073, 265] width 13 height 13
click at [1010, 219] on link "Offen" at bounding box center [1012, 221] width 16 height 9
click at [1014, 230] on span "× Offen" at bounding box center [1029, 232] width 62 height 7
drag, startPoint x: 1028, startPoint y: 267, endPoint x: 1065, endPoint y: 242, distance: 45.0
click at [1080, 236] on button "submit" at bounding box center [1073, 232] width 13 height 13
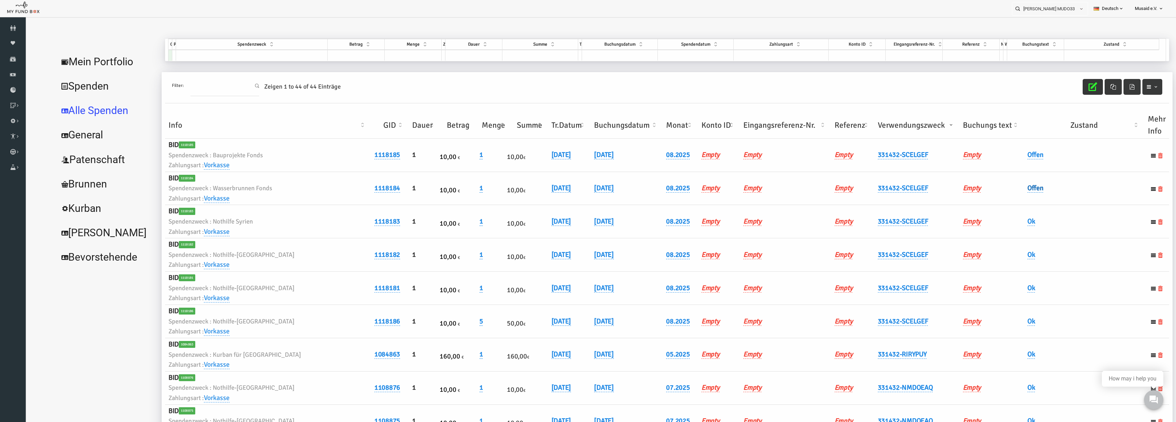
click at [1010, 187] on link "Offen" at bounding box center [1012, 188] width 16 height 9
click at [1011, 199] on span "× Offen" at bounding box center [1029, 199] width 62 height 7
drag, startPoint x: 1025, startPoint y: 234, endPoint x: 1059, endPoint y: 212, distance: 40.9
click at [1068, 202] on button "submit" at bounding box center [1073, 199] width 13 height 13
click at [1013, 156] on link "Offen" at bounding box center [1012, 154] width 16 height 9
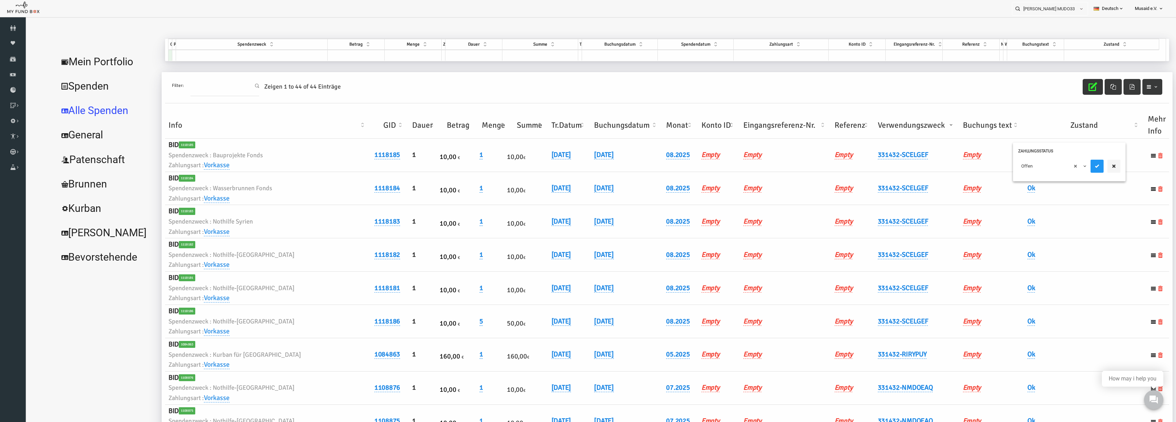
click at [1016, 173] on div "× Offen" at bounding box center [1046, 167] width 113 height 27
click at [1022, 168] on span "× Offen" at bounding box center [1029, 166] width 62 height 7
click at [1069, 169] on button "submit" at bounding box center [1073, 166] width 13 height 13
click at [1062, 92] on button "button" at bounding box center [1069, 87] width 20 height 16
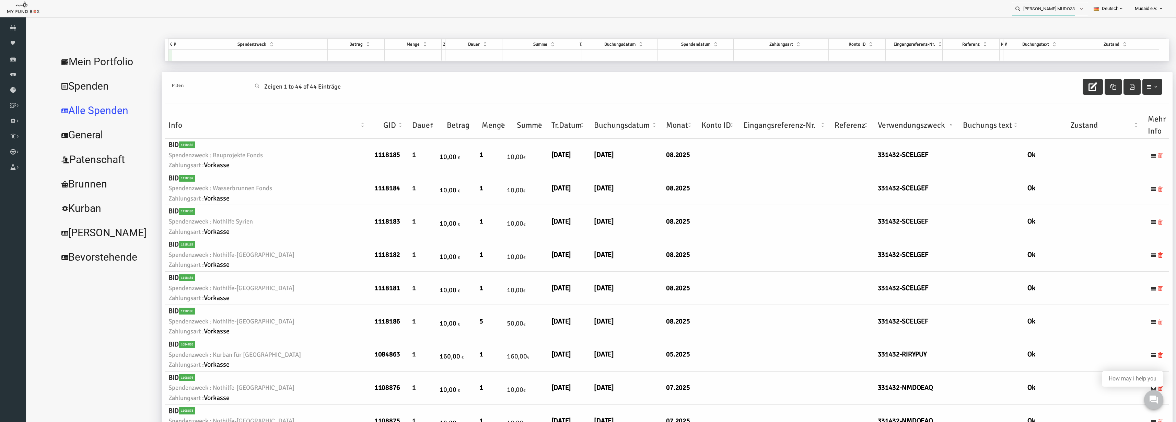
click at [1051, 7] on input "Karim Sebta MUDO331432" at bounding box center [1043, 8] width 63 height 13
click at [1051, 20] on label "Tugba Binici MUDO292861" at bounding box center [1042, 21] width 68 height 8
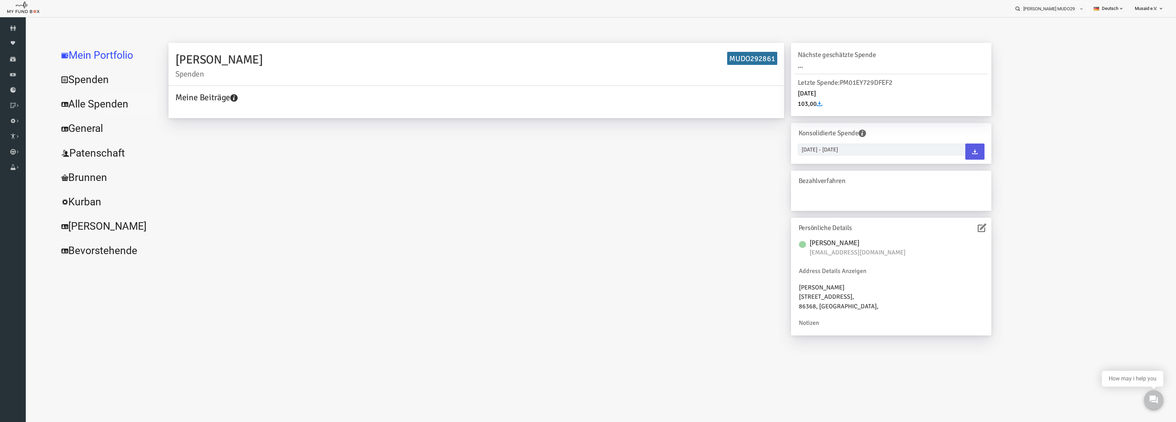
click at [97, 107] on link "Alle Spenden" at bounding box center [83, 104] width 103 height 25
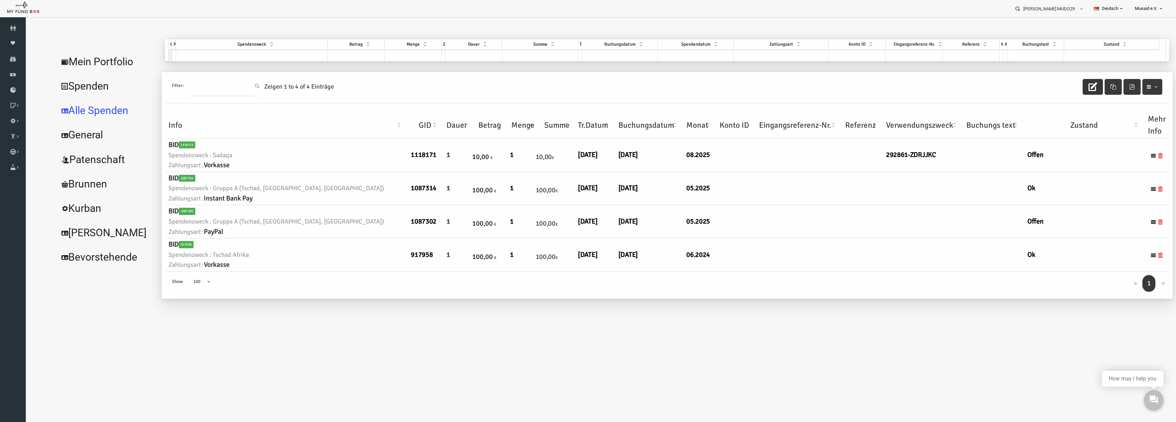
click at [1069, 82] on icon "button" at bounding box center [1069, 86] width 9 height 9
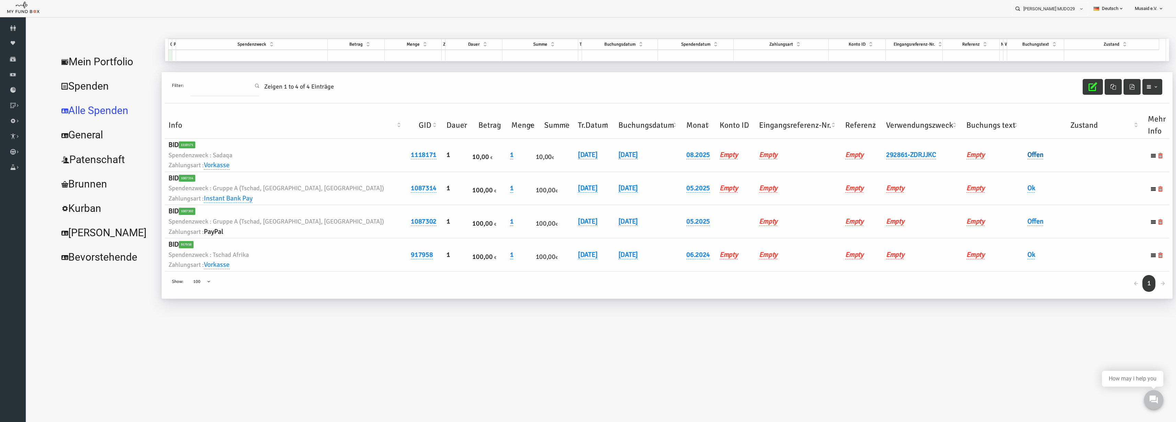
click at [1005, 155] on link "Offen" at bounding box center [1012, 154] width 16 height 9
drag, startPoint x: 1005, startPoint y: 155, endPoint x: 1016, endPoint y: 169, distance: 18.2
click at [1011, 162] on span "× Offen" at bounding box center [1033, 166] width 69 height 13
click at [1077, 170] on button "submit" at bounding box center [1077, 166] width 13 height 13
click at [1075, 88] on button "button" at bounding box center [1069, 87] width 20 height 16
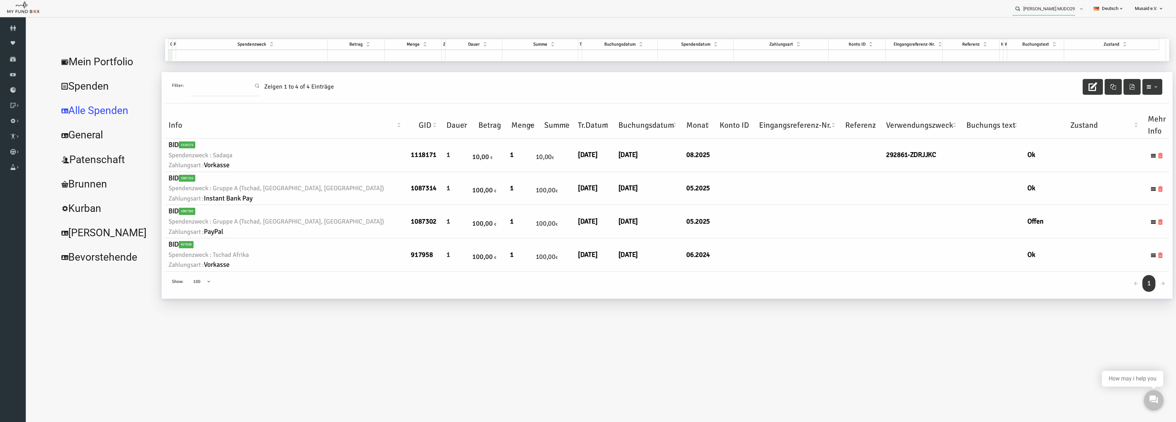
click at [1033, 10] on input "Tugba Binici MUDO292861" at bounding box center [1043, 8] width 63 height 13
click at [1035, 23] on label "Buket kaya MUDO304731" at bounding box center [1042, 21] width 68 height 8
type input "Buket kaya MUDO304731"
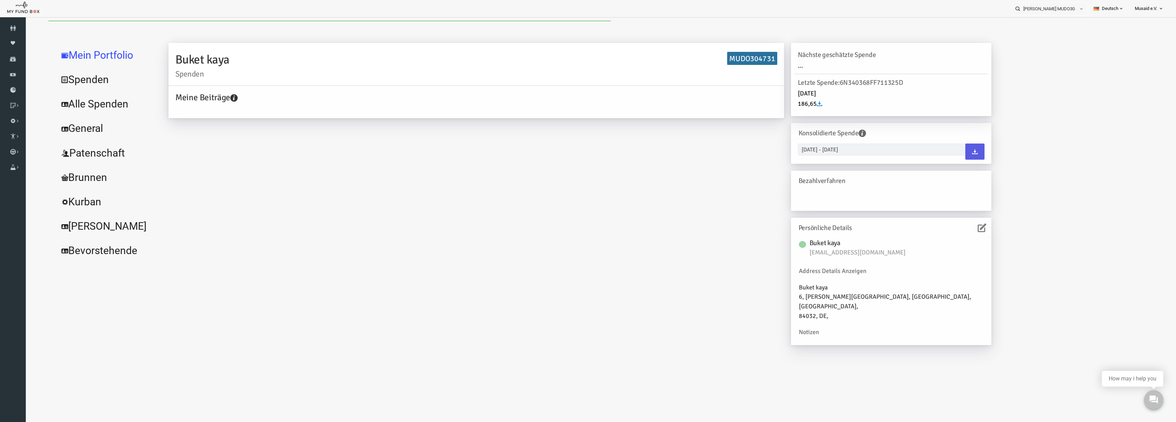
click at [75, 107] on link "Alle Spenden" at bounding box center [83, 104] width 103 height 25
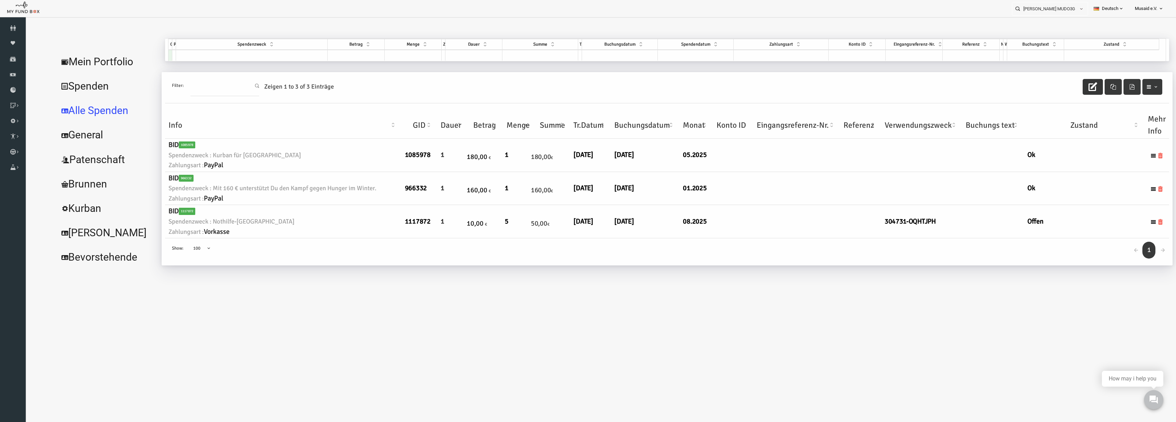
click at [1069, 80] on button "button" at bounding box center [1069, 87] width 20 height 16
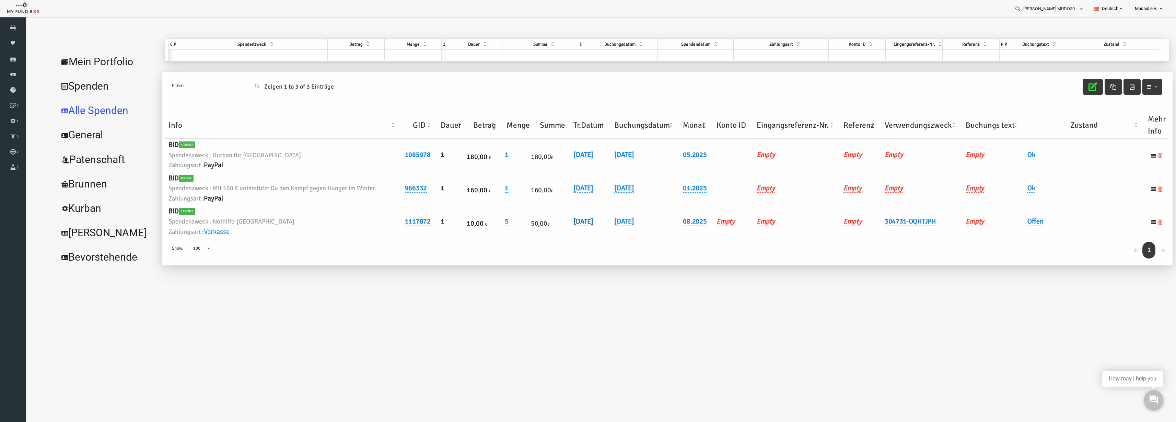
click at [565, 220] on link "[DATE]" at bounding box center [560, 221] width 20 height 9
click at [564, 229] on input "[DATE]" at bounding box center [596, 226] width 83 height 12
type input "[DATE]"
click at [641, 231] on button "submit" at bounding box center [647, 226] width 13 height 13
click at [1009, 218] on link "Offen" at bounding box center [1012, 221] width 16 height 9
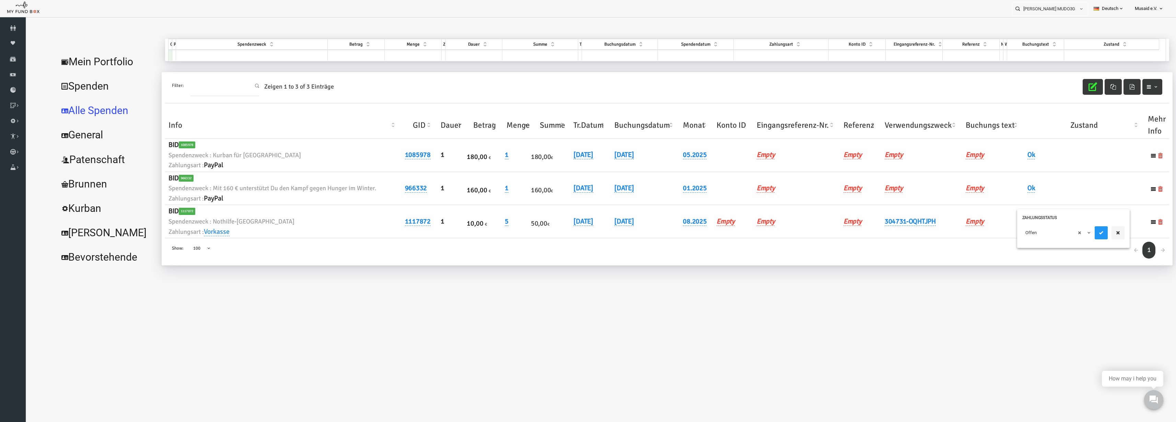
click at [1016, 224] on div "× Offen" at bounding box center [1050, 234] width 113 height 27
click at [1024, 237] on span "× Offen" at bounding box center [1033, 232] width 69 height 13
click at [1076, 232] on icon "submit" at bounding box center [1077, 232] width 5 height 5
click at [1066, 91] on icon "button" at bounding box center [1069, 86] width 9 height 9
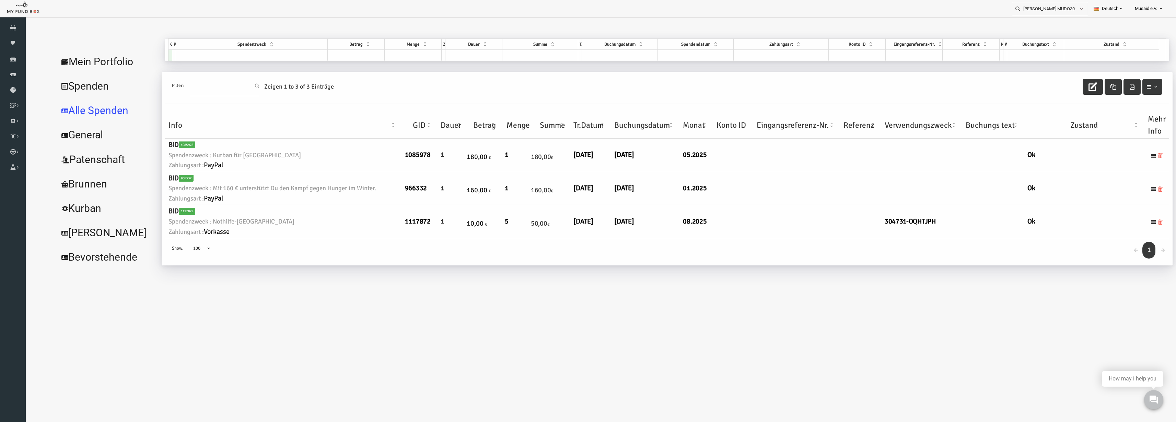
click at [1037, 15] on div "Buket kaya MUDO304731 Personal Contact BID Orphan GID Zahlungsstatus Partner OI…" at bounding box center [1050, 9] width 76 height 14
click at [1040, 11] on input "Buket kaya MUDO304731" at bounding box center [1043, 8] width 63 height 13
click at [1041, 21] on label "Morwari Latif Ulfat MUDO318828" at bounding box center [1045, 24] width 75 height 15
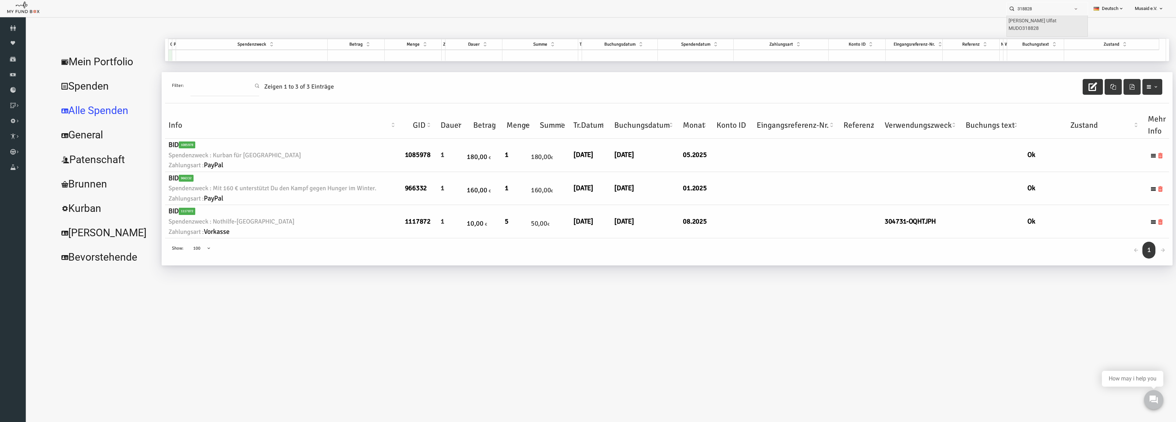
type input "Morwari Latif Ulfat MUDO318828"
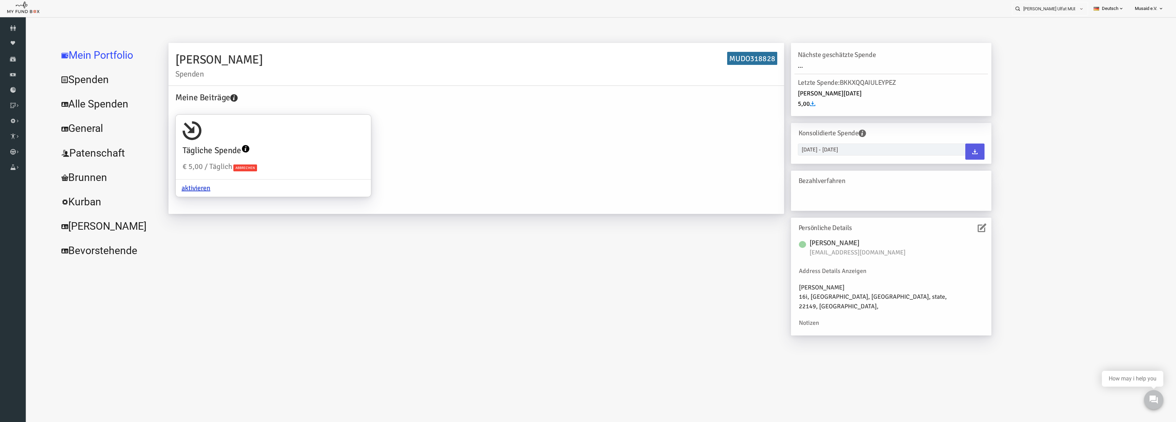
drag, startPoint x: 86, startPoint y: 108, endPoint x: 129, endPoint y: 107, distance: 42.9
click at [86, 108] on link "Alle Spenden" at bounding box center [83, 104] width 103 height 25
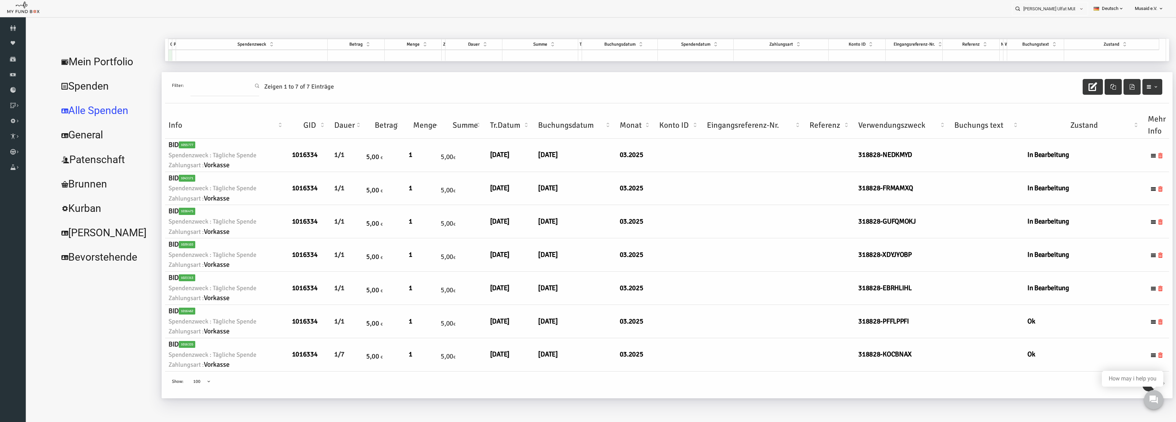
click at [1082, 87] on button "button" at bounding box center [1089, 87] width 17 height 16
click at [1079, 84] on button "button" at bounding box center [1069, 87] width 20 height 16
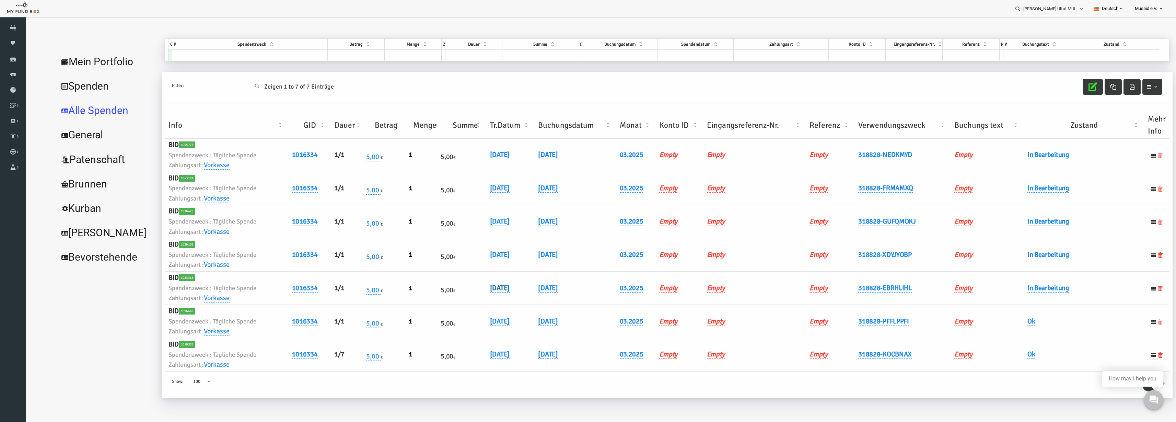
click at [482, 292] on link "24.03.2025" at bounding box center [477, 287] width 20 height 9
click at [478, 296] on input "24.03.2025" at bounding box center [511, 293] width 83 height 12
click at [485, 295] on input "25.03.2025" at bounding box center [511, 293] width 83 height 12
type input "[DATE]"
click at [561, 292] on icon "submit" at bounding box center [563, 292] width 5 height 5
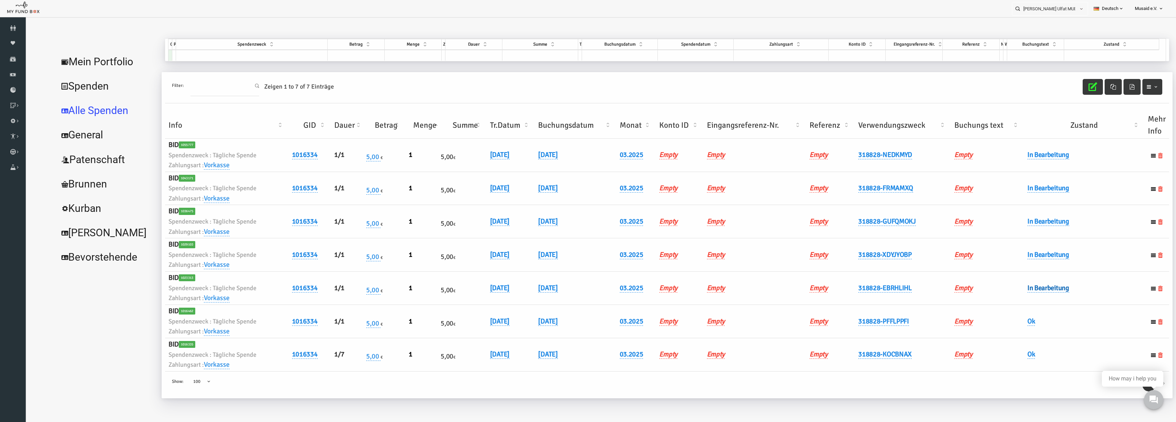
click at [1010, 285] on link "In Bearbeitung" at bounding box center [1025, 287] width 42 height 9
drag, startPoint x: 1014, startPoint y: 296, endPoint x: 1036, endPoint y: 314, distance: 28.1
click at [1016, 298] on span "× In Bearbeitung" at bounding box center [1046, 299] width 69 height 13
drag, startPoint x: 1090, startPoint y: 303, endPoint x: 1082, endPoint y: 151, distance: 151.9
click at [1090, 303] on button "submit" at bounding box center [1091, 299] width 13 height 13
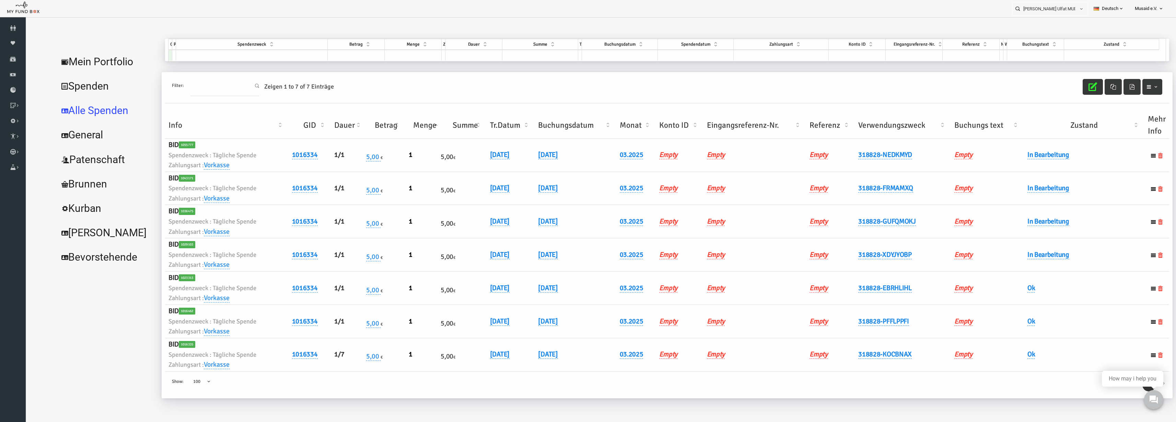
click at [1074, 88] on button "button" at bounding box center [1069, 87] width 20 height 16
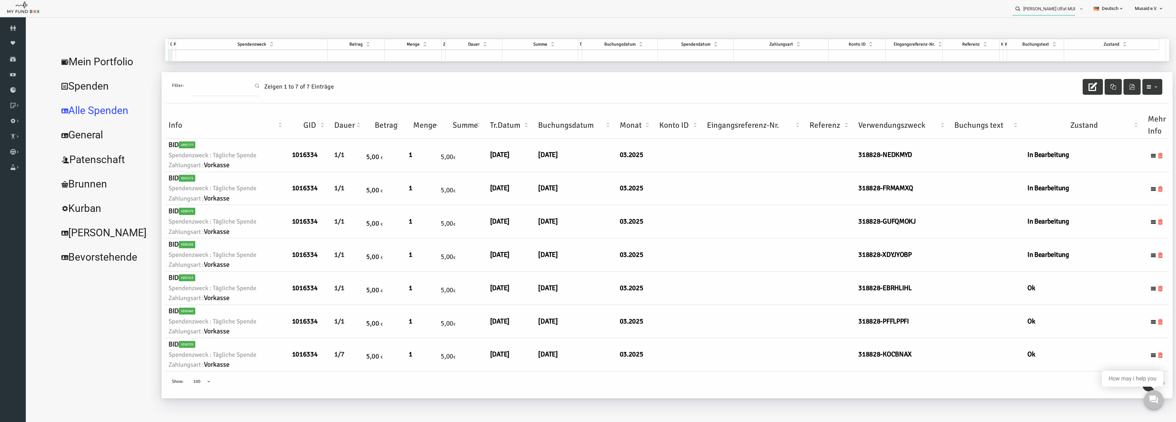
click at [1042, 10] on input "Morwari Latif Ulfat MUDO318828" at bounding box center [1043, 8] width 63 height 13
click at [1044, 26] on div "Zeynep Kortak MUDO180969" at bounding box center [1047, 22] width 81 height 14
type input "Zeynep Kortak MUDO180969"
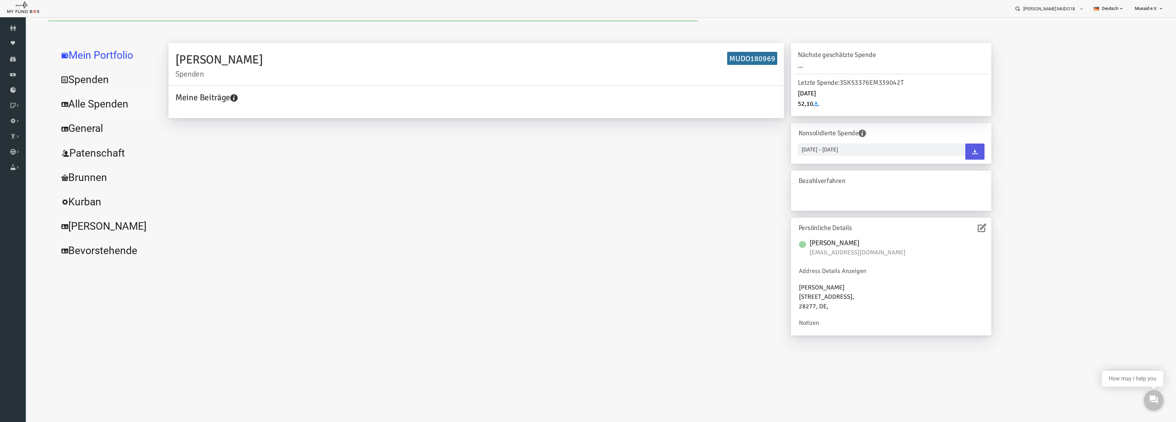
click at [70, 106] on link "Alle Spenden" at bounding box center [83, 104] width 103 height 25
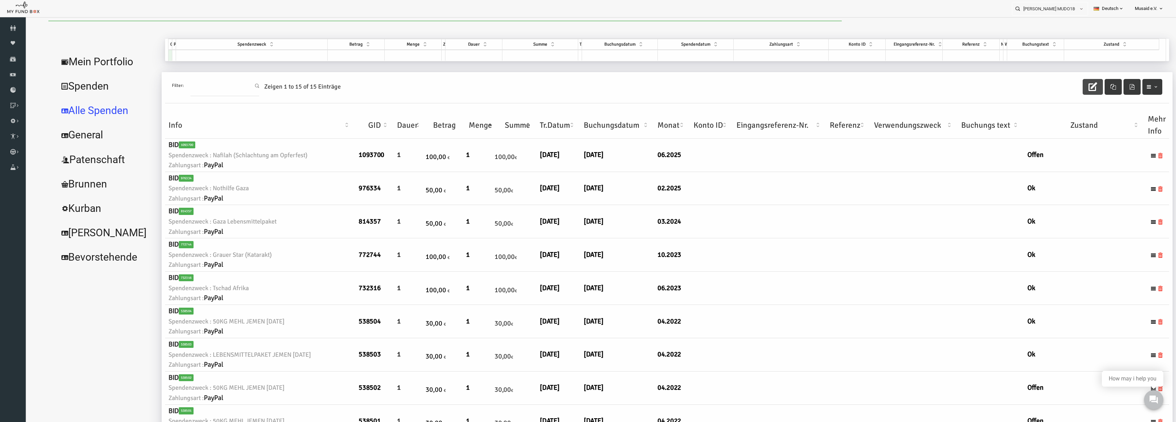
click at [1061, 91] on button "button" at bounding box center [1069, 87] width 20 height 16
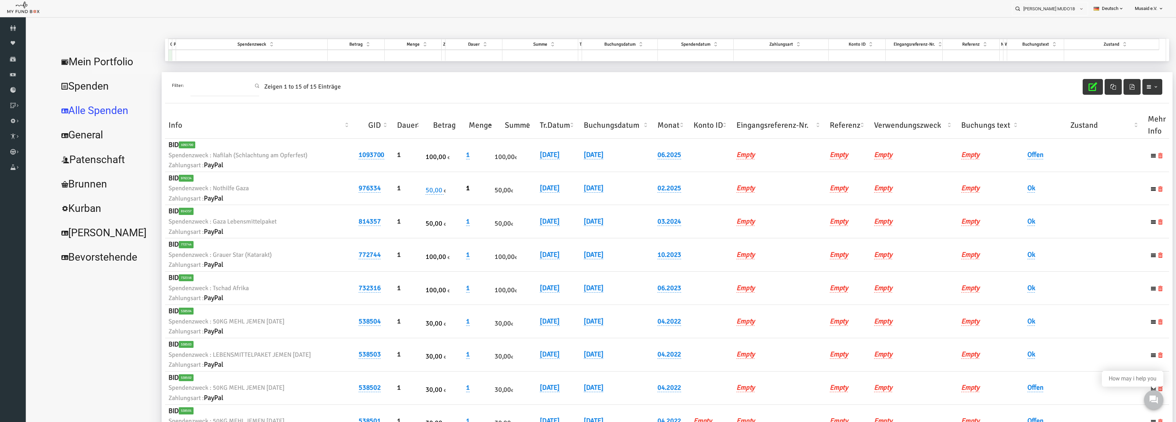
click at [86, 69] on link "Mein Portfolio" at bounding box center [83, 61] width 103 height 25
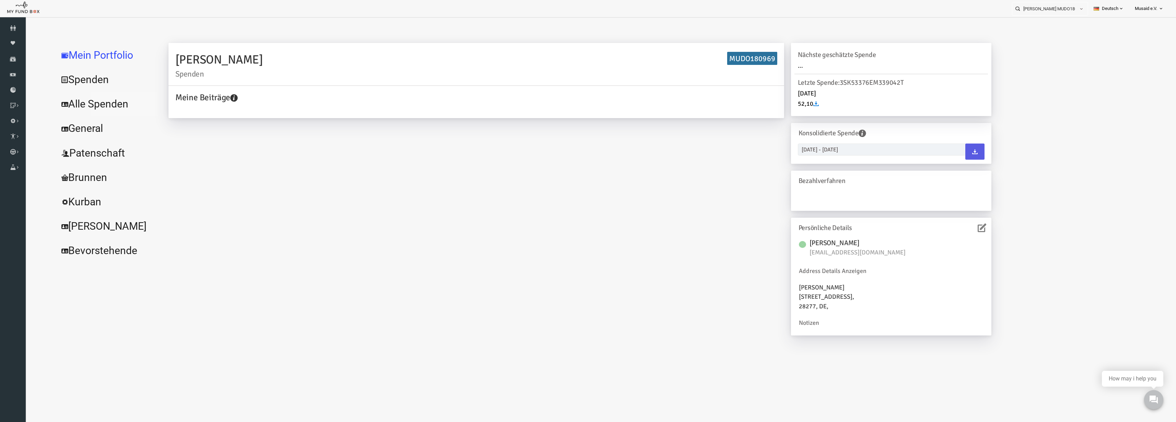
click at [85, 104] on link "Alle Spenden" at bounding box center [83, 104] width 103 height 25
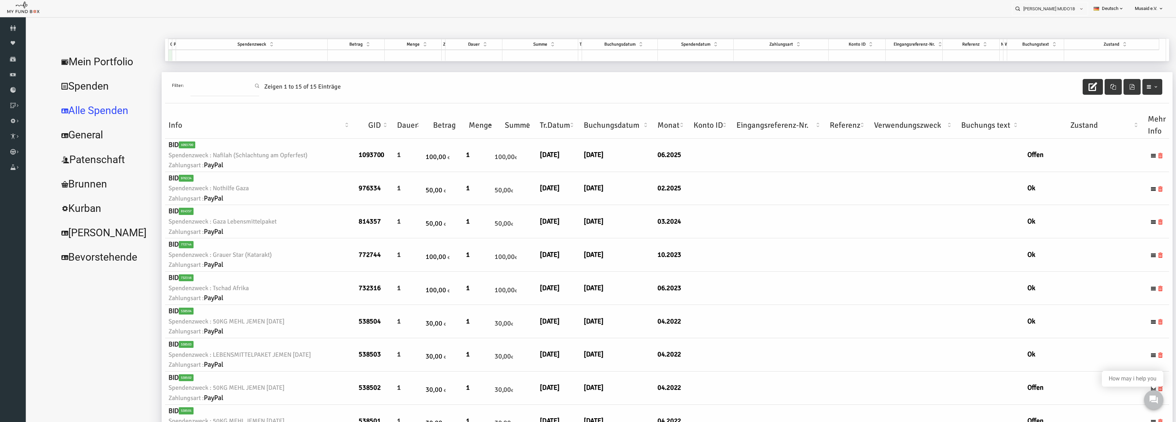
click at [1065, 89] on icon "button" at bounding box center [1069, 86] width 9 height 9
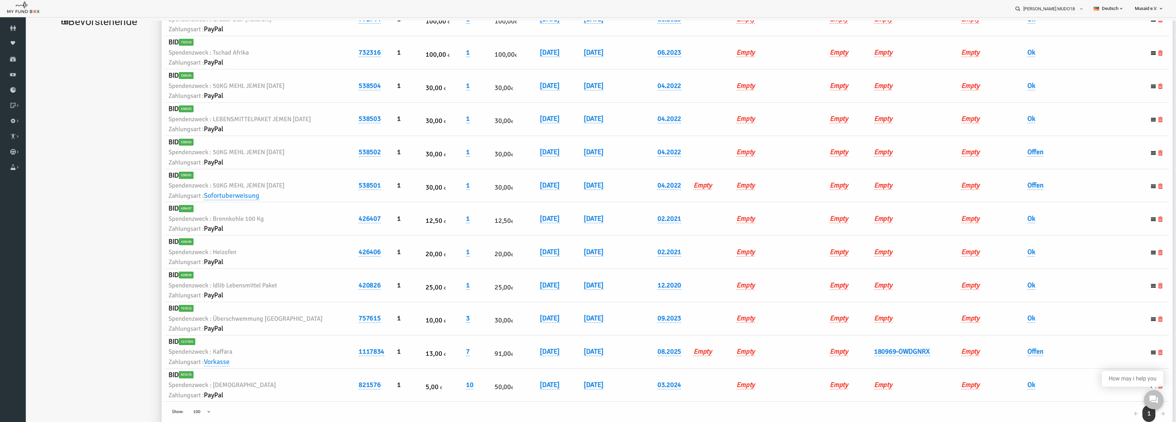
scroll to position [23, 0]
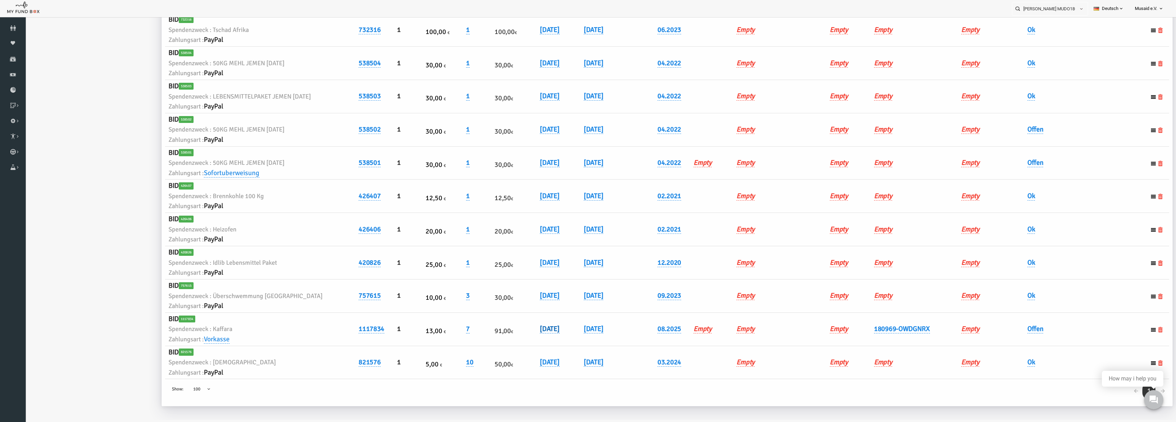
click at [536, 327] on link "[DATE]" at bounding box center [527, 328] width 20 height 9
click at [539, 337] on input "[DATE]" at bounding box center [570, 334] width 83 height 12
type input "[DATE]"
click at [619, 332] on icon "submit" at bounding box center [621, 333] width 5 height 5
click at [1004, 327] on link "Offen" at bounding box center [1012, 328] width 16 height 9
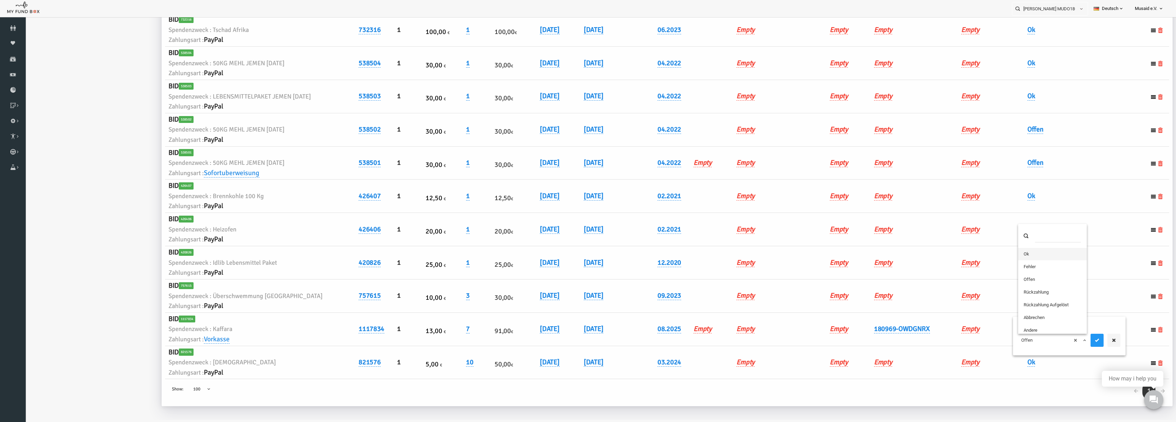
click at [1008, 334] on span "× Offen" at bounding box center [1029, 339] width 69 height 13
click at [1073, 342] on icon "submit" at bounding box center [1073, 339] width 5 height 5
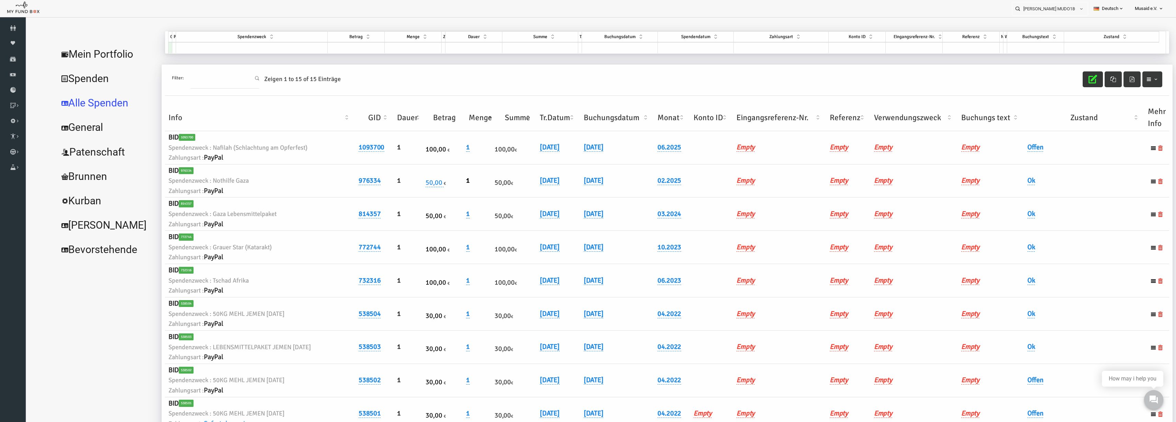
scroll to position [0, 0]
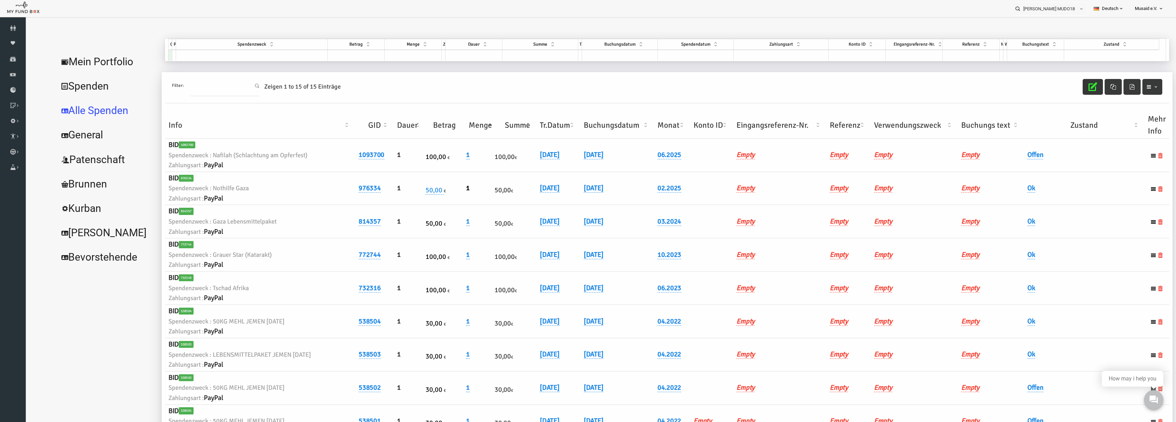
click at [1072, 91] on button "button" at bounding box center [1069, 87] width 20 height 16
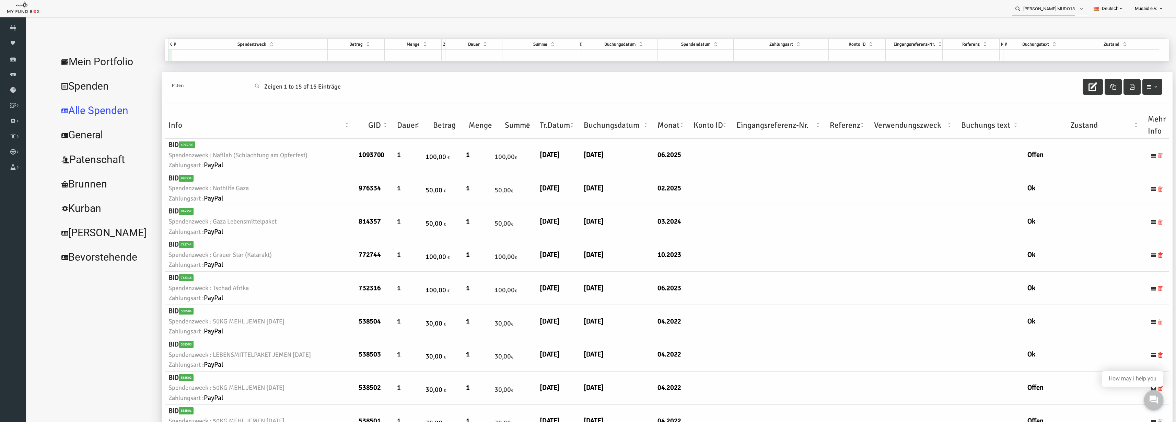
click at [1044, 11] on input "Zeynep Kortak MUDO180969" at bounding box center [1043, 8] width 63 height 13
click at [1077, 22] on div "Ismail aslan MUDO257459" at bounding box center [1047, 22] width 81 height 14
type input "Ismail aslan MUDO257459"
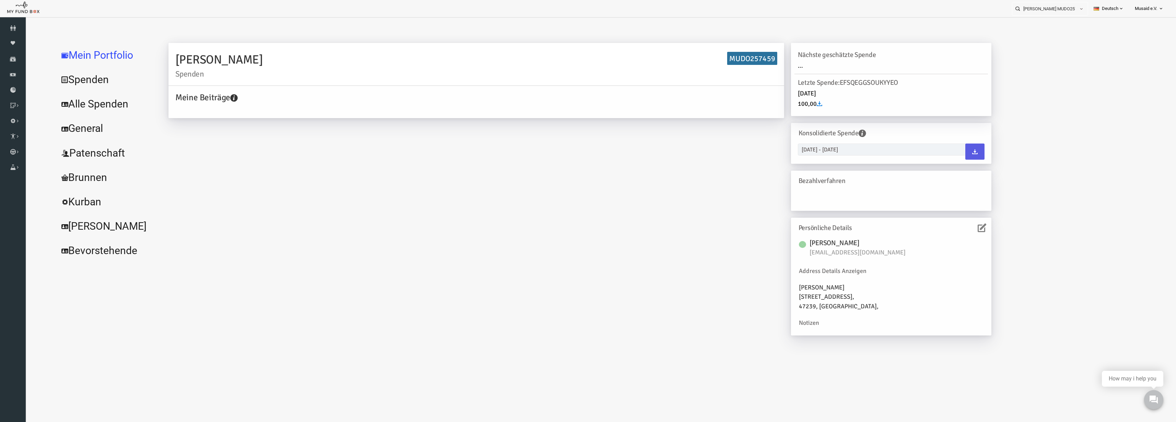
click at [74, 92] on link "Alle Spenden" at bounding box center [83, 104] width 103 height 25
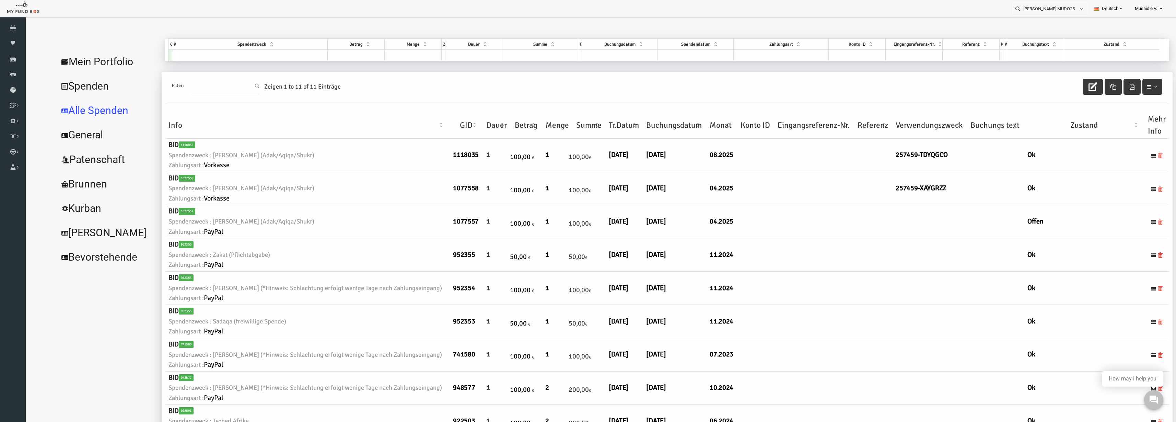
click at [910, 120] on th "Verwendungszweck" at bounding box center [906, 125] width 75 height 27
click at [1065, 89] on icon "button" at bounding box center [1069, 86] width 9 height 9
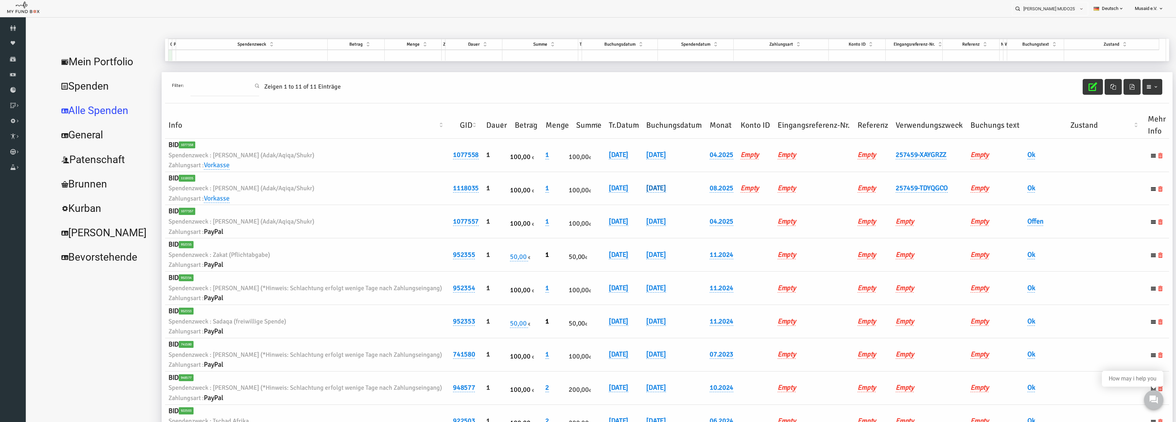
click at [630, 187] on link "[DATE]" at bounding box center [633, 188] width 20 height 9
click at [633, 197] on input "[DATE]" at bounding box center [664, 193] width 83 height 12
type input "[DATE]"
click at [713, 194] on icon "submit" at bounding box center [715, 193] width 5 height 5
click at [590, 189] on link "[DATE]" at bounding box center [596, 188] width 20 height 9
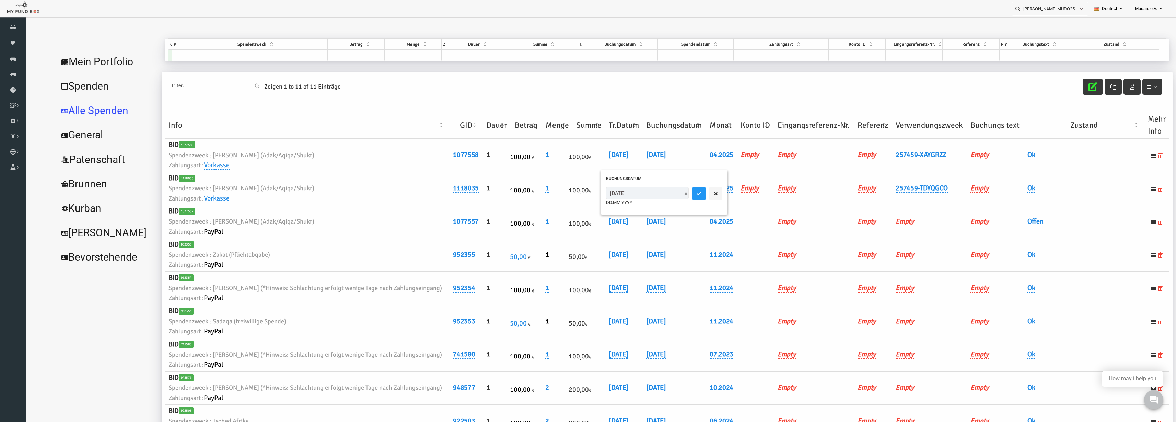
drag, startPoint x: 586, startPoint y: 194, endPoint x: 590, endPoint y: 195, distance: 4.2
click at [590, 195] on input "[DATE]" at bounding box center [624, 193] width 83 height 12
click at [589, 195] on input "[DATE]" at bounding box center [624, 193] width 83 height 12
click at [592, 196] on input "[DATE]" at bounding box center [624, 193] width 83 height 12
type input "[DATE]"
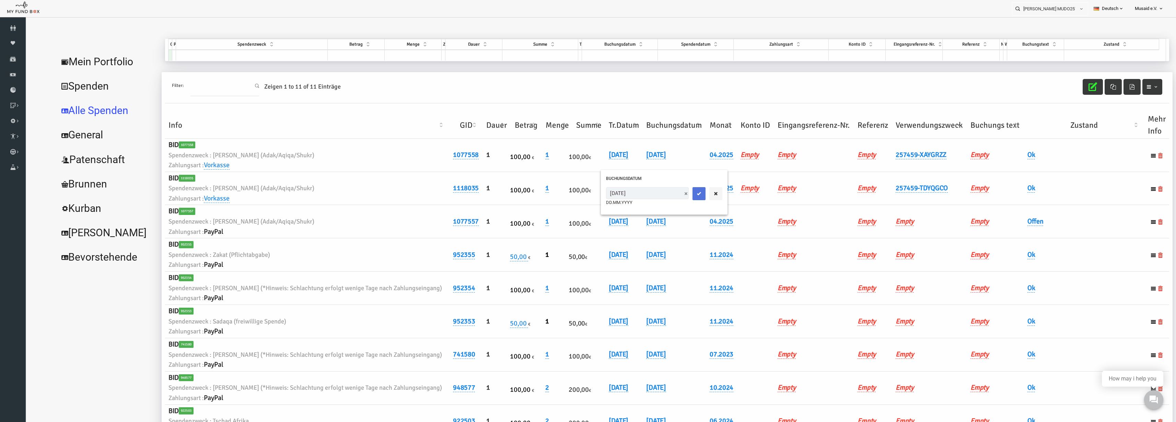
click at [669, 196] on button "submit" at bounding box center [675, 193] width 13 height 13
click at [1059, 90] on button "button" at bounding box center [1069, 87] width 20 height 16
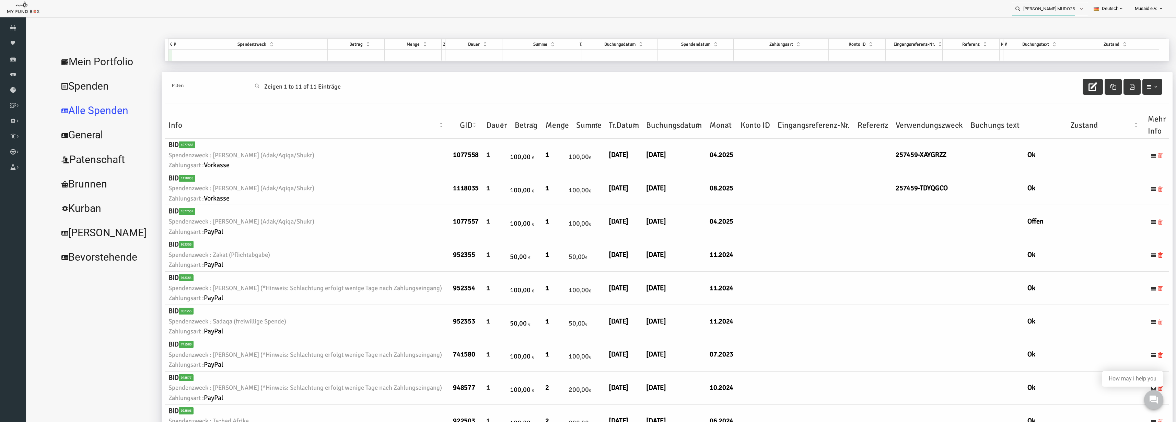
click at [1045, 9] on input "Ismail aslan MUDO257459" at bounding box center [1043, 8] width 63 height 13
click at [1046, 19] on label "Bahar Karli MUDO340131" at bounding box center [1042, 21] width 68 height 8
type input "Bahar Karli MUDO340131"
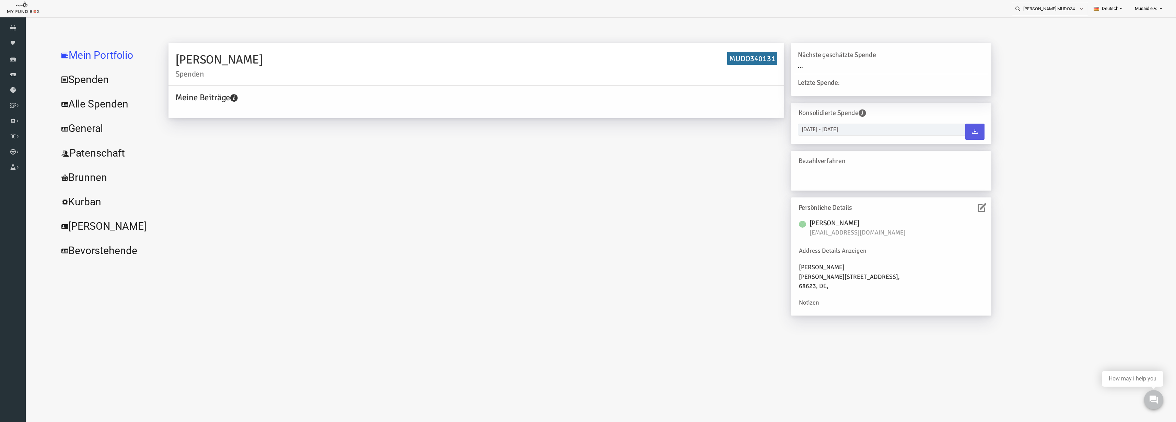
click at [1046, 19] on div at bounding box center [600, 230] width 1150 height 427
click at [77, 110] on link "Alle Spenden" at bounding box center [83, 104] width 103 height 25
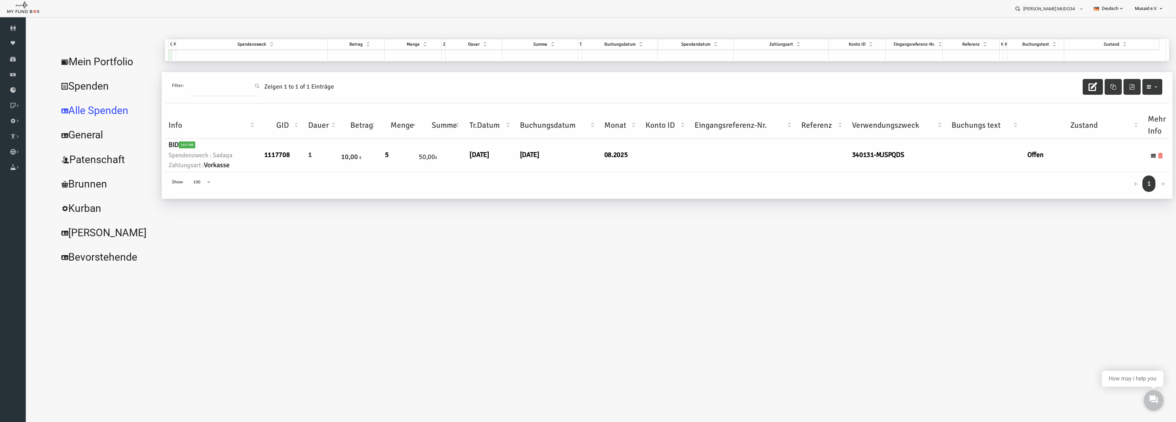
click at [1070, 91] on button "button" at bounding box center [1069, 87] width 20 height 16
click at [458, 153] on link "[DATE]" at bounding box center [456, 154] width 20 height 9
drag, startPoint x: 458, startPoint y: 163, endPoint x: 461, endPoint y: 162, distance: 3.6
click at [461, 162] on input "[DATE]" at bounding box center [491, 160] width 83 height 12
type input "[DATE]"
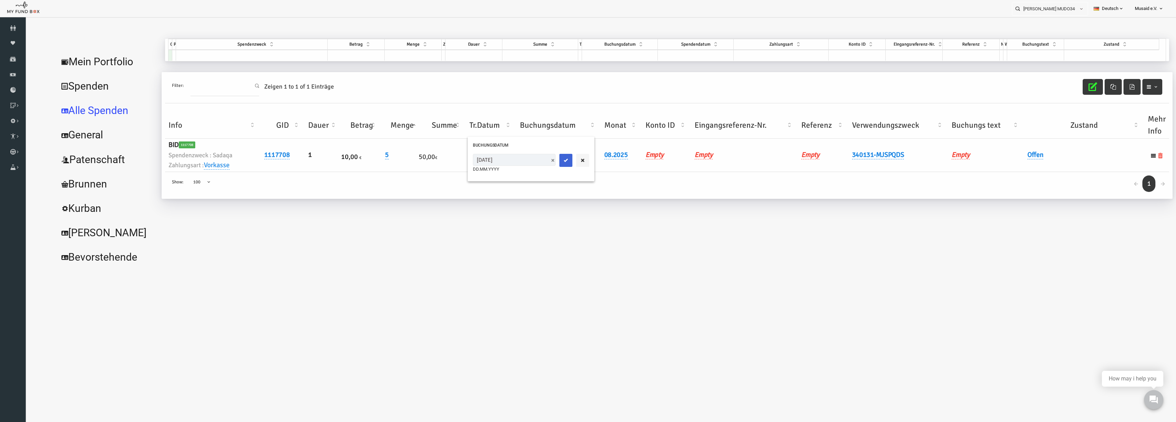
click at [540, 163] on icon "submit" at bounding box center [542, 159] width 5 height 5
click at [1019, 156] on link "Offen" at bounding box center [1012, 154] width 16 height 9
click at [1017, 165] on span "× Offen" at bounding box center [1033, 166] width 62 height 7
click at [1080, 171] on button "submit" at bounding box center [1077, 166] width 13 height 13
click at [1065, 93] on button "button" at bounding box center [1069, 87] width 20 height 16
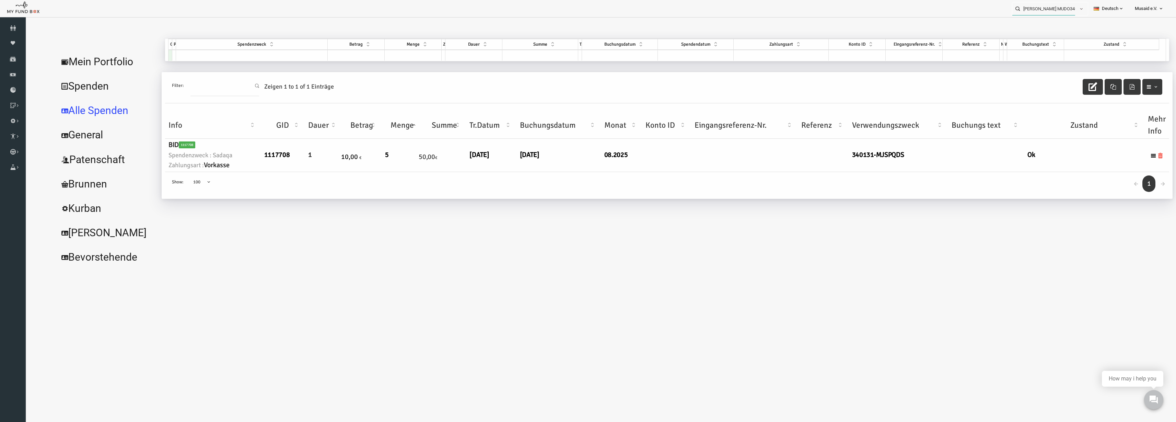
click at [1036, 5] on input "Bahar Karli MUDO340131" at bounding box center [1043, 8] width 63 height 13
click at [1026, 20] on label "Naima Satian MUDO269660" at bounding box center [1042, 21] width 68 height 8
type input "Naima Satian MUDO269660"
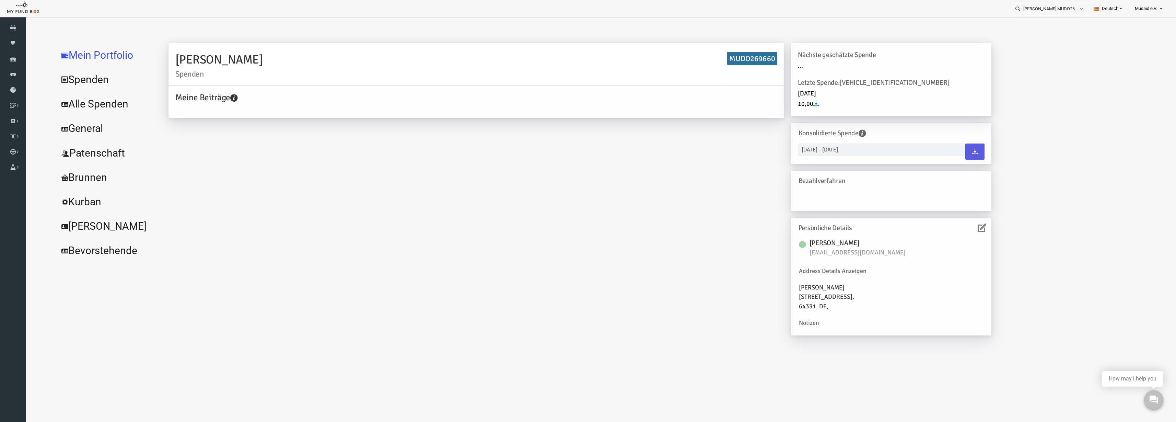
drag, startPoint x: 71, startPoint y: 105, endPoint x: 202, endPoint y: 93, distance: 132.0
click at [71, 105] on link "Alle Spenden" at bounding box center [83, 104] width 103 height 25
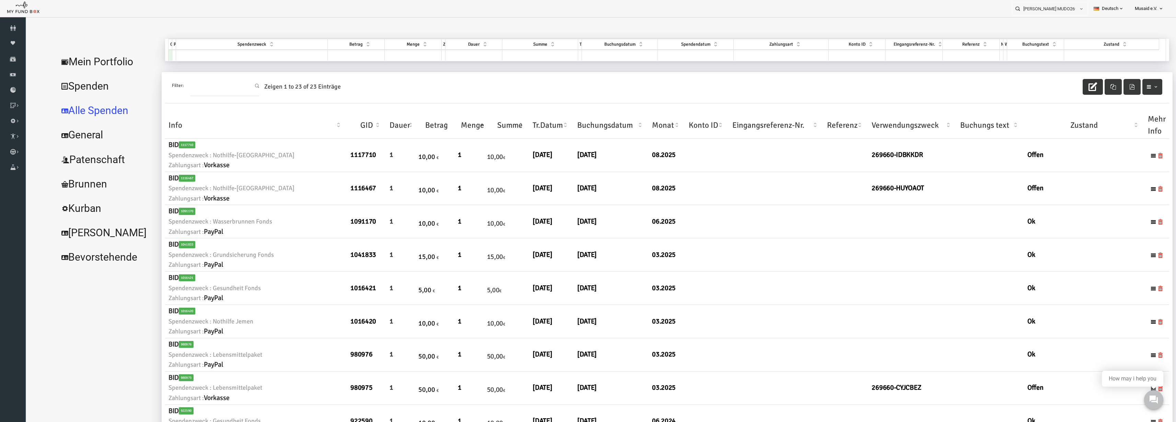
click at [1073, 88] on button "button" at bounding box center [1069, 87] width 20 height 16
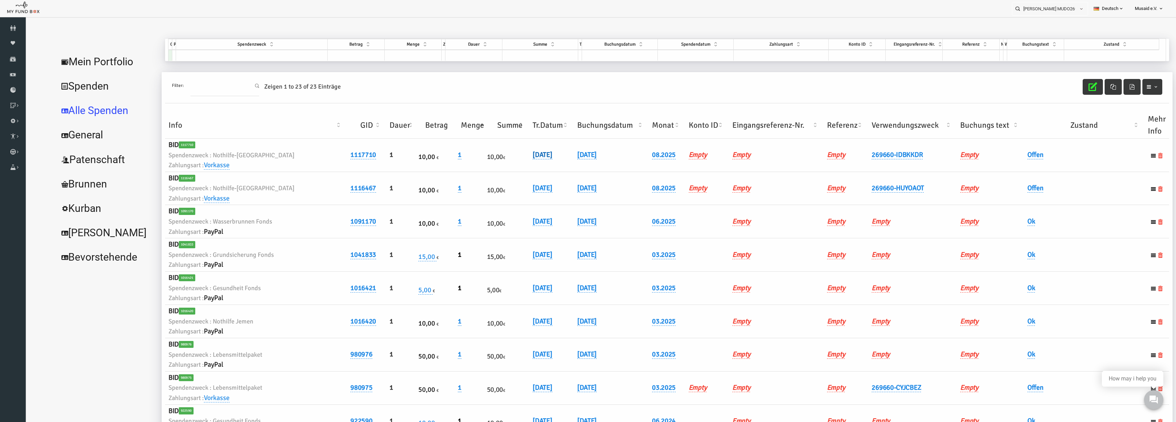
click at [510, 152] on link "[DATE]" at bounding box center [520, 154] width 20 height 9
click at [877, 120] on th "Verwendungszweck" at bounding box center [889, 125] width 89 height 27
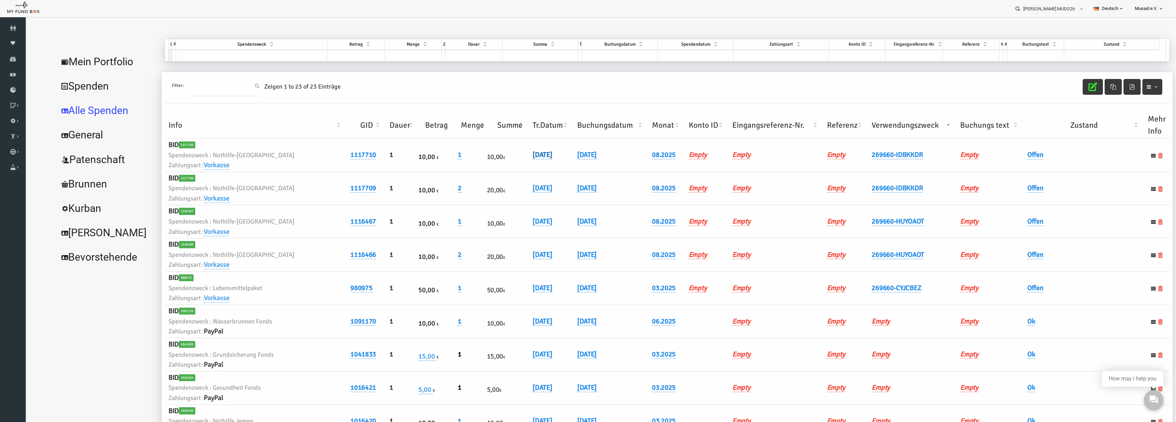
click at [510, 155] on link "[DATE]" at bounding box center [520, 154] width 20 height 9
click at [491, 162] on input "[DATE]" at bounding box center [523, 160] width 83 height 12
type input "[DATE]"
click at [572, 160] on icon "submit" at bounding box center [574, 159] width 5 height 5
click at [510, 185] on link "[DATE]" at bounding box center [520, 188] width 20 height 9
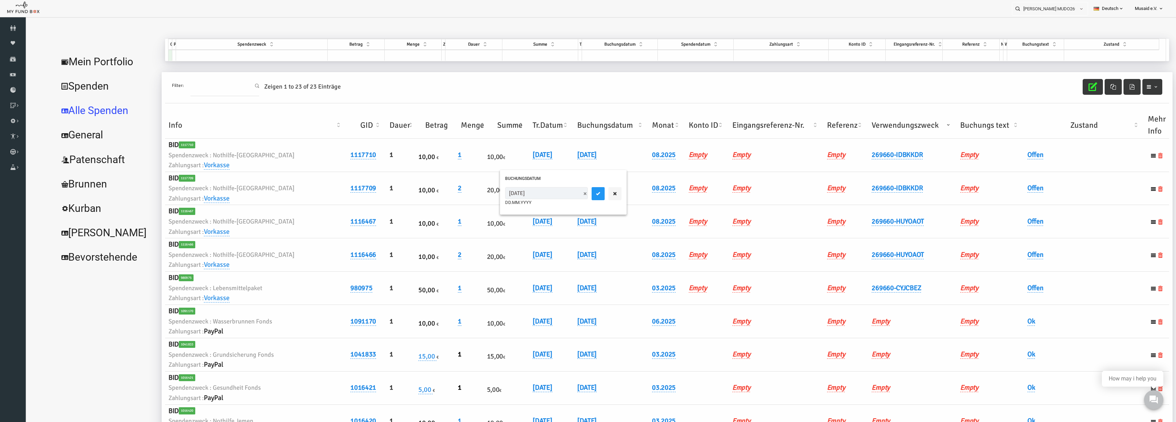
click at [488, 196] on input "[DATE]" at bounding box center [523, 193] width 83 height 12
type input "[DATE]"
click at [569, 197] on button "submit" at bounding box center [575, 193] width 13 height 13
click at [1008, 189] on link "Offen" at bounding box center [1012, 188] width 16 height 9
click at [1006, 201] on span "× Offen" at bounding box center [1029, 199] width 62 height 7
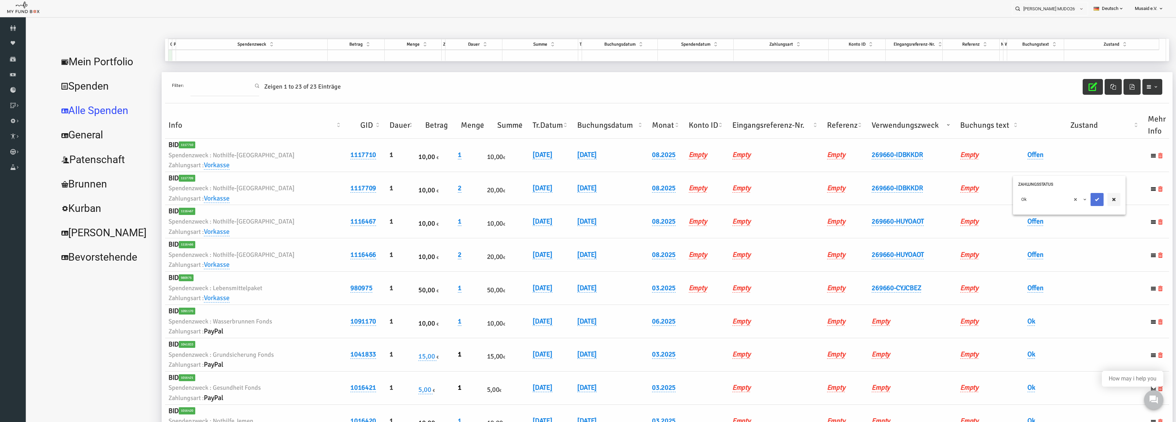
click at [1078, 202] on button "submit" at bounding box center [1073, 199] width 13 height 13
click at [1005, 154] on link "Offen" at bounding box center [1012, 154] width 16 height 9
click at [1013, 166] on span "× Offen" at bounding box center [1029, 166] width 62 height 7
click at [1012, 167] on span "× Fehler" at bounding box center [1029, 166] width 62 height 7
click at [1069, 170] on button "submit" at bounding box center [1073, 166] width 13 height 13
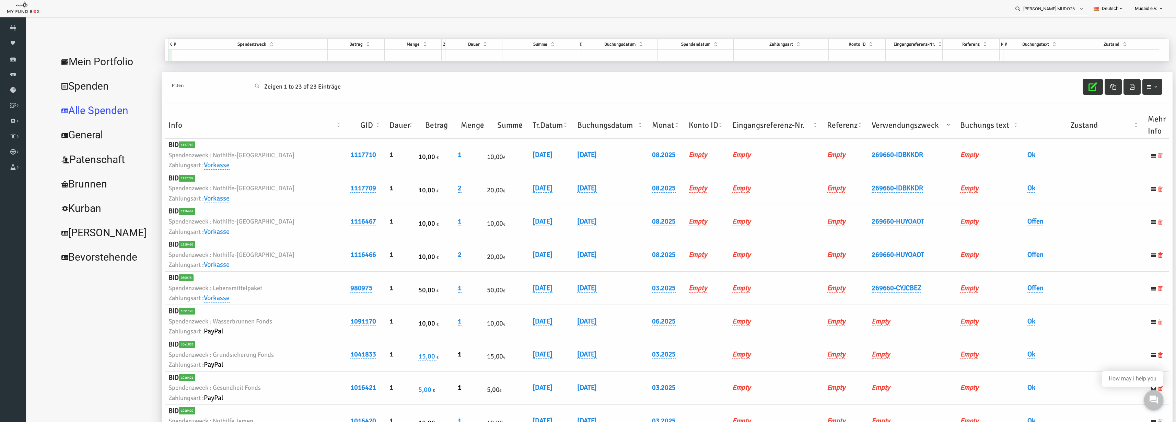
click at [1065, 90] on icon "button" at bounding box center [1069, 86] width 9 height 9
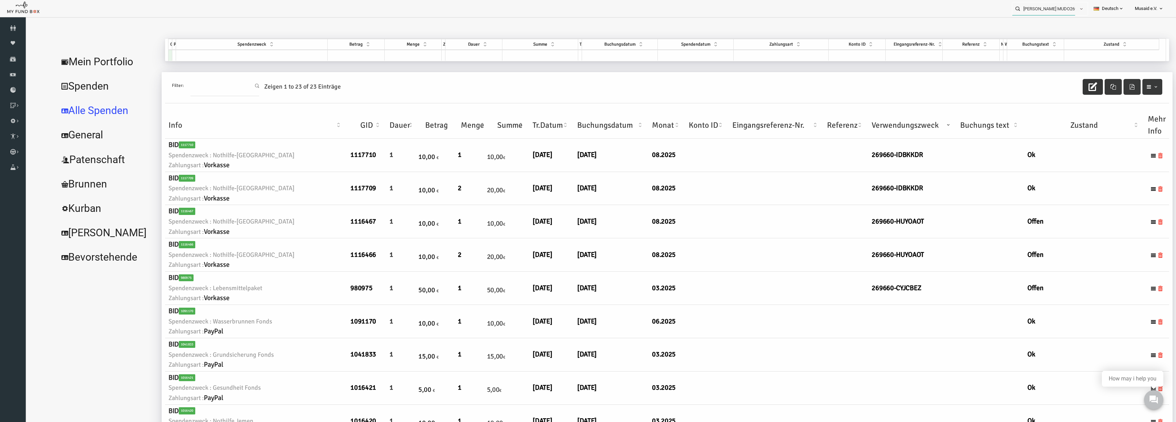
click at [1037, 13] on input "Naima Satian MUDO269660" at bounding box center [1043, 8] width 63 height 13
click at [1017, 31] on div at bounding box center [589, 34] width 1114 height 27
click at [1040, 24] on label "Gülsüm Ernur MUDO340168" at bounding box center [1038, 21] width 60 height 8
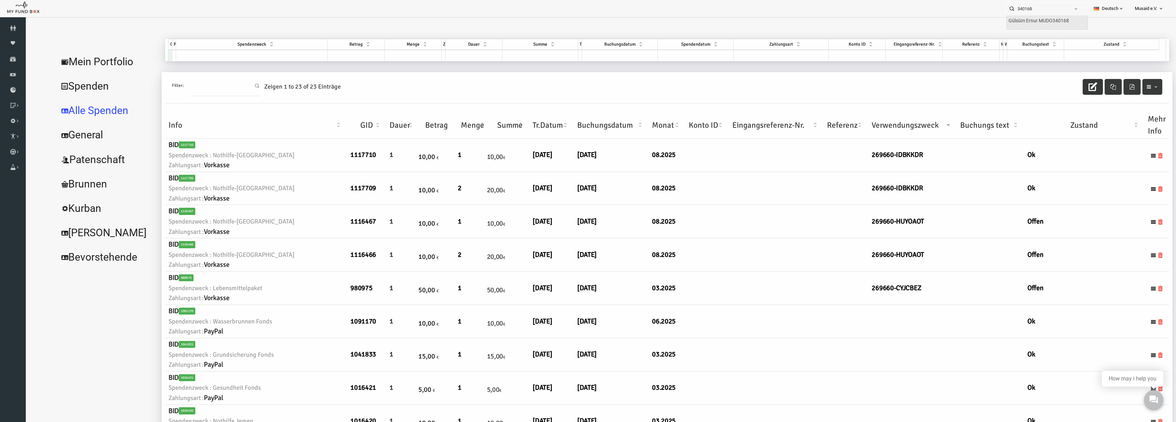
type input "Gülsüm Ernur MUDO340168"
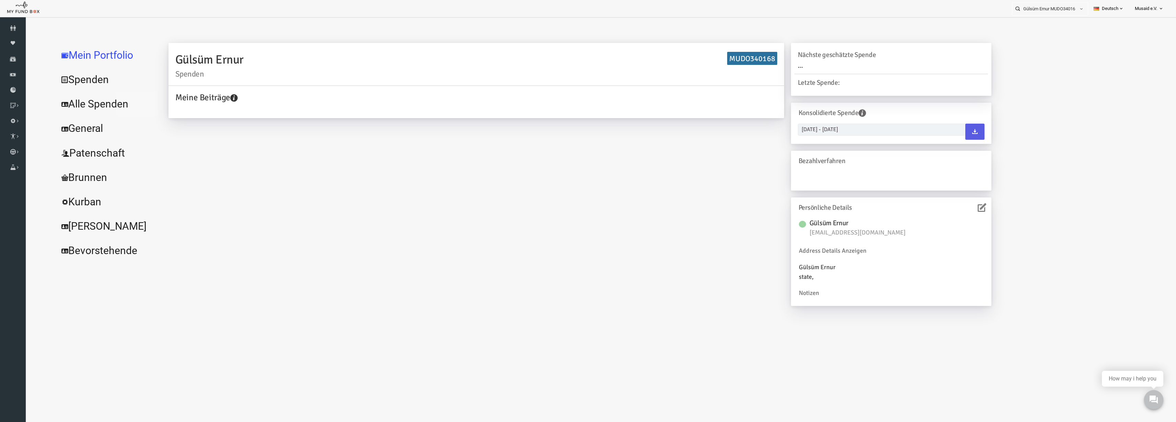
click at [110, 103] on link "Alle Spenden" at bounding box center [83, 104] width 103 height 25
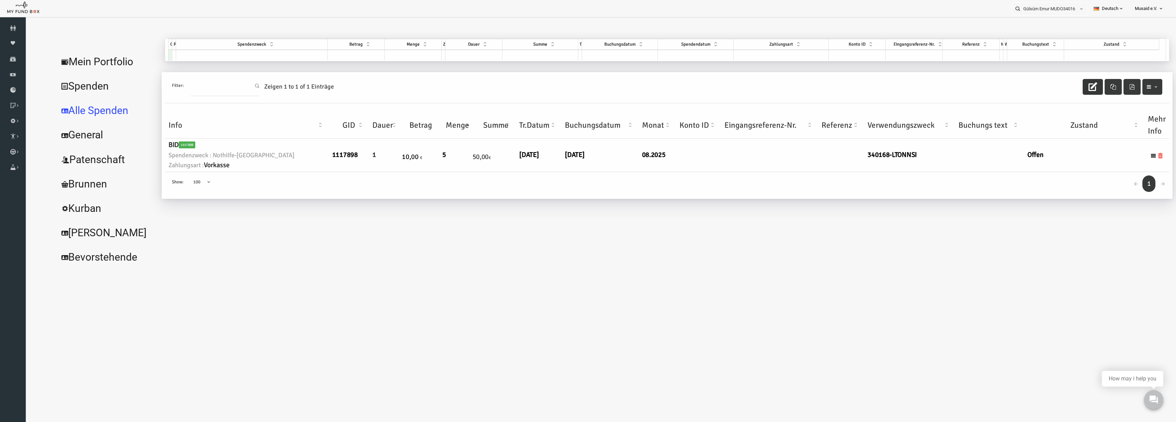
click at [1073, 88] on icon "button" at bounding box center [1069, 86] width 9 height 9
click at [496, 154] on link "[DATE]" at bounding box center [506, 154] width 20 height 9
click at [473, 162] on input "[DATE]" at bounding box center [506, 160] width 83 height 12
click at [472, 163] on input "[DATE]" at bounding box center [506, 160] width 83 height 12
type input "[DATE]"
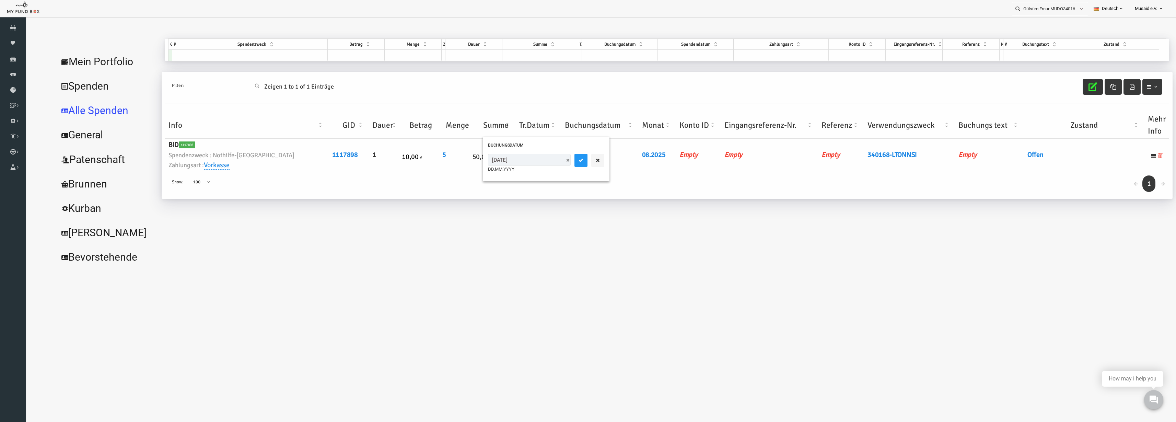
click at [563, 230] on div "Gülsüm Ernur Spenden MUDO340168 Meine Beiträge Holen Sie sich kostenloses Konto…" at bounding box center [640, 154] width 1011 height 230
click at [496, 152] on link "[DATE]" at bounding box center [506, 154] width 20 height 9
click at [471, 163] on input "[DATE]" at bounding box center [506, 160] width 83 height 12
type input "[DATE]"
click at [551, 155] on button "submit" at bounding box center [557, 160] width 13 height 13
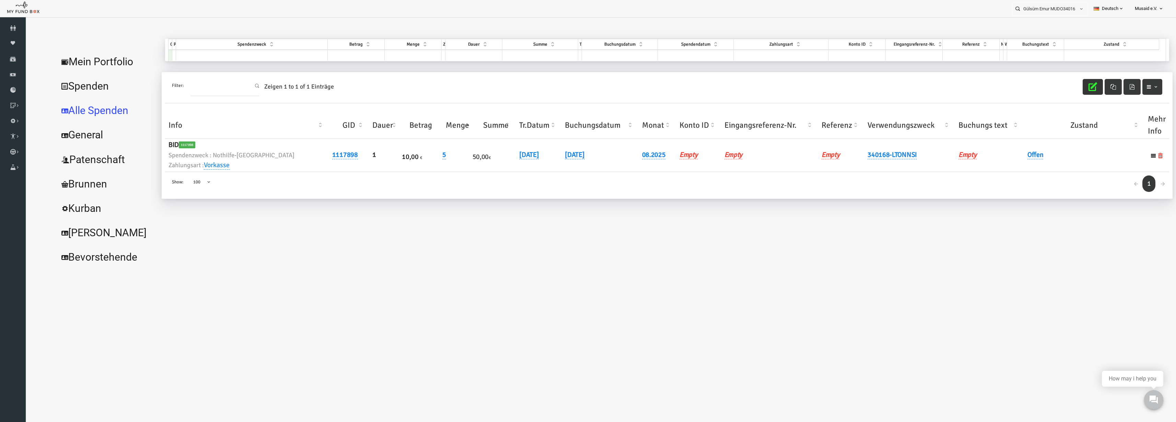
click at [1001, 160] on td "Offen" at bounding box center [1061, 155] width 120 height 33
click at [1004, 156] on link "Offen" at bounding box center [1012, 154] width 16 height 9
click at [1015, 167] on span "× Offen" at bounding box center [1033, 166] width 62 height 7
click at [1077, 166] on icon "submit" at bounding box center [1077, 165] width 5 height 5
click at [1068, 89] on icon "button" at bounding box center [1069, 86] width 9 height 9
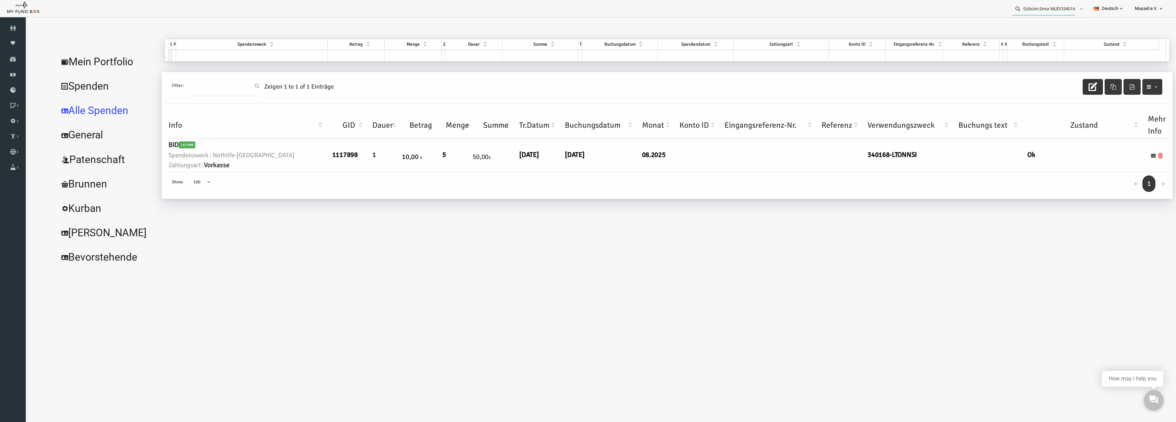
click at [1038, 9] on input "Gülsüm Ernur MUDO340168" at bounding box center [1043, 8] width 63 height 13
click at [1042, 4] on input "278675" at bounding box center [1037, 8] width 63 height 13
click at [1035, 16] on div "Meryem Durna MUDO278675" at bounding box center [1047, 22] width 81 height 14
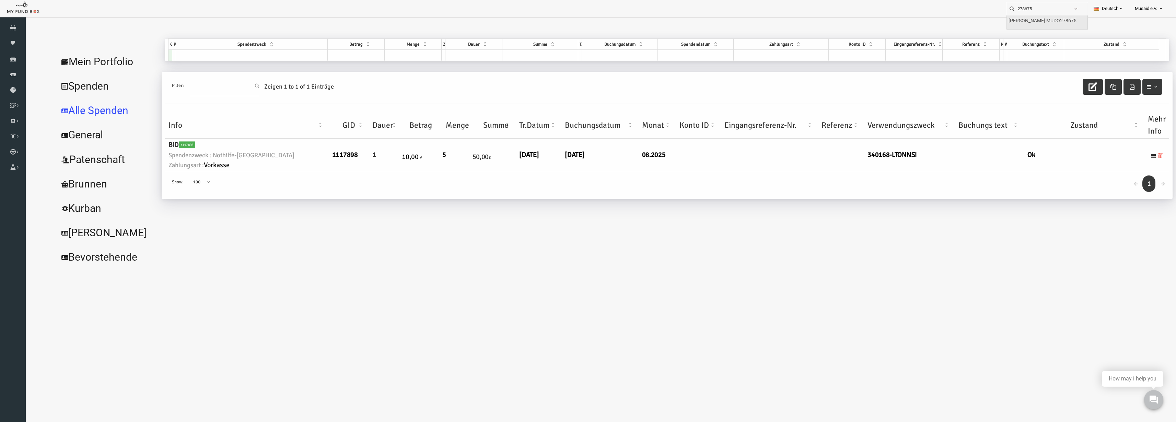
type input "Meryem Durna MUDO278675"
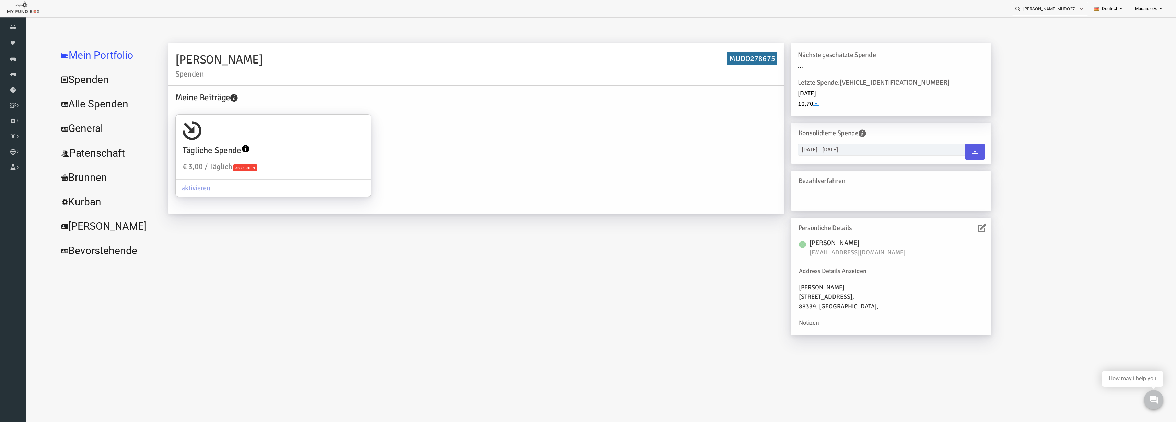
click at [94, 115] on link "Alle Spenden" at bounding box center [83, 104] width 103 height 25
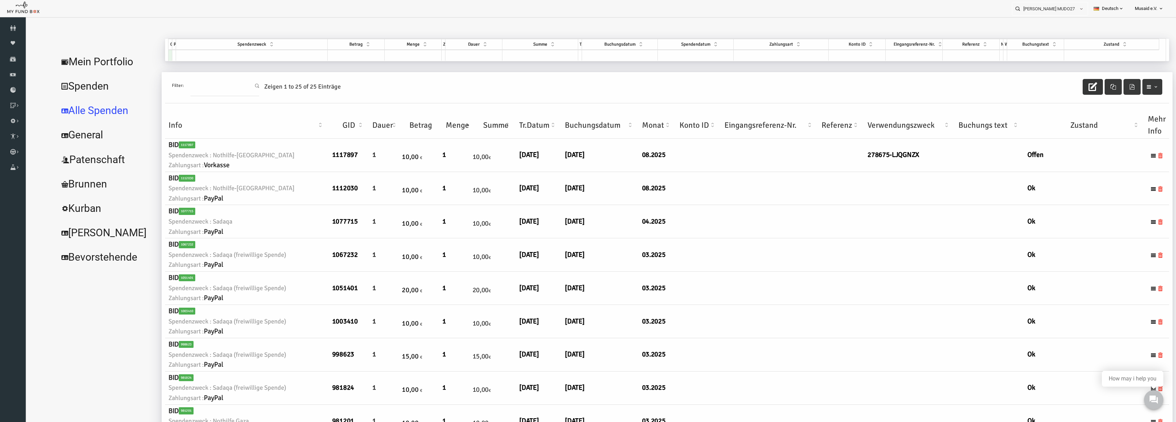
click at [1059, 87] on button "button" at bounding box center [1069, 87] width 20 height 16
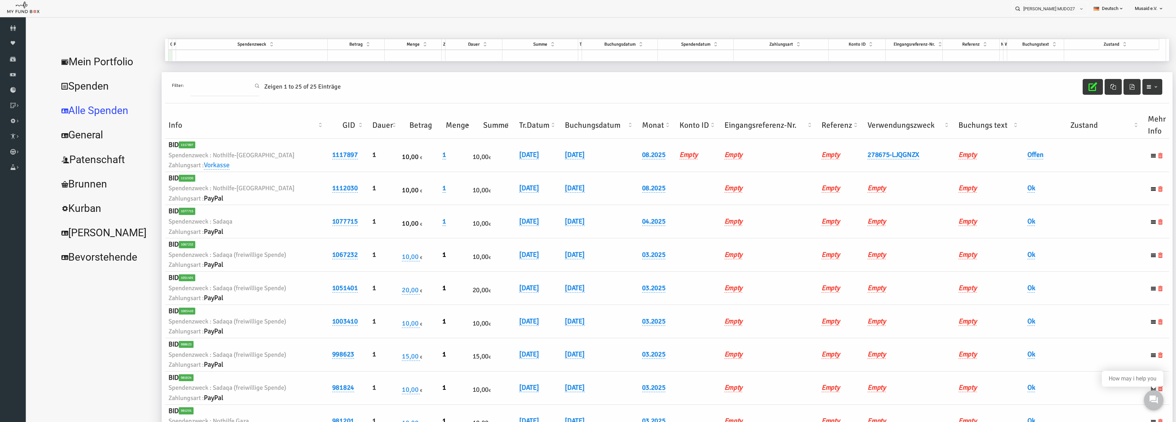
click at [497, 160] on h6 "[DATE]" at bounding box center [515, 155] width 39 height 11
click at [500, 152] on link "[DATE]" at bounding box center [506, 154] width 20 height 9
drag, startPoint x: 498, startPoint y: 164, endPoint x: 502, endPoint y: 164, distance: 3.8
click at [502, 164] on input "[DATE]" at bounding box center [533, 160] width 83 height 12
type input "[DATE]"
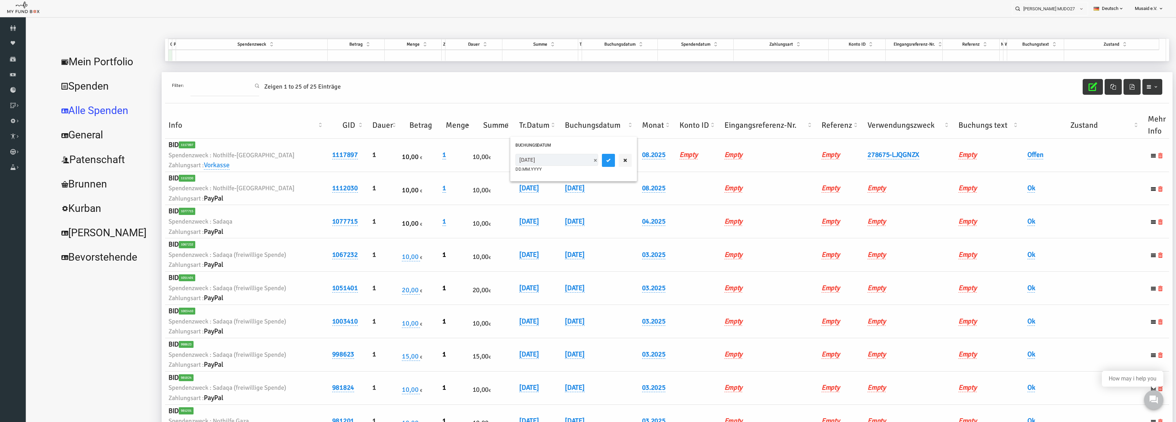
click at [571, 168] on div "25.08.2025 DD.MM.YYYY" at bounding box center [550, 163] width 116 height 19
click at [583, 163] on icon "submit" at bounding box center [585, 159] width 5 height 5
click at [1004, 150] on h6 "Offen" at bounding box center [1061, 155] width 114 height 11
click at [1011, 157] on link "Offen" at bounding box center [1012, 154] width 16 height 9
click at [1010, 165] on span "× Offen" at bounding box center [1029, 166] width 62 height 7
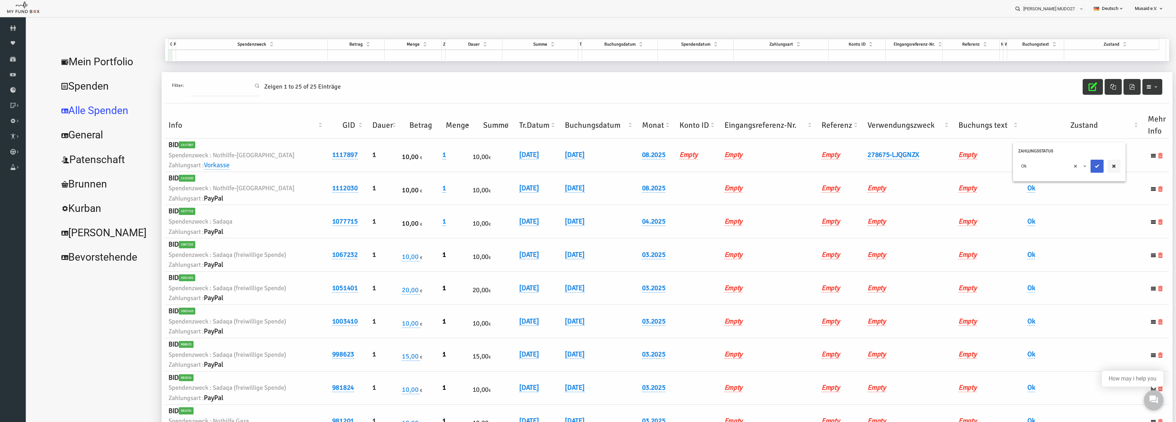
click at [1070, 166] on button "submit" at bounding box center [1073, 166] width 13 height 13
click at [1066, 94] on button "button" at bounding box center [1069, 87] width 20 height 16
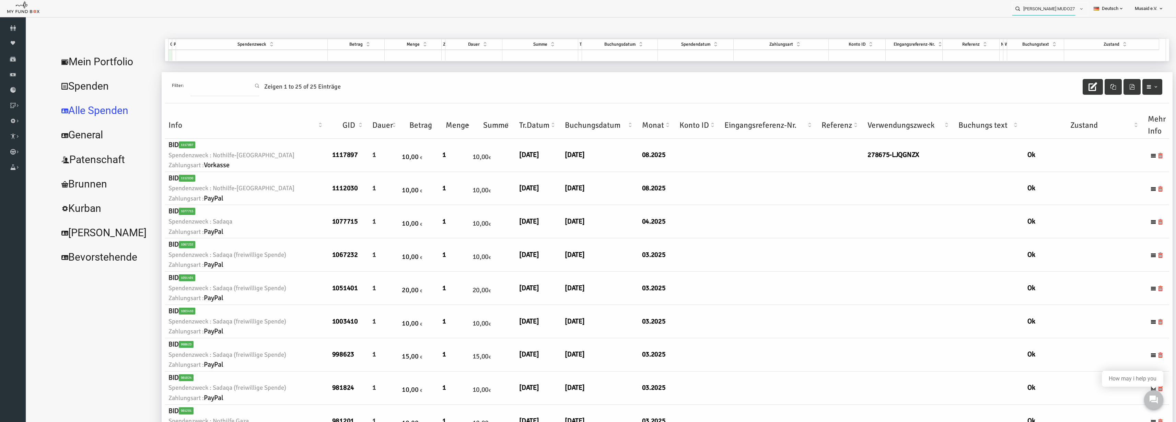
click at [1040, 7] on input "Meryem Durna MUDO278675" at bounding box center [1043, 8] width 63 height 13
click at [1052, 16] on div "Olga Günter MUDO340160" at bounding box center [1047, 22] width 81 height 14
type input "Olga Günter MUDO340160"
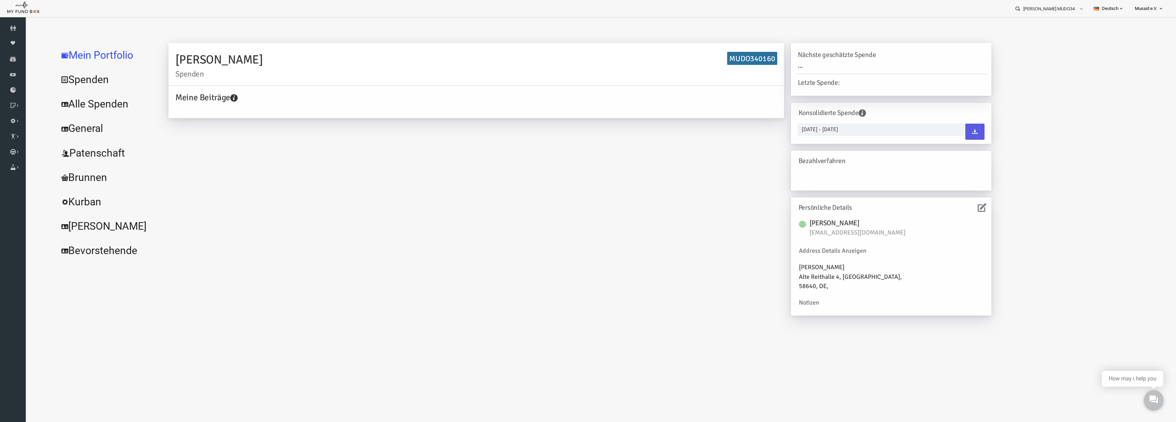
click at [78, 104] on link "Alle Spenden" at bounding box center [83, 104] width 103 height 25
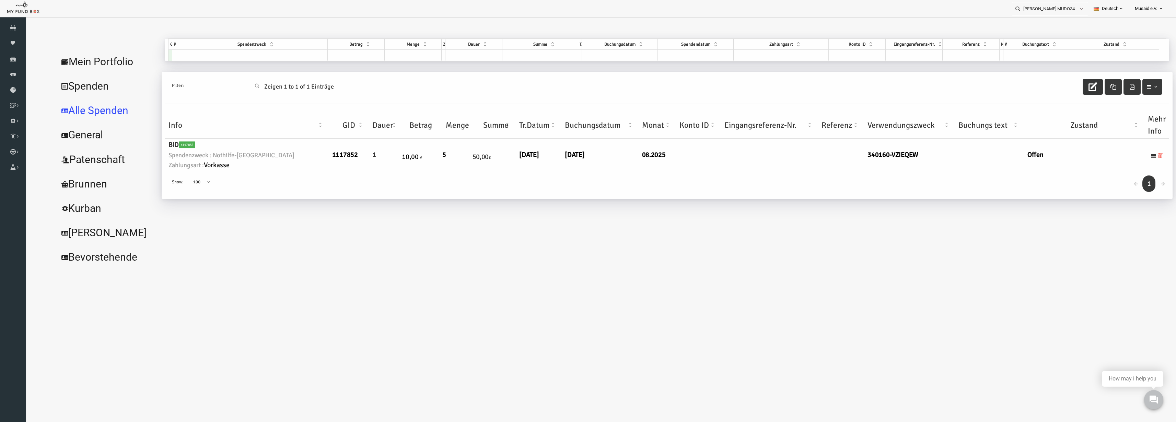
click at [1067, 89] on icon "button" at bounding box center [1069, 86] width 9 height 9
click at [496, 156] on link "[DATE]" at bounding box center [506, 154] width 20 height 9
click at [473, 163] on input "[DATE]" at bounding box center [506, 160] width 83 height 12
type input "[DATE]"
click at [555, 163] on icon "submit" at bounding box center [557, 159] width 5 height 5
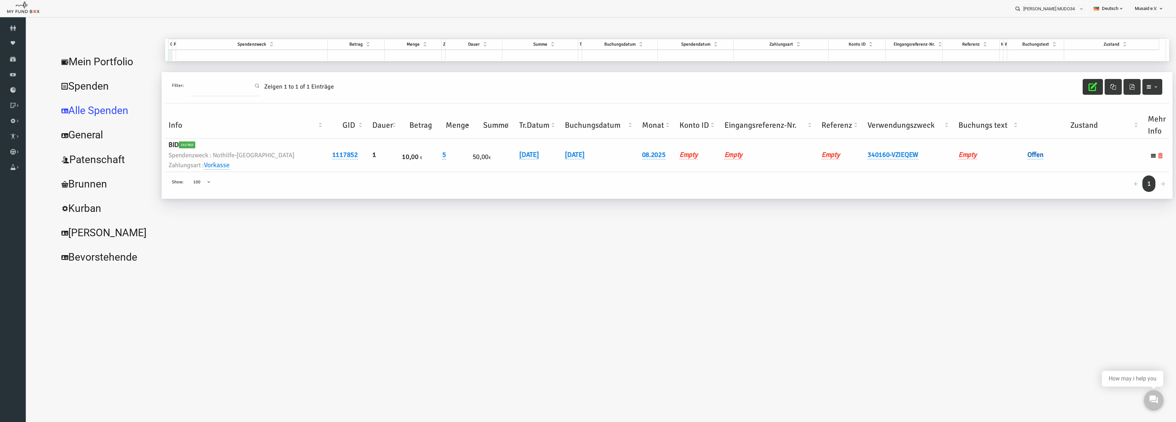
click at [1016, 158] on link "Offen" at bounding box center [1012, 154] width 16 height 9
click at [1020, 165] on span "× Offen" at bounding box center [1033, 166] width 62 height 7
click at [1078, 166] on icon "submit" at bounding box center [1077, 165] width 5 height 5
click at [1071, 84] on icon "button" at bounding box center [1069, 86] width 9 height 9
click at [1038, 4] on input "Olga Günter MUDO340160" at bounding box center [1043, 8] width 63 height 13
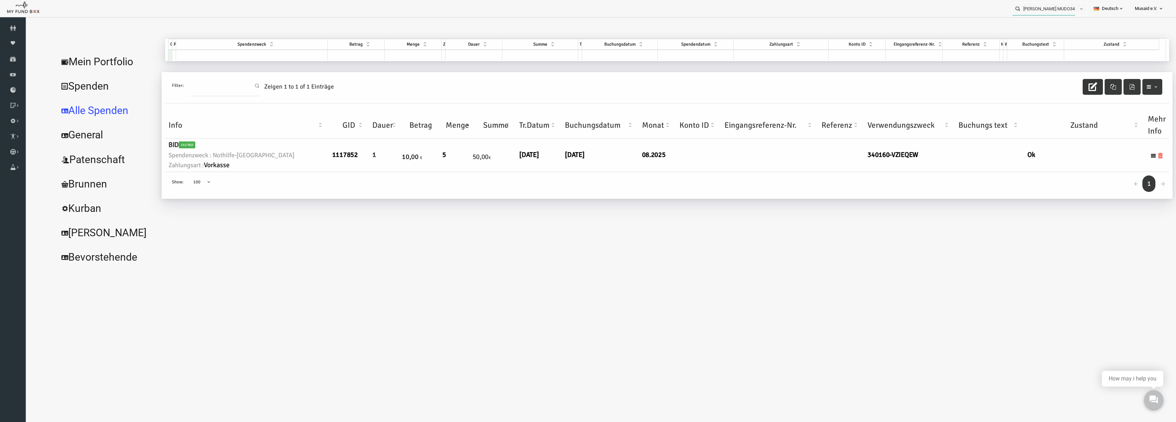
click at [1038, 4] on input "Olga Günter MUDO340160" at bounding box center [1043, 8] width 63 height 13
drag, startPoint x: 65, startPoint y: 186, endPoint x: 35, endPoint y: 171, distance: 33.6
click at [0, 0] on link "Kurban Liste" at bounding box center [0, 0] width 0 height 0
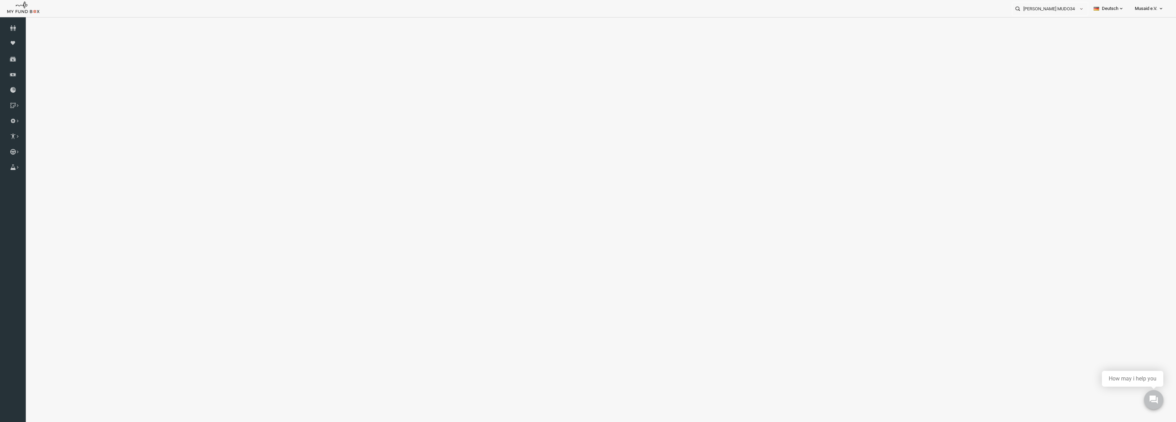
select select "100"
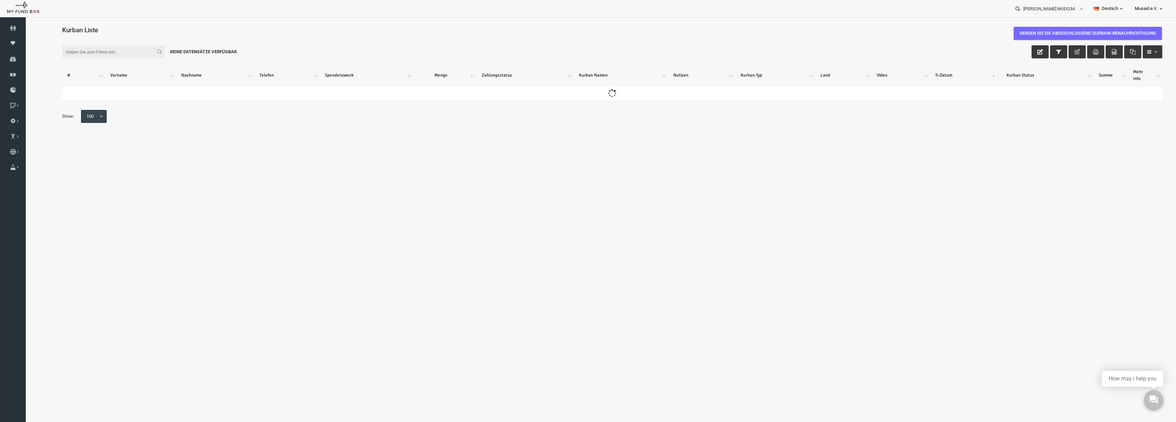
click at [0, 256] on div "Spender Moneypool Spenden Finanz Berichte herunterladen Projekt & Spendenbox Er…" at bounding box center [13, 364] width 26 height 686
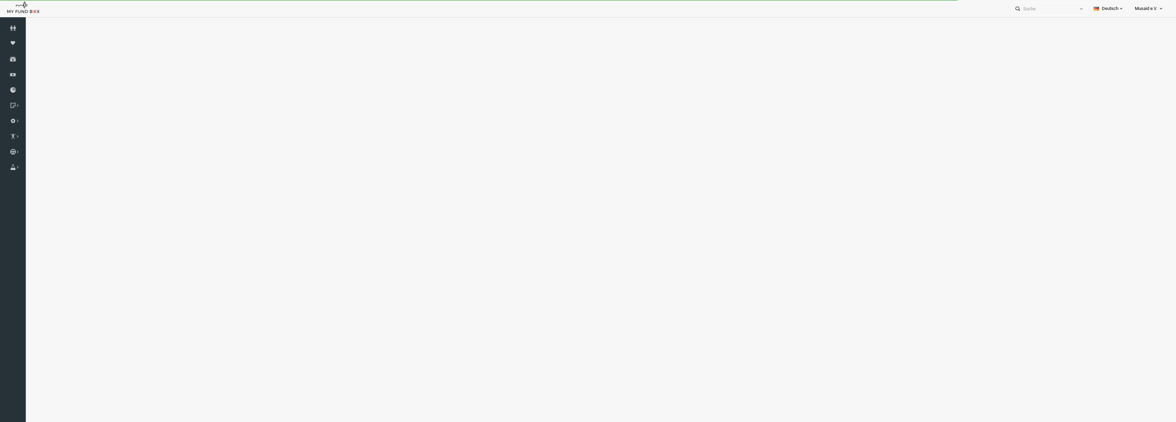
select select "100"
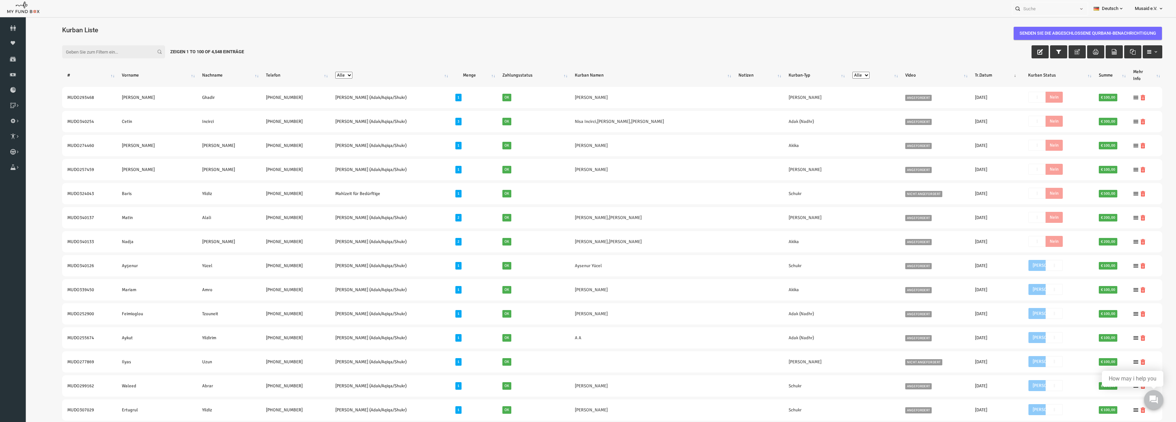
drag, startPoint x: 515, startPoint y: 7, endPoint x: 520, endPoint y: 8, distance: 5.5
click at [515, 7] on div "Personal Contact BID Orphan GID Zahlungsstatus Partner OID Verwendungszweck Tra…" at bounding box center [584, 8] width 1169 height 17
click at [1014, 51] on icon "button" at bounding box center [1016, 51] width 5 height 5
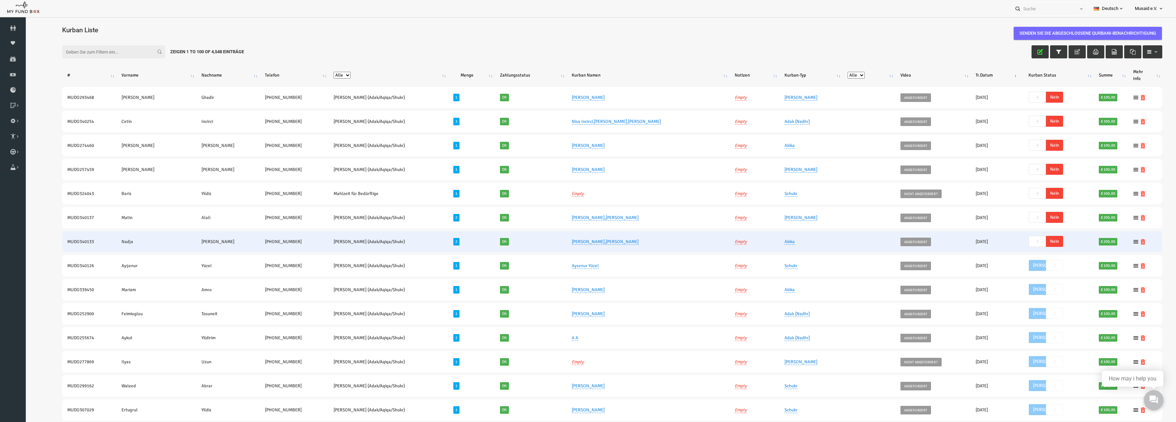
click at [1029, 242] on span "Nein" at bounding box center [1031, 241] width 17 height 11
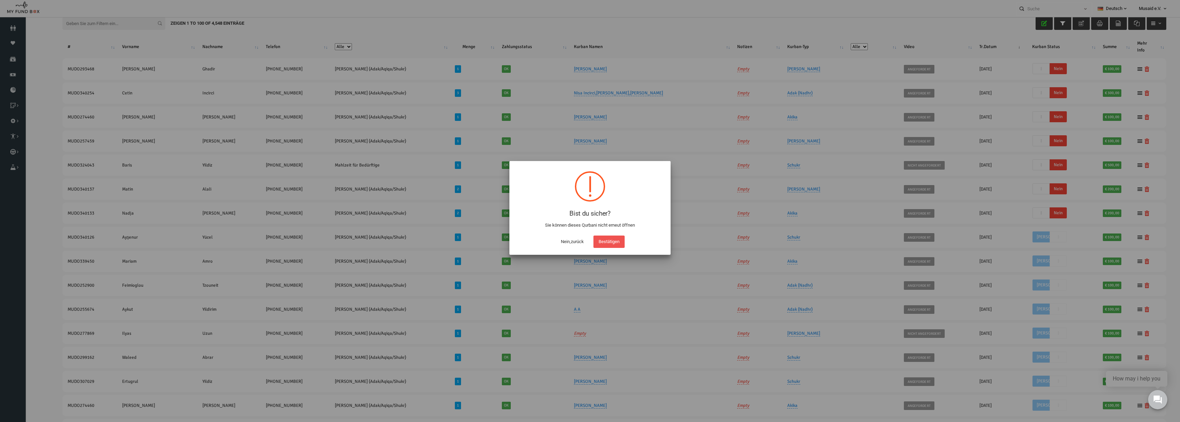
click at [570, 247] on div "Bist du sicher? Sie können dieses Qurbani nicht erneut öffnen ! Not valid! Nein…" at bounding box center [590, 208] width 161 height 94
click at [1049, 200] on button "Bestätigen" at bounding box center [1066, 188] width 34 height 21
checkbox input "true"
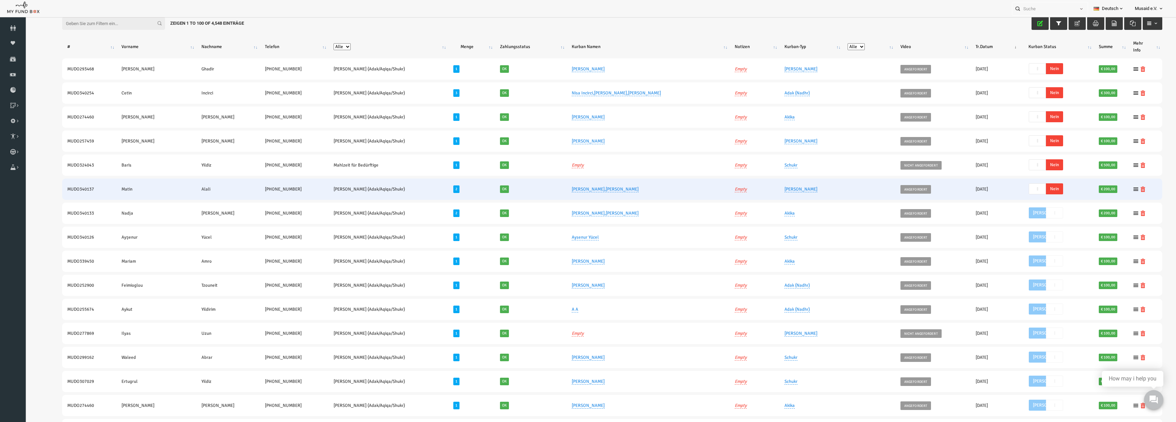
click at [1025, 188] on span "Nein" at bounding box center [1031, 188] width 17 height 11
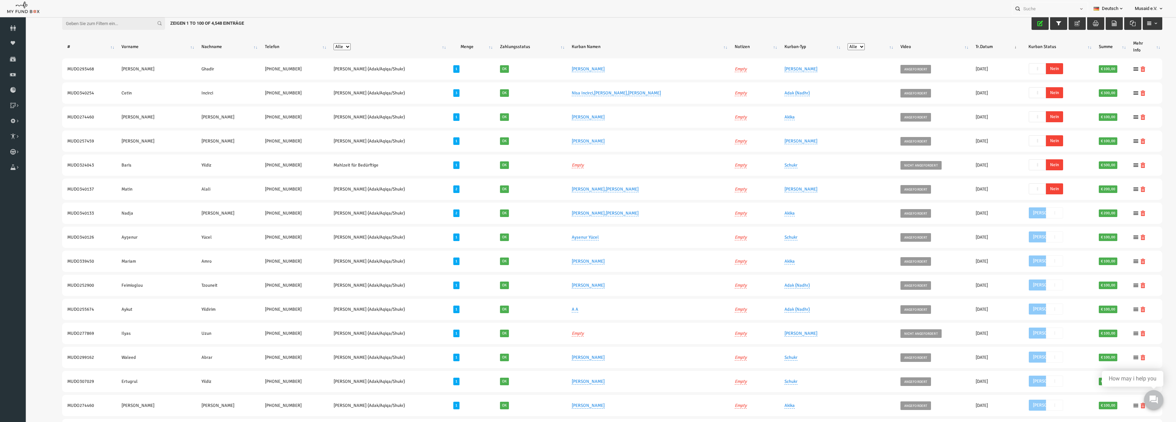
scroll to position [0, 0]
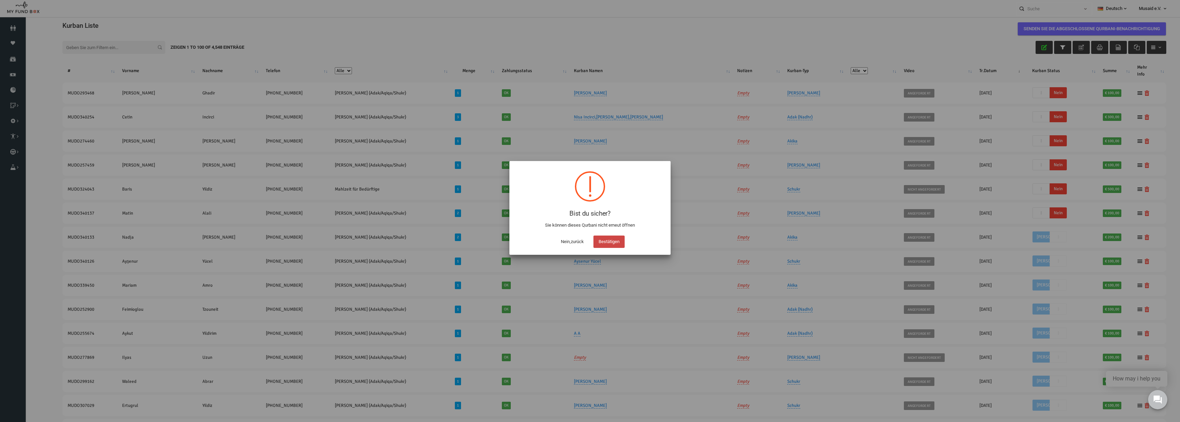
click at [1049, 208] on button "Bestätigen" at bounding box center [1066, 196] width 34 height 21
checkbox input "true"
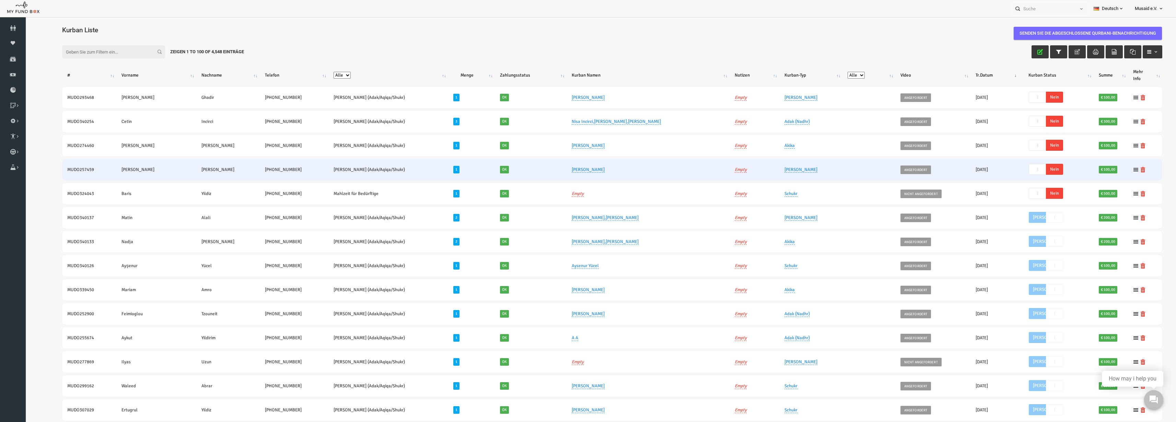
click at [1026, 168] on span "Nein" at bounding box center [1031, 169] width 17 height 11
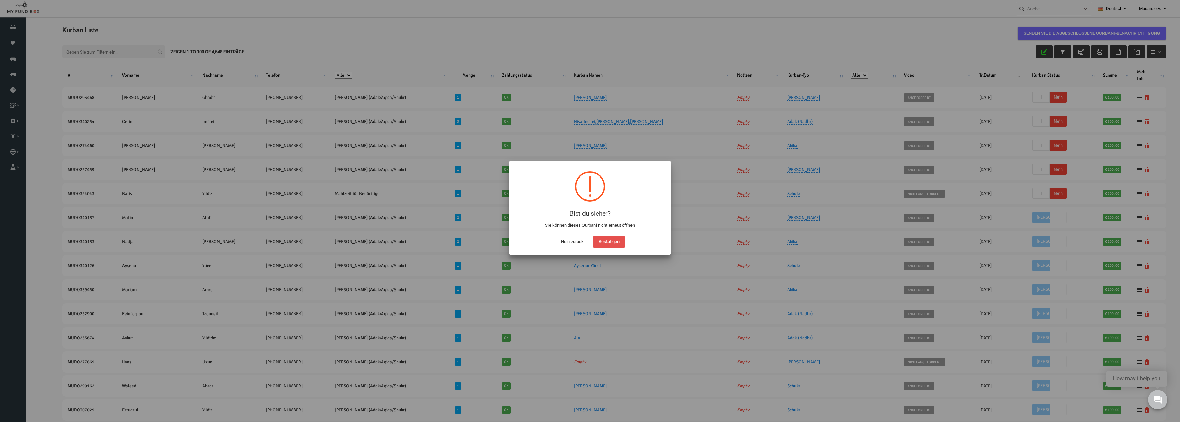
click at [1049, 208] on button "Bestätigen" at bounding box center [1066, 196] width 34 height 21
checkbox input "true"
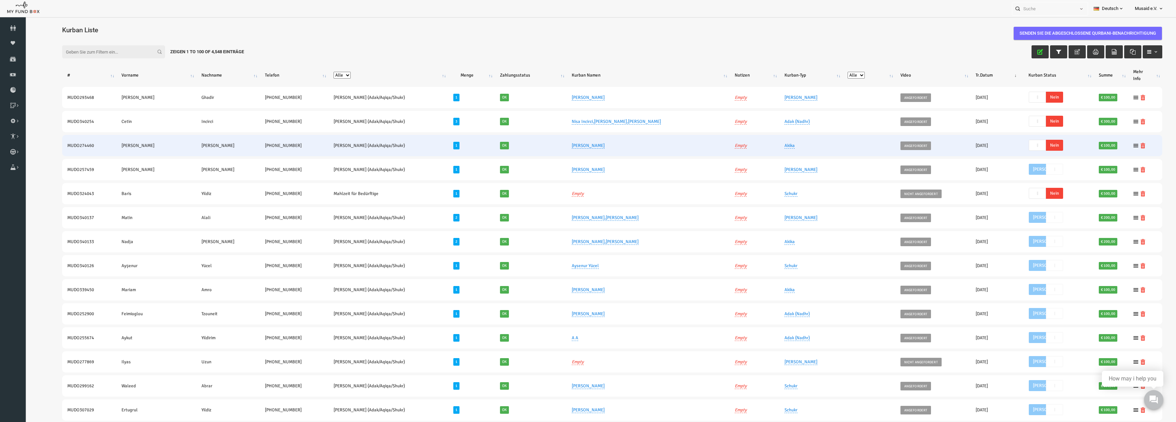
click at [1023, 144] on span "Nein" at bounding box center [1031, 145] width 17 height 11
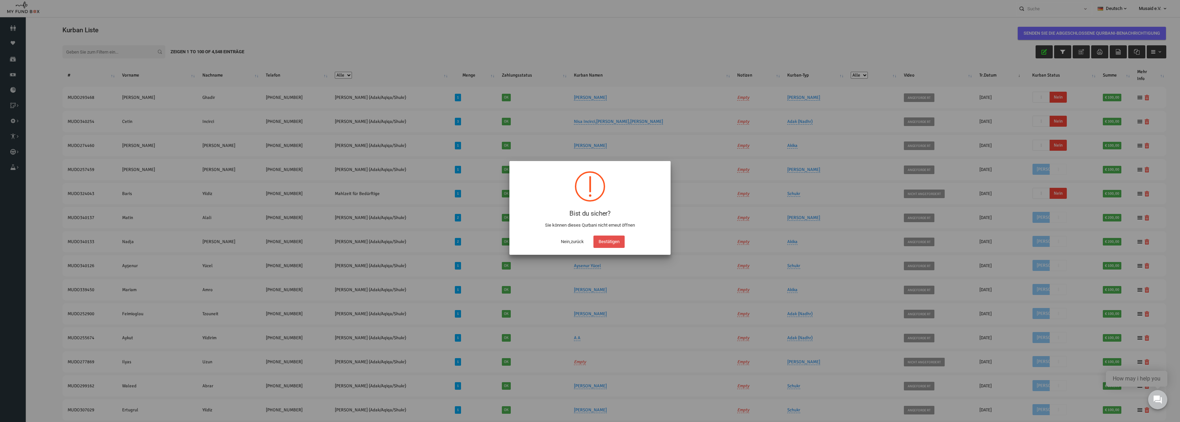
click at [1049, 208] on button "Bestätigen" at bounding box center [1066, 196] width 34 height 21
checkbox input "true"
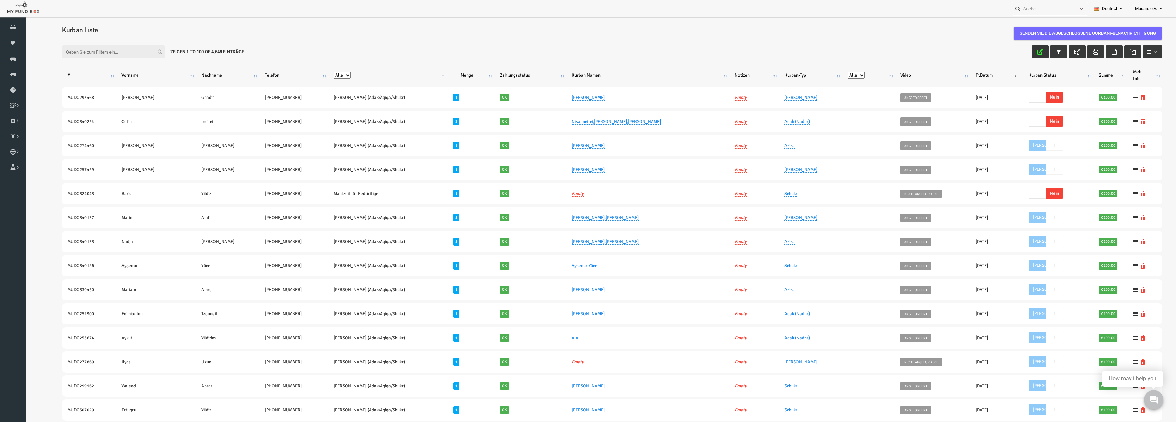
click at [1008, 55] on button "button" at bounding box center [1016, 51] width 17 height 13
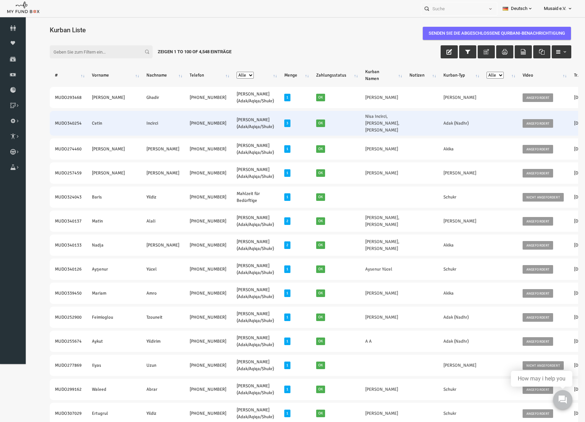
drag, startPoint x: 43, startPoint y: 122, endPoint x: 178, endPoint y: 126, distance: 134.9
click at [178, 126] on tr "MUDO340254 Cetin Incirci +49 1578 9409410 Nafilah Kurban (Adak/Aqiqa/Shukr) 3 O…" at bounding box center [370, 123] width 665 height 25
copy tr "MUDO340254 Cetin Incirci +49 1578 9409410"
drag, startPoint x: 318, startPoint y: 117, endPoint x: 343, endPoint y: 119, distance: 25.5
click at [349, 119] on td "Nisa Incirci,Murat Incirci,Ali Cetin Incirci" at bounding box center [371, 123] width 44 height 25
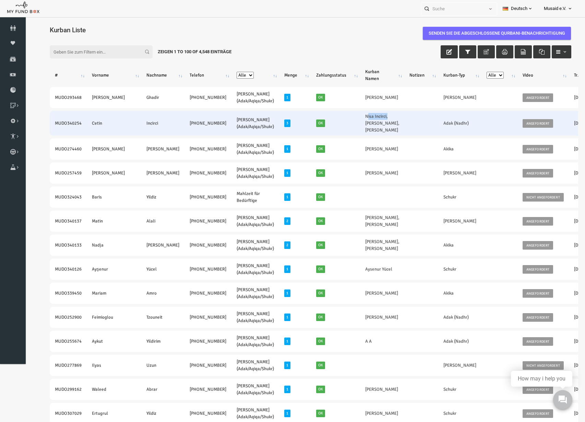
copy link "Nisa Incirci"
drag, startPoint x: 346, startPoint y: 117, endPoint x: 333, endPoint y: 126, distance: 15.2
click at [349, 126] on td "Nisa Incirci,Murat Incirci,Ali Cetin Incirci" at bounding box center [371, 123] width 44 height 25
copy link "Murat Incirci"
drag, startPoint x: 336, startPoint y: 124, endPoint x: 347, endPoint y: 130, distance: 12.7
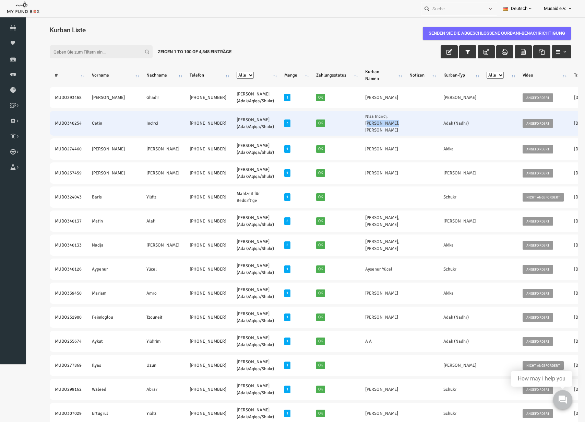
click at [349, 130] on td "Nisa Incirci,Murat Incirci,Ali Cetin Incirci" at bounding box center [371, 123] width 44 height 25
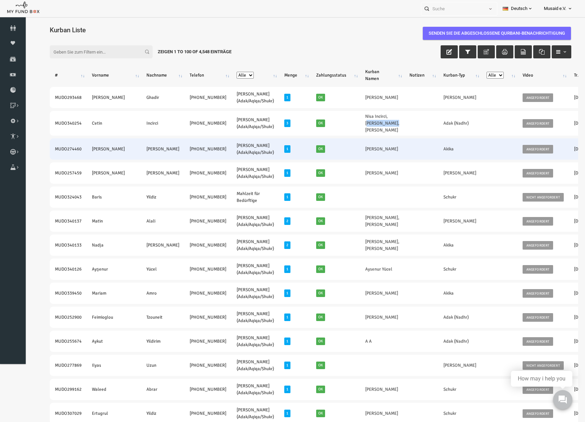
copy link "Ali Cetin Incirci"
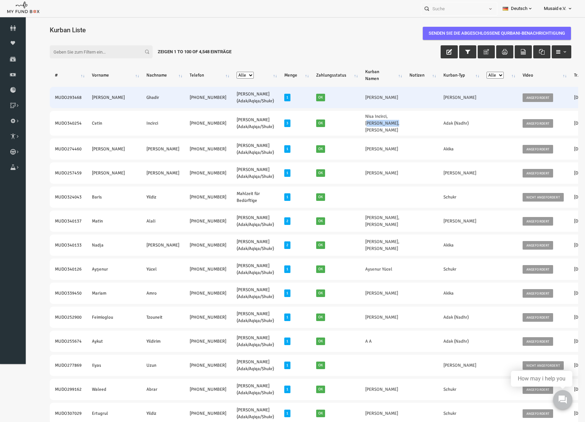
drag, startPoint x: 40, startPoint y: 98, endPoint x: 186, endPoint y: 103, distance: 145.9
click at [186, 103] on tr "MUDO293468 Hassan Ghadir +49 017647042988 Nafilah Kurban (Adak/Aqiqa/Shukr) 1 O…" at bounding box center [370, 97] width 665 height 21
copy tr "MUDO293468 Hassan Ghadir +49 017647042988"
drag, startPoint x: 318, startPoint y: 99, endPoint x: 331, endPoint y: 100, distance: 13.4
click at [349, 100] on td "Sara" at bounding box center [371, 97] width 44 height 21
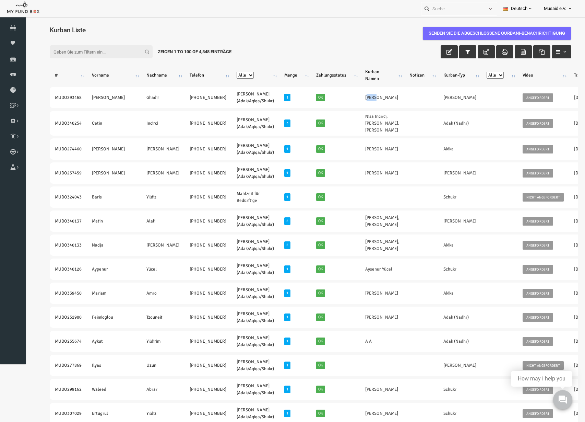
copy link "Sara"
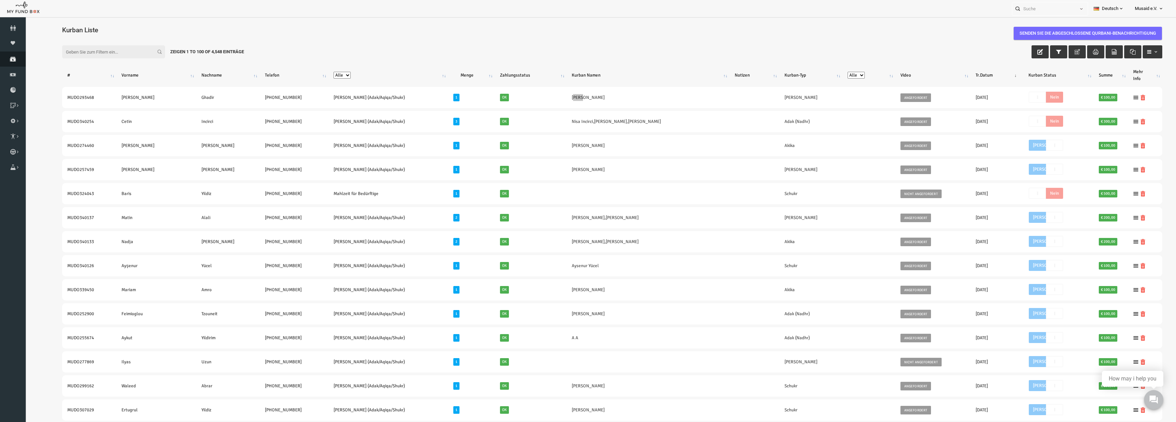
click at [12, 57] on icon at bounding box center [13, 58] width 26 height 5
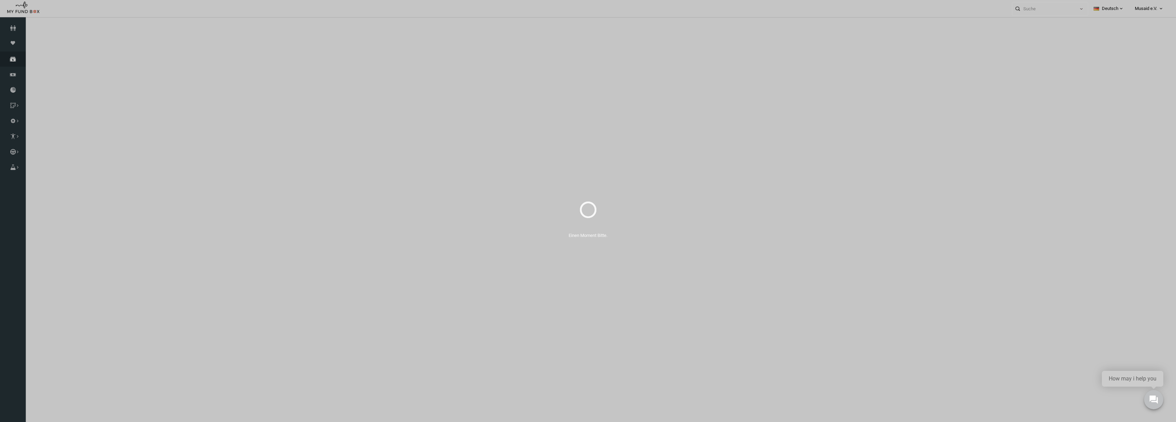
select select "100"
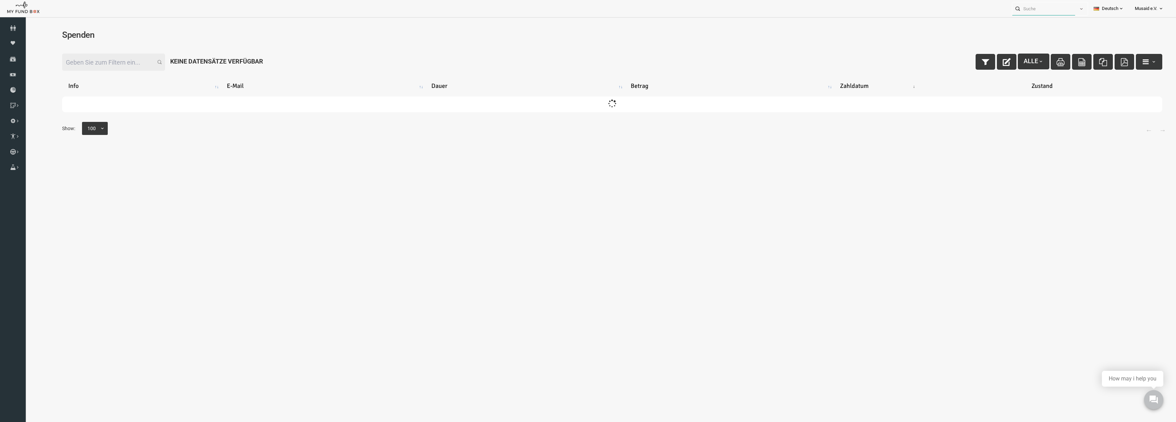
click at [1050, 7] on input "text" at bounding box center [1043, 8] width 63 height 13
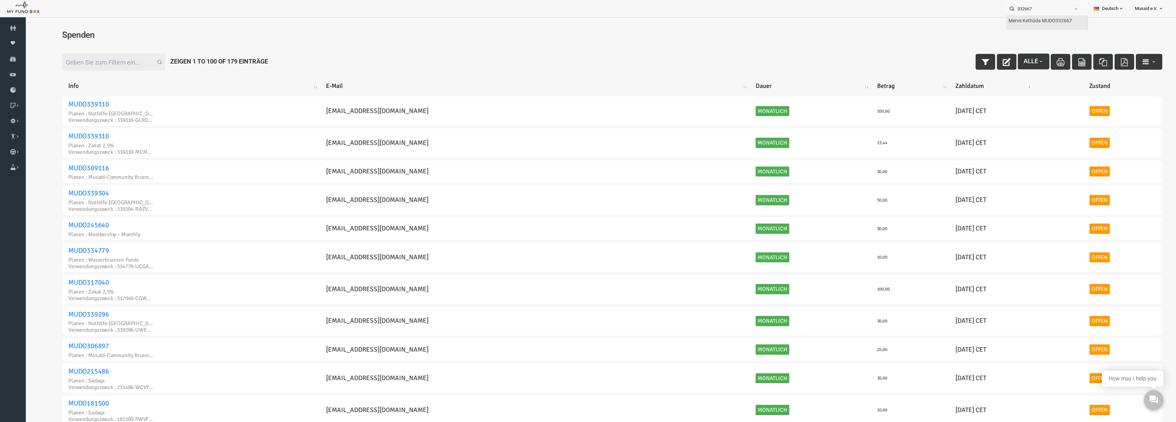
click at [1033, 19] on label "Merve Kethüda MUDO332667" at bounding box center [1039, 21] width 63 height 8
type input "Merve Kethüda MUDO332667"
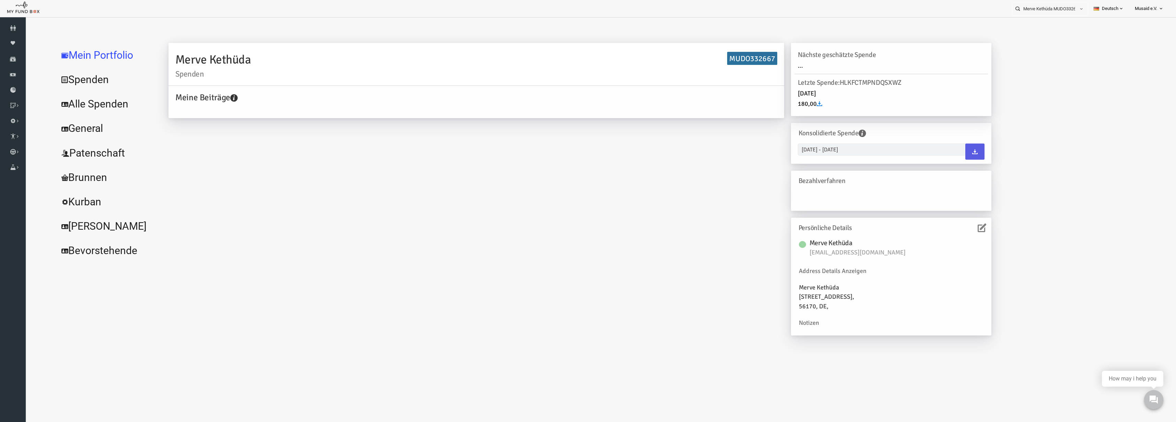
click at [98, 107] on link "Alle Spenden" at bounding box center [83, 104] width 103 height 25
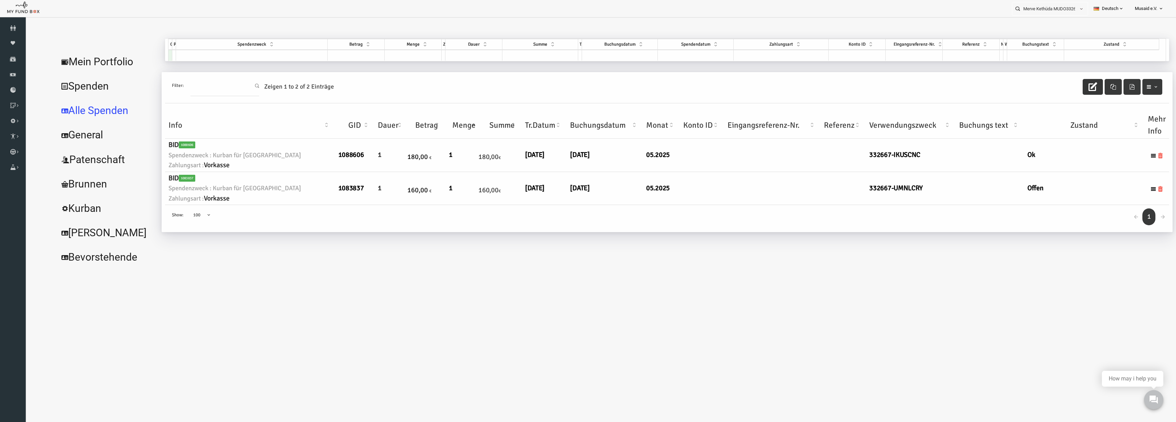
click at [1064, 88] on button "button" at bounding box center [1069, 87] width 20 height 16
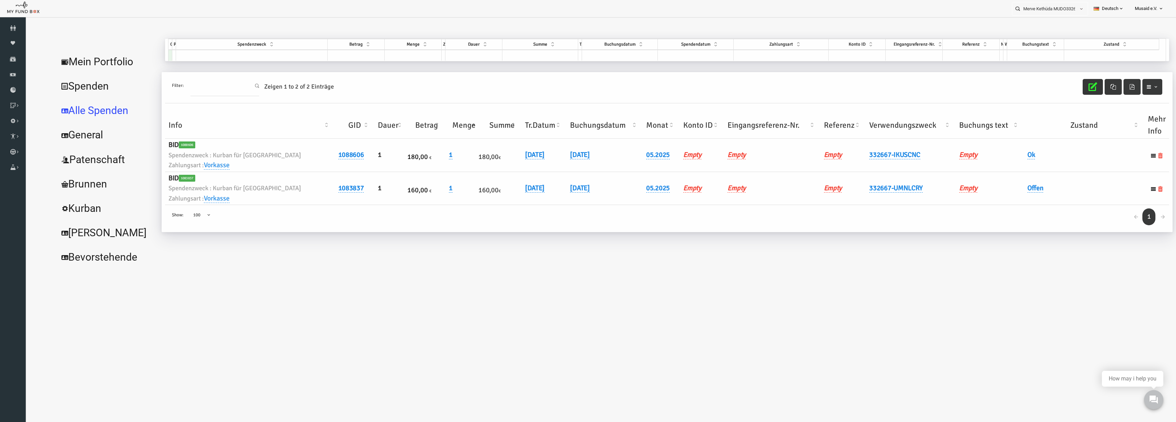
click at [1064, 88] on button "button" at bounding box center [1069, 87] width 20 height 16
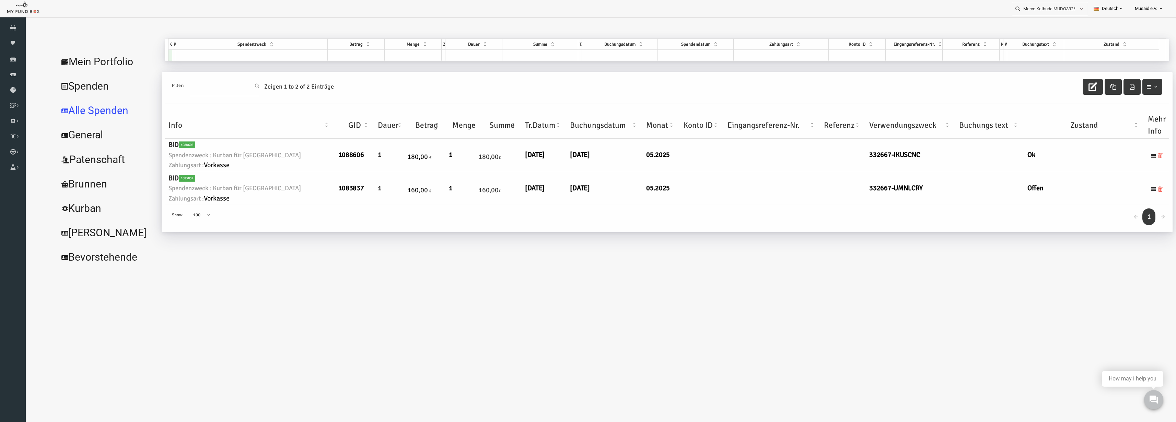
click at [67, 66] on link "Mein Portfolio" at bounding box center [83, 61] width 103 height 25
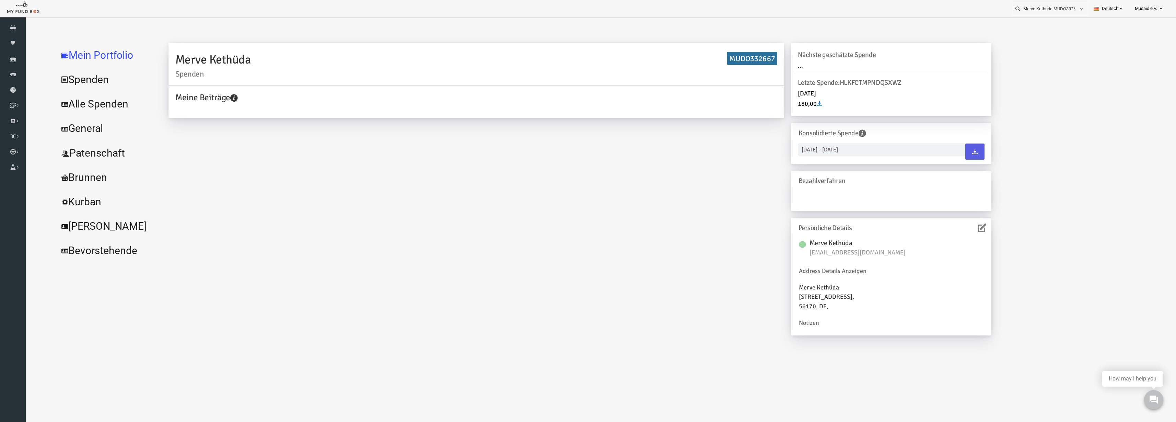
click at [70, 101] on link "Alle Spenden" at bounding box center [83, 104] width 103 height 25
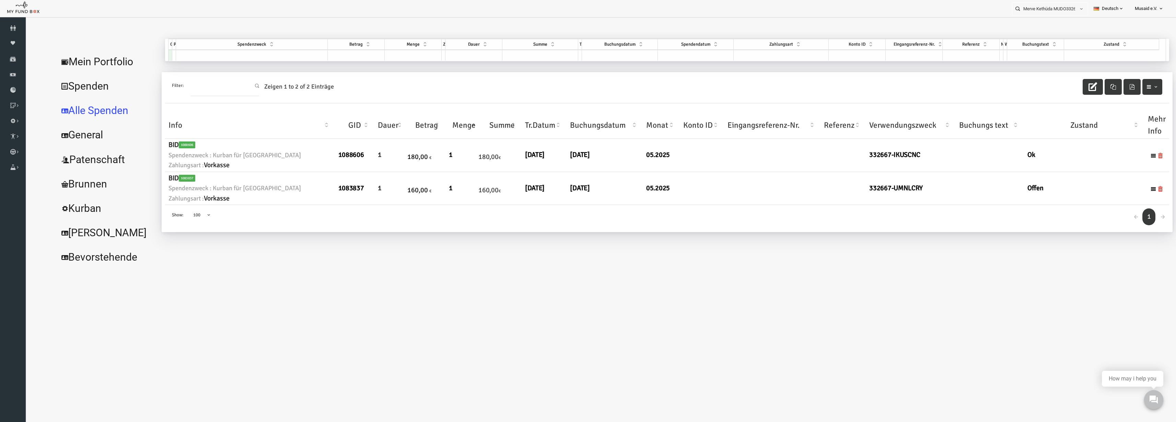
click at [70, 89] on link "Spenden" at bounding box center [83, 86] width 103 height 25
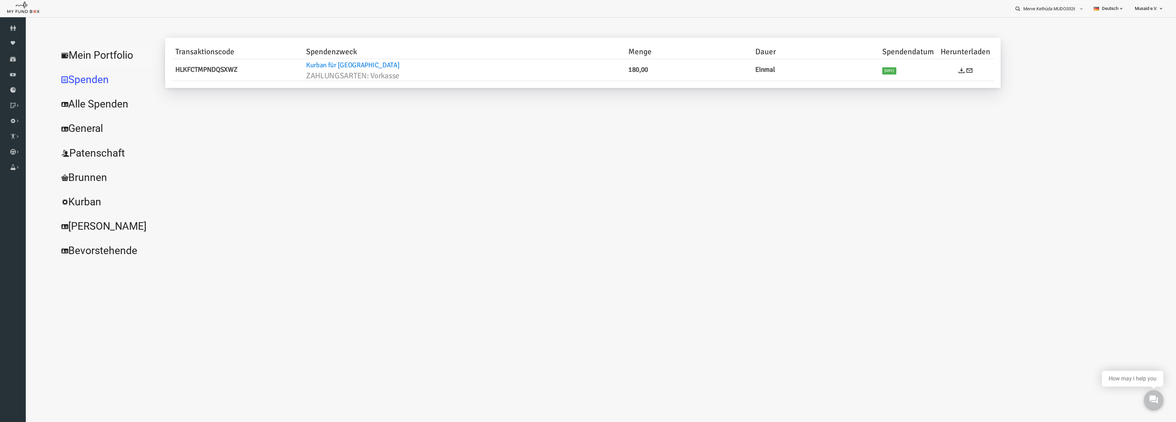
click at [72, 64] on link "Mein Portfolio" at bounding box center [83, 55] width 103 height 25
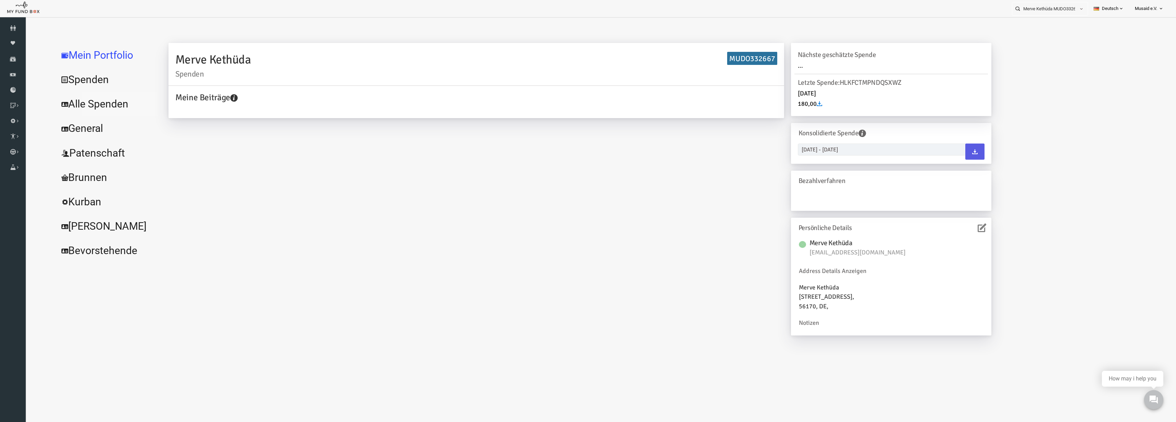
click at [76, 99] on link "Alle Spenden" at bounding box center [83, 104] width 103 height 25
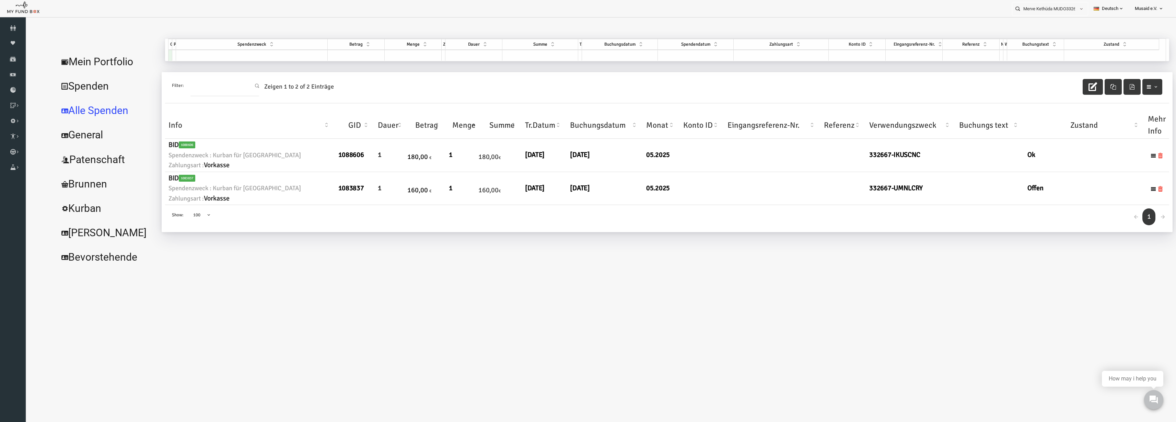
click at [77, 69] on link "Mein Portfolio" at bounding box center [83, 61] width 103 height 25
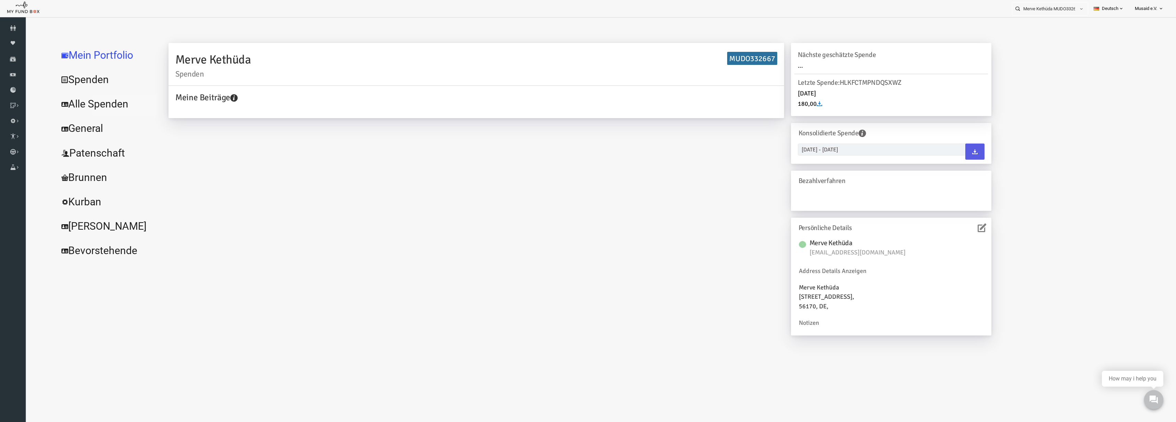
click at [86, 113] on link "Alle Spenden" at bounding box center [83, 104] width 103 height 25
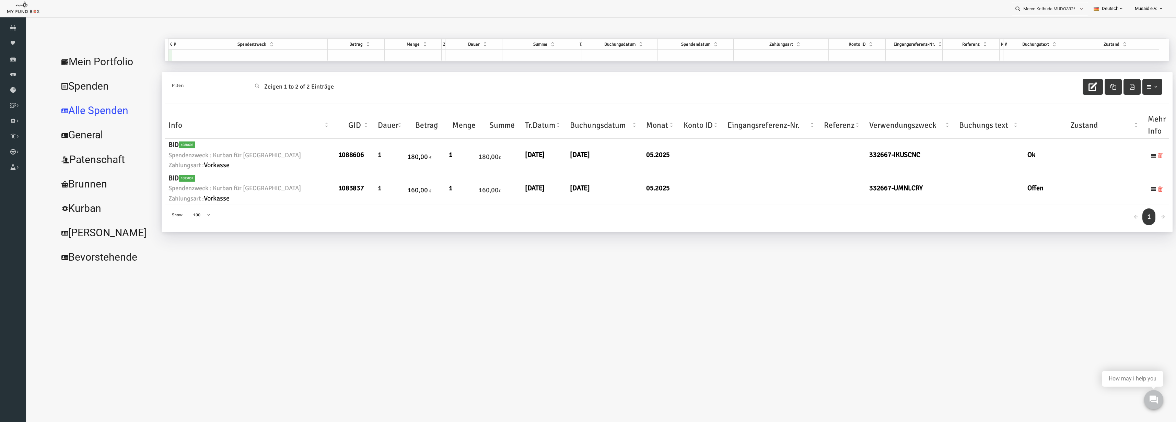
click at [88, 74] on link "Spenden" at bounding box center [83, 86] width 103 height 25
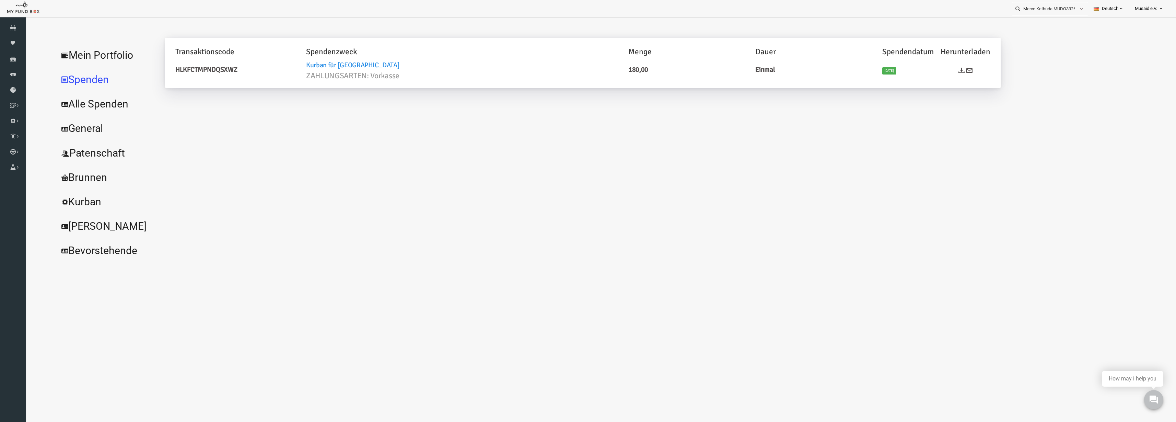
click at [93, 103] on link "Alle Spenden" at bounding box center [83, 104] width 103 height 25
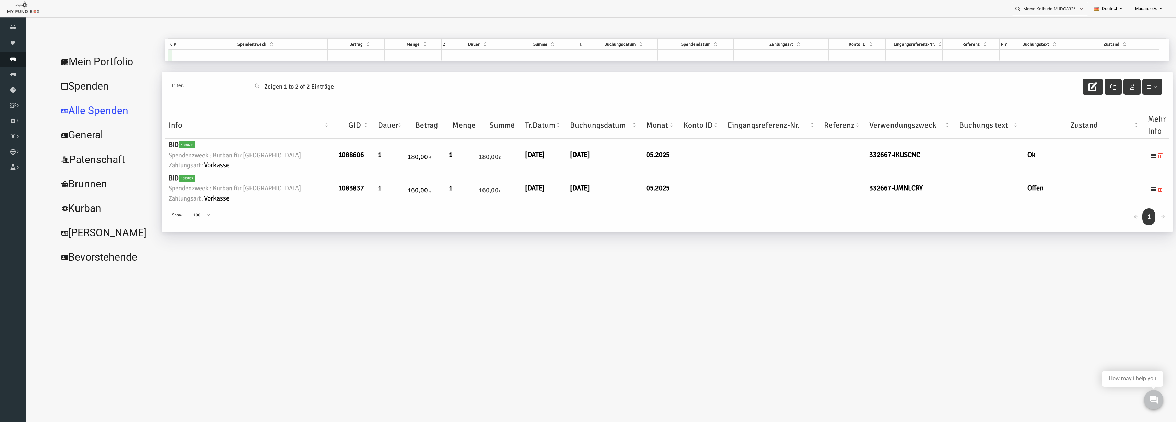
click at [14, 63] on link "Spenden" at bounding box center [13, 58] width 26 height 15
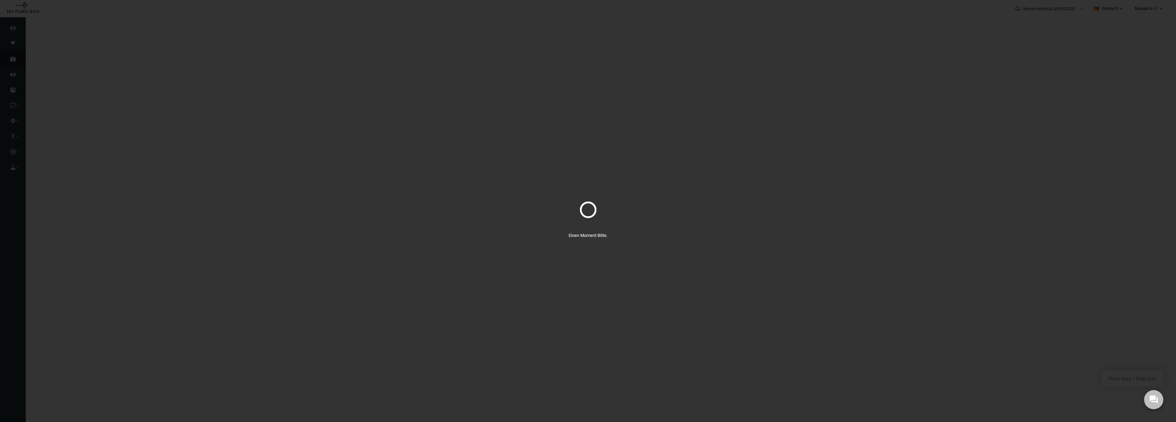
select select "100"
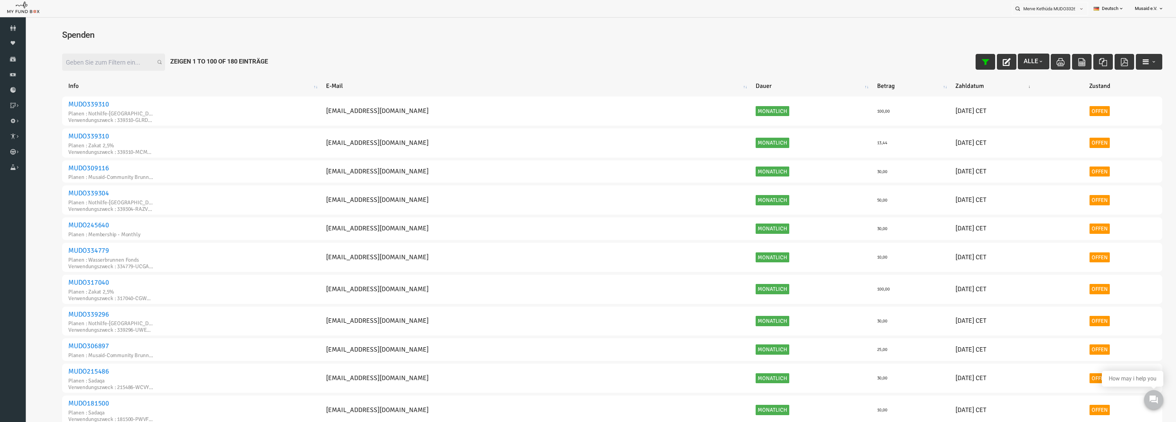
click at [960, 56] on button "button" at bounding box center [962, 62] width 20 height 16
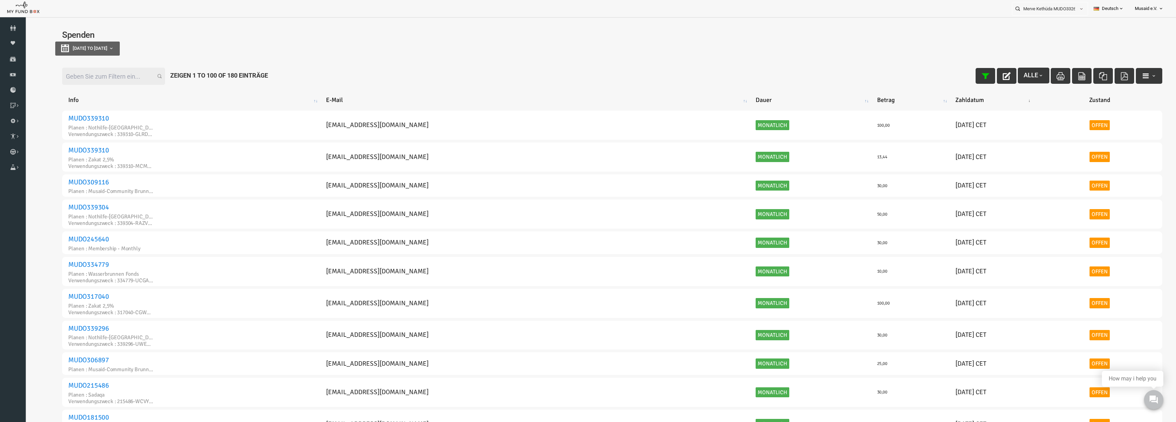
type input "[DATE]"
click at [69, 42] on button "[DATE] to [DATE]" at bounding box center [64, 49] width 65 height 14
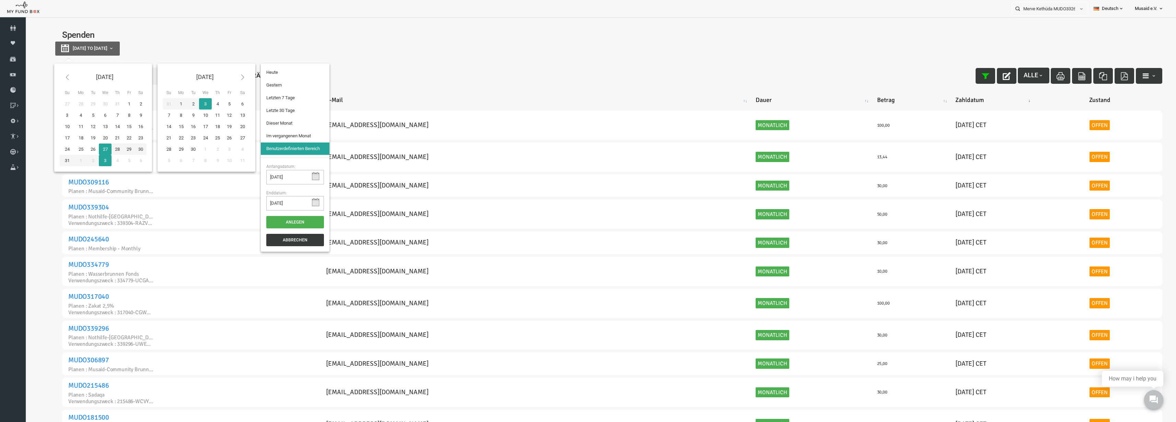
type input "[DATE]"
click at [279, 109] on li "Letzte 30 Tage" at bounding box center [272, 110] width 69 height 12
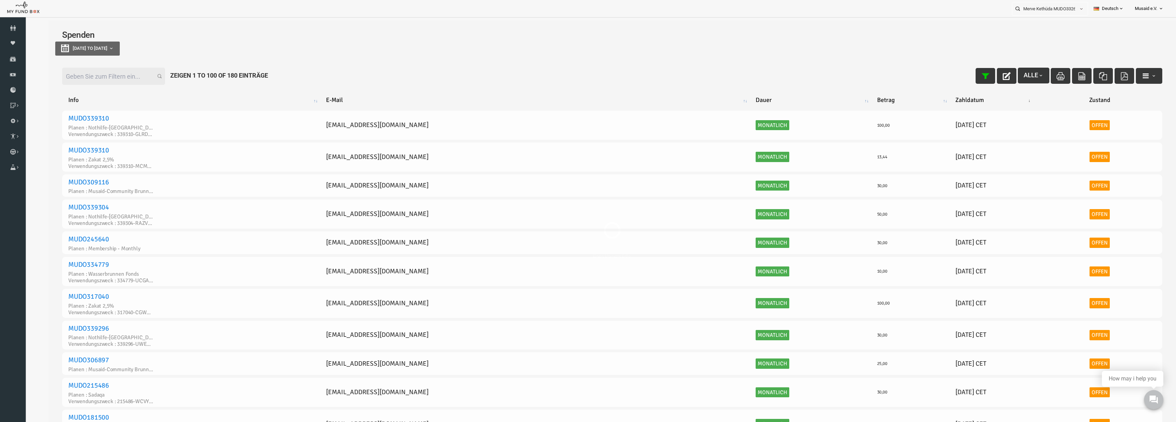
select select "100"
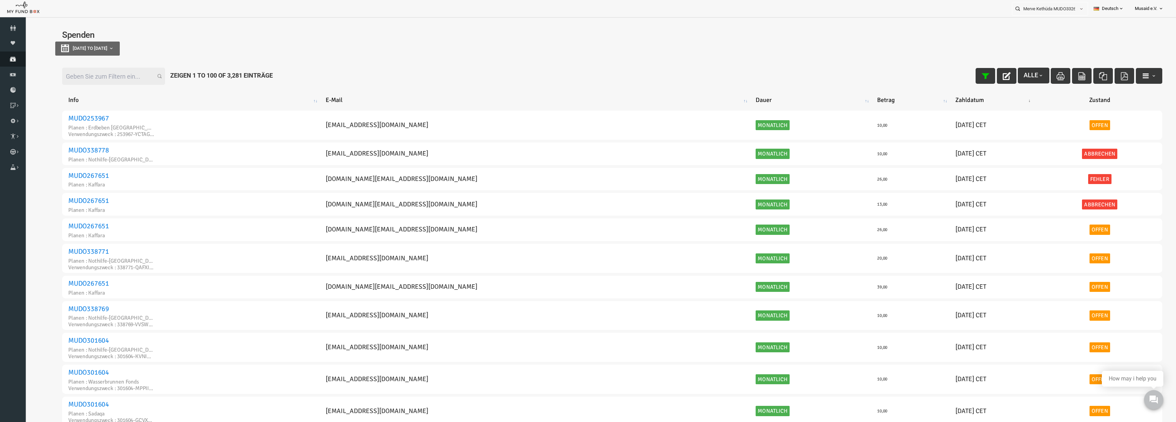
click at [7, 63] on link "Spenden" at bounding box center [13, 58] width 26 height 15
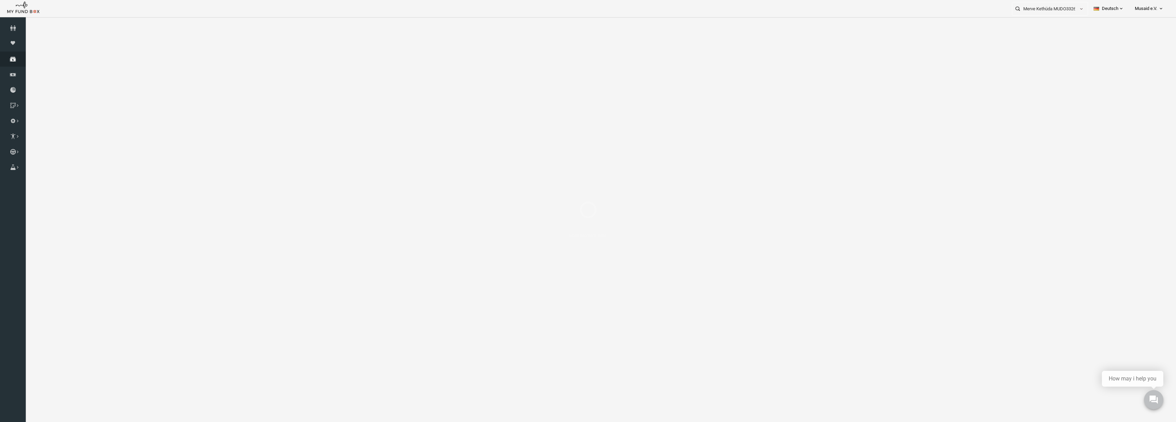
select select "100"
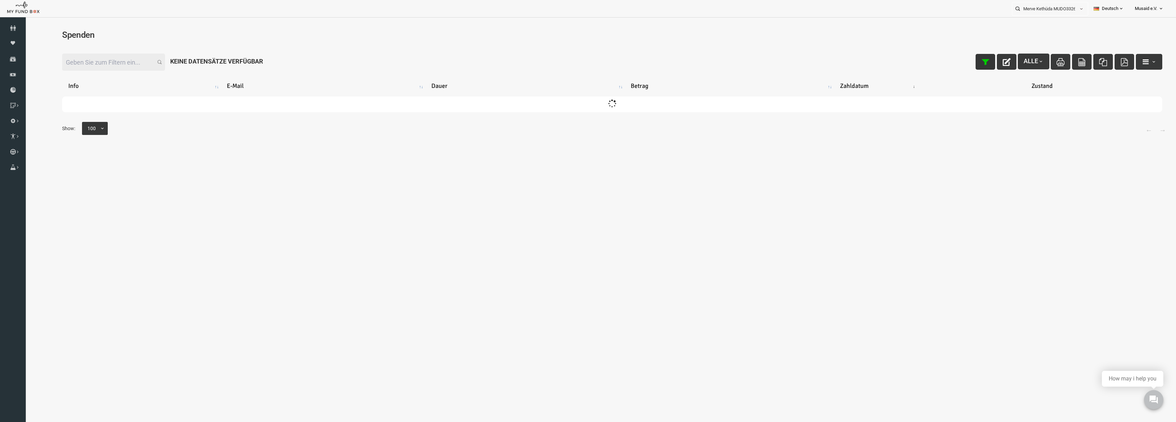
click at [958, 64] on icon "button" at bounding box center [962, 62] width 8 height 8
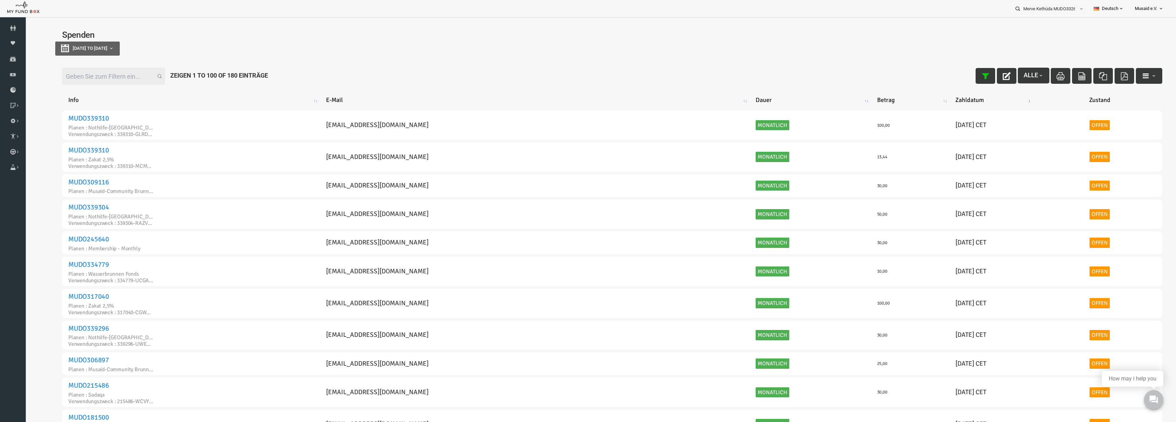
type input "[DATE]"
click at [90, 52] on button "[DATE] to [DATE]" at bounding box center [64, 49] width 65 height 14
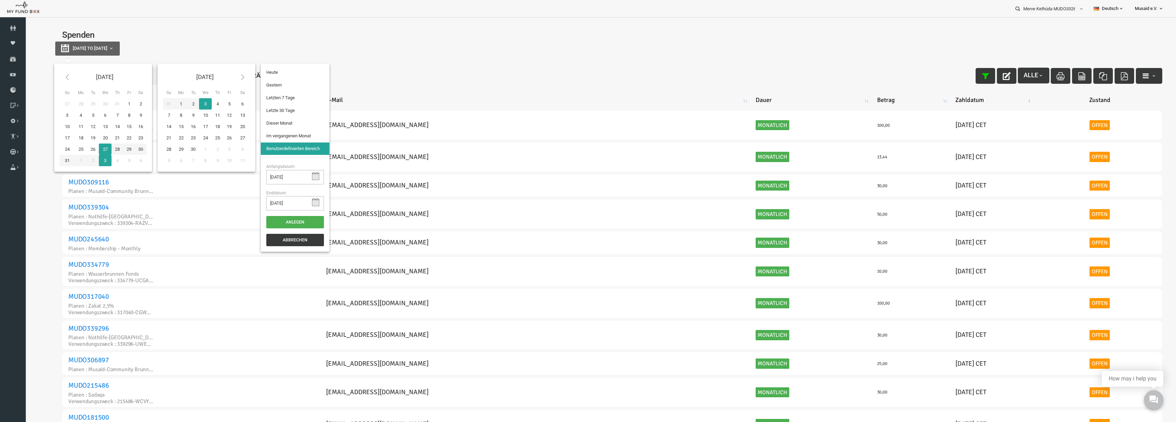
type input "[DATE]"
type input "01-08-2025"
type input "31-08-2025"
type input "[DATE]"
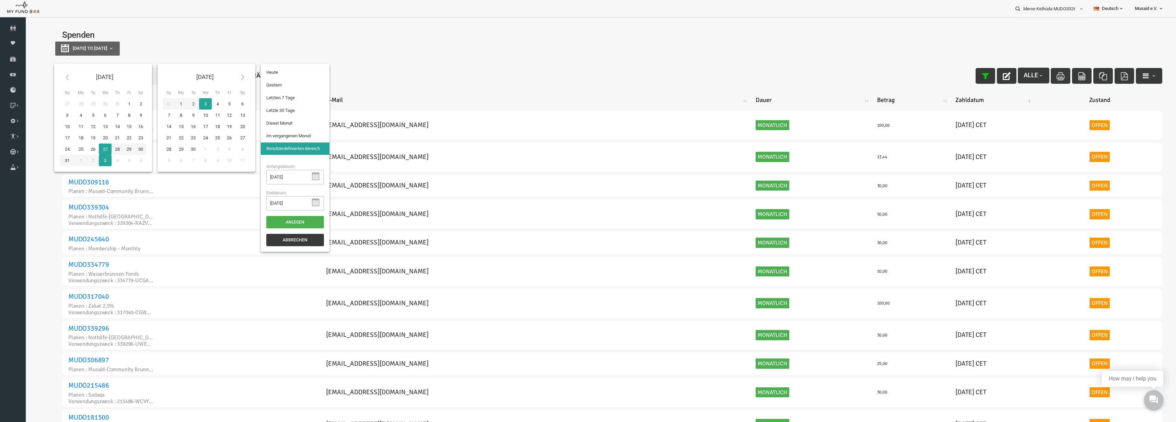
type input "[DATE]"
click at [274, 108] on li "Letzte 30 Tage" at bounding box center [272, 110] width 69 height 12
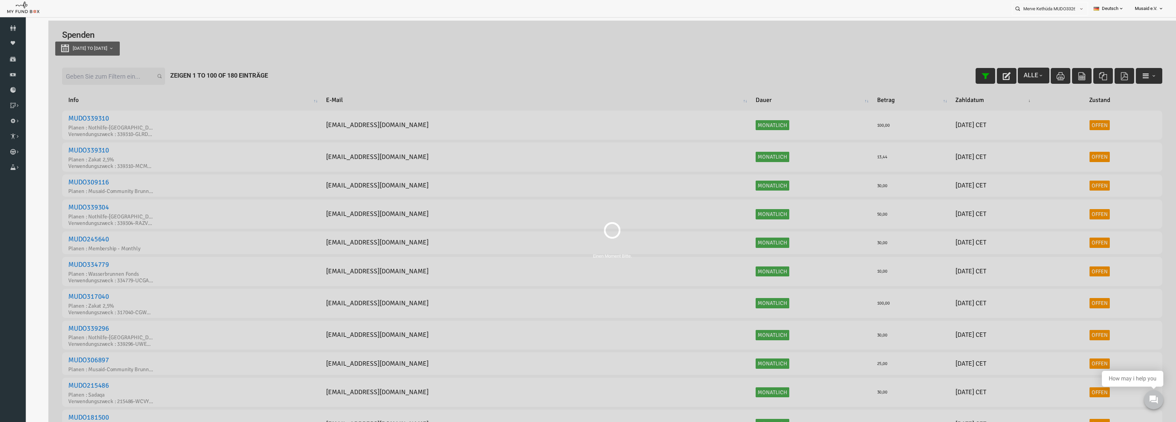
select select "100"
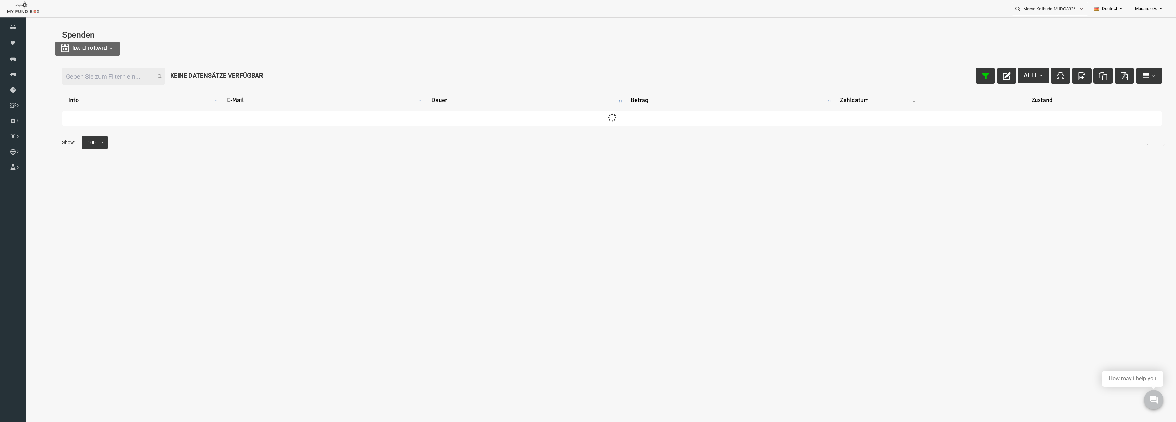
click at [94, 80] on input "Filter:" at bounding box center [90, 76] width 103 height 17
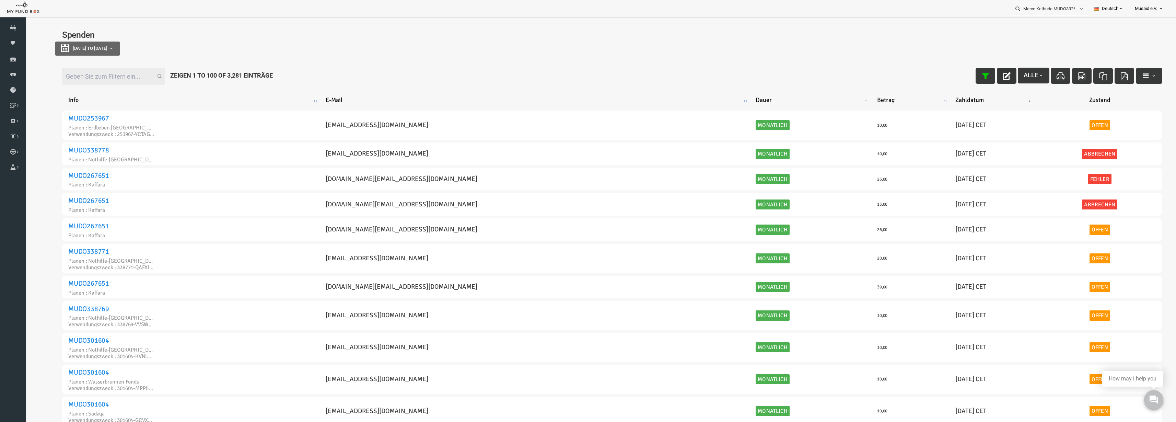
click at [980, 72] on icon "button" at bounding box center [984, 76] width 8 height 8
click at [980, 73] on icon "button" at bounding box center [984, 76] width 8 height 8
click at [980, 75] on icon "button" at bounding box center [984, 76] width 8 height 8
click at [44, 79] on input "Filter:" at bounding box center [90, 76] width 103 height 17
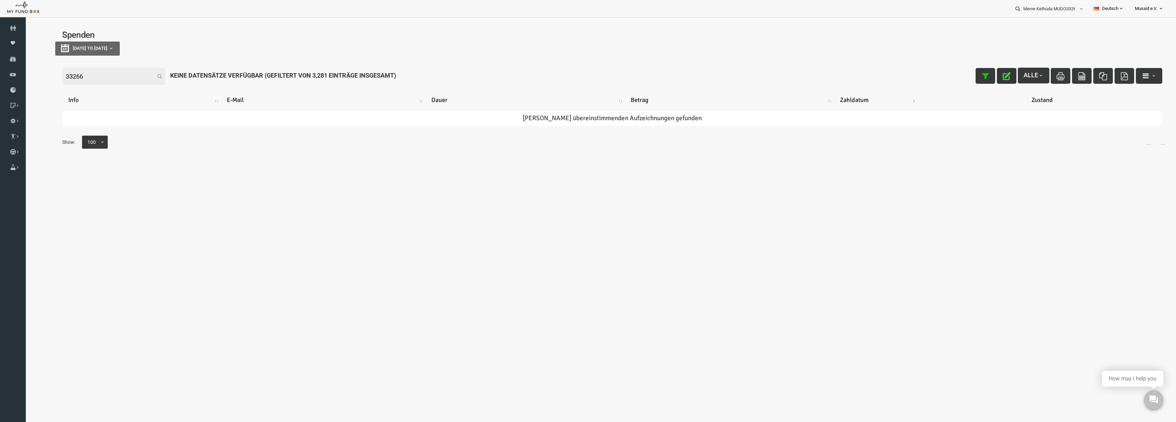
type input "332667"
click at [120, 81] on input "332667" at bounding box center [90, 76] width 103 height 17
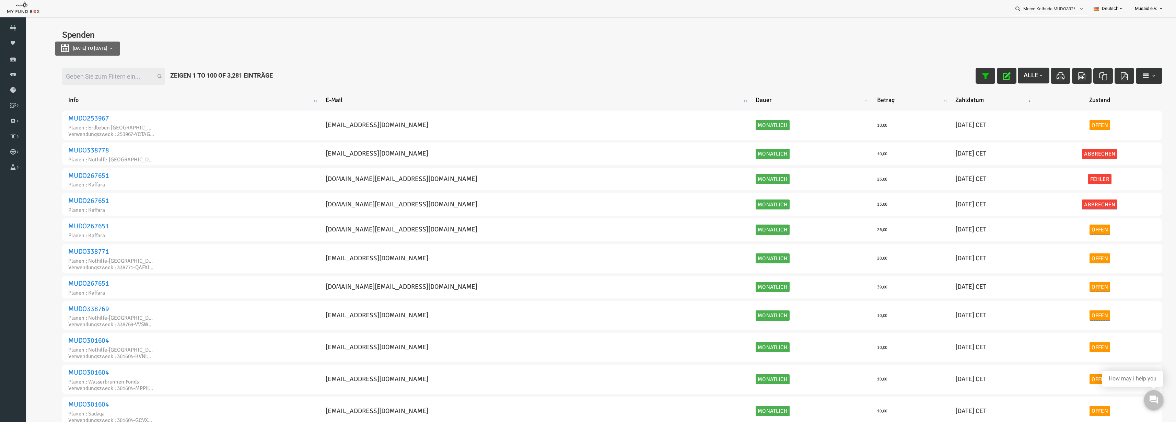
click at [1128, 73] on span "button" at bounding box center [1130, 75] width 5 height 5
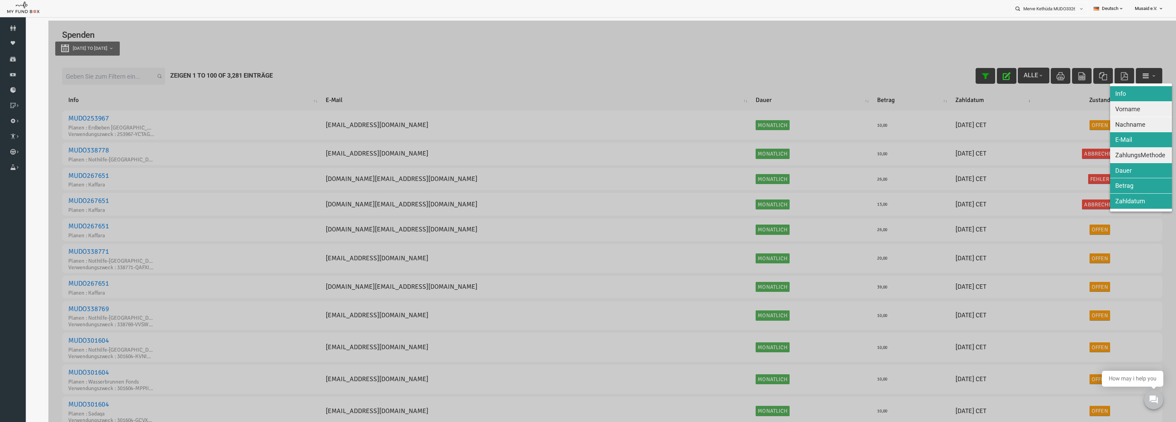
click at [1102, 122] on span "Nachname" at bounding box center [1107, 124] width 30 height 7
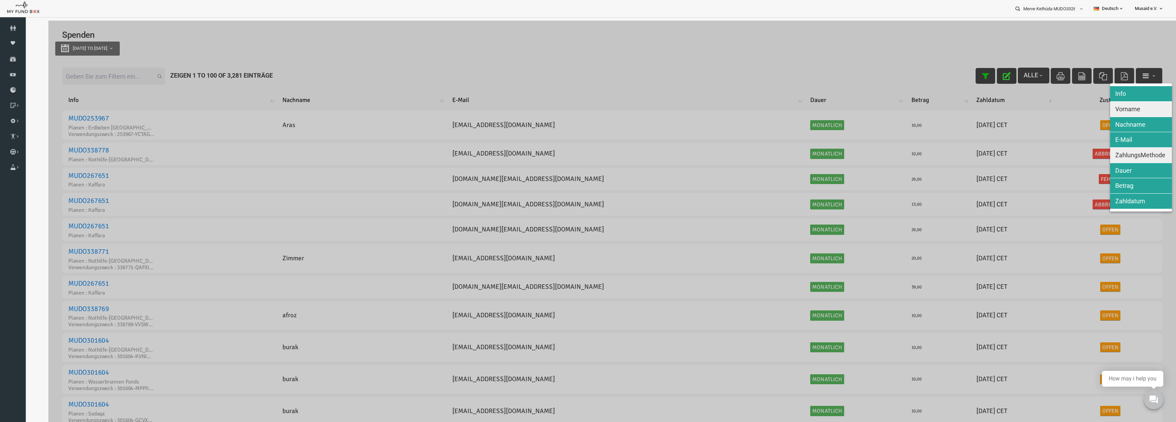
click at [1102, 112] on span "Vorname" at bounding box center [1104, 108] width 25 height 7
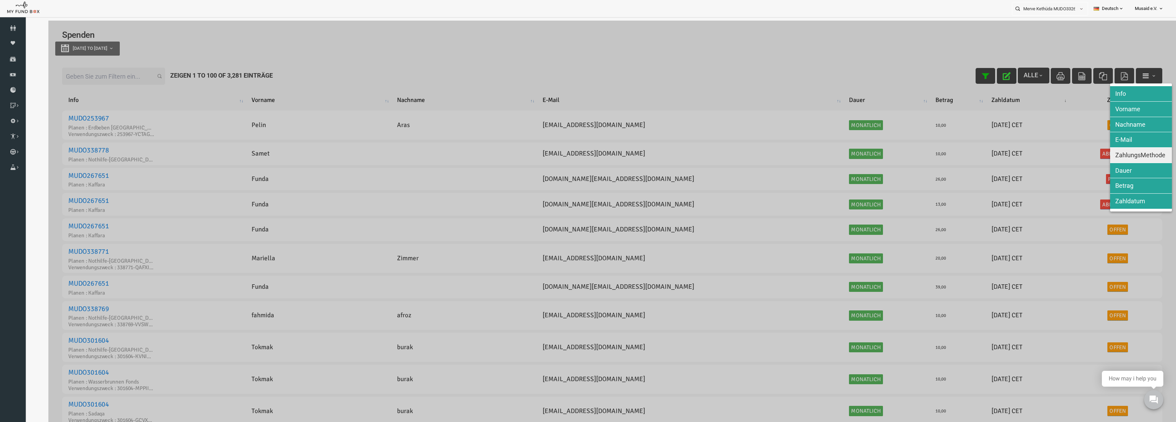
click at [1114, 156] on span "ZahlungsMethode" at bounding box center [1117, 154] width 50 height 7
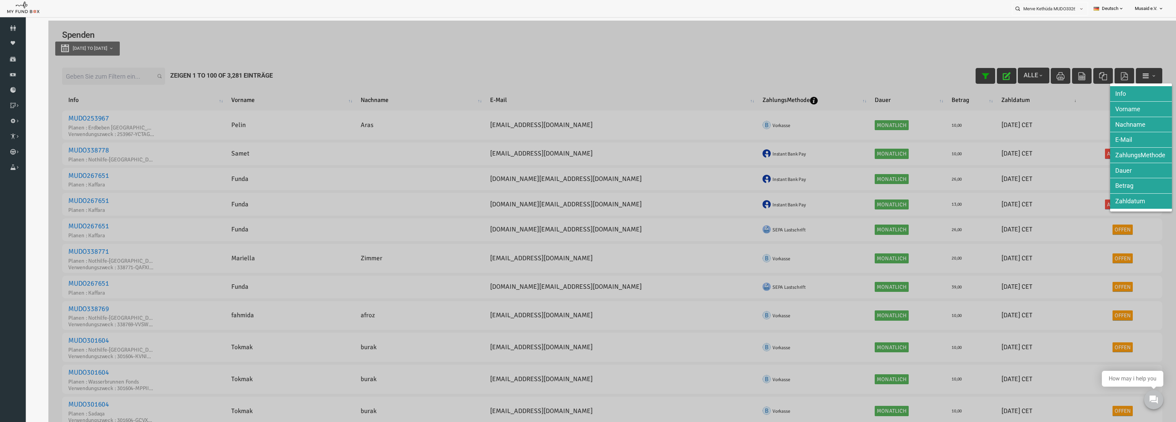
click at [298, 118] on div at bounding box center [588, 232] width 1127 height 422
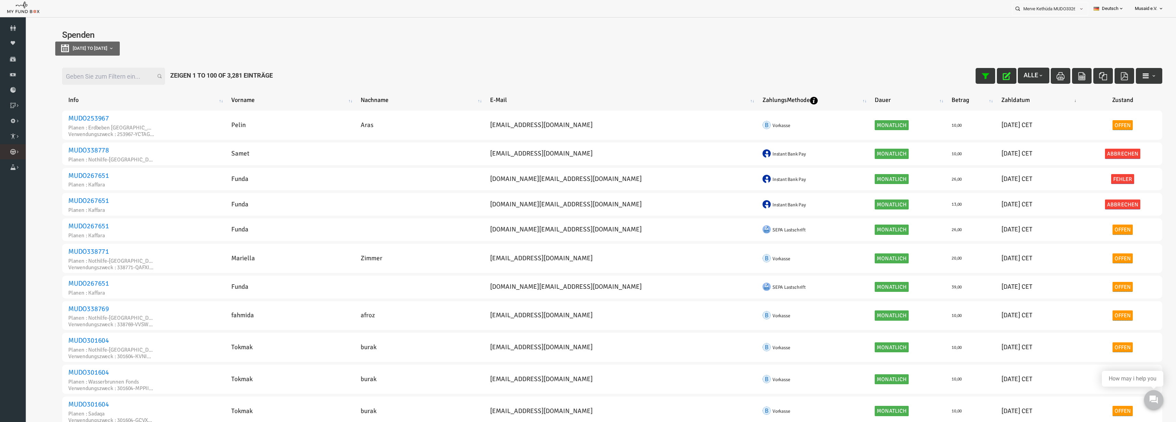
click at [0, 0] on link "Kurban Liste" at bounding box center [0, 0] width 0 height 0
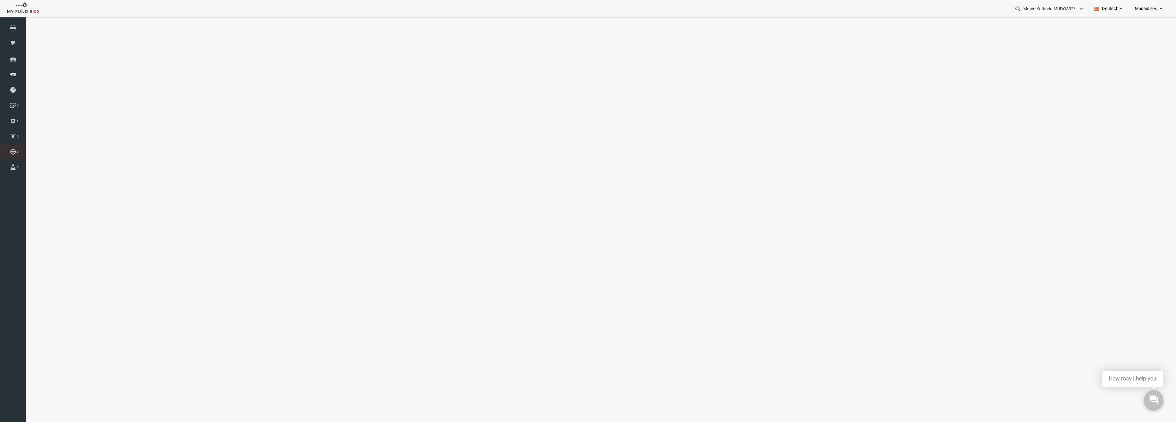
select select "100"
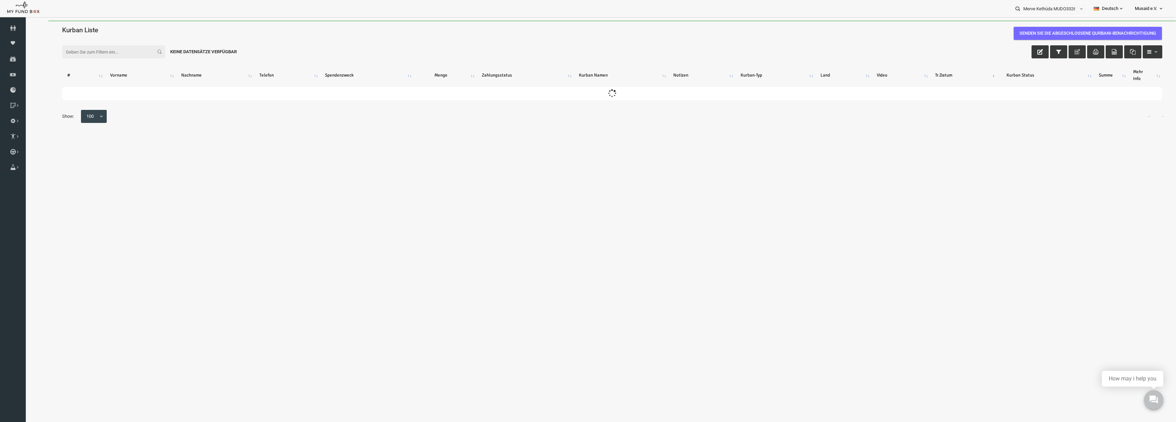
click at [100, 55] on input "Filter:" at bounding box center [90, 51] width 103 height 13
click at [0, 0] on link "Brunnen Liste" at bounding box center [0, 0] width 0 height 0
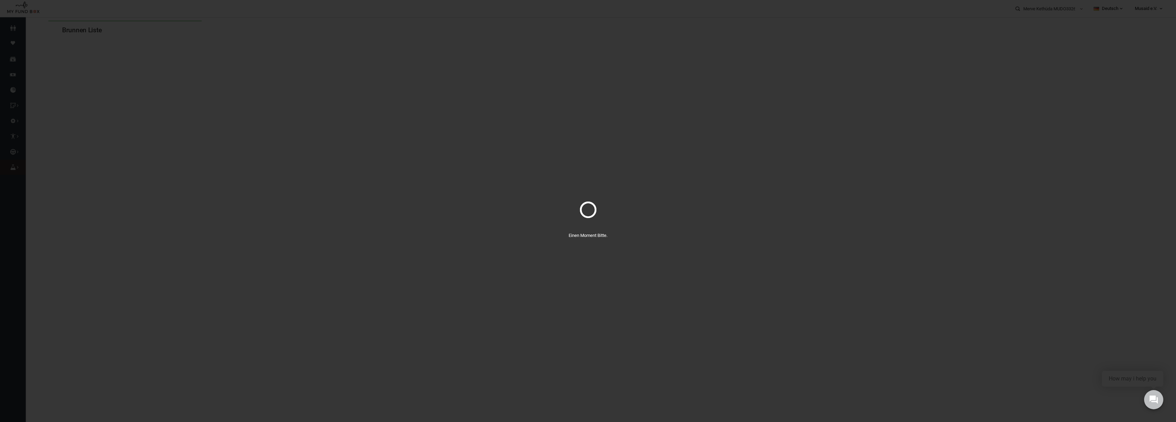
select select "100"
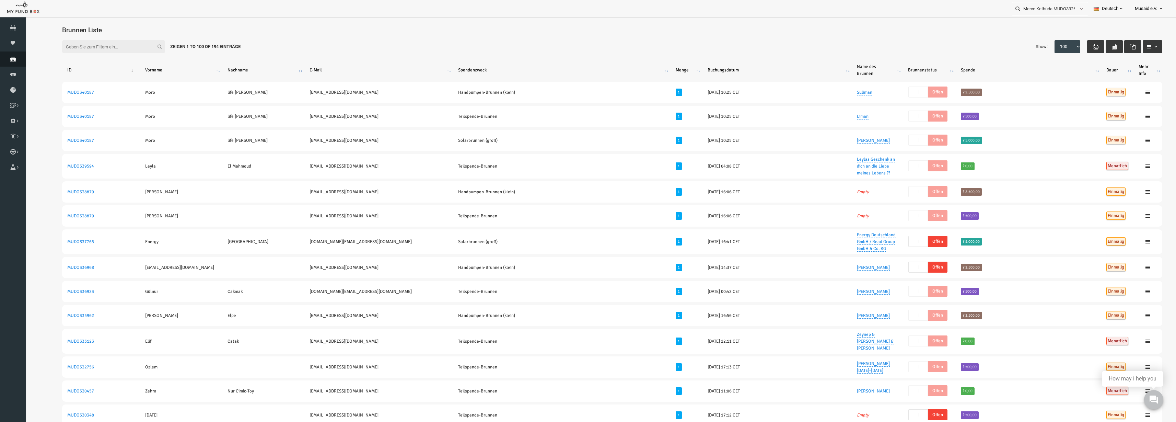
click at [7, 62] on link "Spenden" at bounding box center [13, 58] width 26 height 15
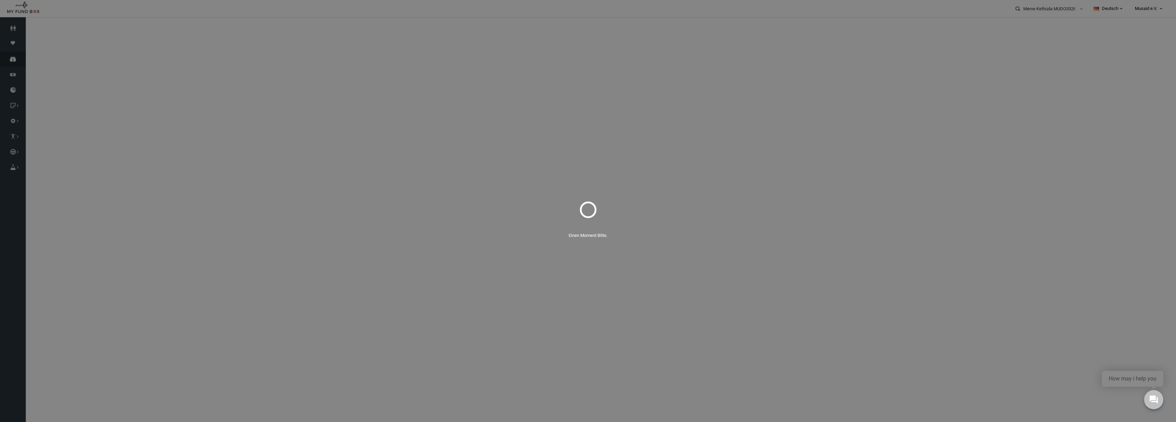
select select "100"
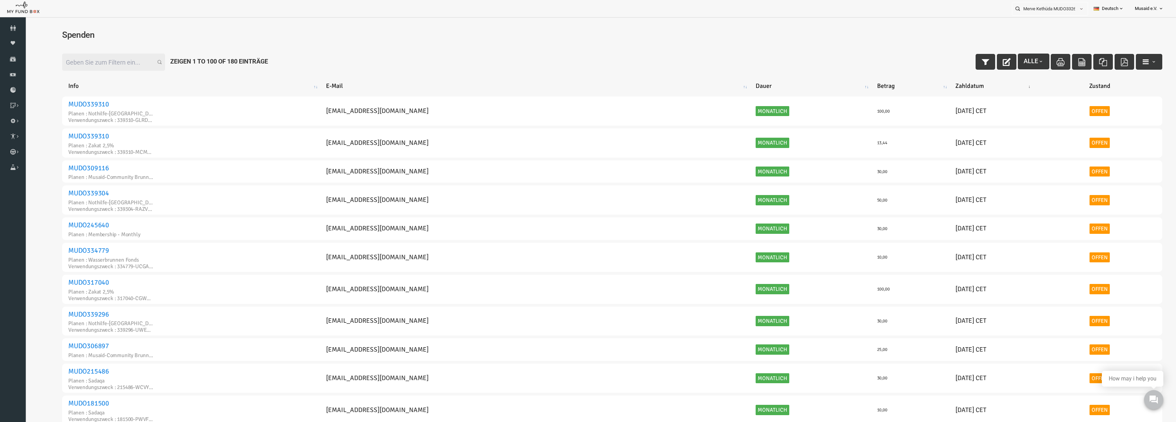
click at [961, 70] on div "Filter: Alle Zeigen 1 to 100 of 180 Einträge" at bounding box center [589, 62] width 1114 height 31
click at [954, 66] on button "button" at bounding box center [962, 62] width 20 height 16
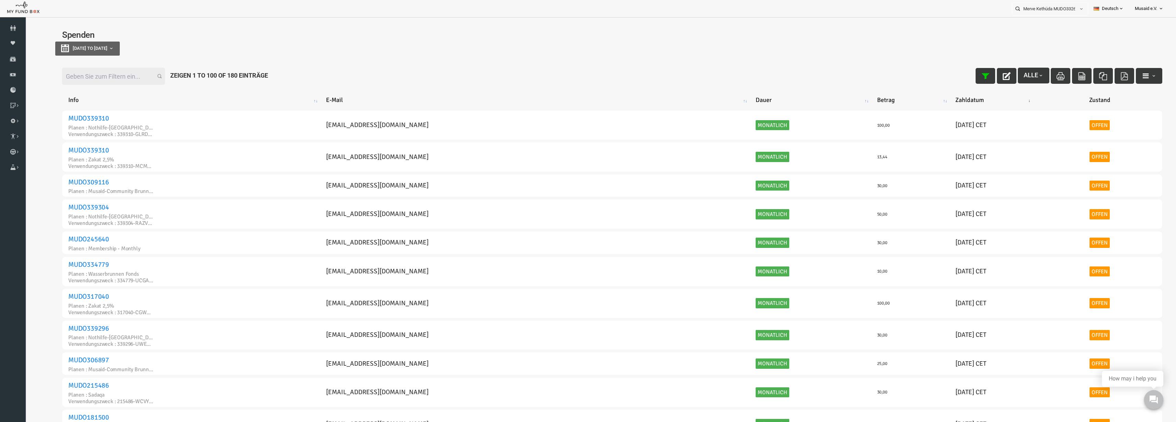
type input "[DATE]"
drag, startPoint x: 84, startPoint y: 55, endPoint x: 91, endPoint y: 48, distance: 10.4
click at [84, 54] on button "[DATE] to [DATE]" at bounding box center [64, 49] width 65 height 14
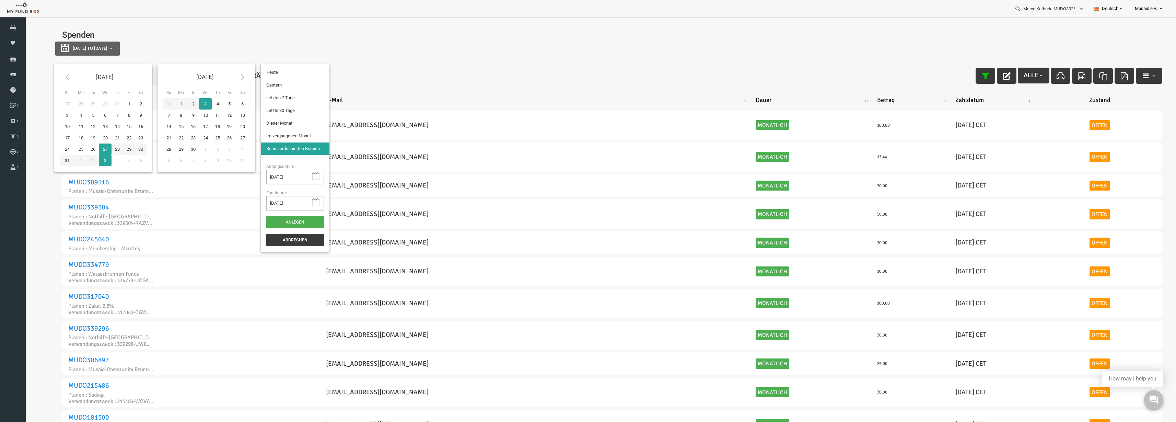
type input "[DATE]"
click at [273, 113] on li "Letzte 30 Tage" at bounding box center [272, 110] width 69 height 12
select select "100"
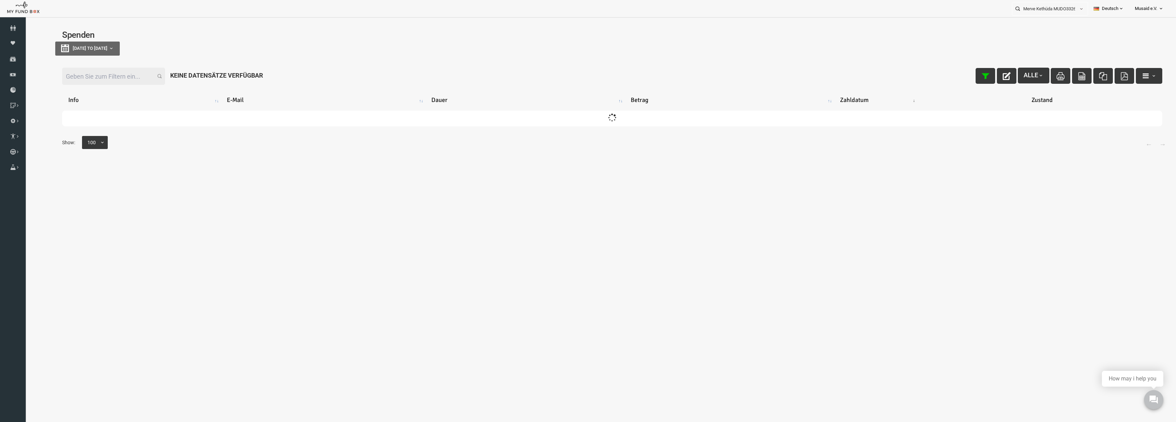
click at [73, 78] on input "Filter:" at bounding box center [90, 76] width 103 height 17
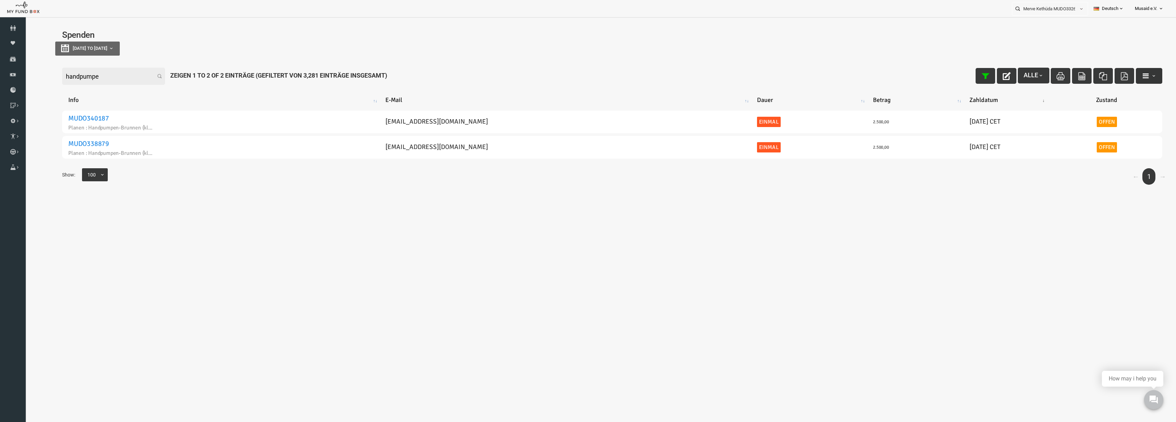
type input "handpumpe"
click at [1117, 70] on button "button" at bounding box center [1126, 76] width 26 height 16
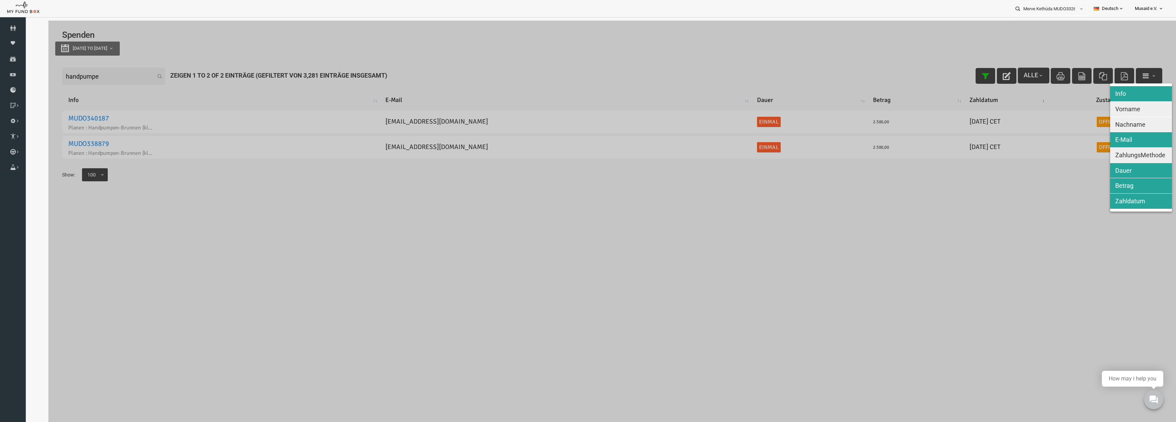
click at [1106, 121] on span "Nachname" at bounding box center [1107, 124] width 30 height 7
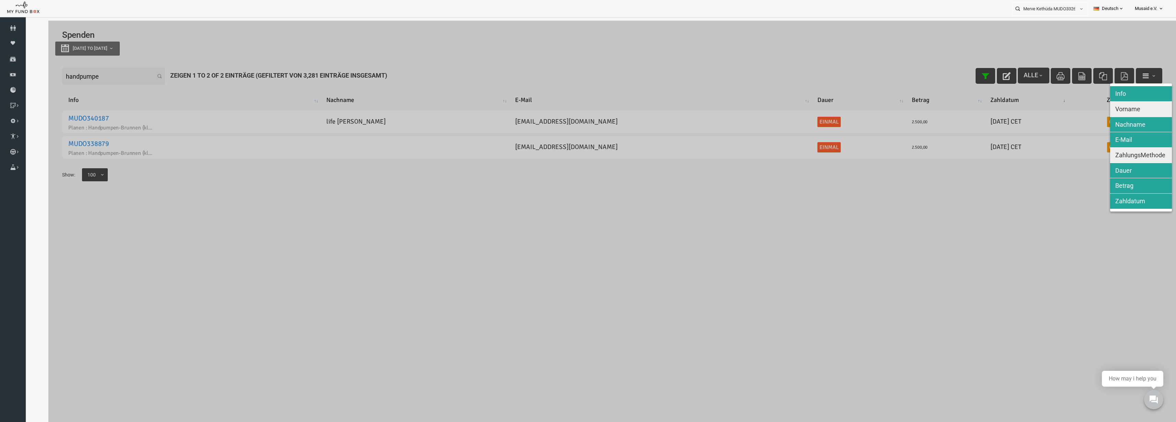
drag, startPoint x: 1108, startPoint y: 113, endPoint x: 1103, endPoint y: 157, distance: 44.5
click at [1108, 116] on button "Vorname" at bounding box center [1118, 109] width 62 height 15
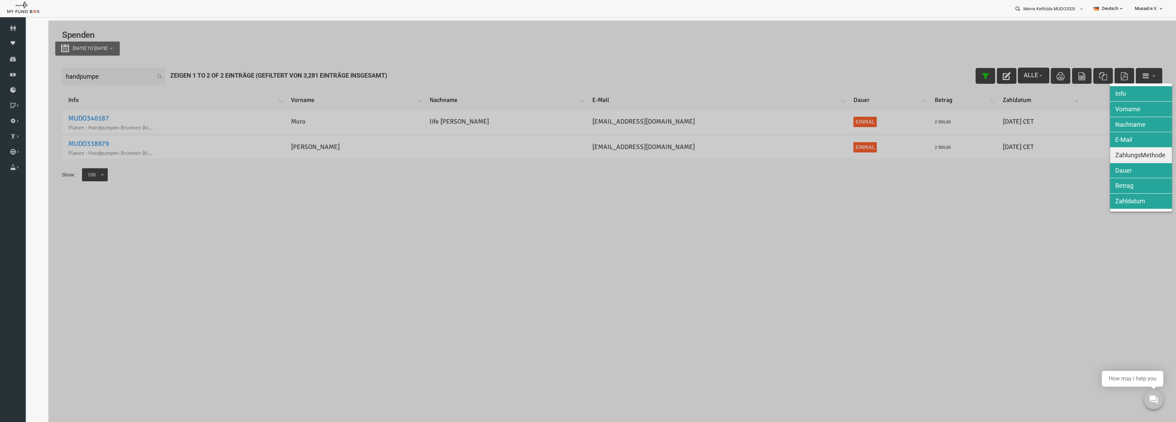
click at [1108, 157] on span "ZahlungsMethode" at bounding box center [1117, 154] width 50 height 7
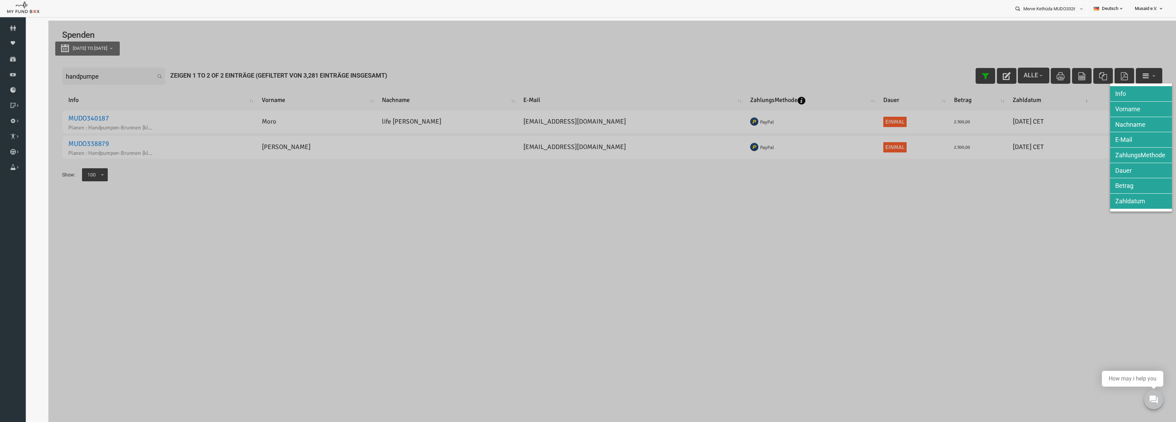
click at [1019, 157] on div at bounding box center [588, 232] width 1127 height 422
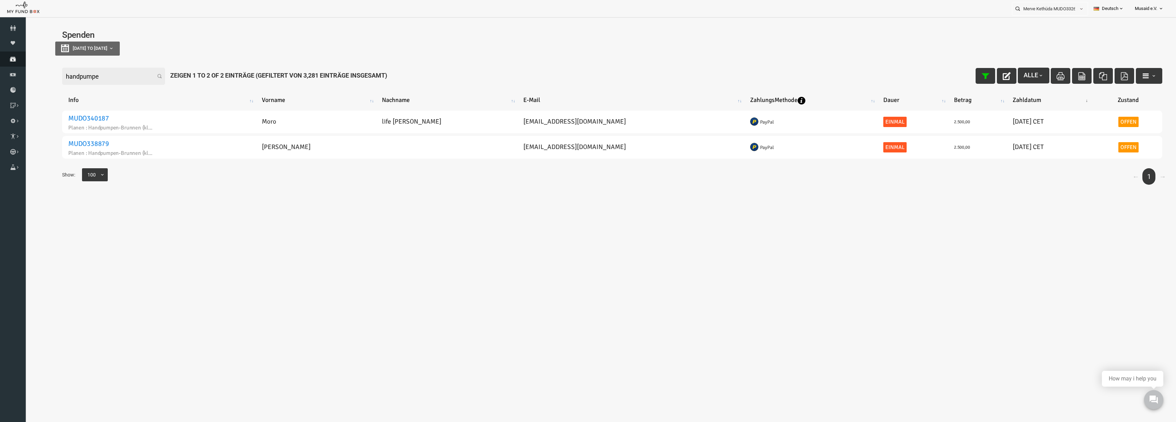
click at [11, 59] on icon at bounding box center [13, 58] width 26 height 5
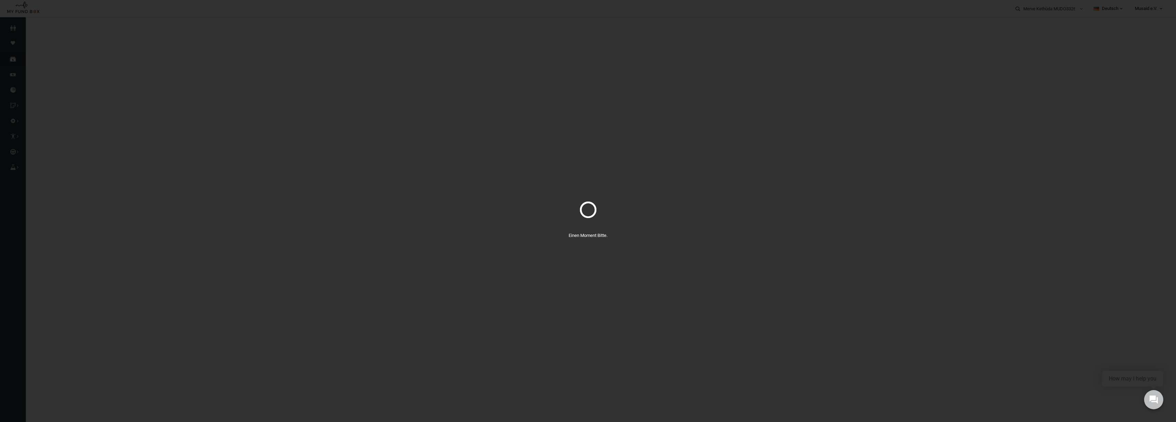
select select "100"
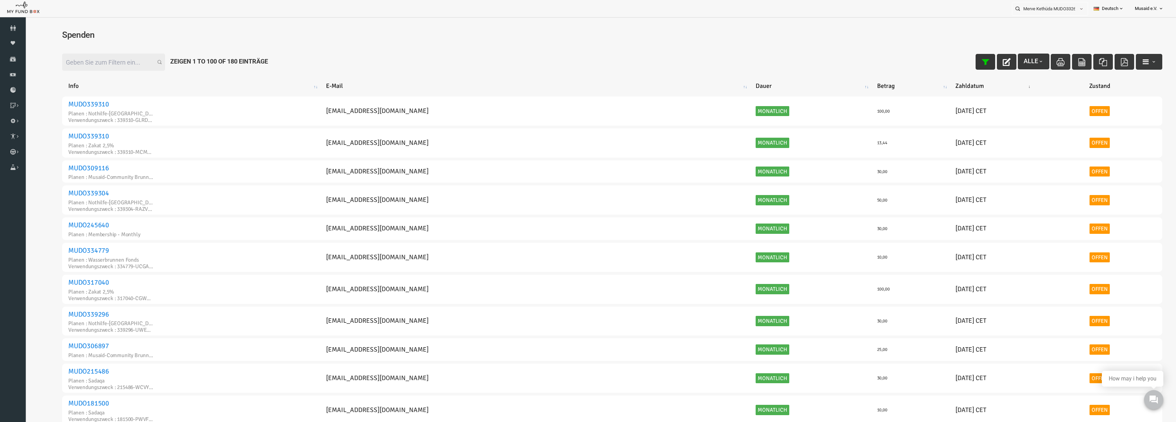
click at [959, 63] on icon "button" at bounding box center [962, 62] width 8 height 8
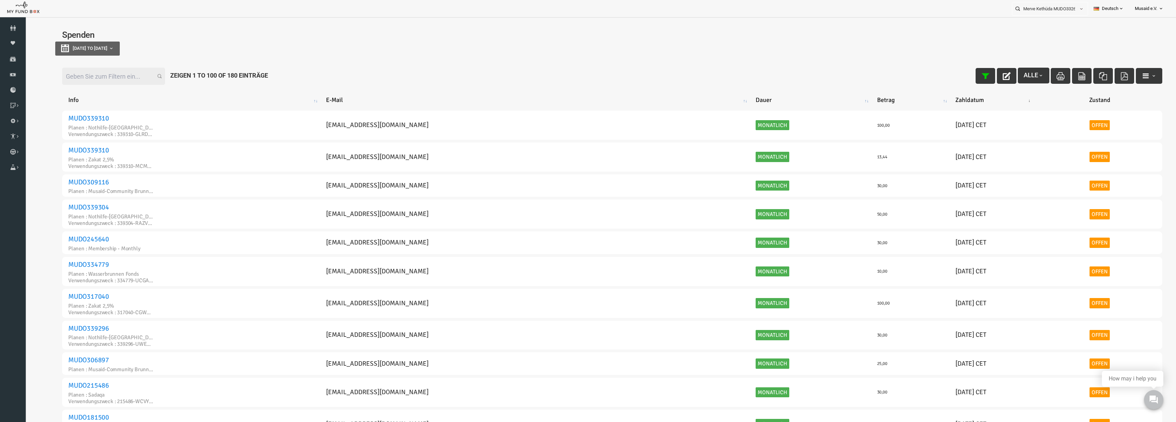
type input "[DATE]"
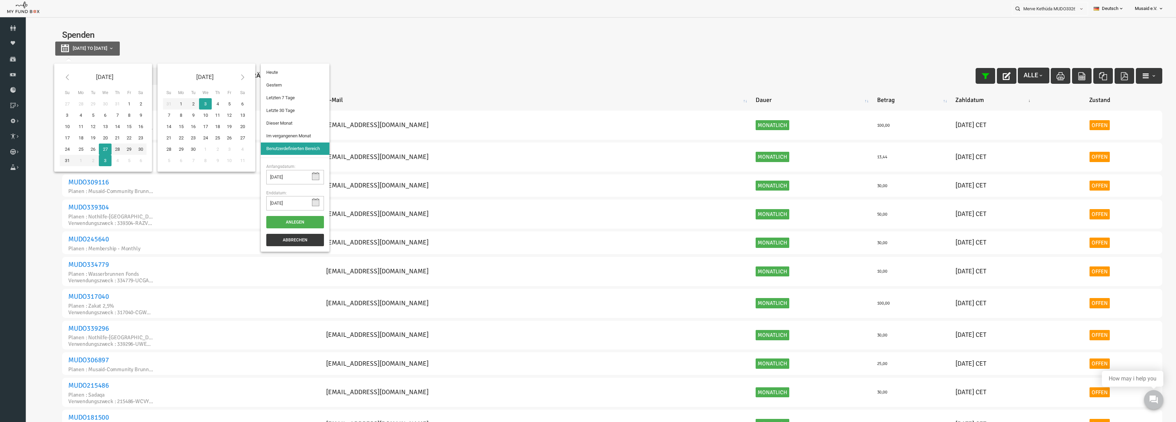
click at [57, 52] on button "[DATE] to [DATE]" at bounding box center [64, 49] width 65 height 14
type input "26-08-2025"
type input "[DATE]"
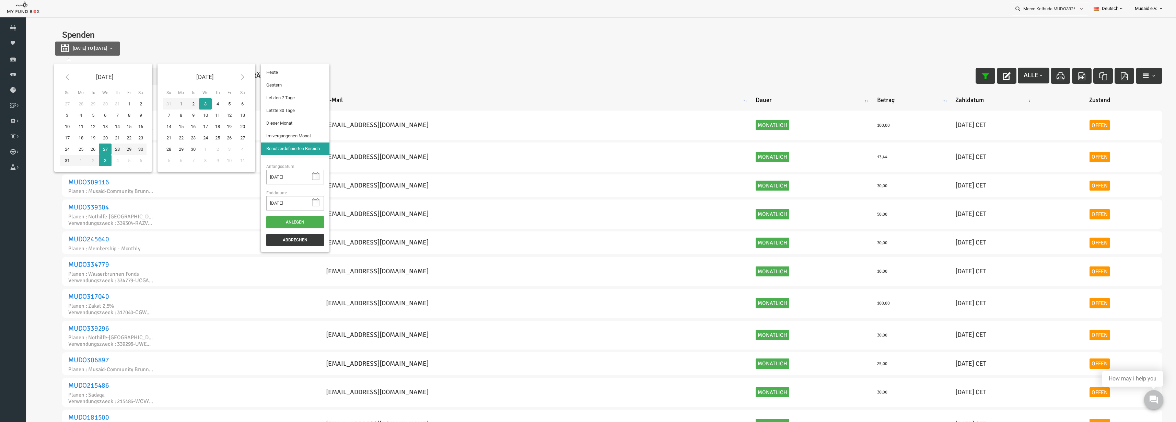
type input "[DATE]"
type input "01-08-2025"
type input "31-08-2025"
type input "[DATE]"
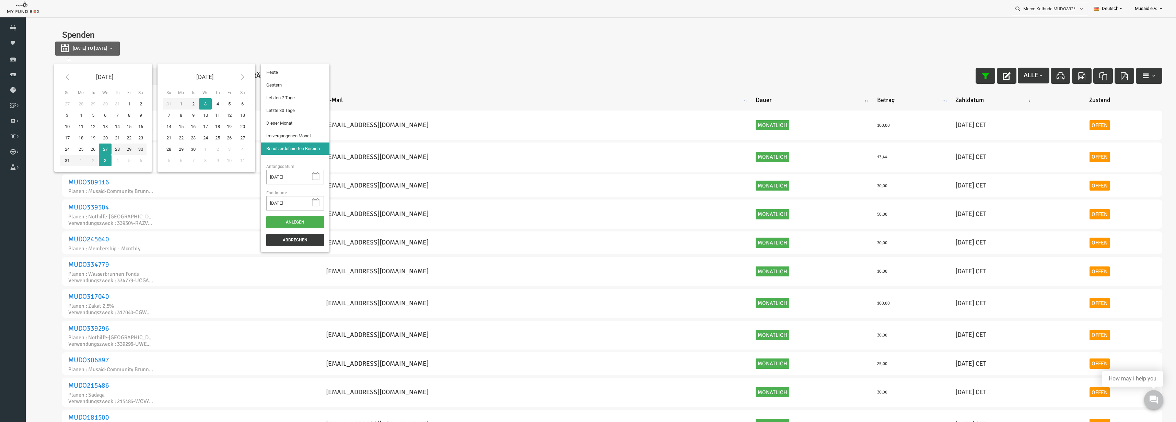
type input "[DATE]"
click at [278, 113] on li "Letzte 30 Tage" at bounding box center [272, 110] width 69 height 12
select select "100"
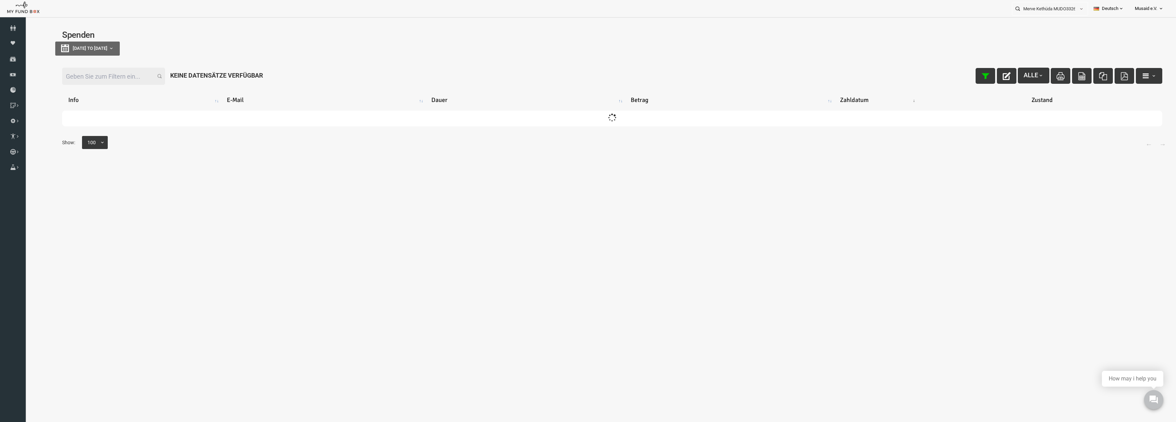
click at [96, 63] on div "Filter: Alle Keine Datensätze verfügbar" at bounding box center [589, 76] width 1114 height 31
click at [98, 71] on input "Filter:" at bounding box center [90, 76] width 103 height 17
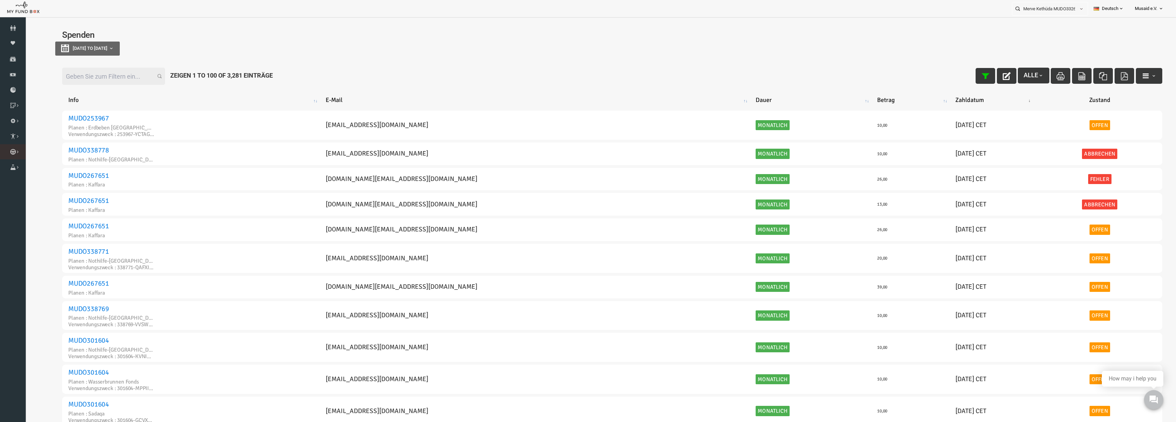
click at [0, 0] on link "Kurban Liste" at bounding box center [0, 0] width 0 height 0
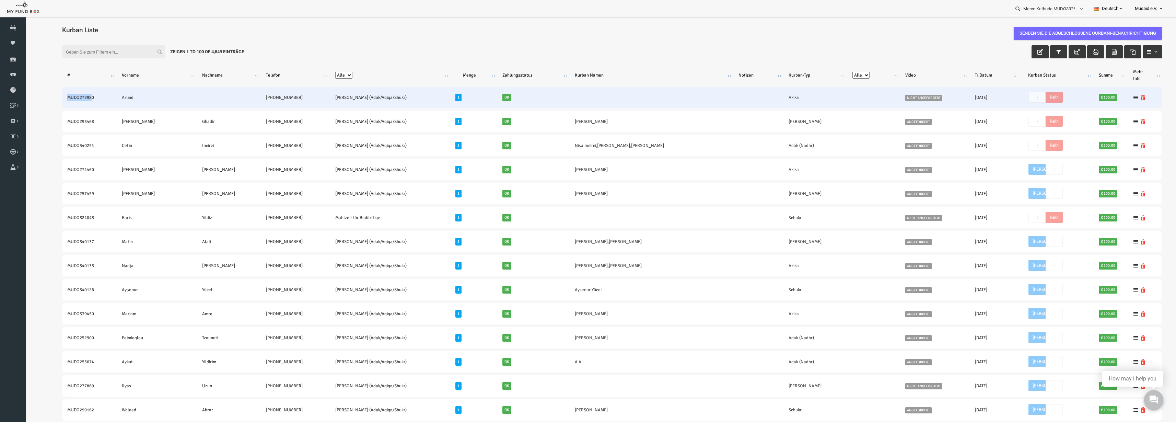
drag, startPoint x: 37, startPoint y: 93, endPoint x: 67, endPoint y: 99, distance: 30.5
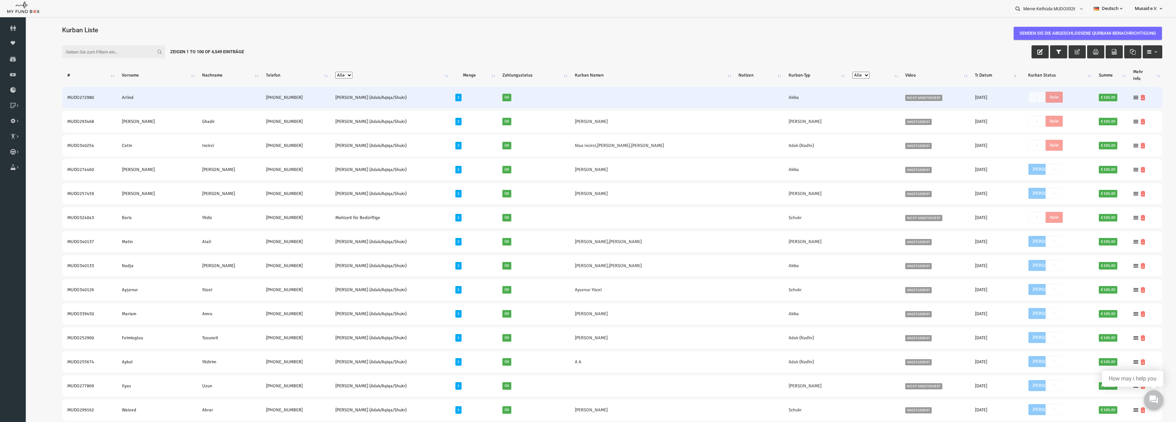
drag, startPoint x: 42, startPoint y: 100, endPoint x: 249, endPoint y: 105, distance: 207.3
click at [249, 105] on tr "MUDO272980 Arlind +49 17681153279 Nafilah Kurban (Adak/Aqiqa/Shukr) 1 Ok Akika …" at bounding box center [589, 97] width 1100 height 21
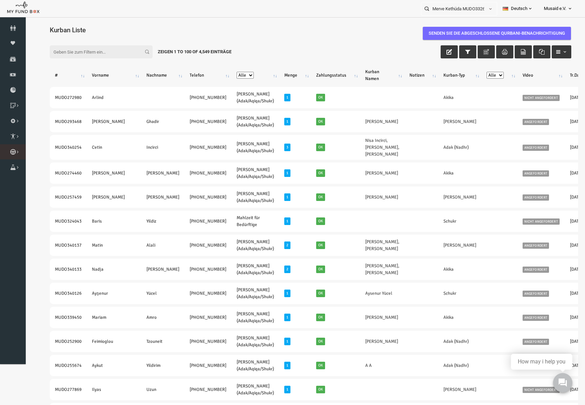
click at [0, 0] on link "Kurban Liste" at bounding box center [0, 0] width 0 height 0
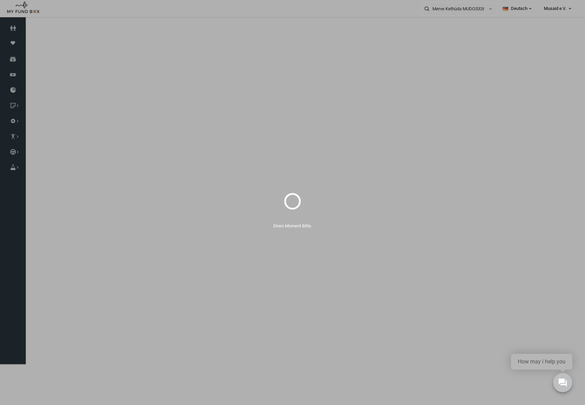
select select "100"
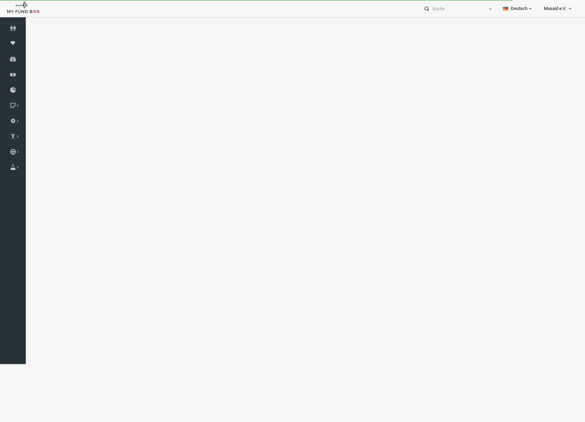
select select "100"
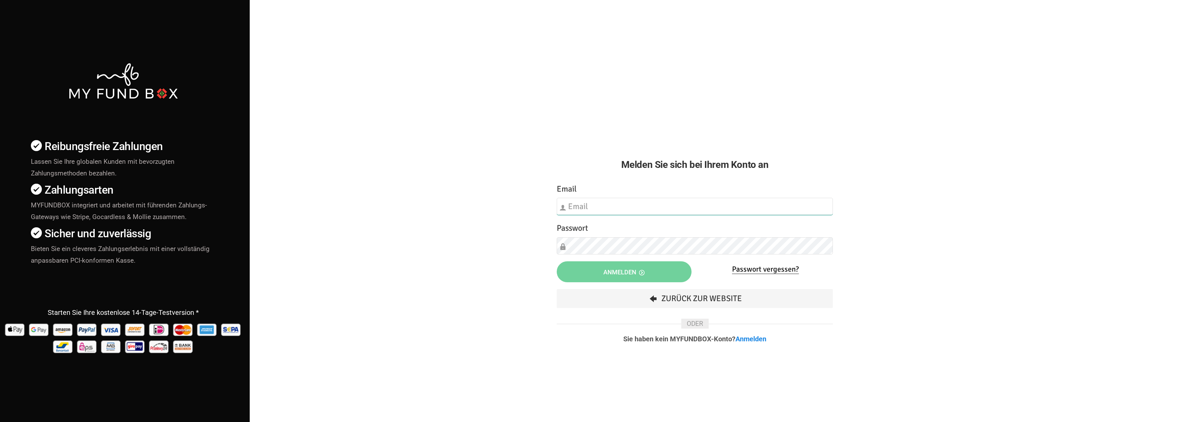
type input "[EMAIL_ADDRESS][DOMAIN_NAME]"
click at [598, 260] on div "Etwas ist falsch gelaufen. Schließen Sie bitte den Browser und öffnen Sie ihn e…" at bounding box center [695, 268] width 290 height 184
click at [599, 264] on button "Anmelden" at bounding box center [624, 271] width 135 height 21
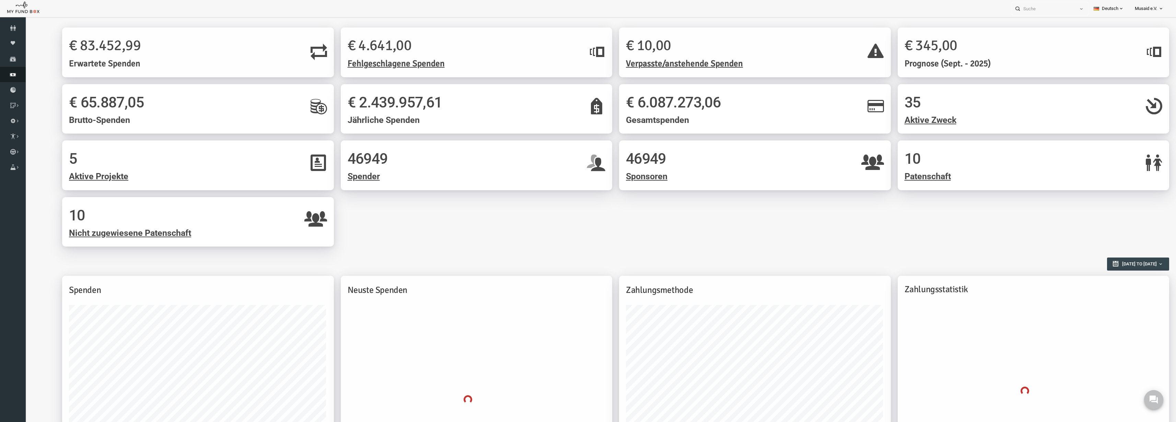
click at [11, 72] on icon at bounding box center [13, 74] width 26 height 5
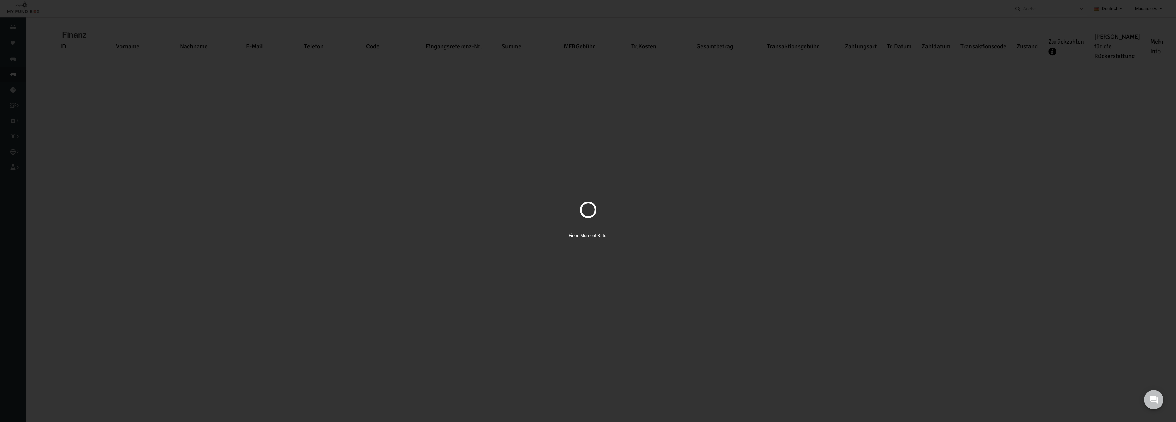
select select "100"
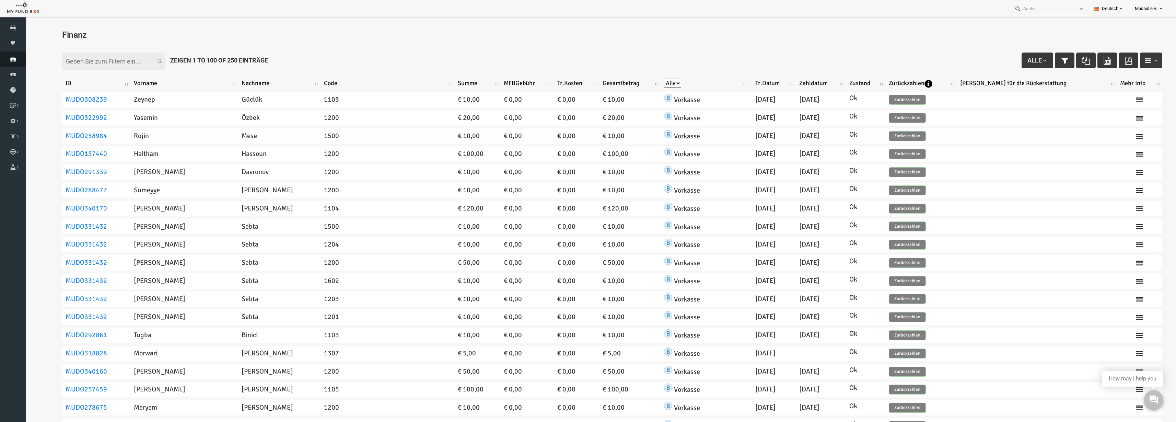
click at [12, 61] on icon at bounding box center [13, 58] width 26 height 5
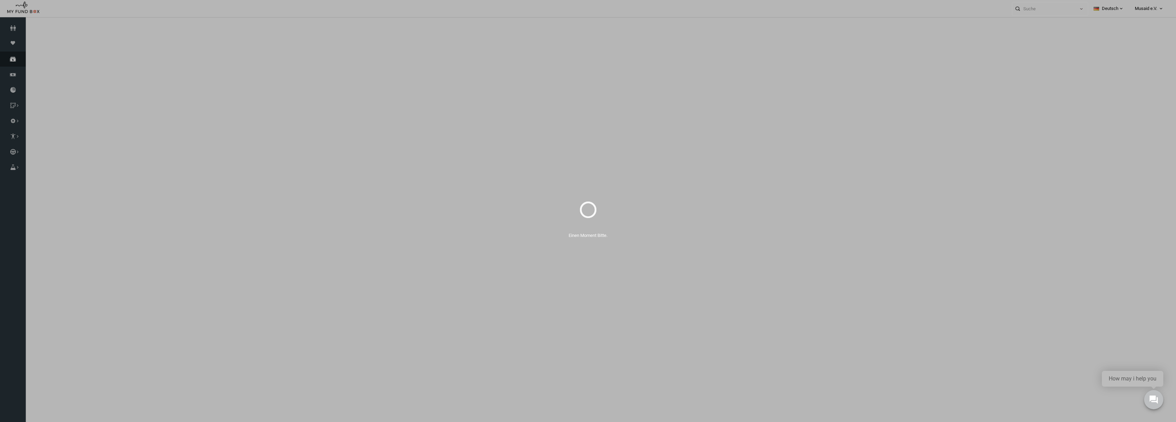
select select "100"
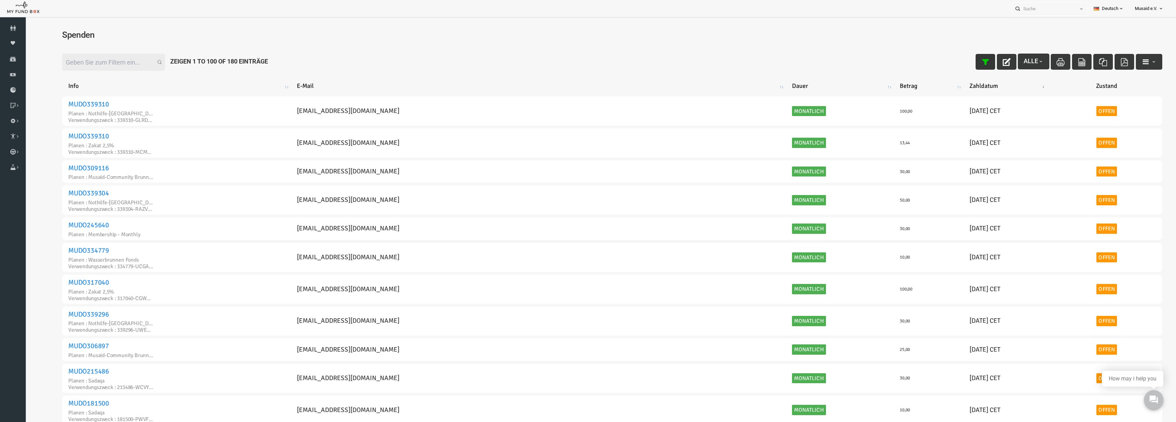
click at [952, 60] on button "button" at bounding box center [962, 62] width 20 height 16
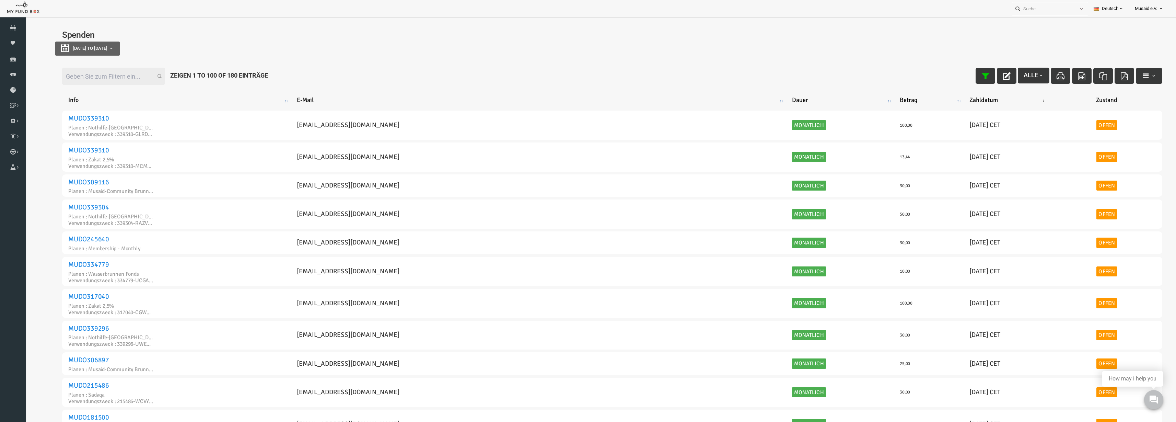
type input "[DATE]"
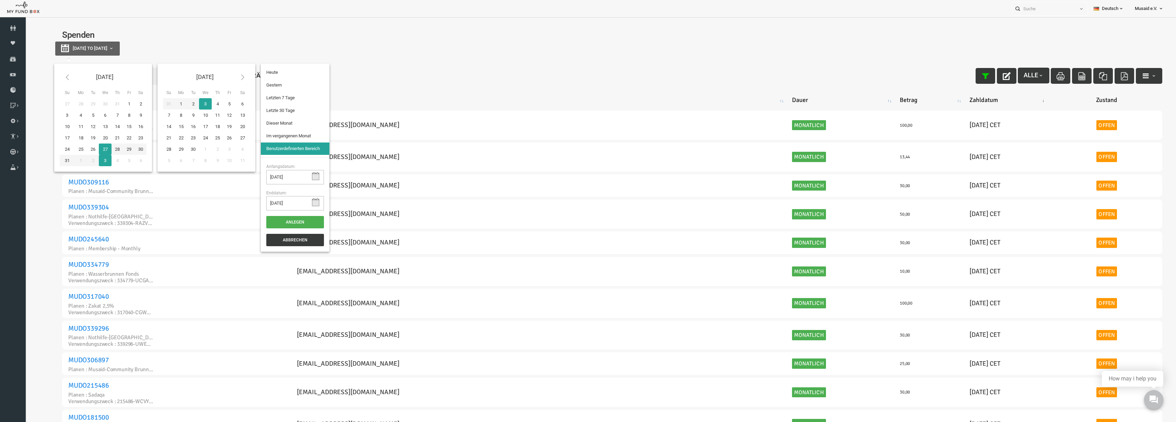
click at [82, 53] on button "[DATE] to [DATE]" at bounding box center [64, 49] width 65 height 14
type input "[DATE]"
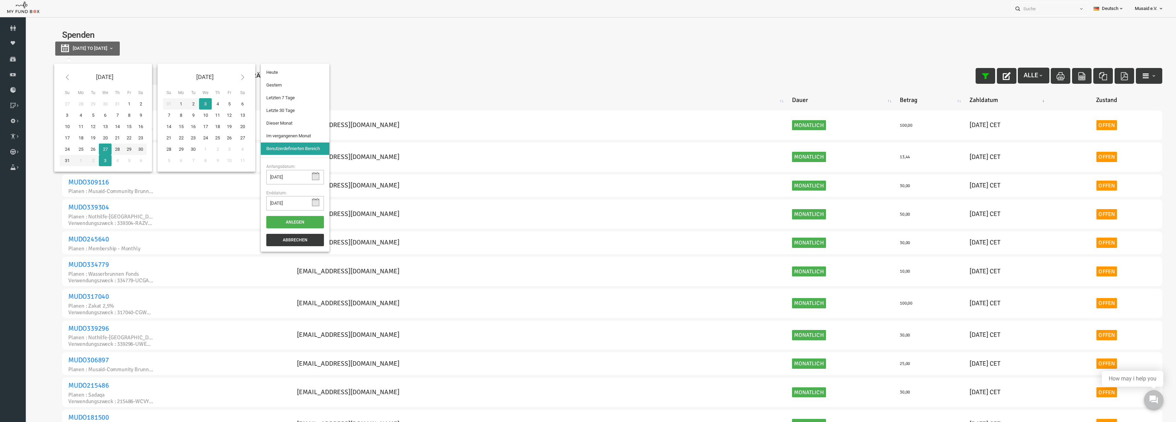
click at [257, 107] on li "Letzte 30 Tage" at bounding box center [272, 110] width 69 height 12
select select "100"
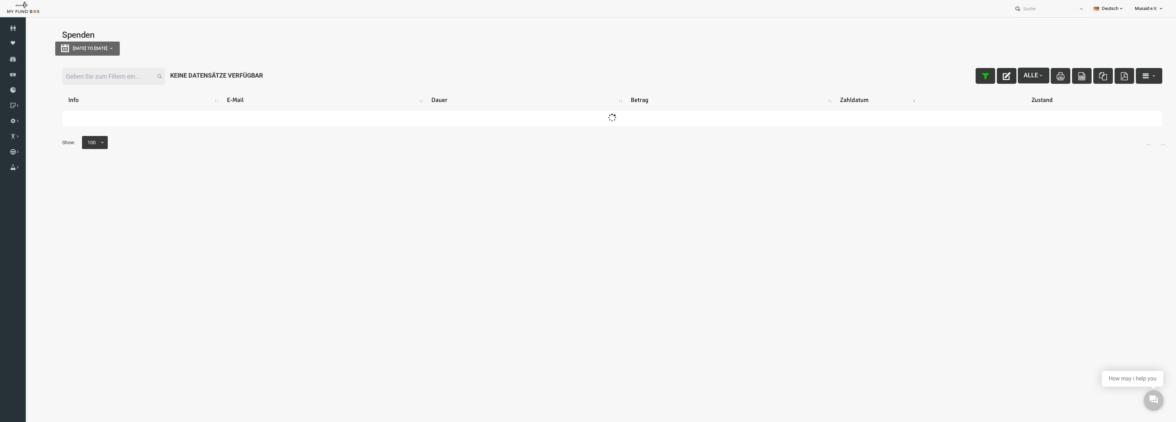
click at [983, 72] on button "button" at bounding box center [984, 76] width 20 height 16
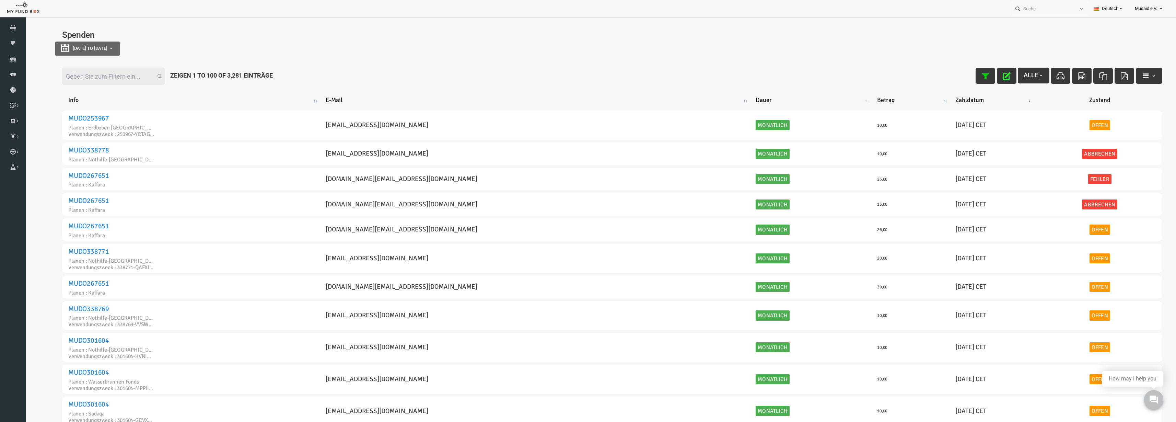
click at [980, 81] on button "button" at bounding box center [984, 76] width 20 height 16
click at [980, 79] on button "button" at bounding box center [984, 76] width 20 height 16
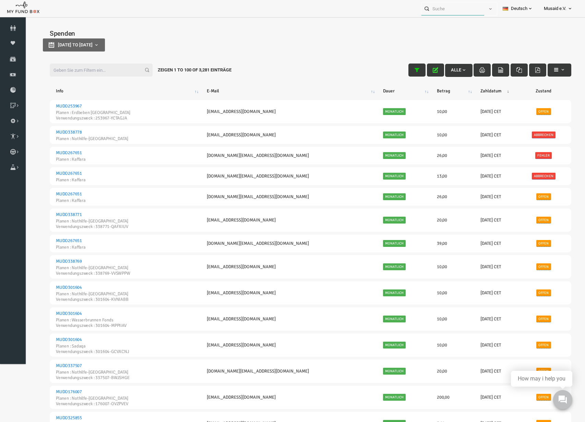
click at [451, 11] on input "text" at bounding box center [453, 8] width 63 height 13
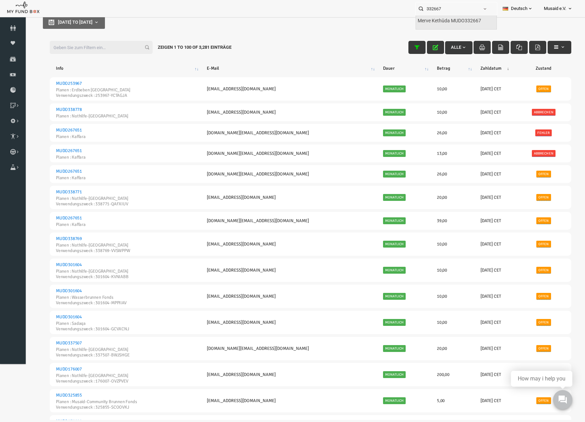
click at [450, 27] on div "Merve Kethüda MUDO332667" at bounding box center [456, 22] width 81 height 14
type input "Merve Kethüda MUDO332667"
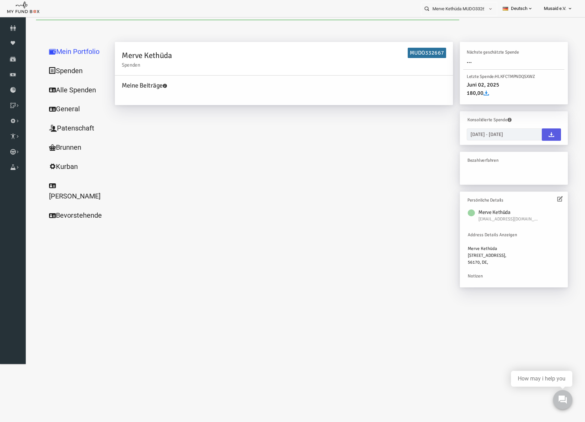
scroll to position [0, 0]
click at [61, 90] on link "Alle Spenden" at bounding box center [66, 91] width 69 height 20
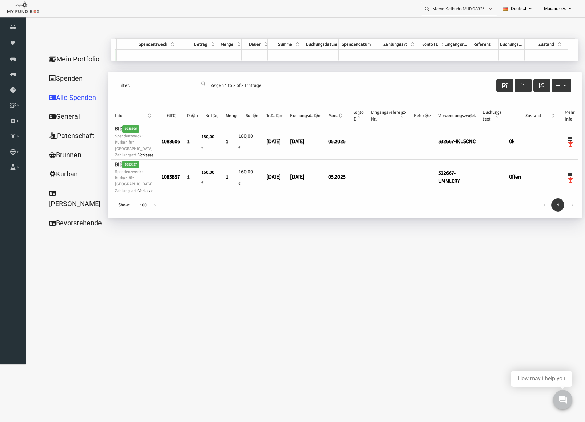
drag, startPoint x: 120, startPoint y: 190, endPoint x: 95, endPoint y: 191, distance: 24.7
click at [95, 191] on div "Mein Portfolio Spenden Alle Spenden General Patenschaft Brunnen [PERSON_NAME] B…" at bounding box center [300, 136] width 536 height 194
click at [137, 191] on td "BID 1083837 Spendenzweck : Kurban für Gaza Zahlungsart : Vorkasse" at bounding box center [123, 178] width 46 height 36
click at [129, 194] on td "BID 1083837 Spendenzweck : Kurban für Gaza Zahlungsart : Vorkasse" at bounding box center [123, 178] width 46 height 36
drag, startPoint x: 122, startPoint y: 194, endPoint x: 105, endPoint y: 191, distance: 17.5
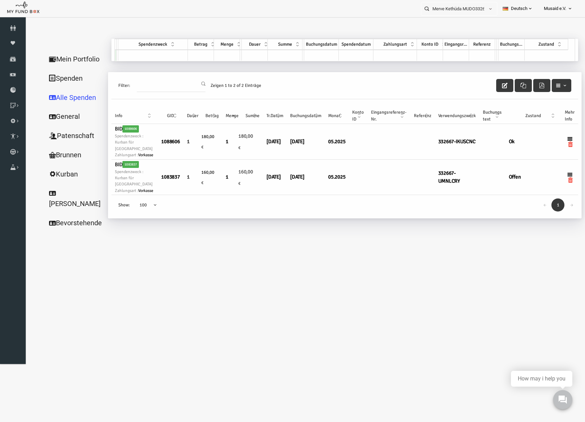
click at [105, 191] on td "BID 1083837 Spendenzweck : Kurban für Gaza Zahlungsart : Vorkasse" at bounding box center [123, 178] width 46 height 36
click at [62, 320] on body "Spender nicht gefunden Patenschaft nicht gefunden Partner nicht gefunden !!!! B…" at bounding box center [299, 232] width 549 height 422
